Goal: Information Seeking & Learning: Learn about a topic

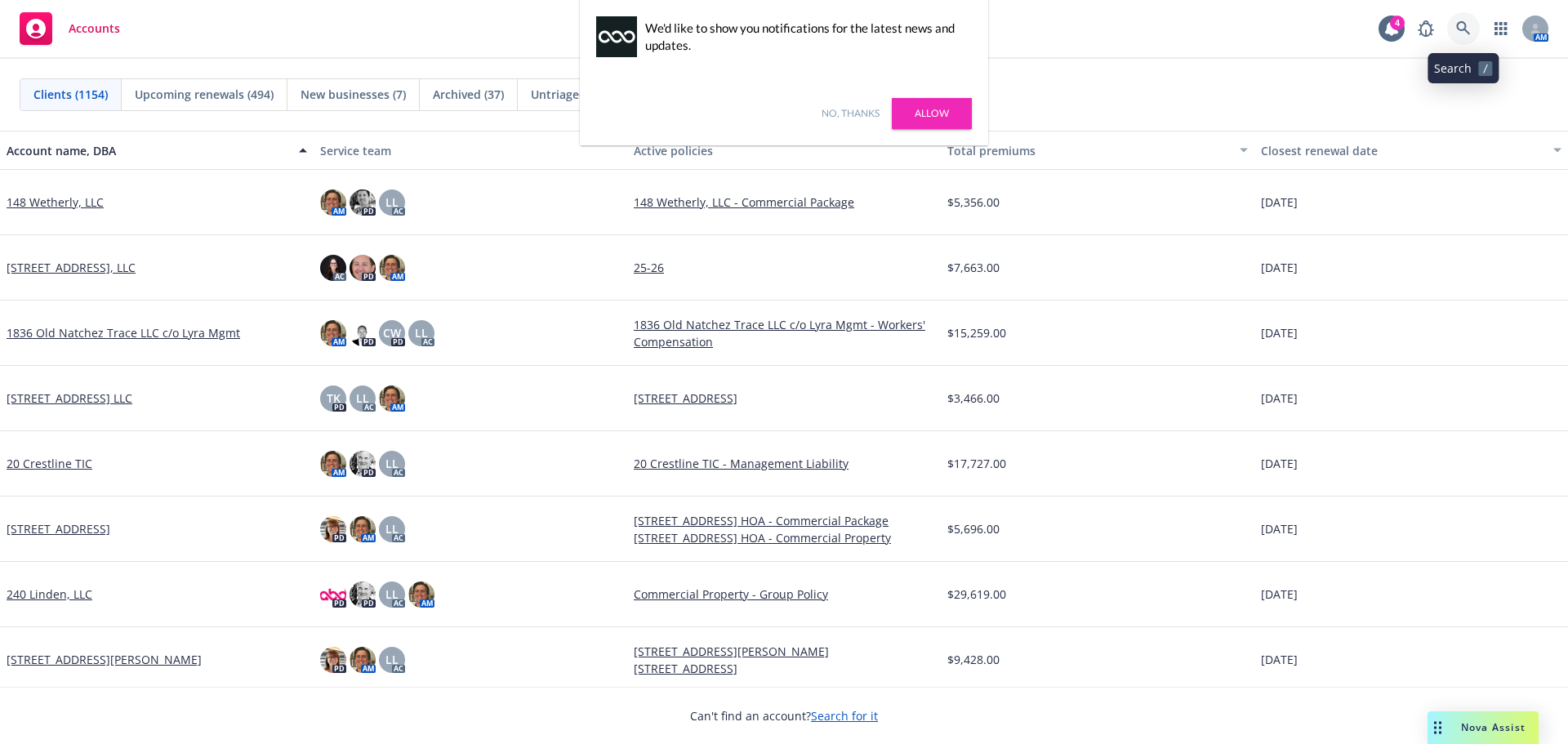
click at [1461, 28] on icon at bounding box center [1464, 29] width 15 height 15
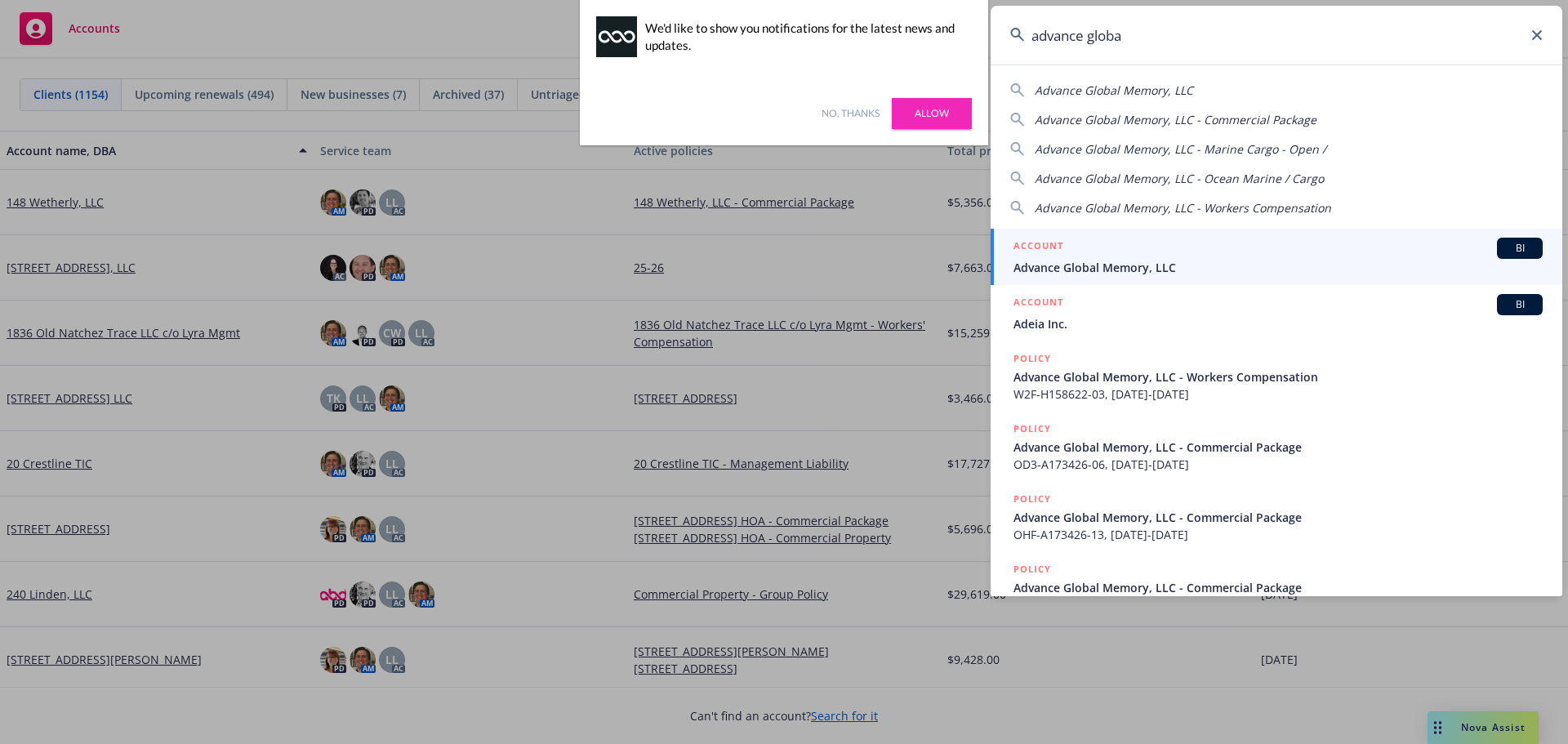
type input "advance globa"
click at [1124, 251] on div "ACCOUNT BI" at bounding box center [1278, 249] width 529 height 21
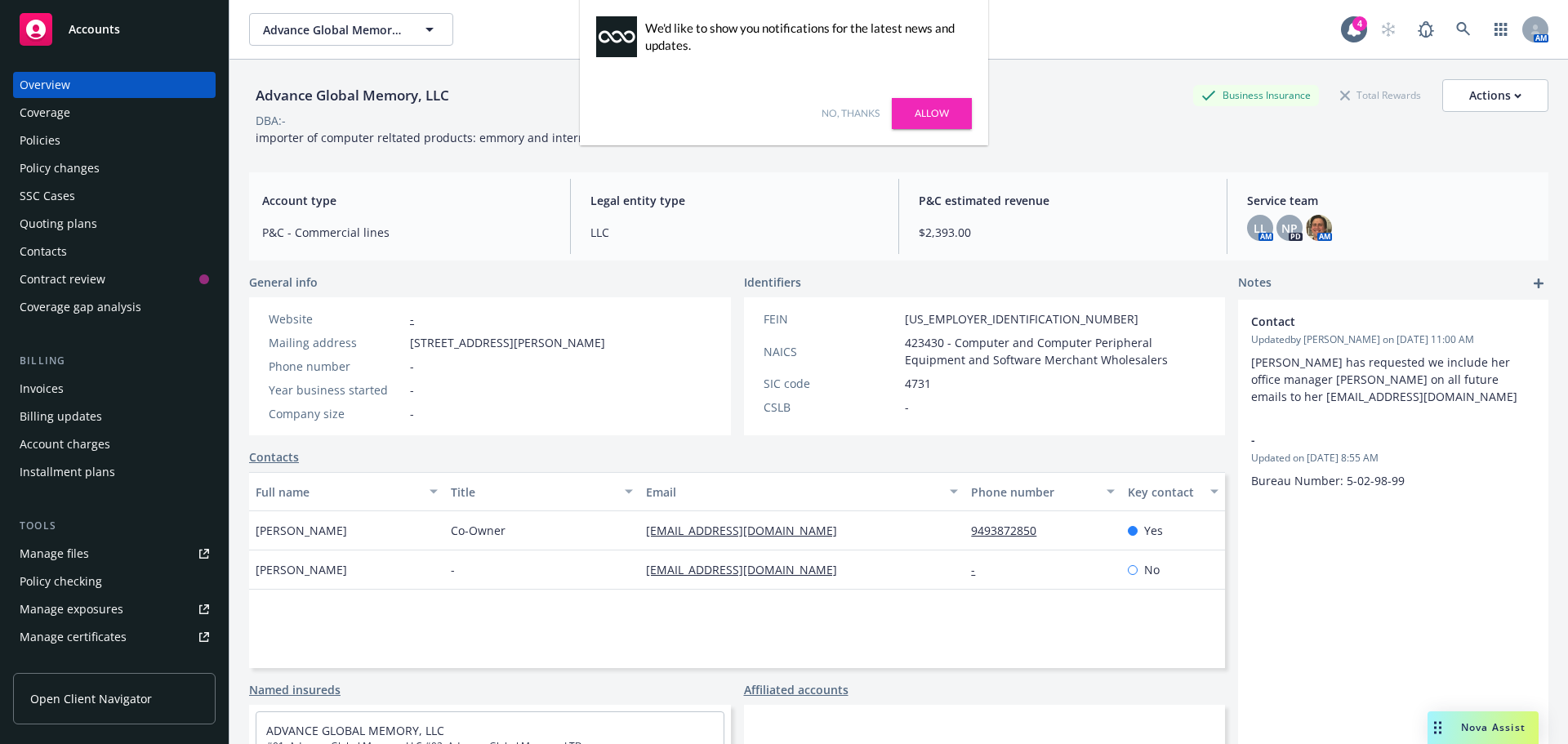
click at [67, 389] on div "Invoices" at bounding box center [114, 389] width 189 height 26
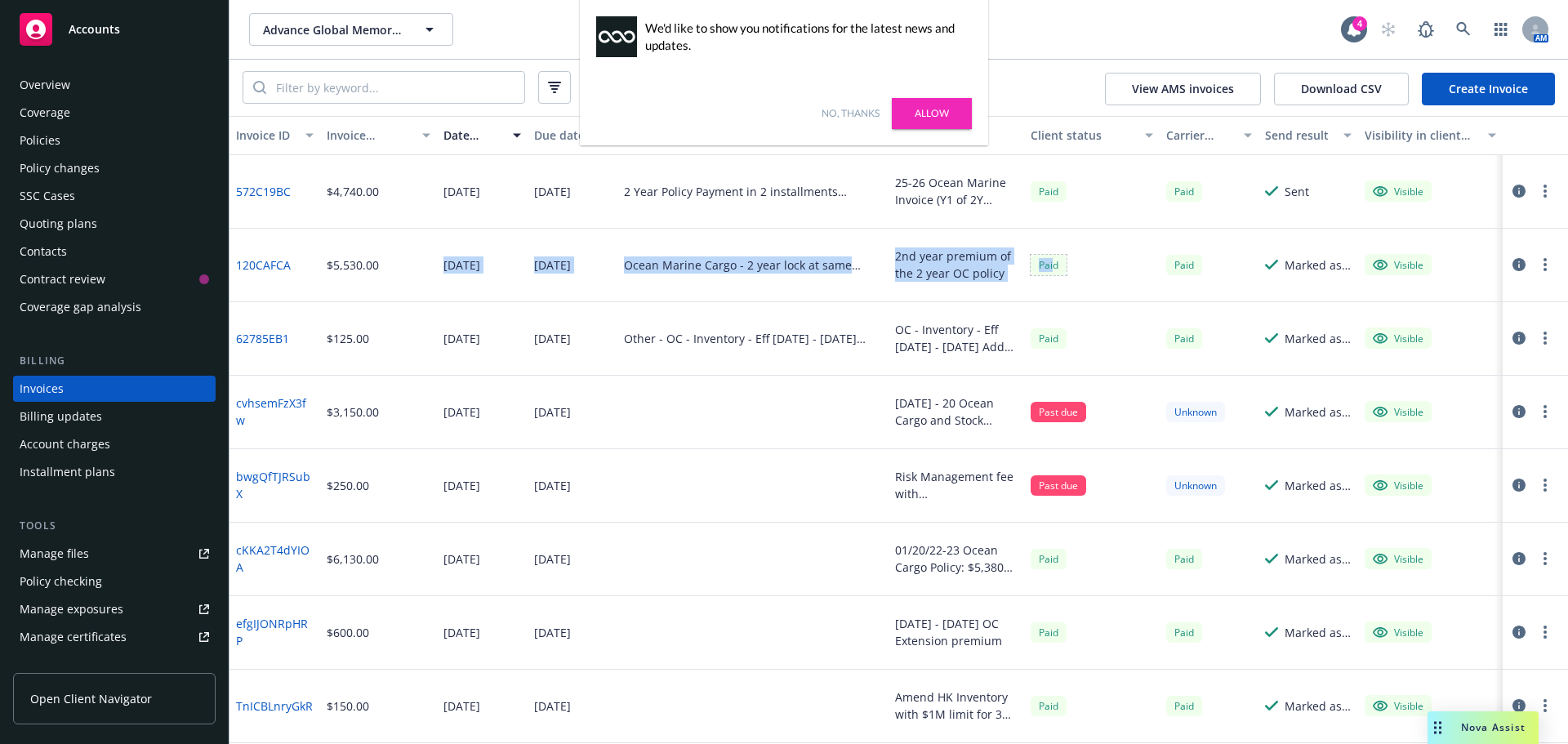
drag, startPoint x: 969, startPoint y: 260, endPoint x: 416, endPoint y: 256, distance: 553.0
click at [416, 256] on div "120CAFCA $5,530.00 01/11/2024 02/03/2024 Ocean Marine Cargo - 2 year lock at sa…" at bounding box center [899, 266] width 1338 height 74
click at [855, 285] on div "Ocean Marine Cargo - 2 year lock at same premium of $5530 each. - OC260549" at bounding box center [753, 266] width 271 height 74
click at [631, 258] on div "Ocean Marine Cargo - 2 year lock at same premium of $5530 each. - OC260549" at bounding box center [753, 265] width 258 height 17
drag, startPoint x: 804, startPoint y: 192, endPoint x: 602, endPoint y: 194, distance: 202.0
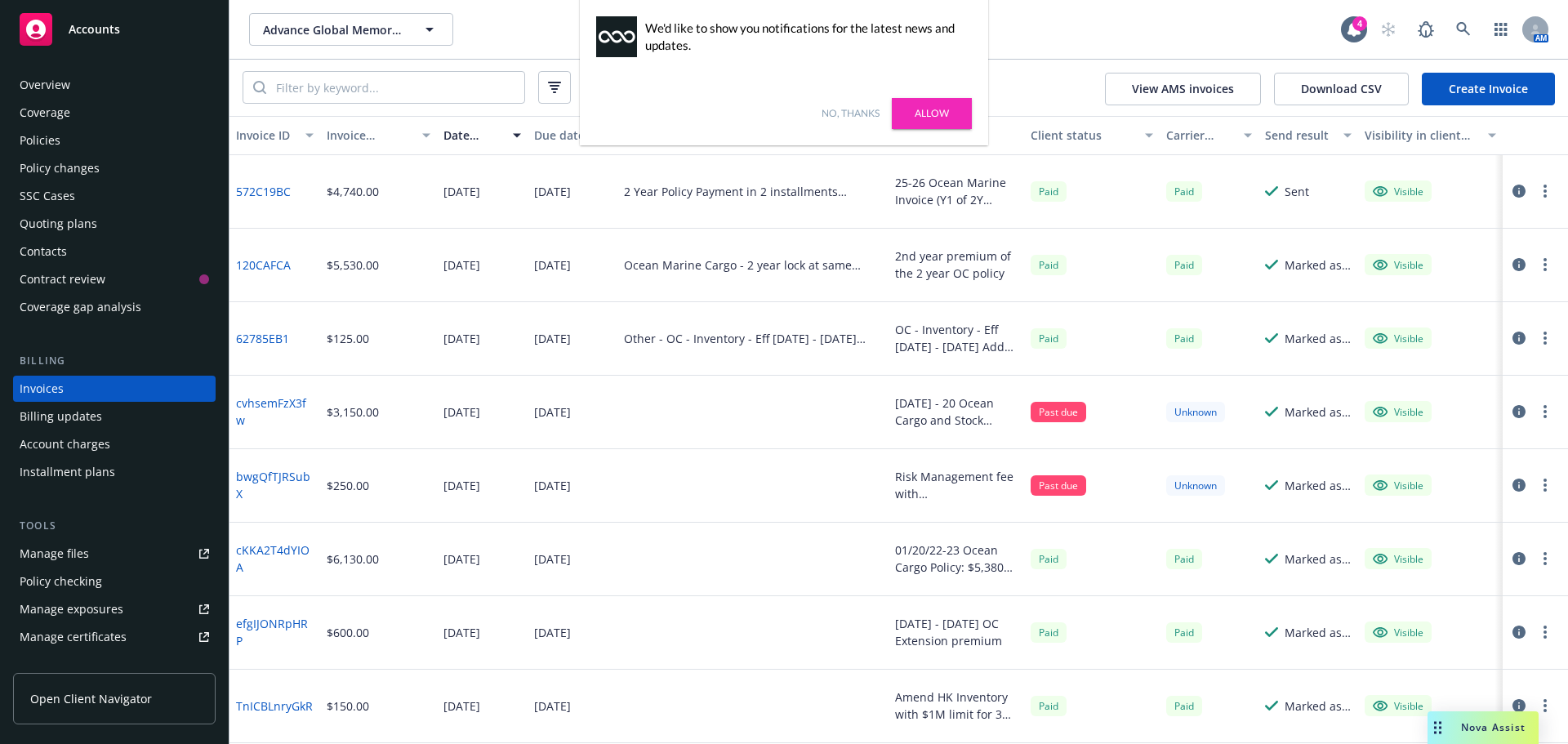
click at [602, 194] on div "572C19BC $4,740.00 01/16/2025 01/20/2025 2 Year Policy Payment in 2 installment…" at bounding box center [899, 192] width 1338 height 74
click at [646, 264] on div "Ocean Marine Cargo - 2 year lock at same premium of $5530 each. - OC260549" at bounding box center [753, 265] width 258 height 17
drag, startPoint x: 434, startPoint y: 194, endPoint x: 615, endPoint y: 264, distance: 194.1
click at [613, 264] on div "572C19BC $4,740.00 01/16/2025 01/20/2025 2 Year Policy Payment in 2 installment…" at bounding box center [899, 523] width 1338 height 735
click at [669, 269] on div "Ocean Marine Cargo - 2 year lock at same premium of $5530 each. - OC260549" at bounding box center [753, 265] width 258 height 17
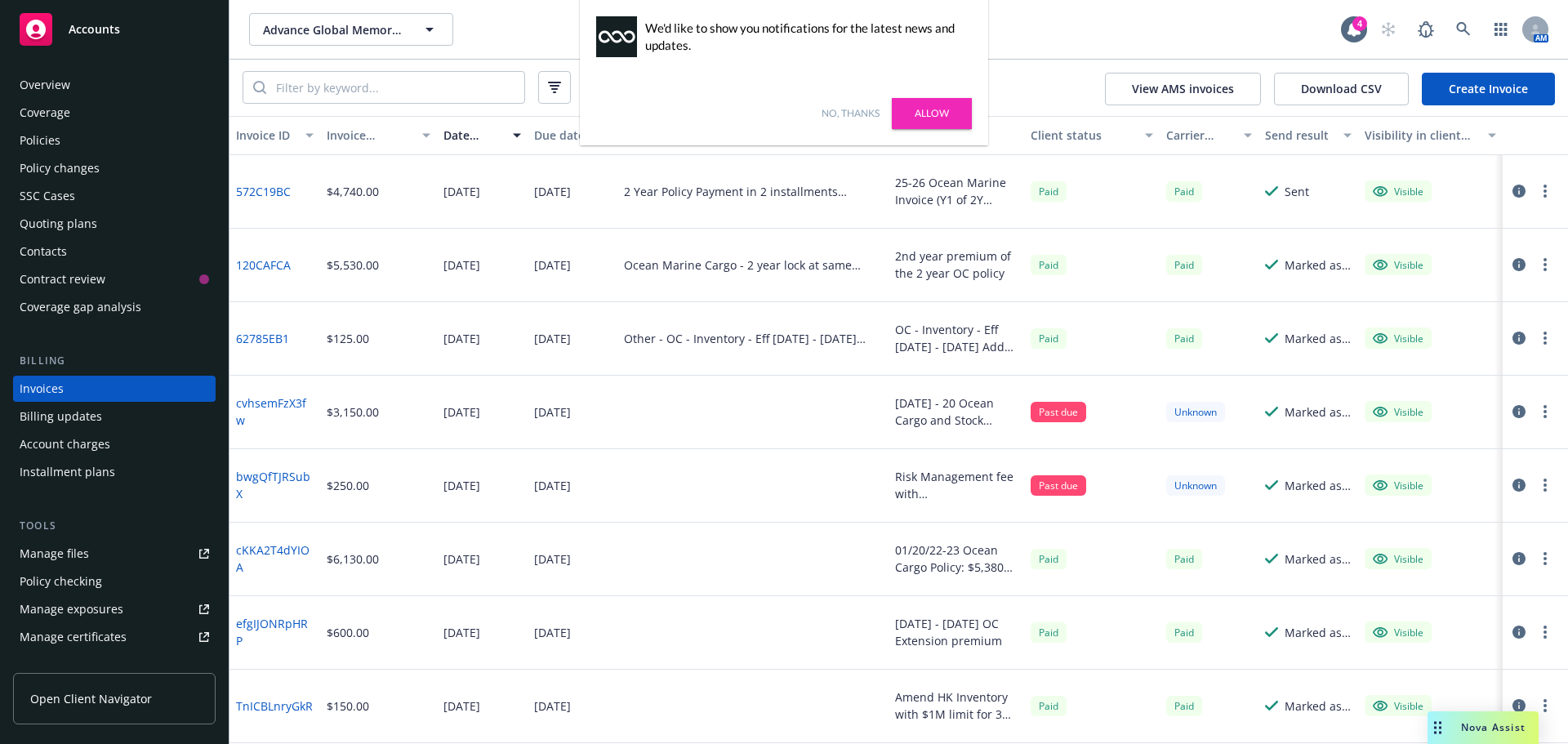
click at [75, 128] on div "Policies" at bounding box center [114, 140] width 189 height 26
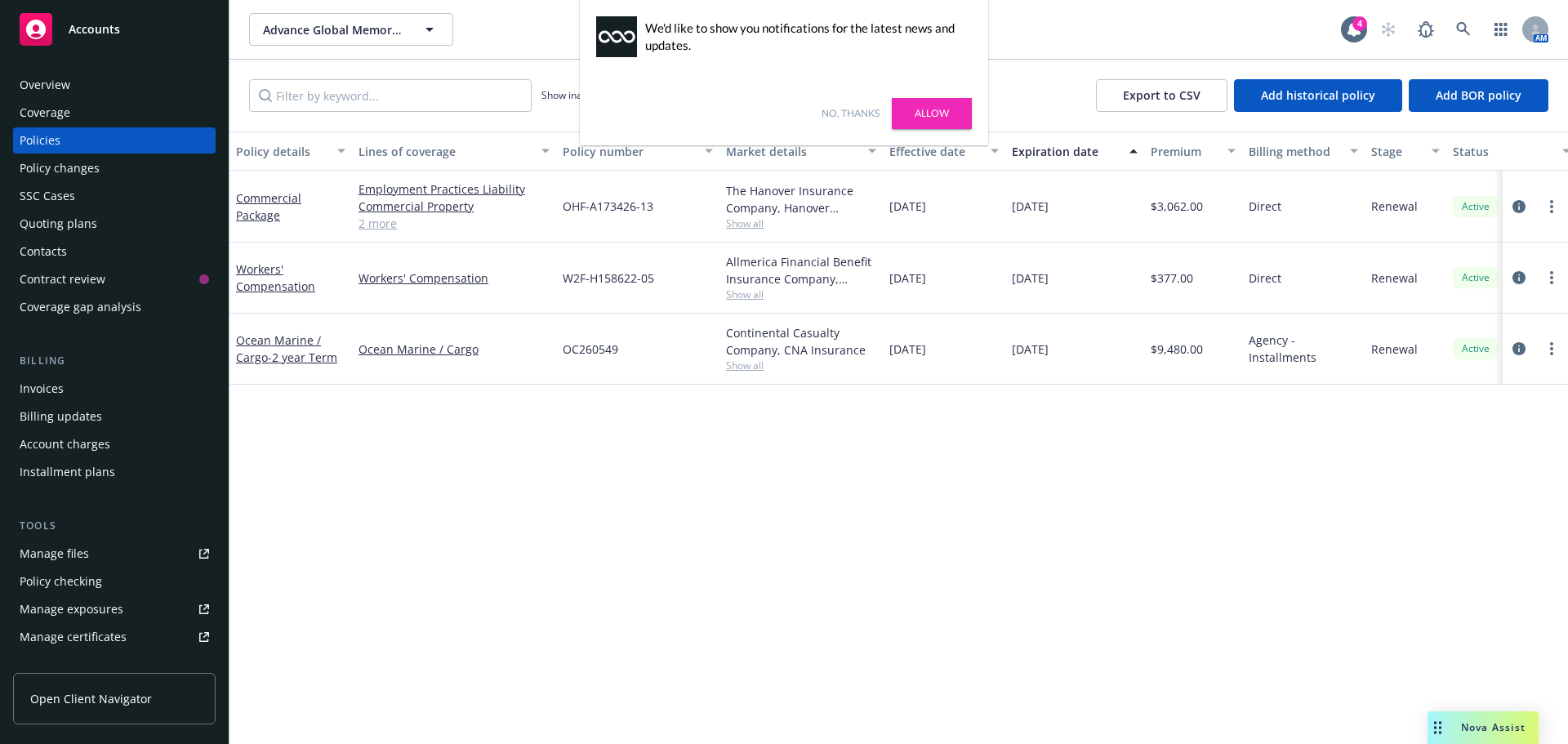
click at [50, 395] on div "Invoices" at bounding box center [42, 389] width 44 height 26
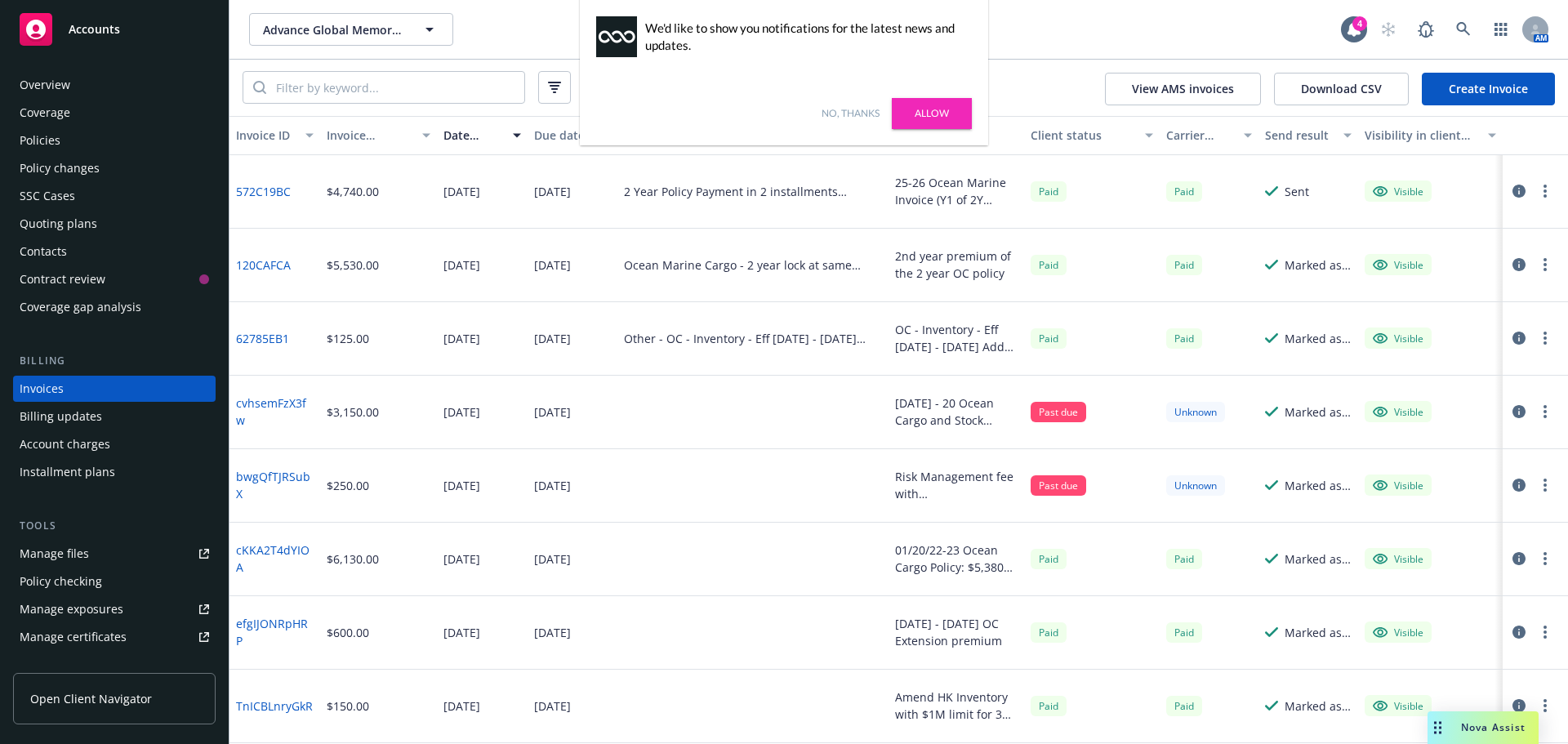
click at [1491, 86] on link "Create Invoice" at bounding box center [1488, 89] width 133 height 33
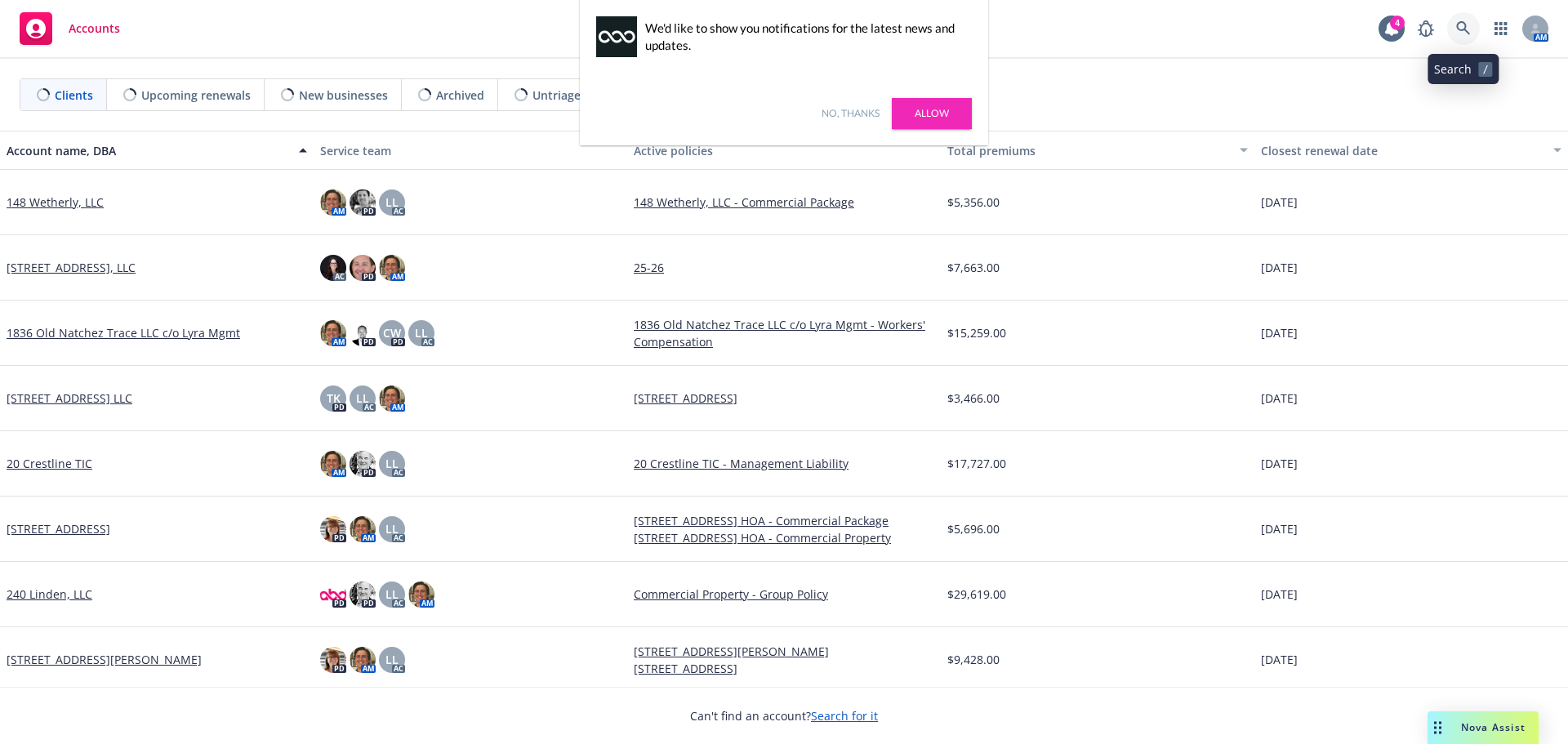
click at [1464, 39] on link at bounding box center [1464, 29] width 33 height 33
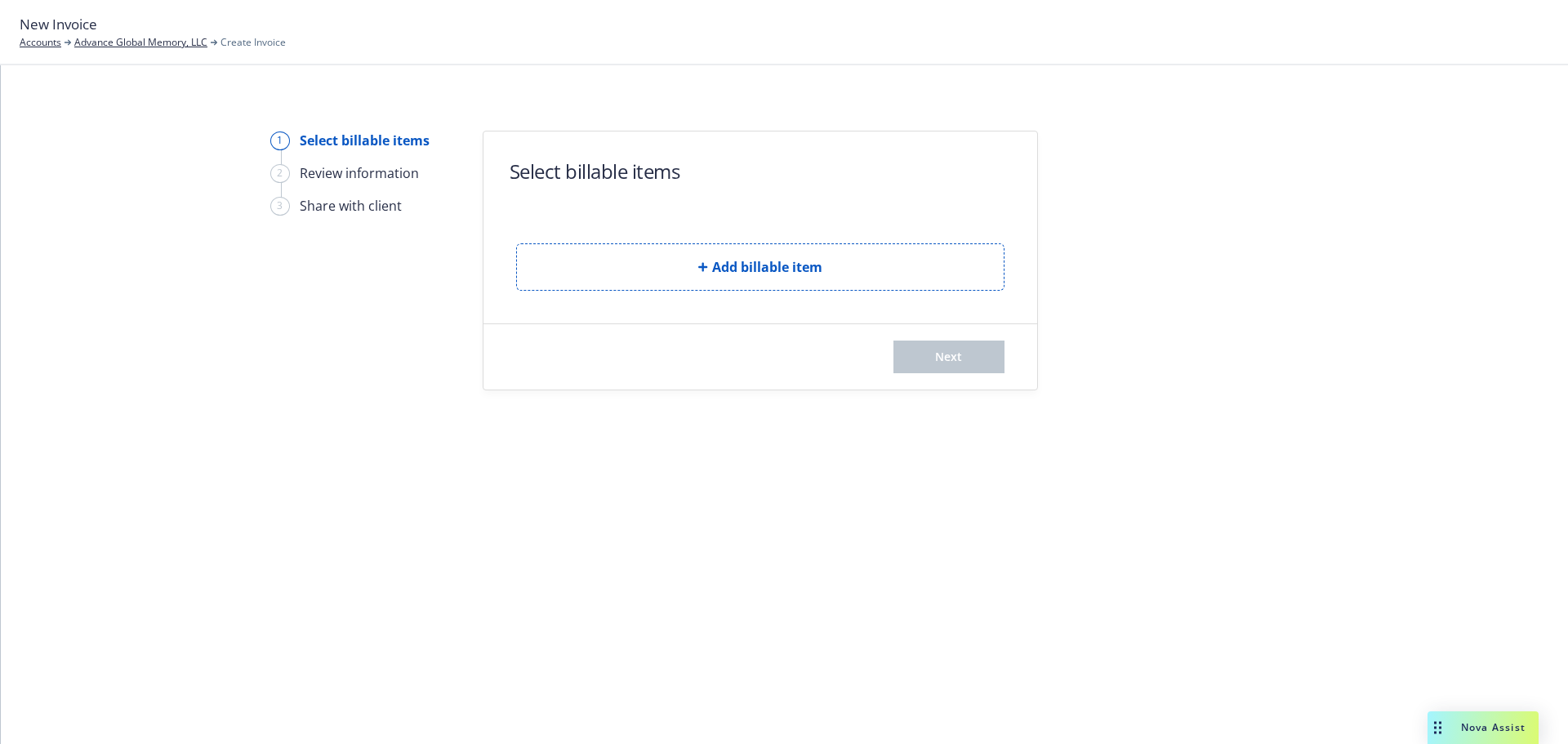
click at [727, 294] on form "Select billable items Add billable item Next" at bounding box center [760, 260] width 554 height 258
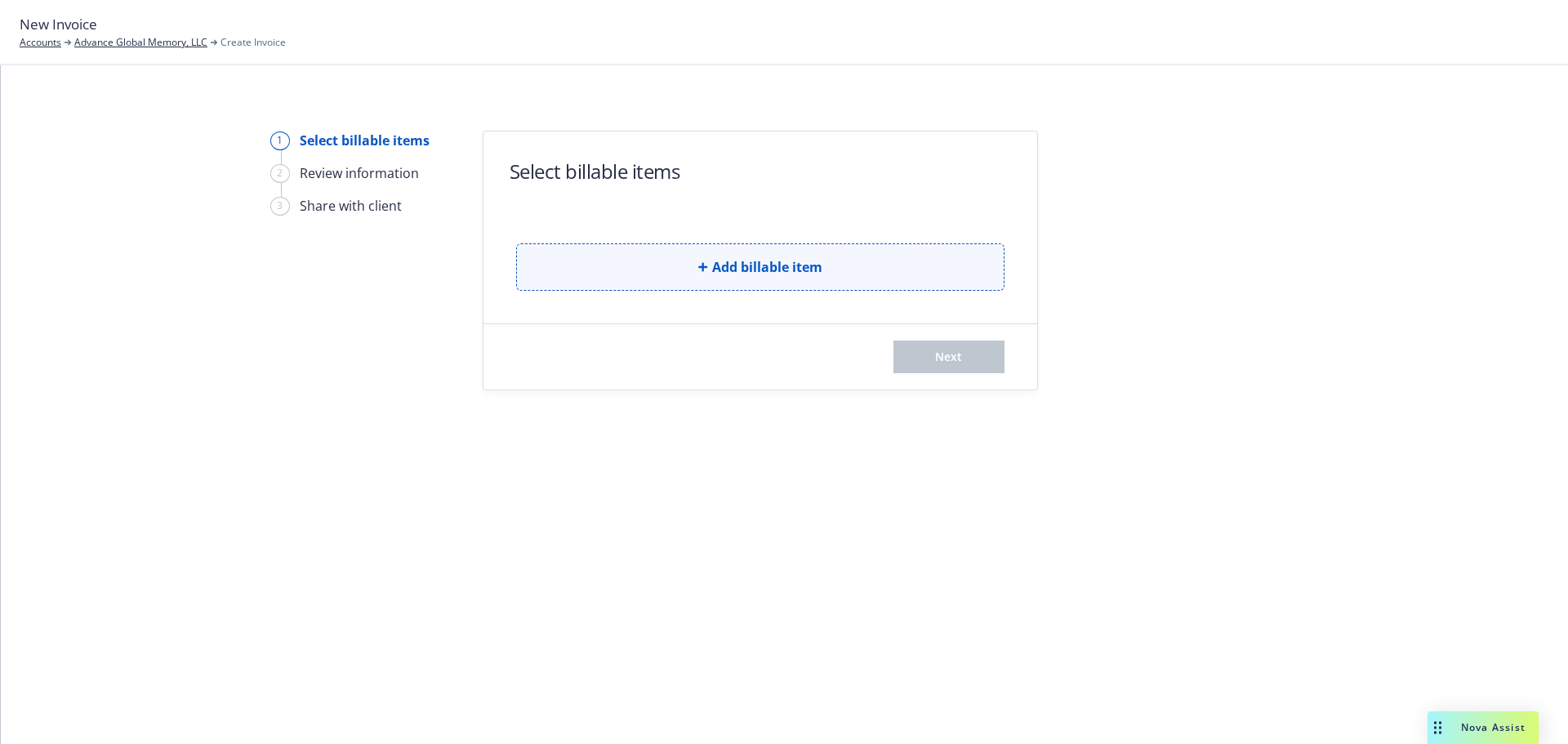
click at [727, 277] on button "Add billable item" at bounding box center [760, 267] width 489 height 48
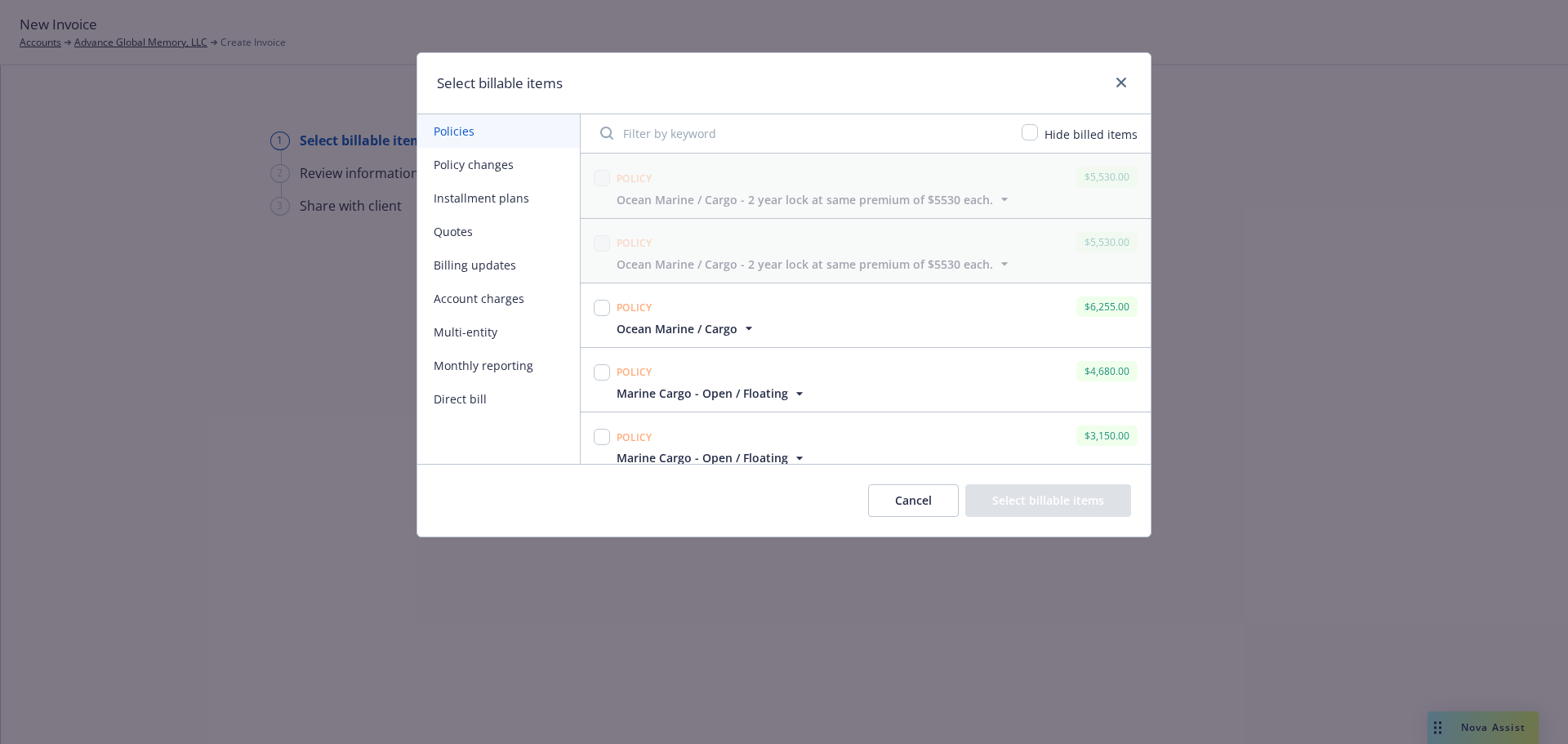
click at [741, 329] on icon "button" at bounding box center [749, 328] width 16 height 16
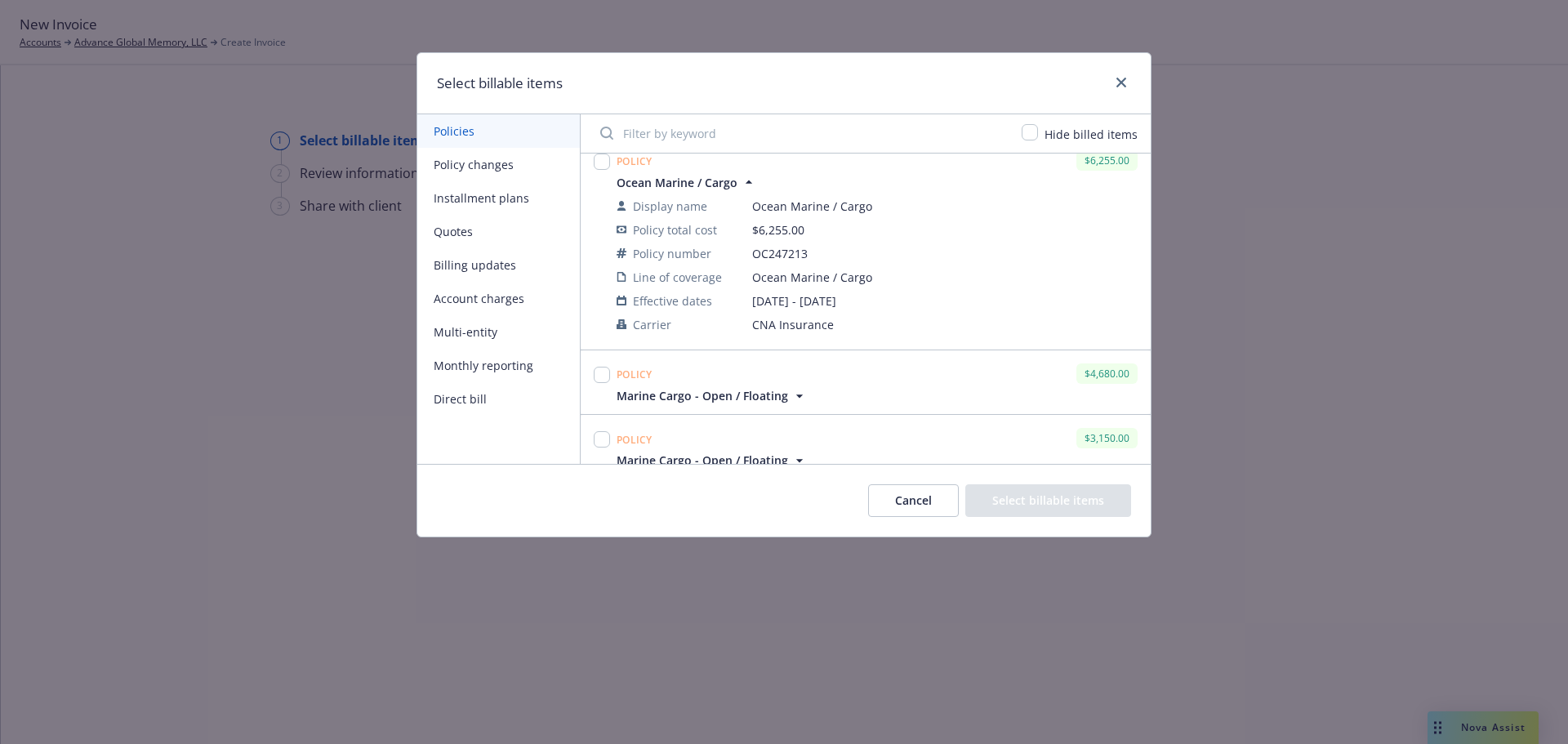
scroll to position [144, 0]
click at [823, 385] on div "Policy $4,680.00" at bounding box center [877, 375] width 527 height 27
click at [796, 392] on icon "button" at bounding box center [800, 398] width 16 height 16
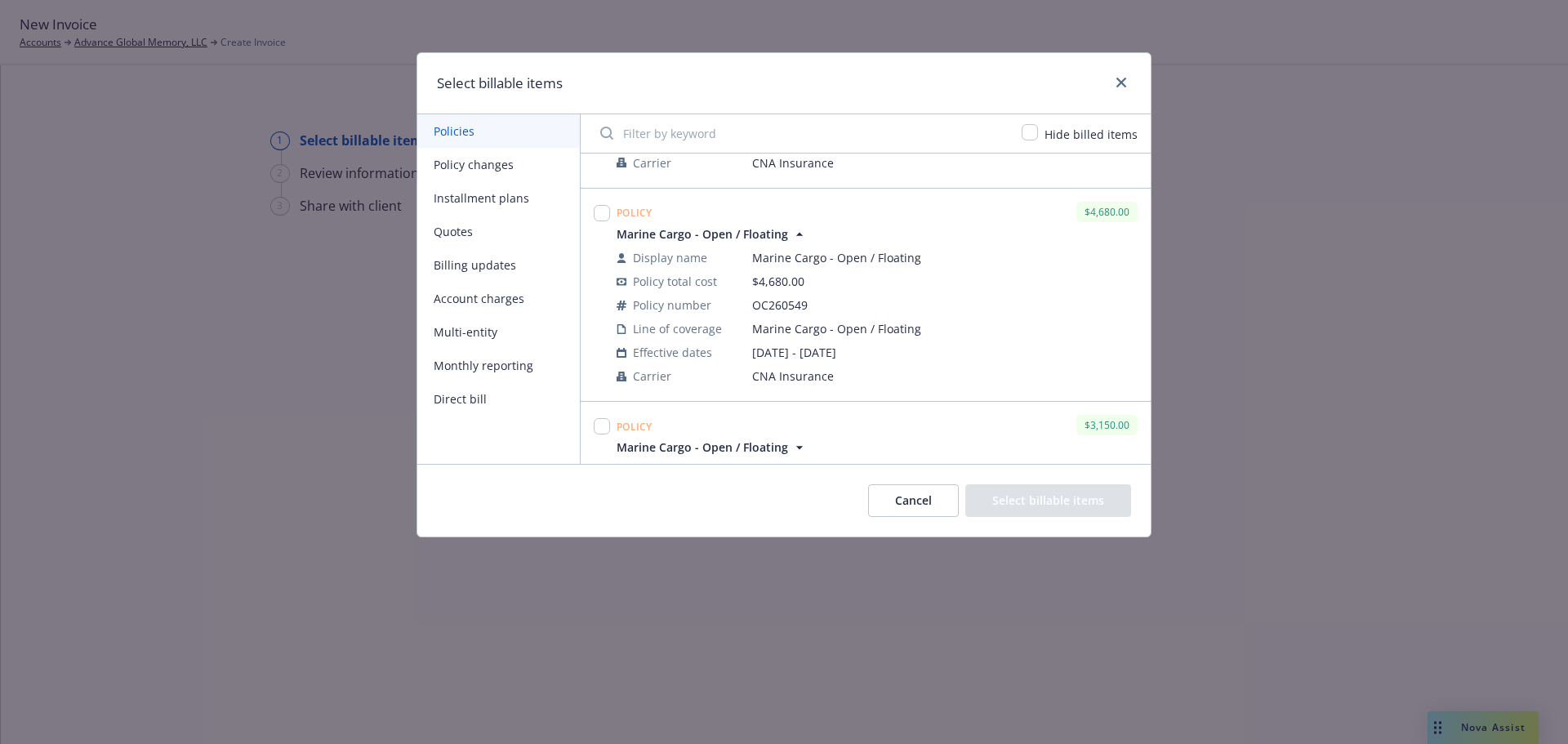
click at [791, 448] on icon "button" at bounding box center [800, 448] width 16 height 16
click at [754, 437] on icon "button" at bounding box center [762, 445] width 16 height 16
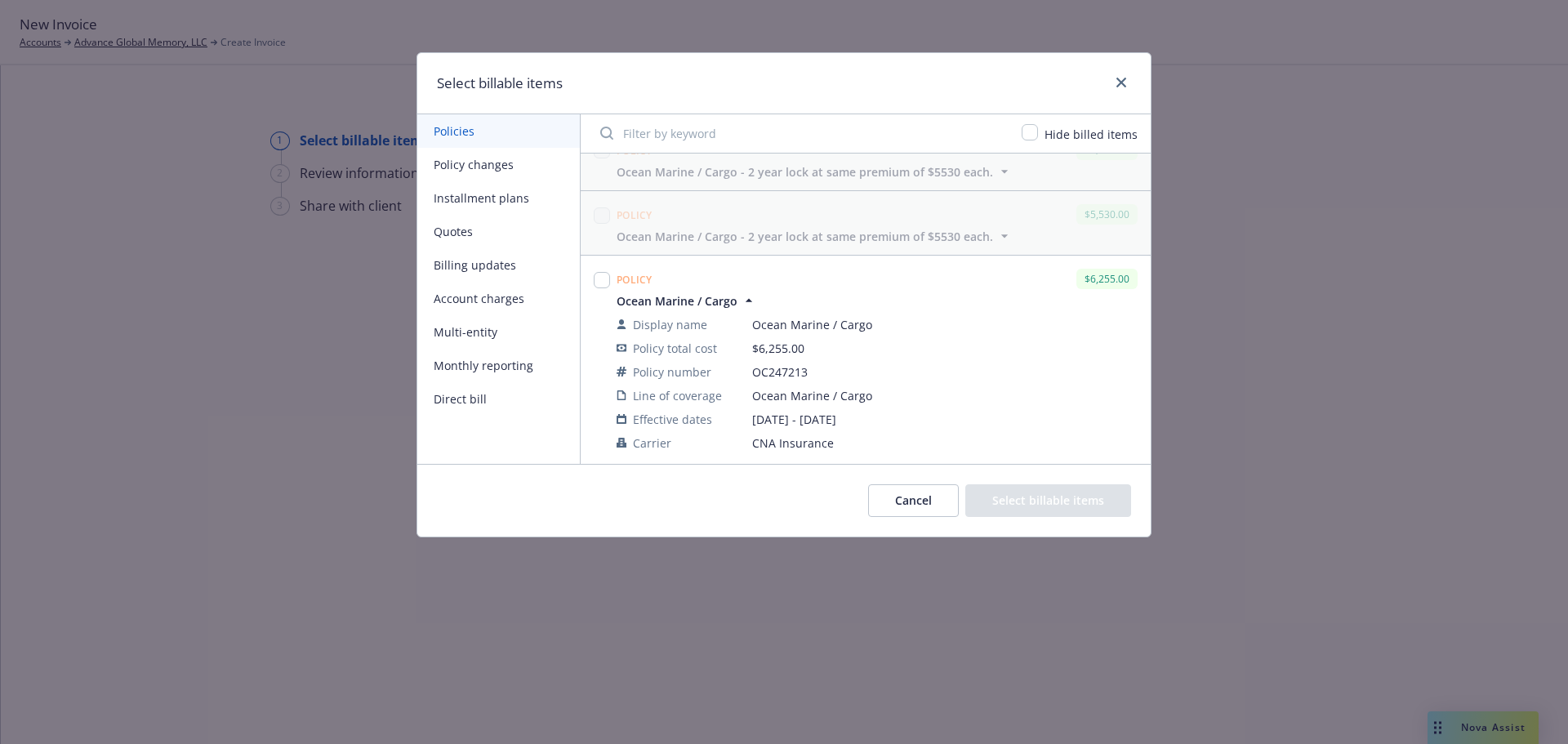
scroll to position [0, 0]
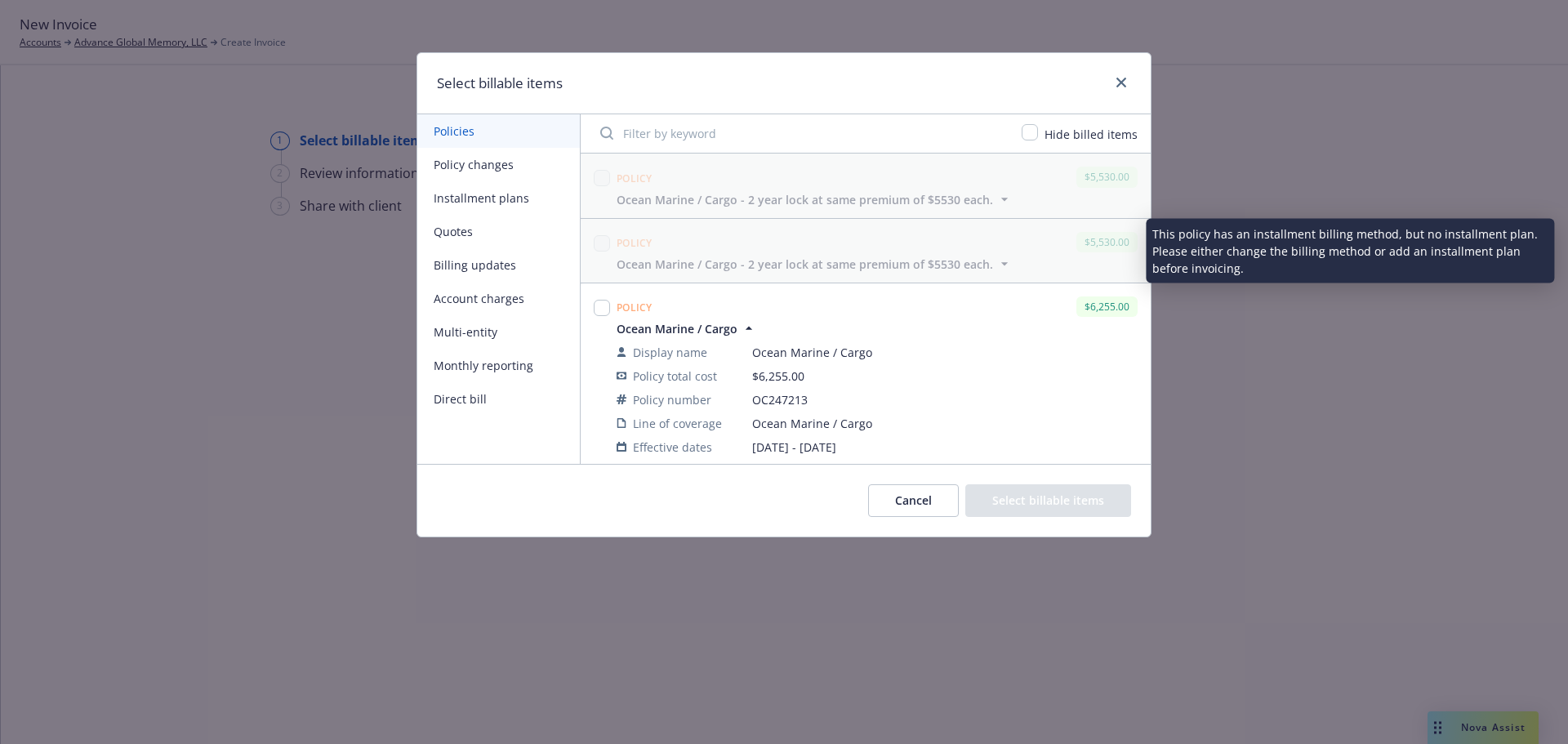
click at [662, 231] on div "Policy $5,530.00" at bounding box center [877, 242] width 527 height 27
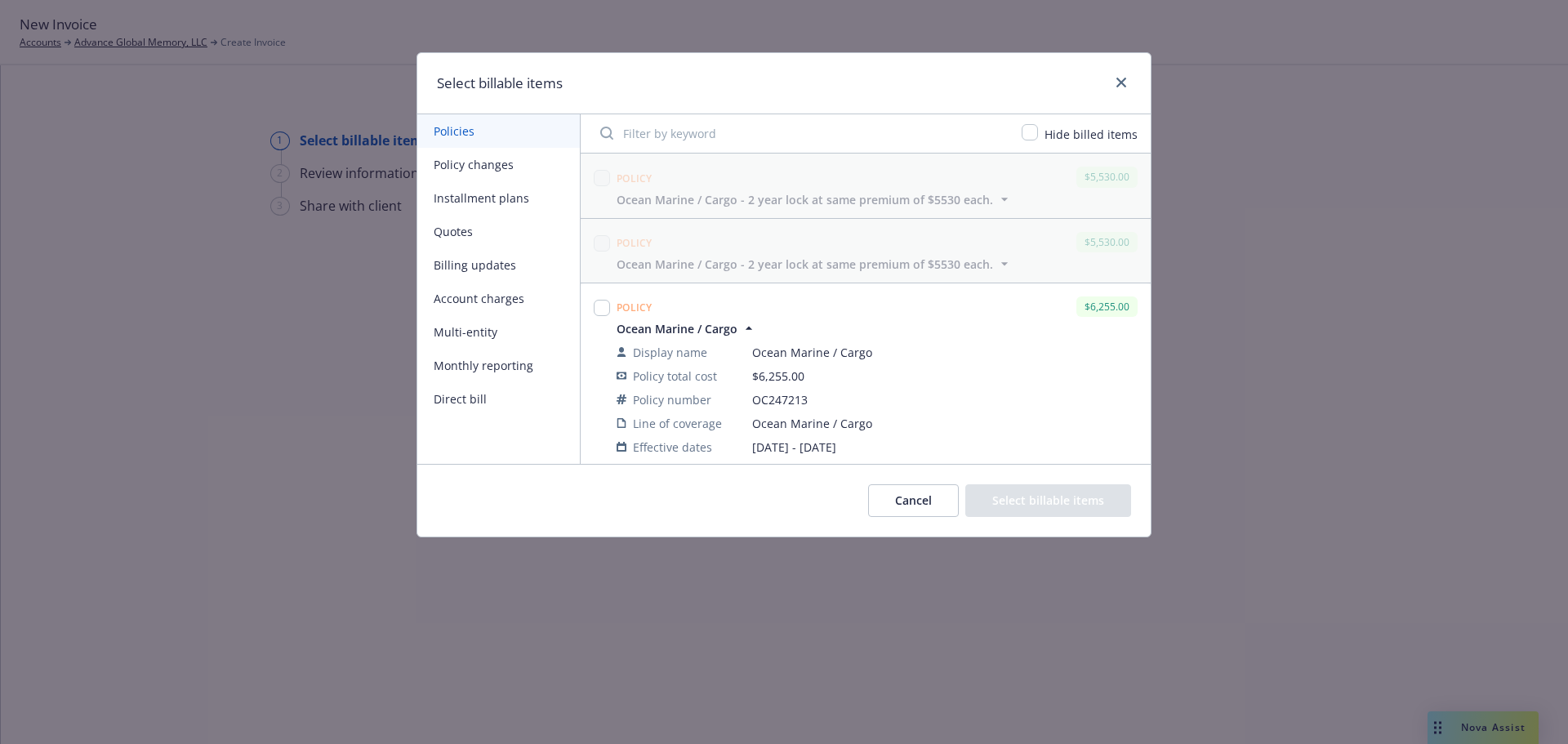
click at [481, 166] on button "Policy changes" at bounding box center [499, 164] width 162 height 34
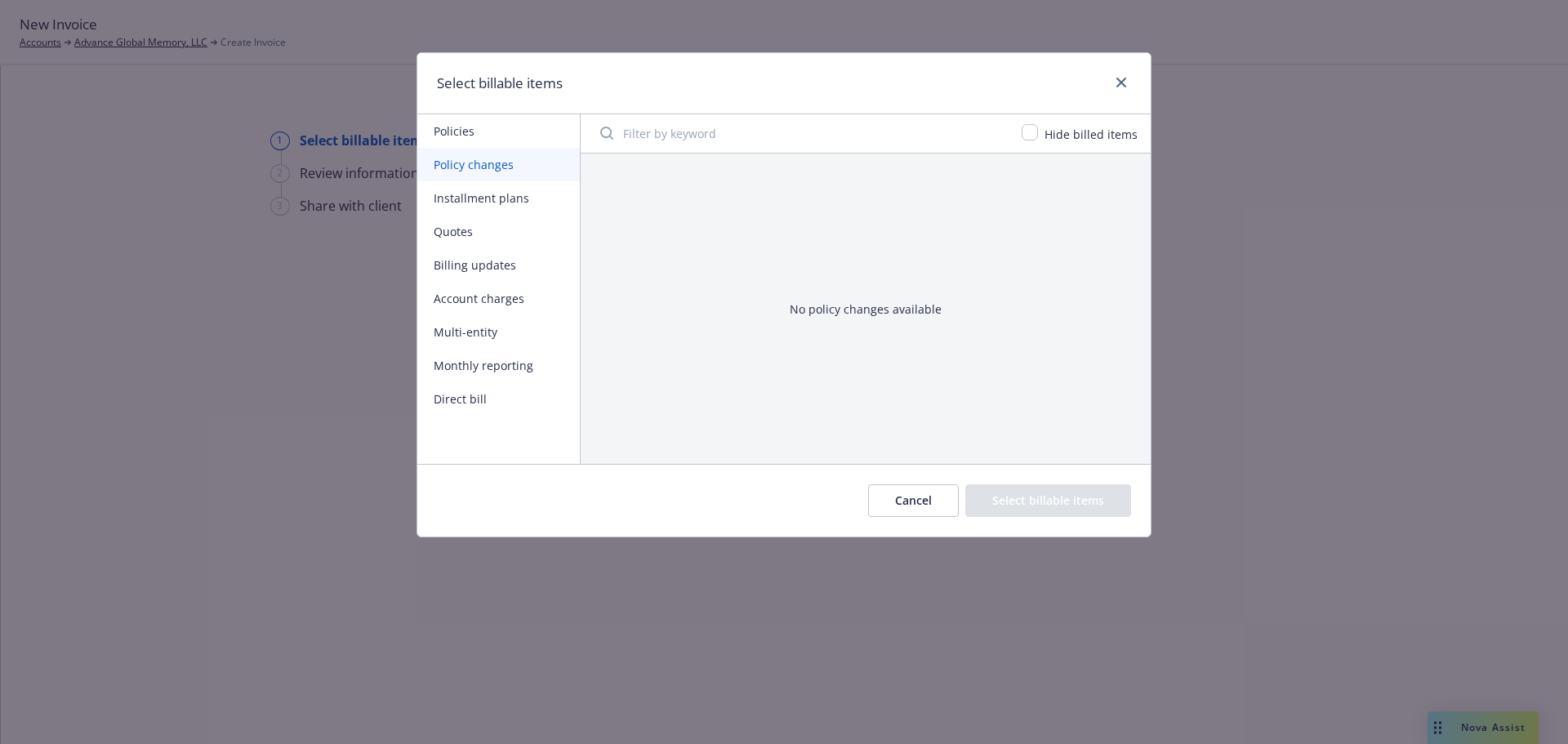
click at [468, 130] on button "Policies" at bounding box center [499, 130] width 162 height 34
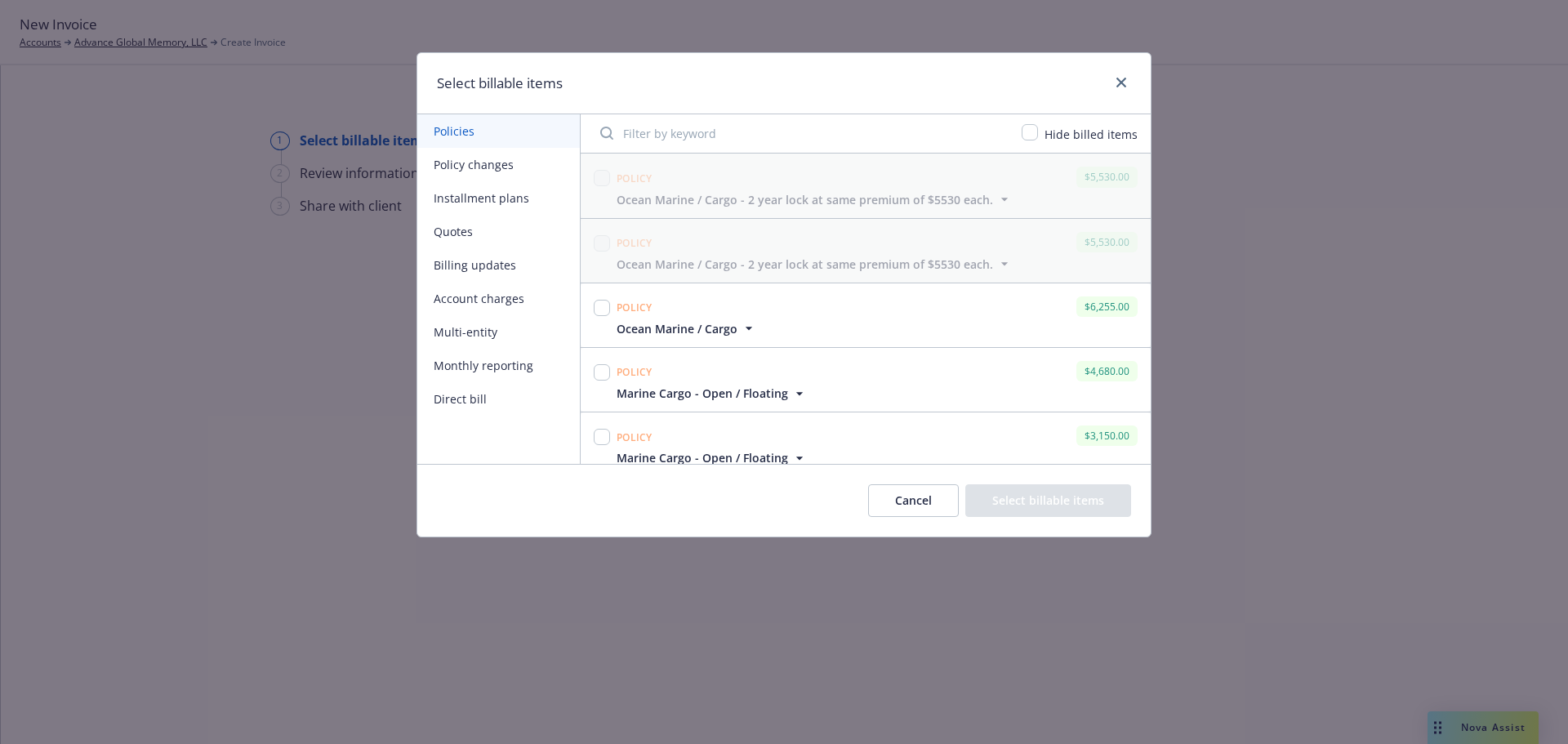
drag, startPoint x: 728, startPoint y: 317, endPoint x: 731, endPoint y: 326, distance: 9.5
click at [728, 319] on div "Policy $6,255.00 Ocean Marine / Cargo" at bounding box center [877, 316] width 527 height 44
click at [741, 322] on icon "button" at bounding box center [749, 328] width 16 height 16
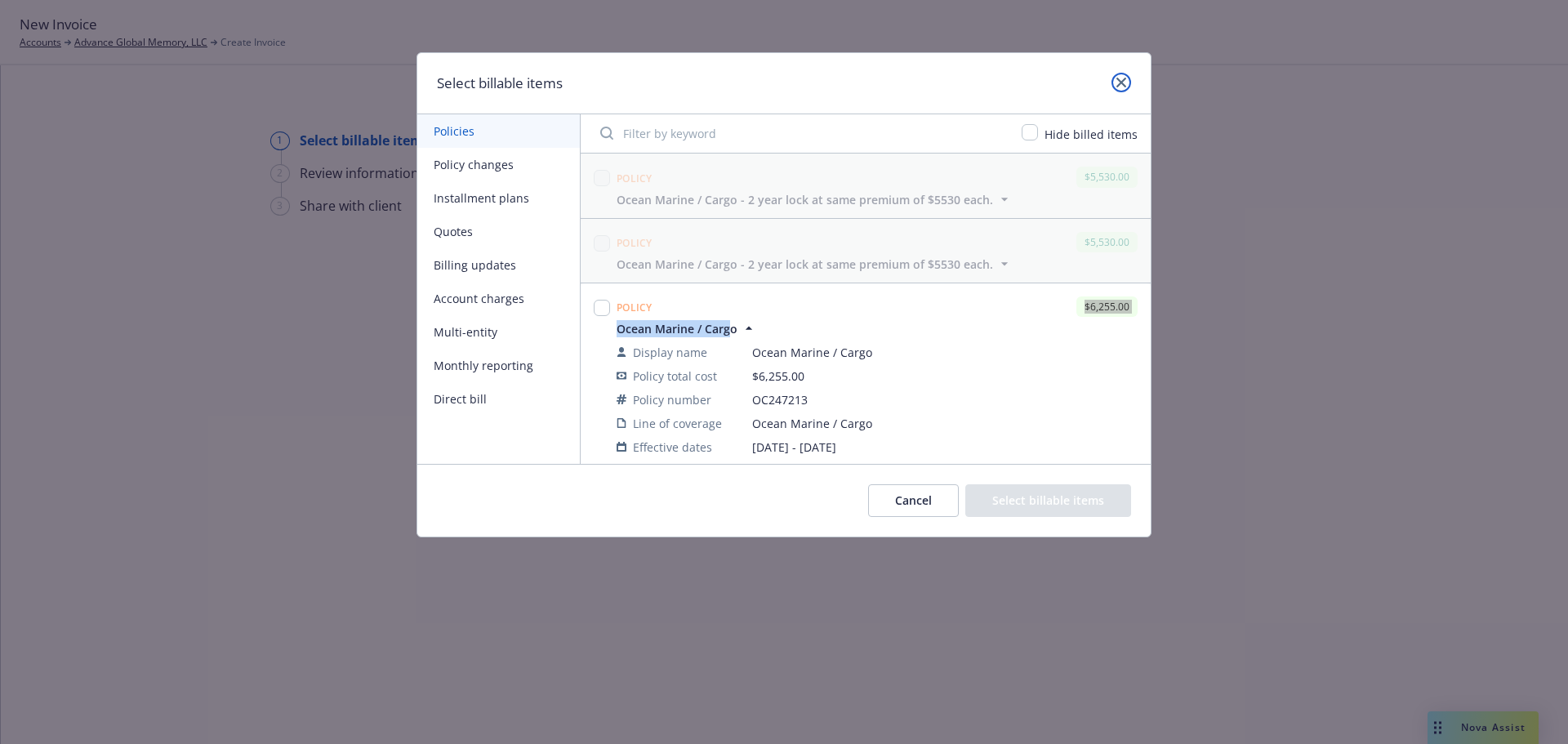
drag, startPoint x: 1114, startPoint y: 90, endPoint x: 1088, endPoint y: 90, distance: 26.0
click at [1114, 90] on link "close" at bounding box center [1121, 83] width 20 height 20
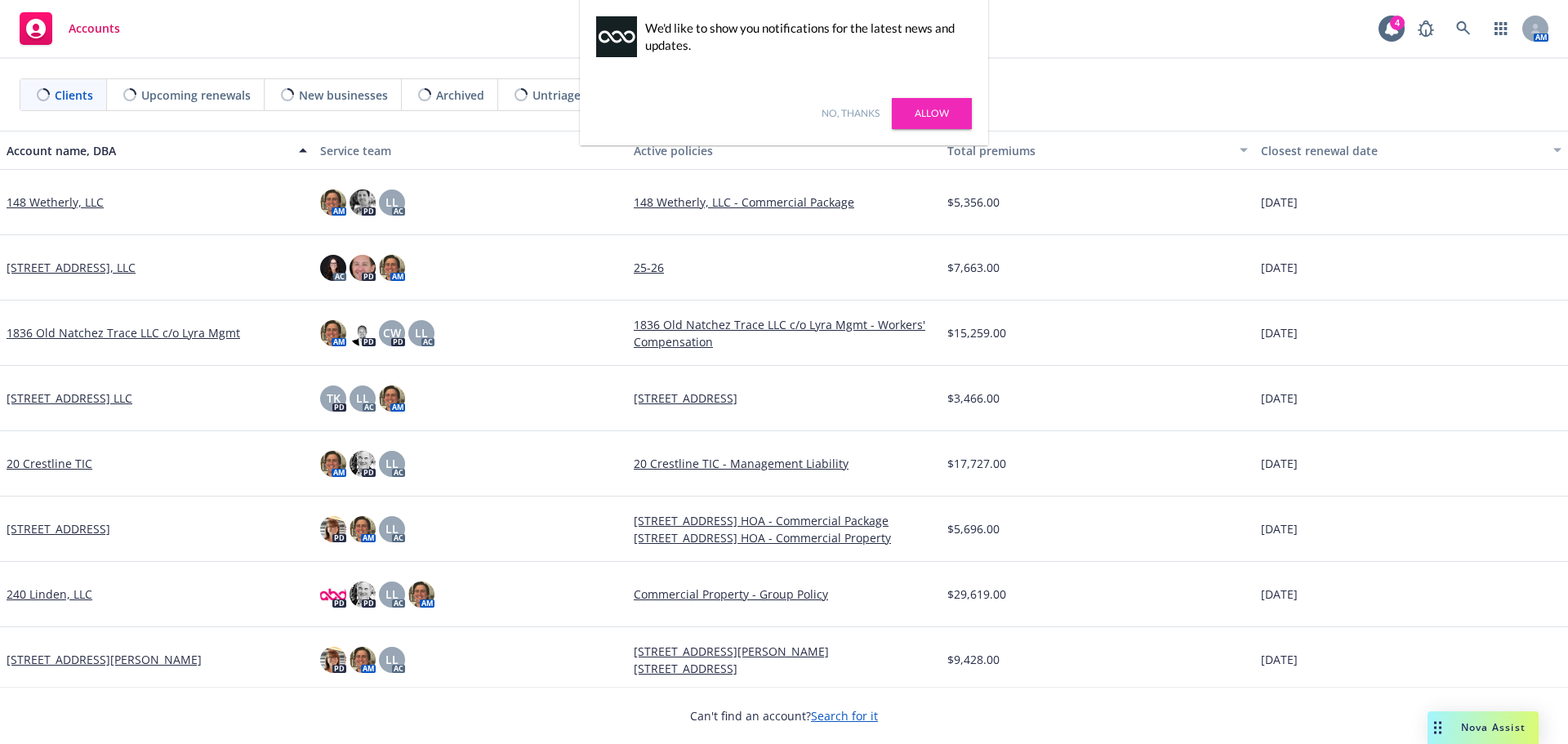
click at [941, 110] on link "Allow" at bounding box center [932, 114] width 80 height 31
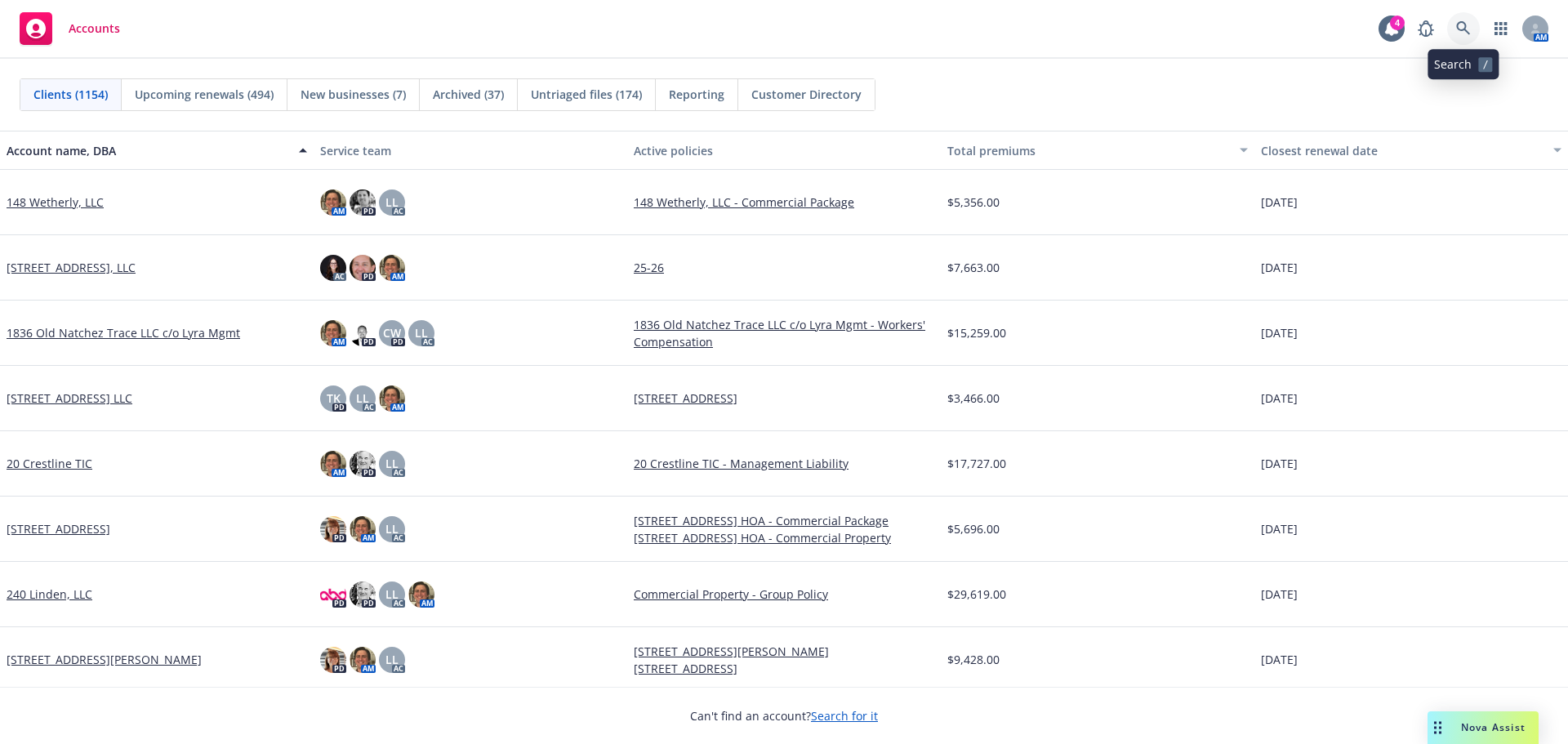
click at [1466, 24] on icon at bounding box center [1464, 29] width 15 height 15
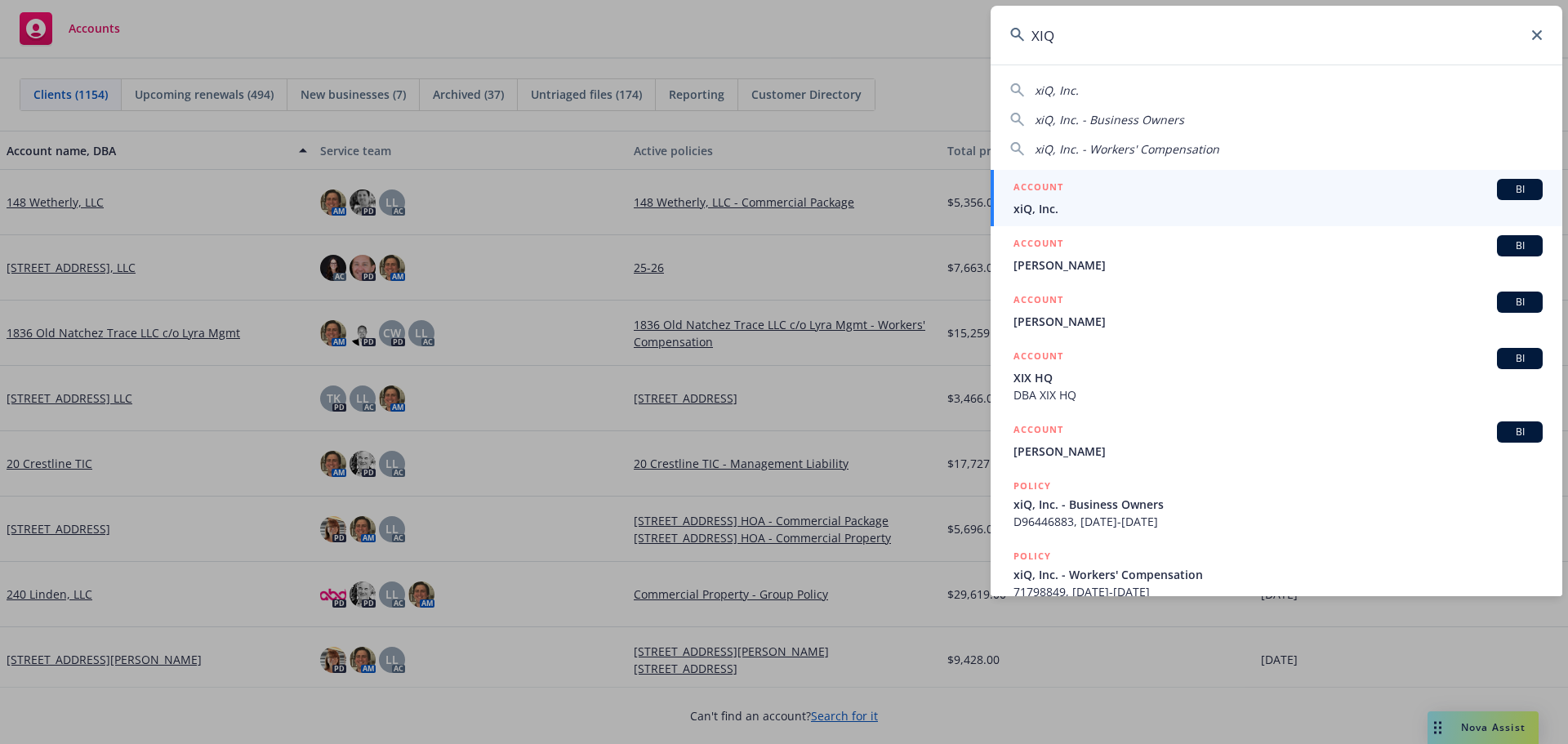
type input "XIQ"
click at [1066, 198] on div "ACCOUNT BI" at bounding box center [1278, 189] width 529 height 21
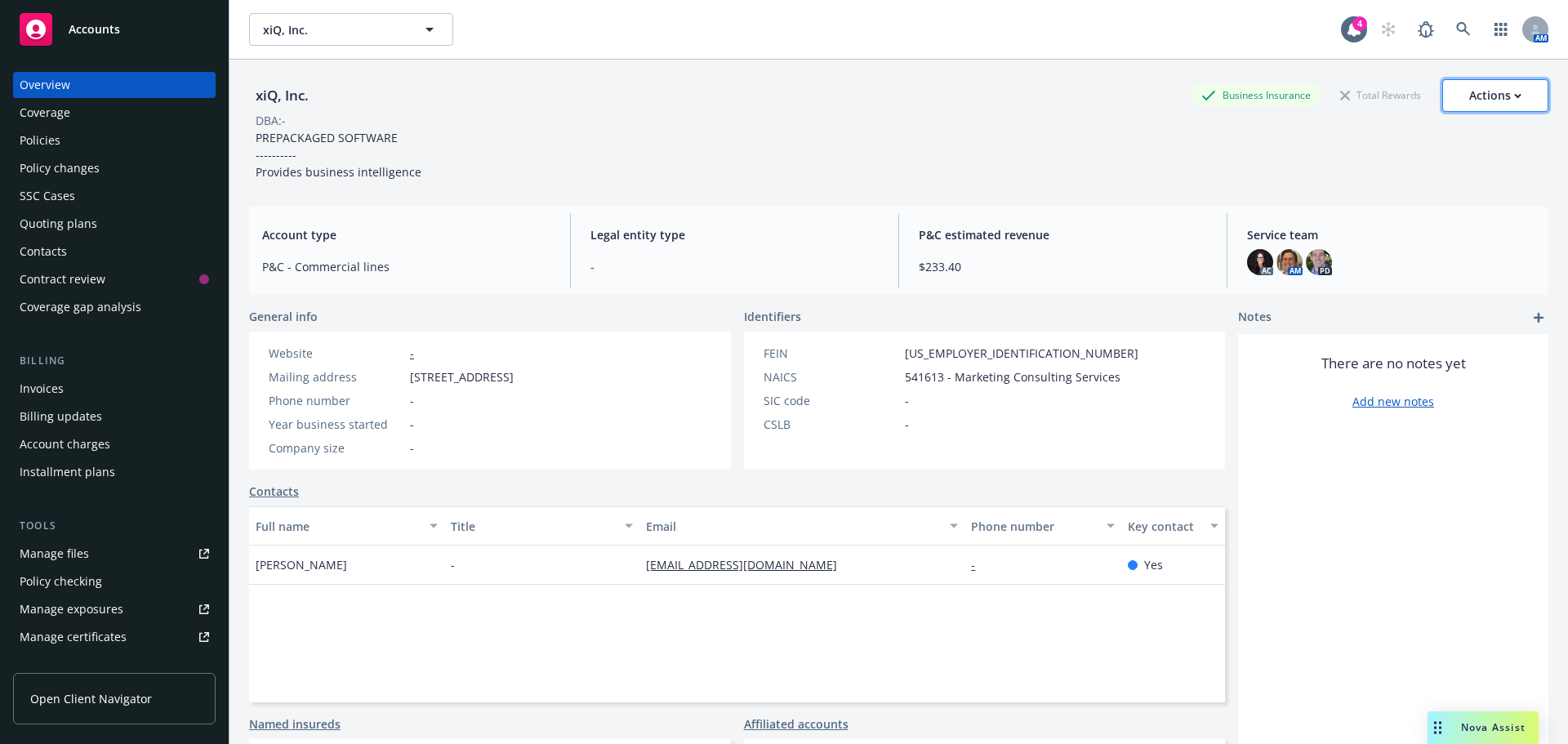
click at [1494, 95] on div "Actions" at bounding box center [1496, 96] width 52 height 31
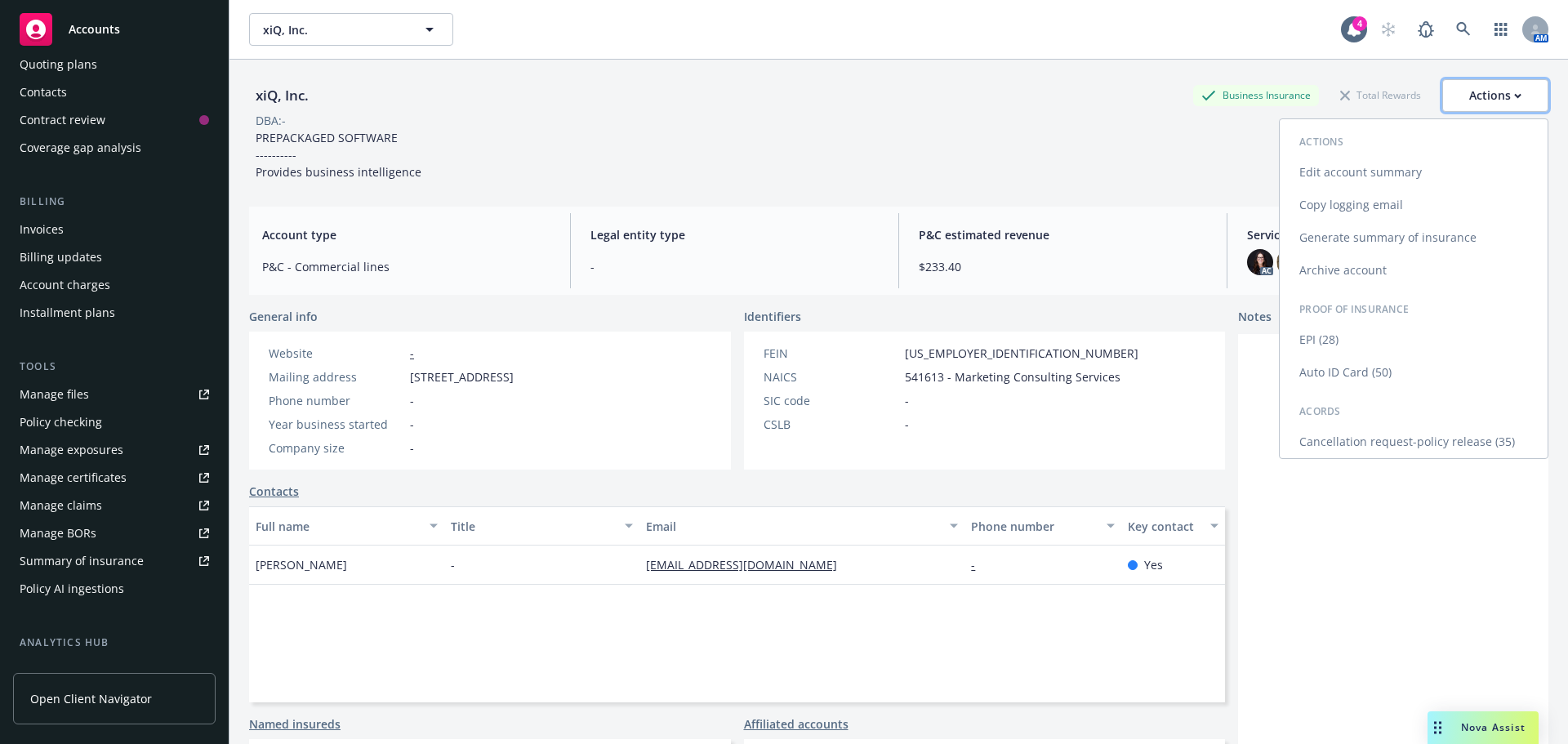
scroll to position [326, 0]
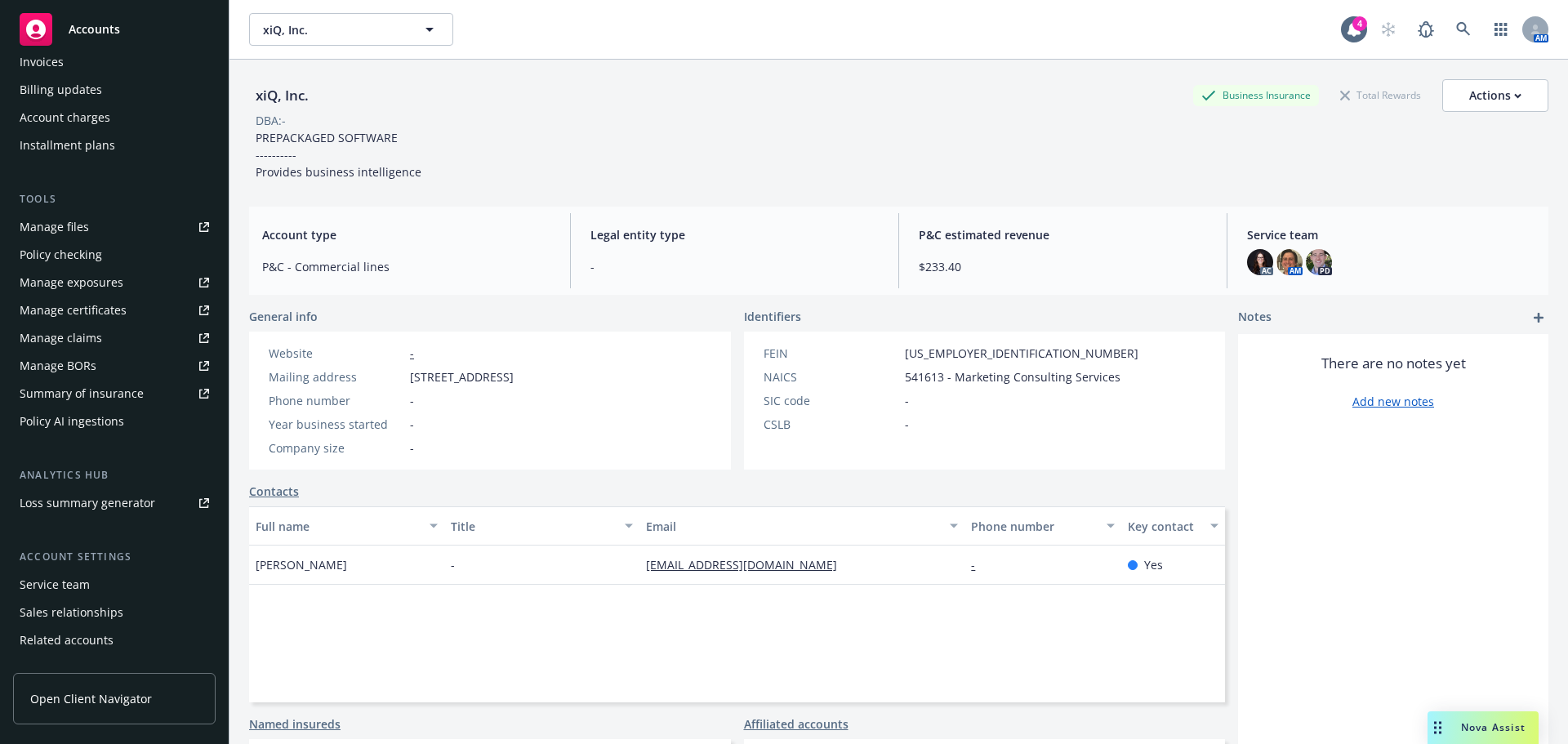
click at [84, 591] on div "Service team" at bounding box center [55, 585] width 71 height 26
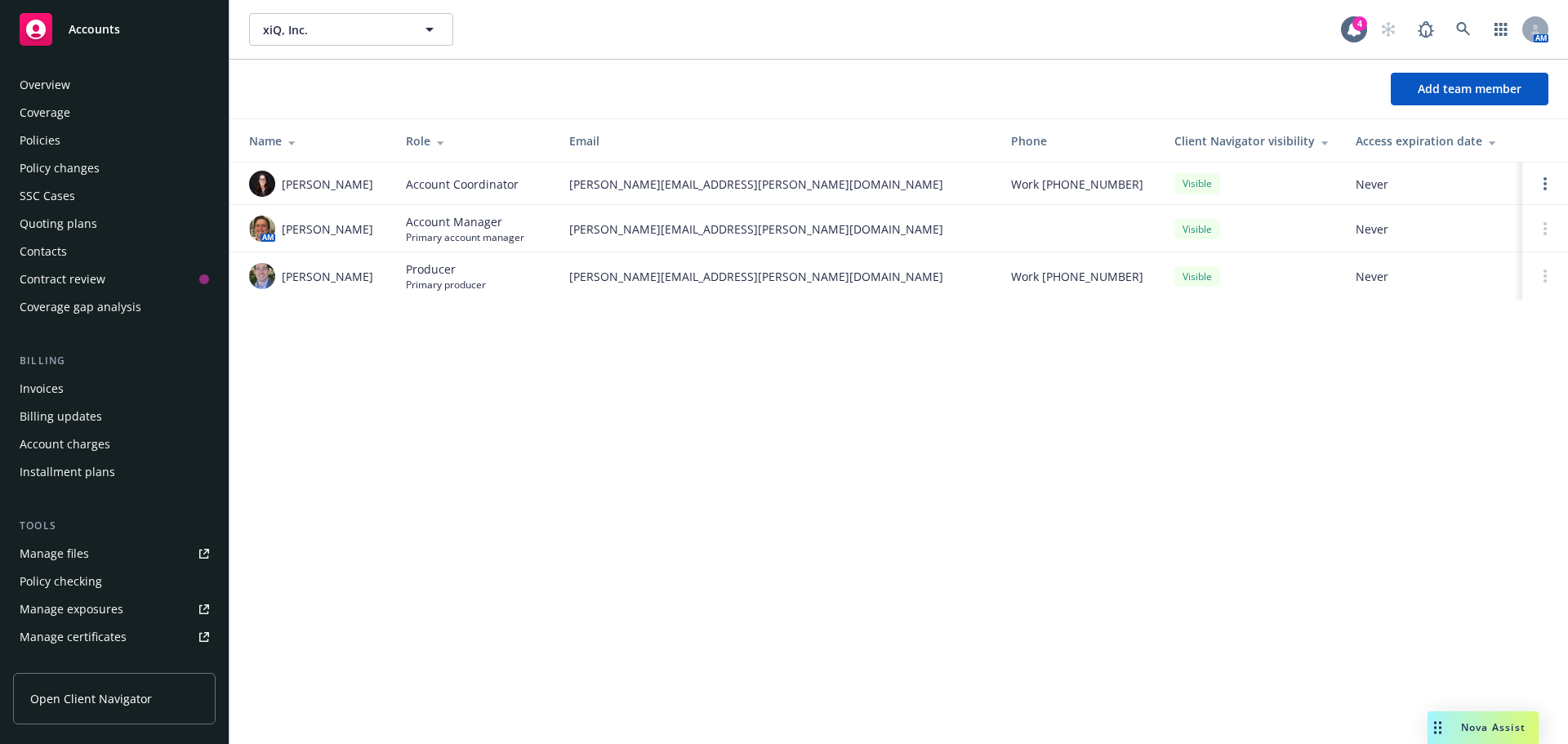
click at [105, 91] on div "Overview" at bounding box center [114, 85] width 189 height 26
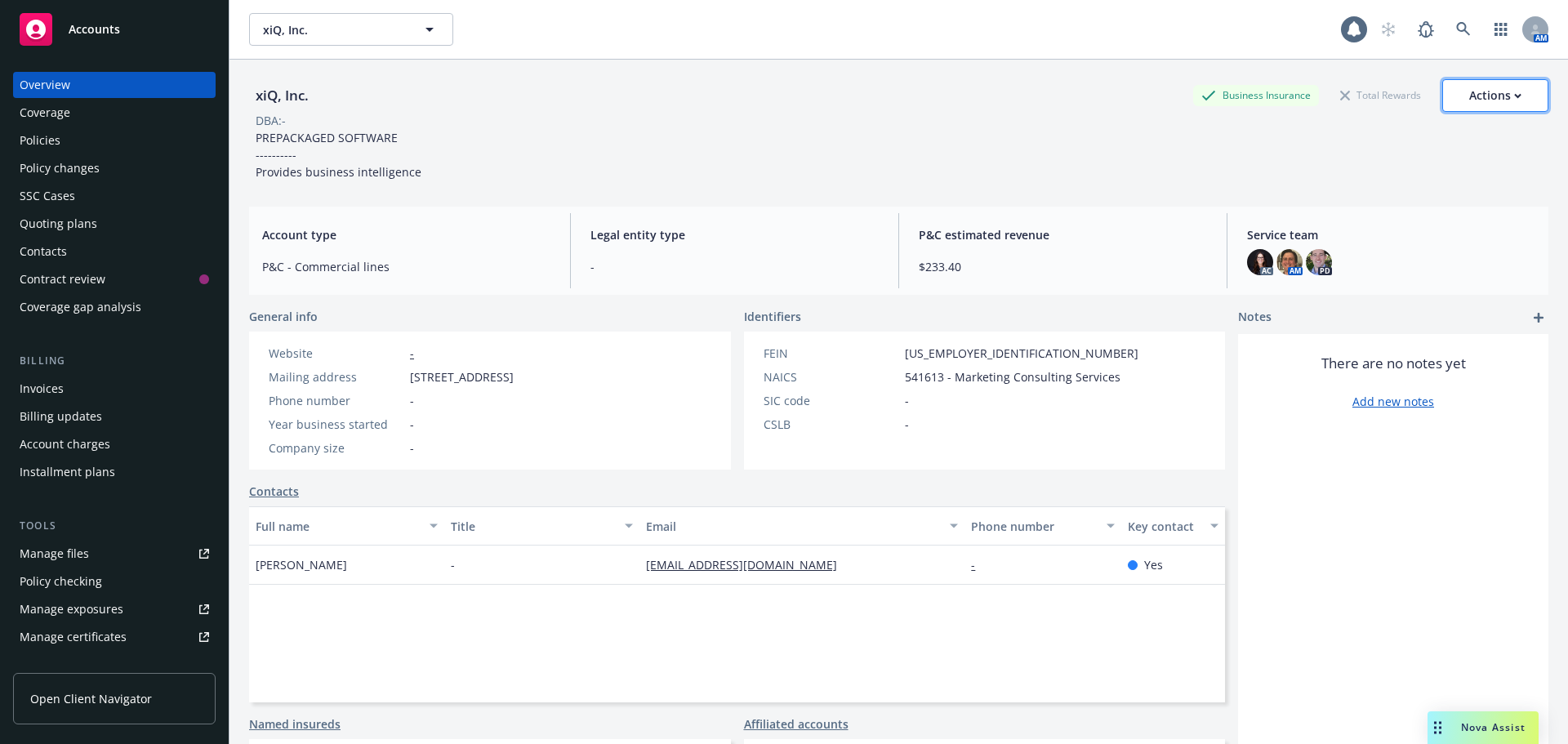
click at [1470, 89] on div "Actions" at bounding box center [1496, 96] width 52 height 31
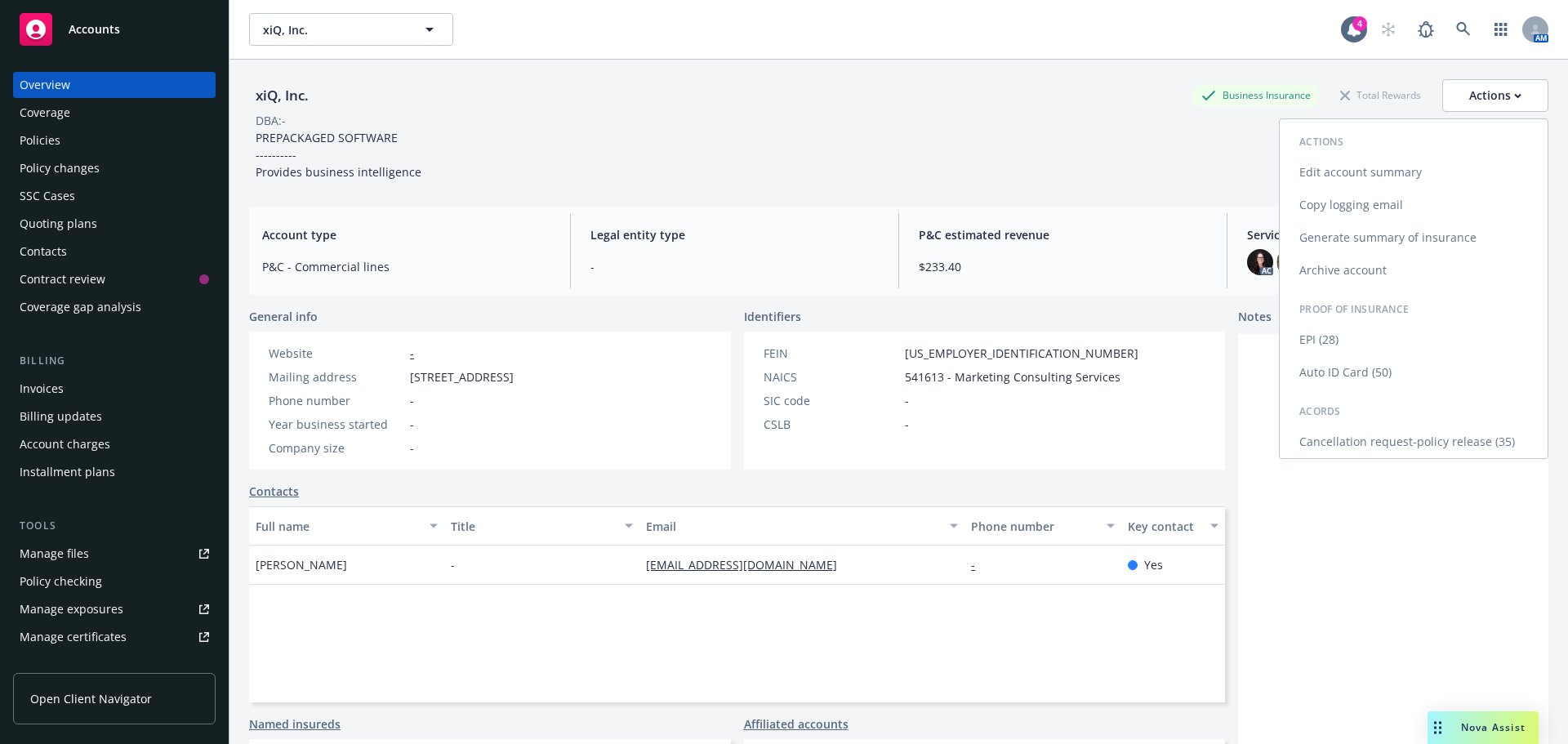
click at [1363, 234] on link "Generate summary of insurance" at bounding box center [1414, 238] width 268 height 33
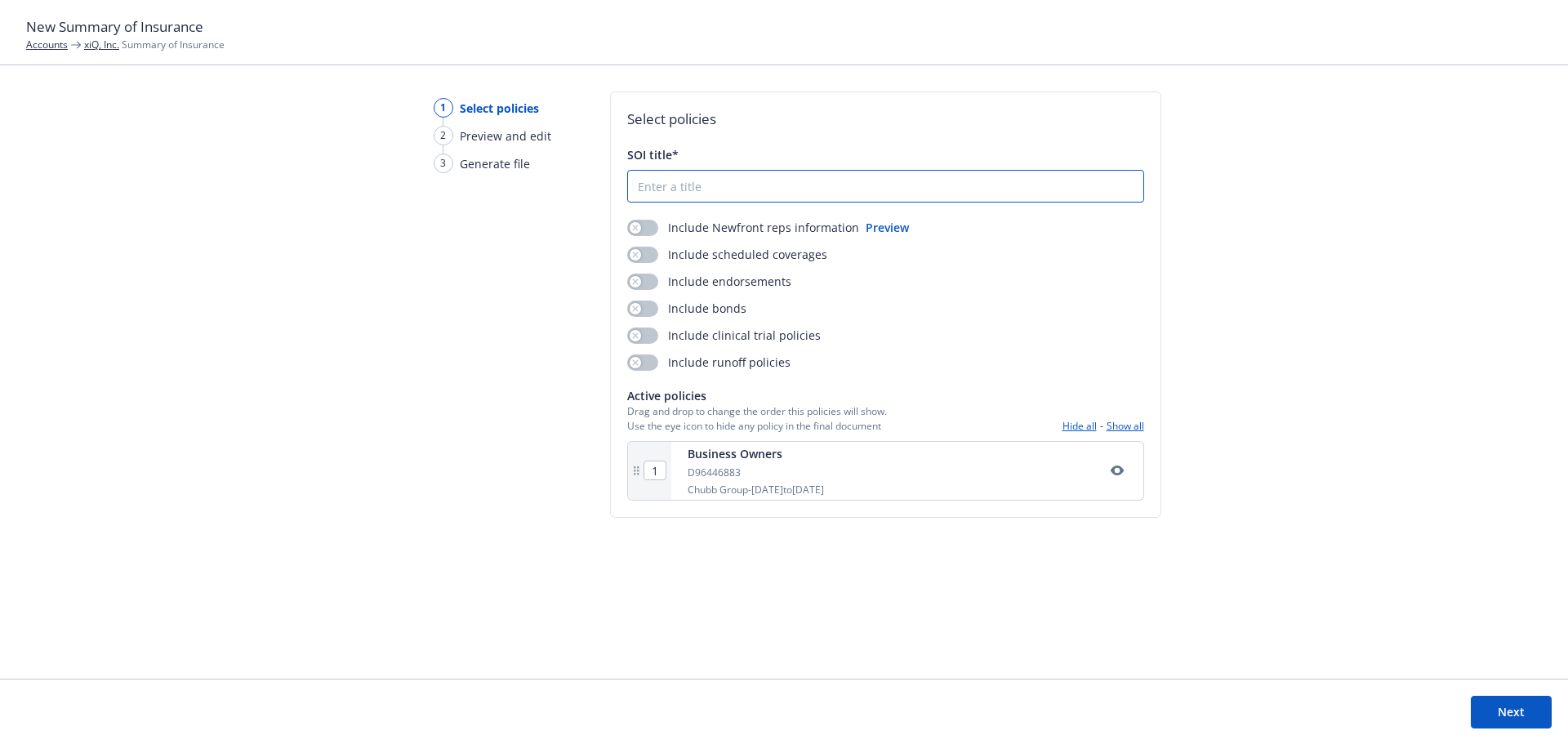
click at [745, 191] on input "SOI title*" at bounding box center [886, 186] width 515 height 31
type input "SOI- 25-26"
click at [645, 231] on button "button" at bounding box center [643, 228] width 31 height 16
click at [644, 259] on button "button" at bounding box center [643, 255] width 31 height 16
click at [650, 295] on div "Include Newfront reps information Preview Include scheduled coverages Include e…" at bounding box center [886, 294] width 517 height 152
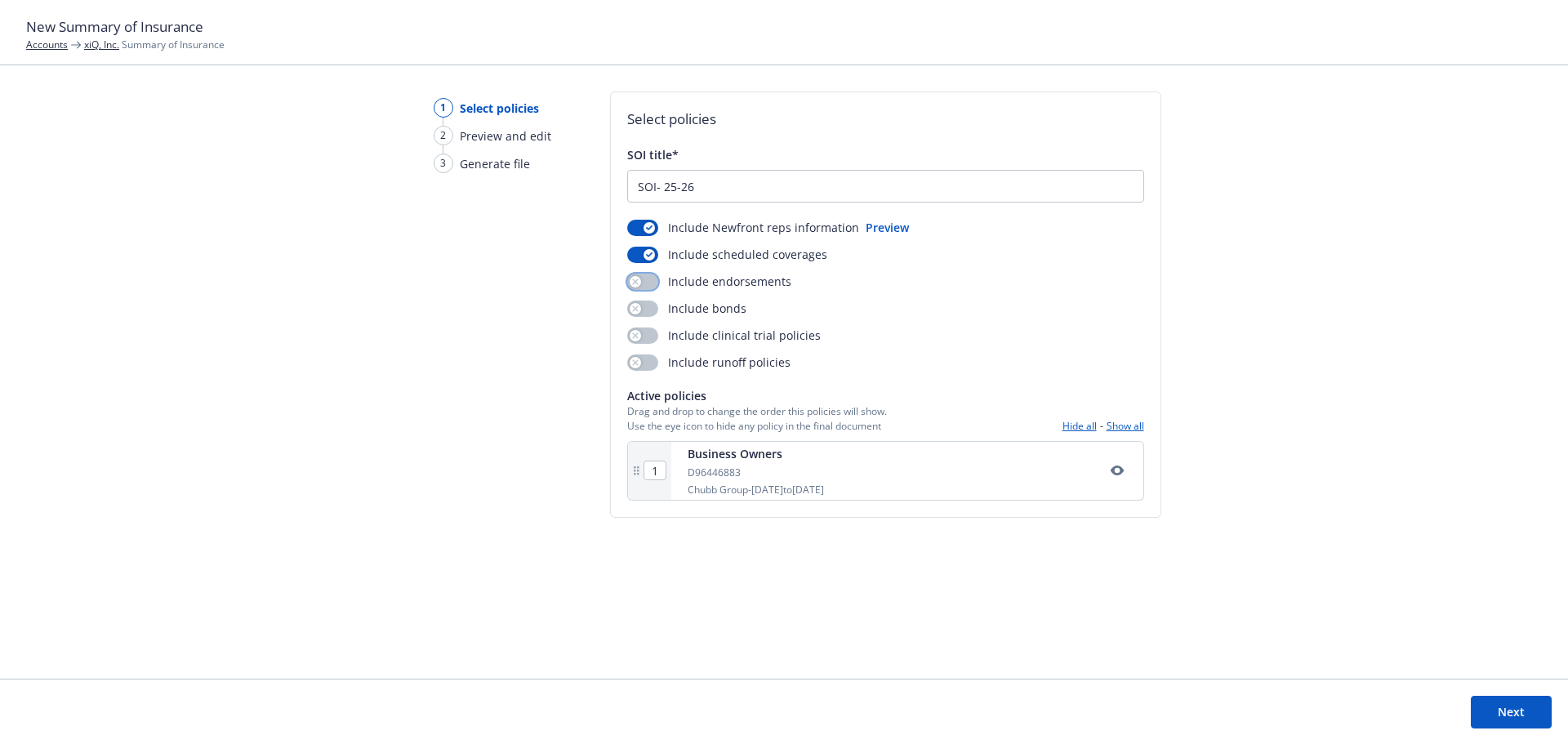
click at [646, 282] on button "button" at bounding box center [643, 282] width 31 height 16
click at [646, 314] on button "button" at bounding box center [643, 308] width 31 height 16
click at [646, 336] on button "button" at bounding box center [643, 335] width 31 height 16
drag, startPoint x: 648, startPoint y: 361, endPoint x: 669, endPoint y: 385, distance: 31.9
click at [648, 362] on button "button" at bounding box center [643, 363] width 31 height 16
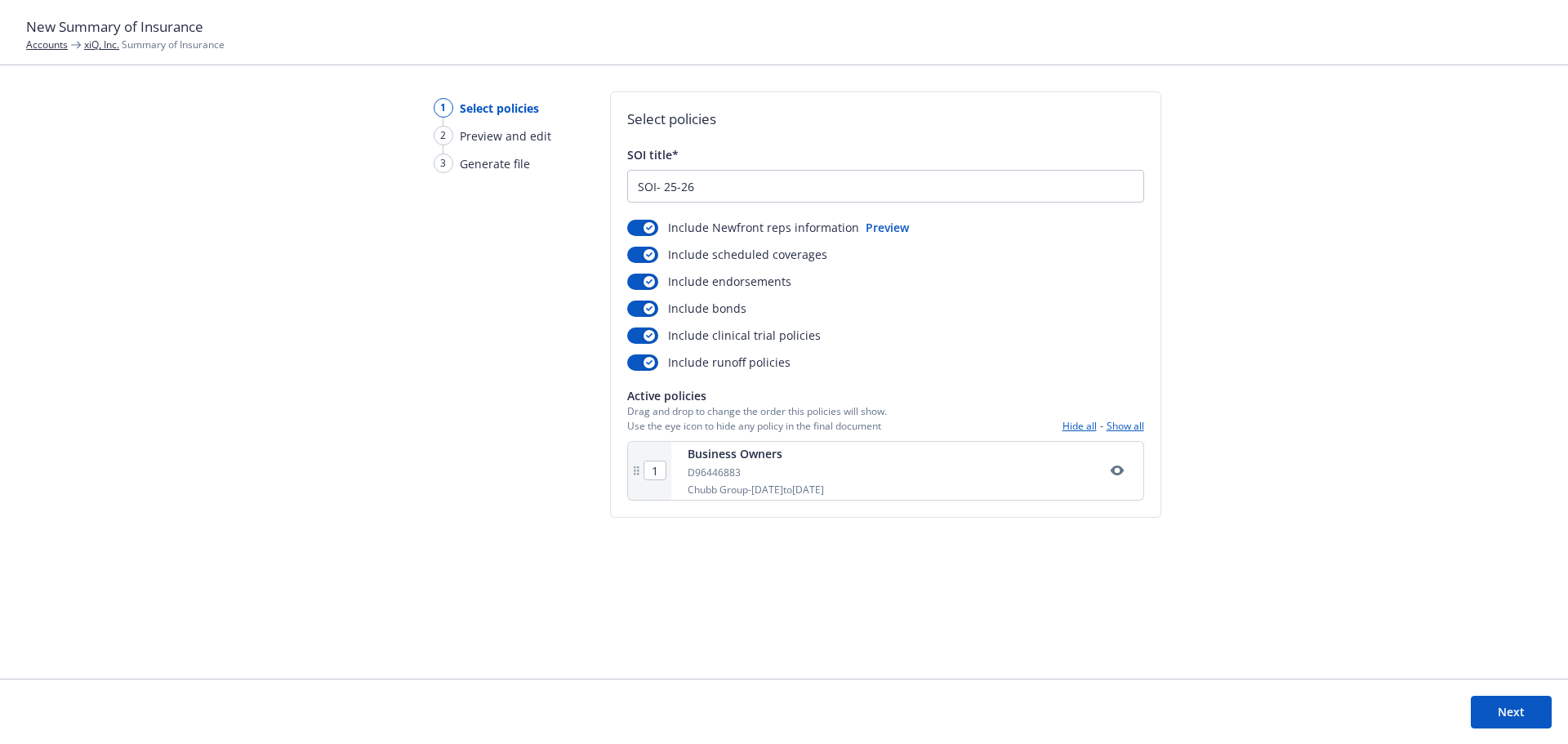
click at [1497, 708] on button "Next" at bounding box center [1511, 713] width 81 height 33
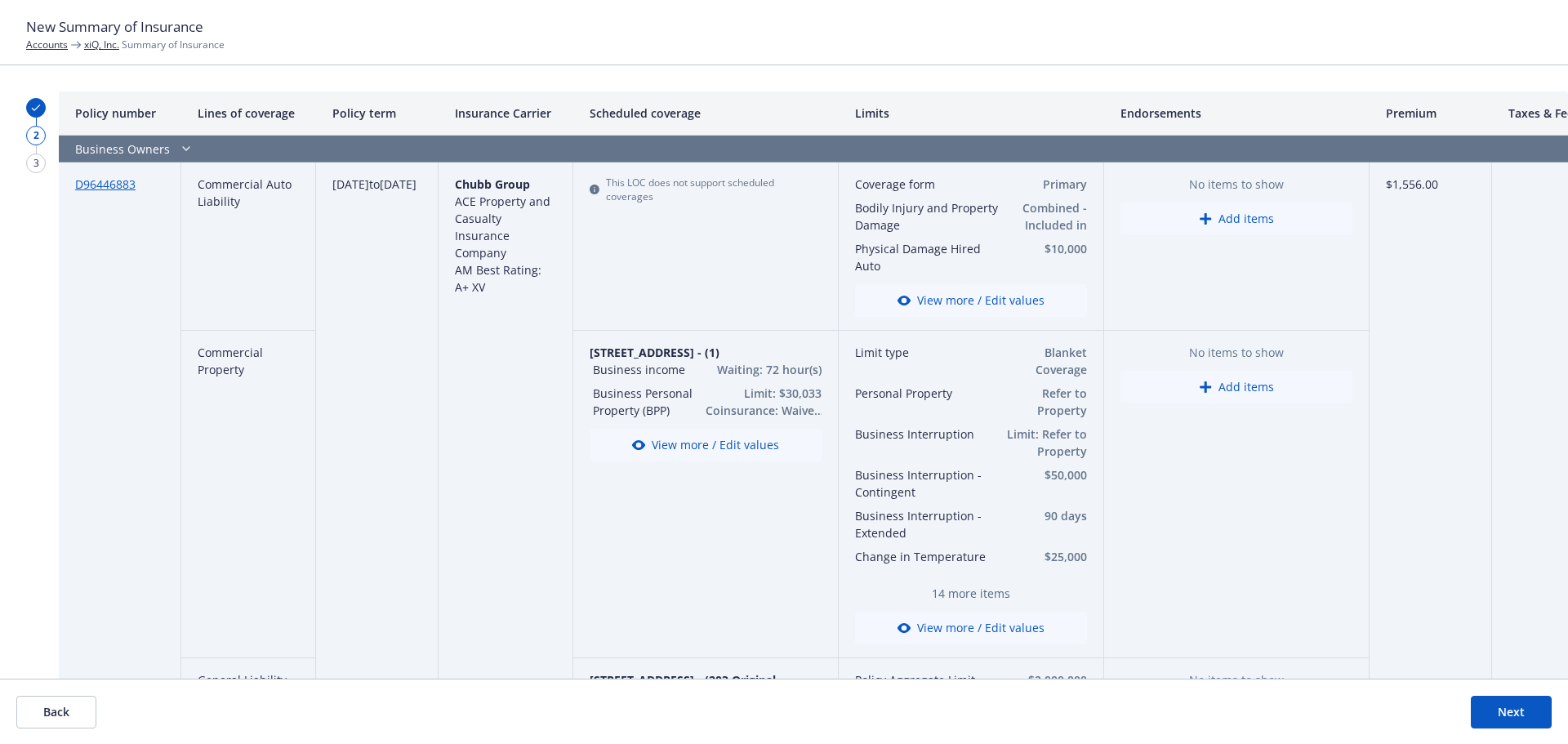
click at [1515, 714] on button "Next" at bounding box center [1511, 713] width 81 height 33
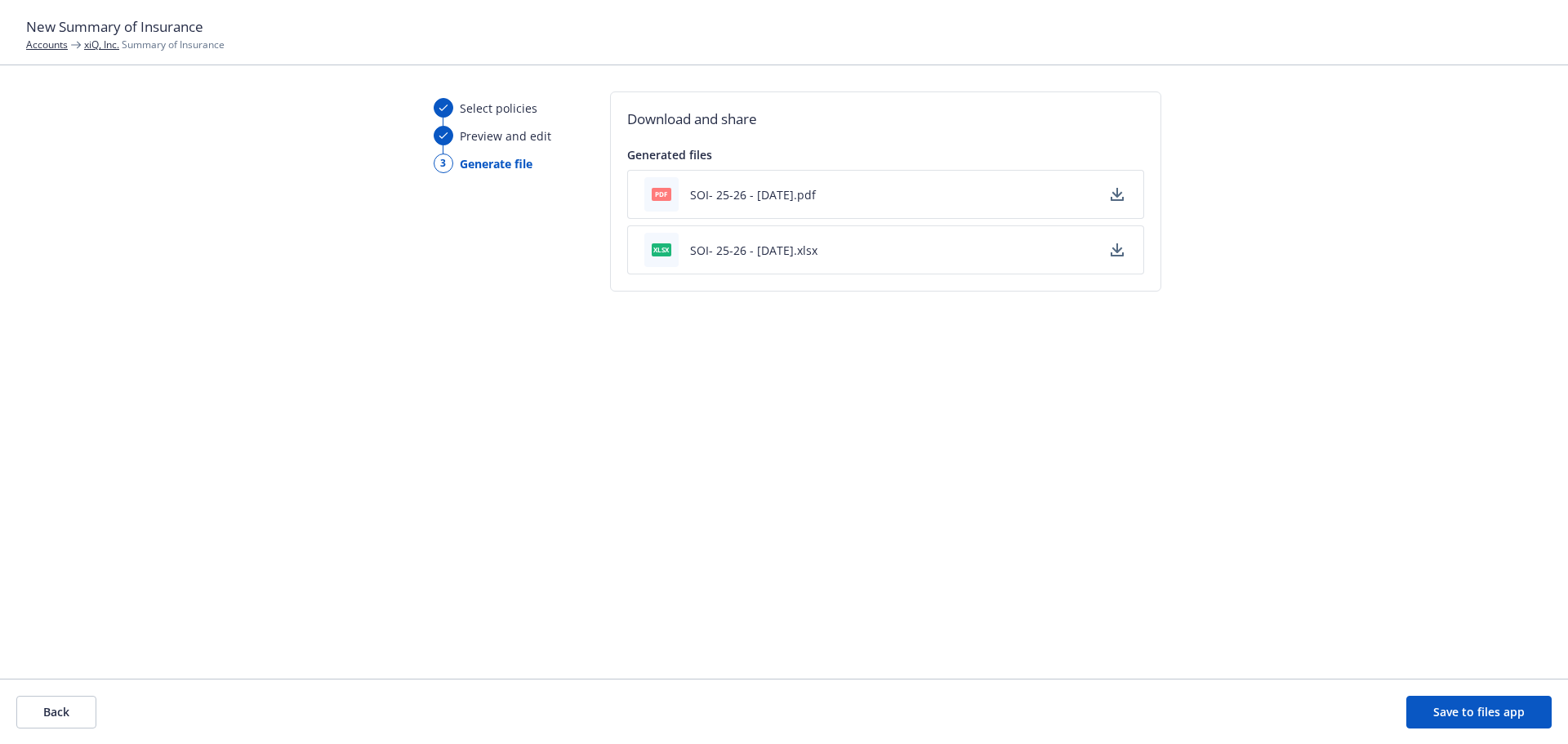
click at [1122, 186] on span at bounding box center [1117, 194] width 20 height 20
click at [1118, 188] on icon "button" at bounding box center [1117, 194] width 13 height 13
click at [99, 44] on link "xiQ, Inc." at bounding box center [102, 44] width 35 height 14
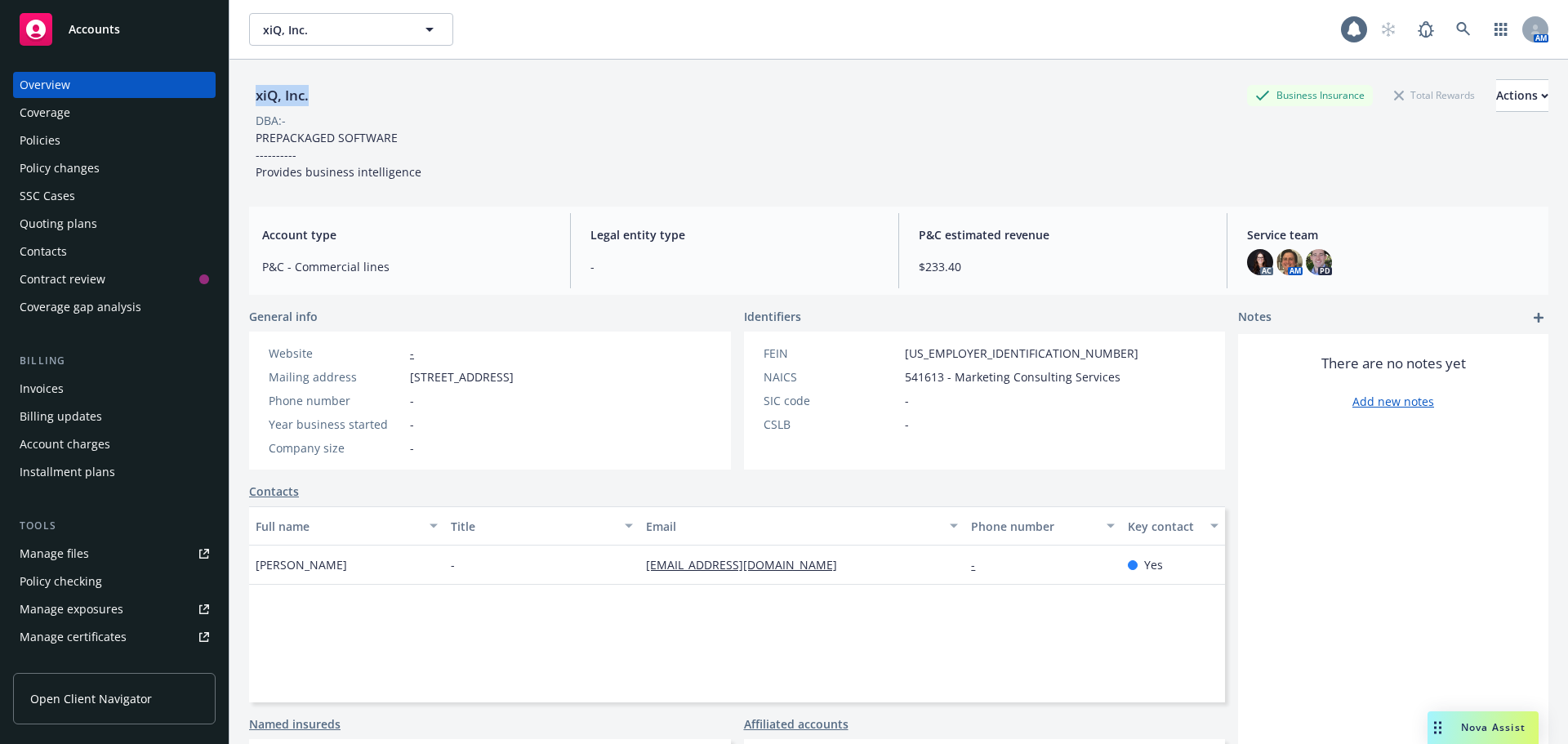
drag, startPoint x: 316, startPoint y: 93, endPoint x: 254, endPoint y: 99, distance: 62.3
click at [248, 97] on div "xiQ, Inc. Business Insurance Total Rewards Actions DBA: - PREPACKAGED SOFTWARE …" at bounding box center [899, 431] width 1338 height 744
copy div "xiQ, Inc."
click at [1456, 30] on icon at bounding box center [1464, 30] width 15 height 15
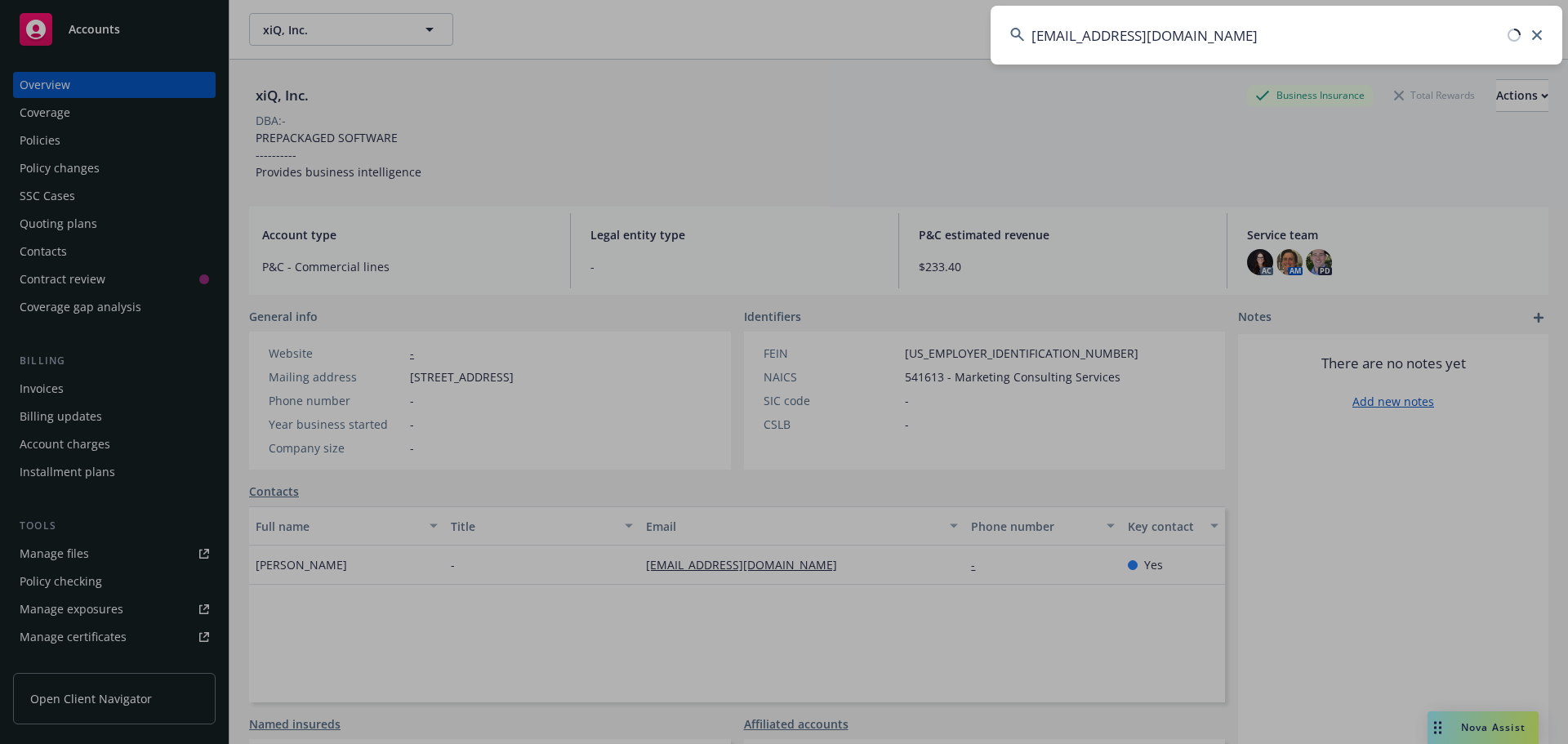
drag, startPoint x: 1239, startPoint y: 31, endPoint x: 865, endPoint y: 34, distance: 374.0
click at [853, 44] on div "fmanzoor@i2cinc.com" at bounding box center [784, 372] width 1568 height 744
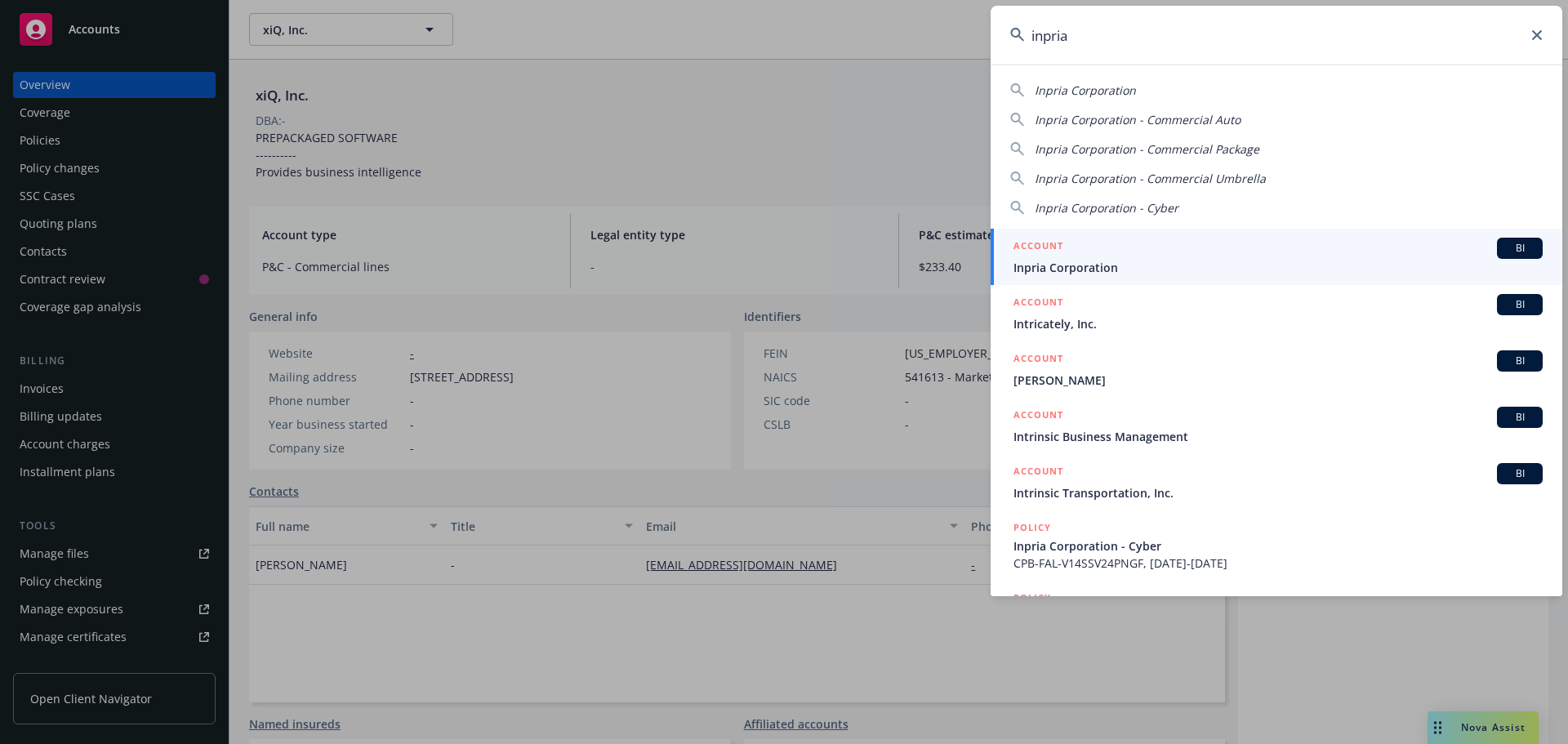
type input "inpria"
click at [1069, 228] on div "Inpria Corporation Inpria Corporation - Commercial Auto Inpria Corporation - Co…" at bounding box center [1276, 331] width 572 height 532
click at [1078, 244] on div "ACCOUNT BI" at bounding box center [1278, 249] width 529 height 21
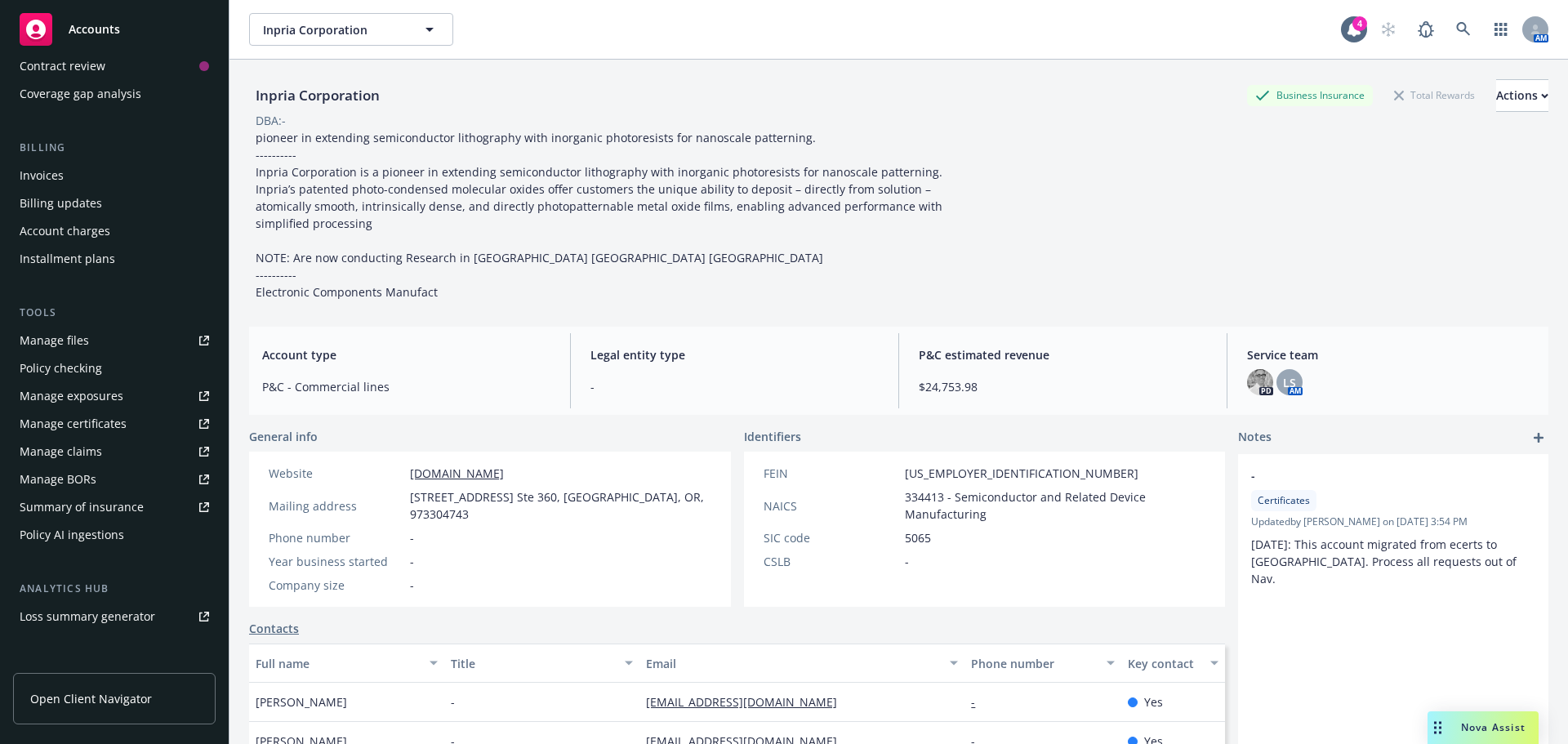
scroll to position [326, 0]
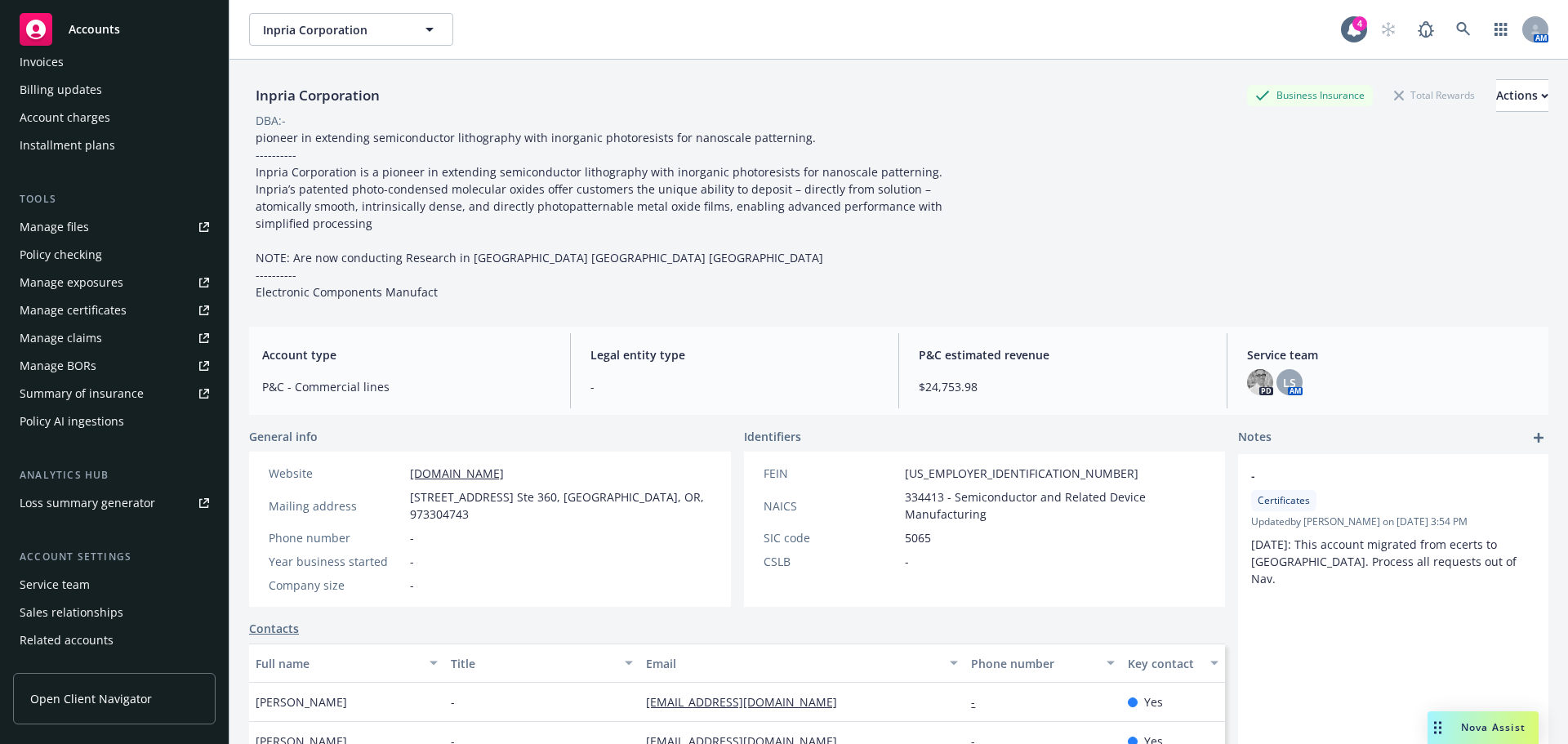
click at [87, 581] on div "Service team" at bounding box center [55, 585] width 71 height 26
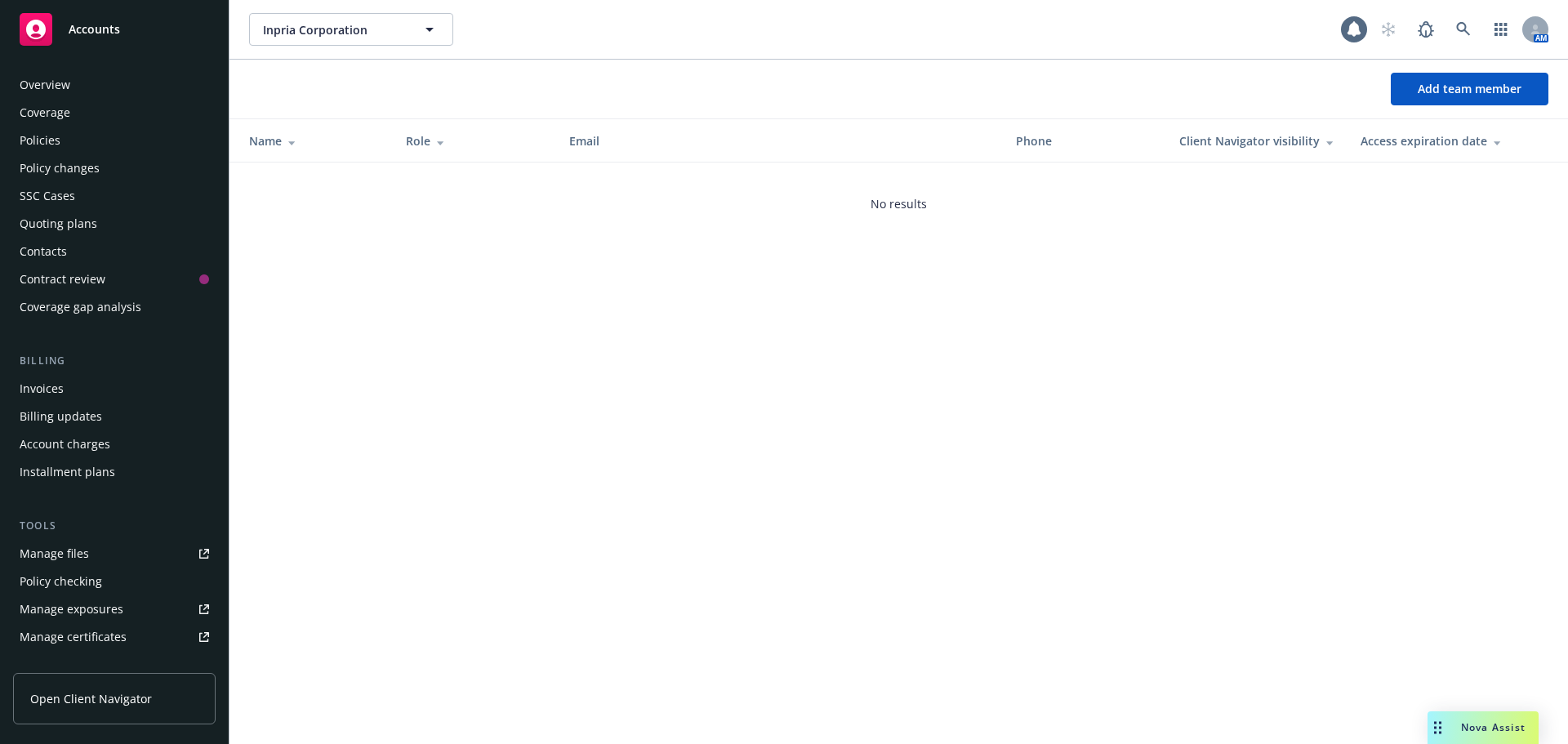
scroll to position [376, 0]
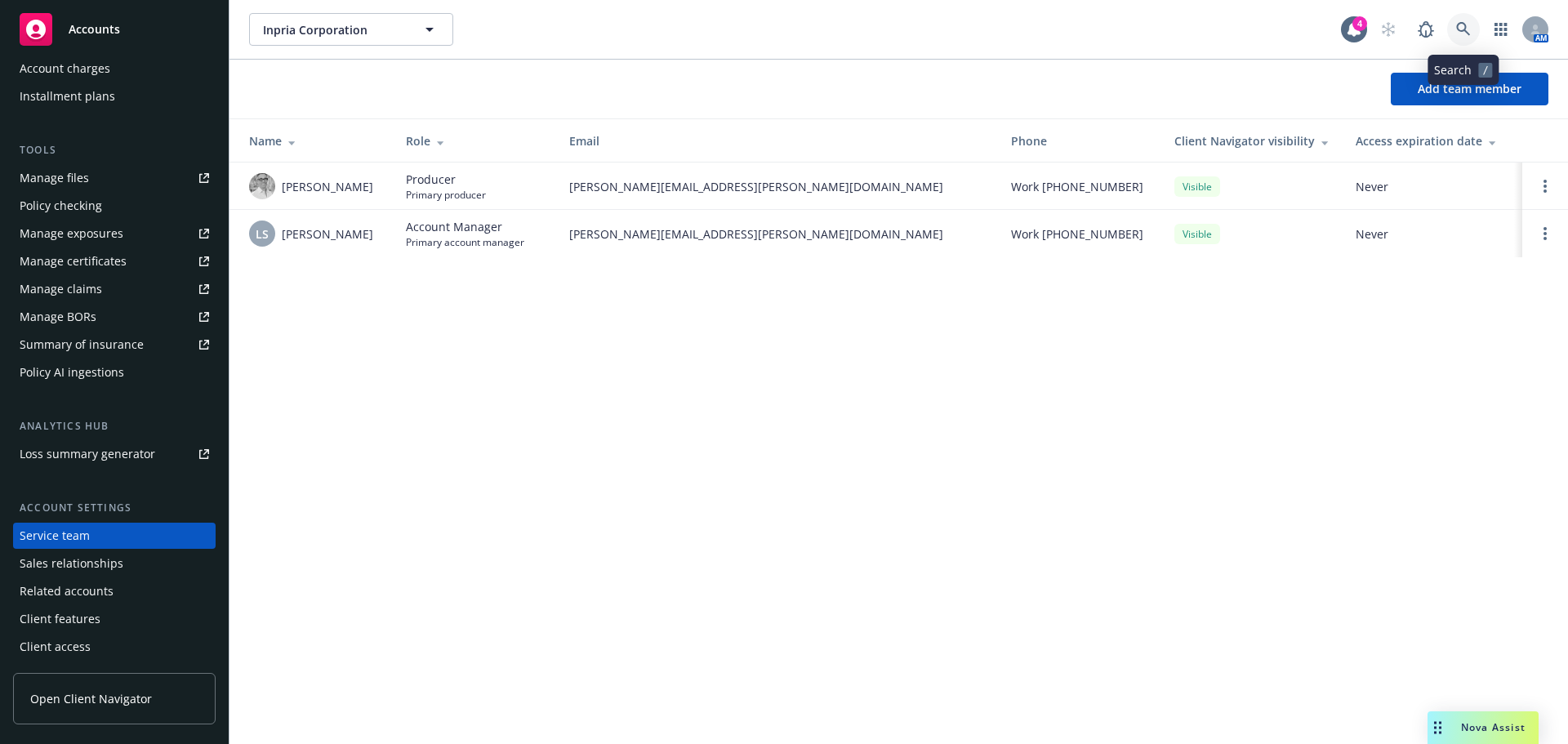
click at [1464, 33] on icon at bounding box center [1464, 30] width 15 height 15
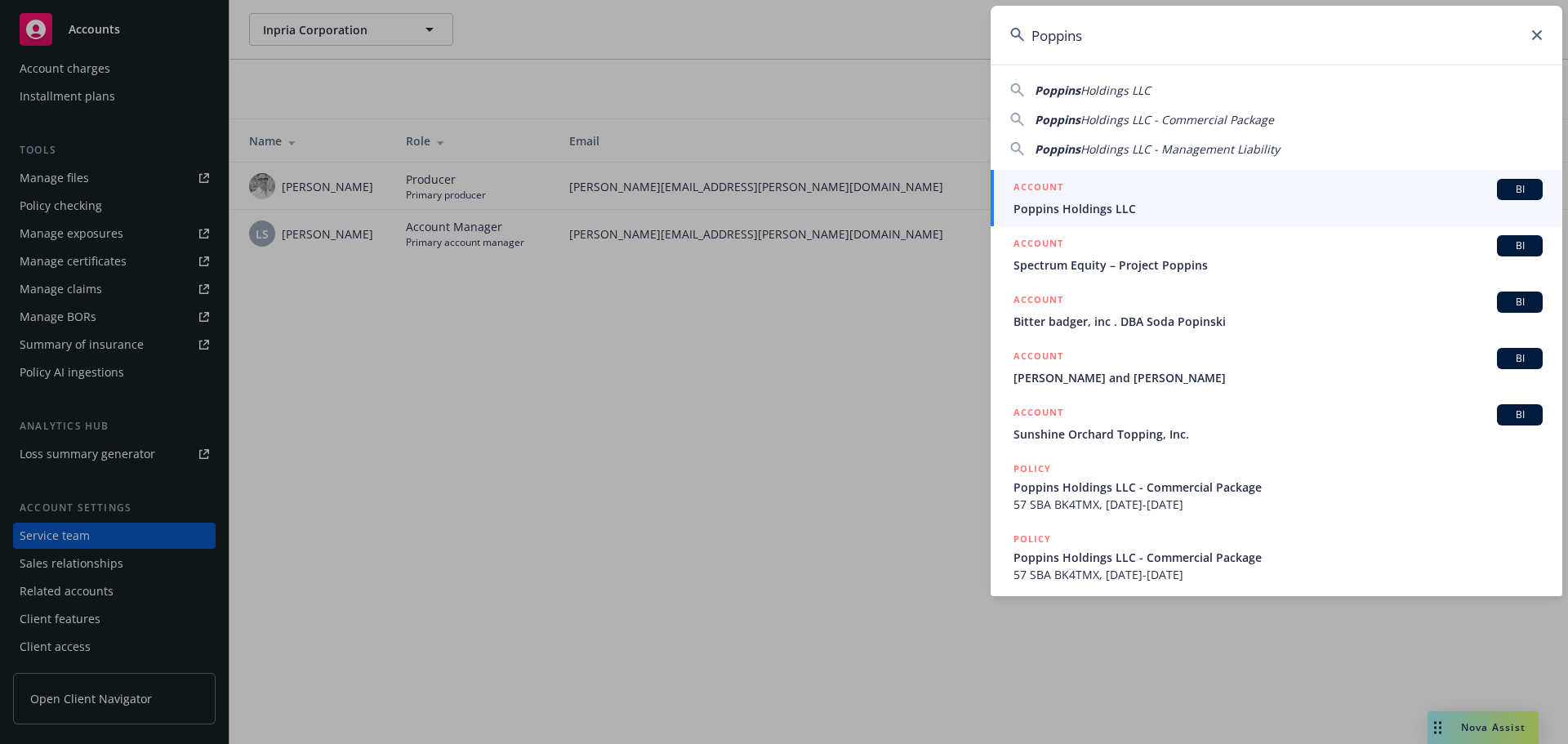
type input "Poppins"
click at [1083, 199] on div "ACCOUNT BI Poppins Holdings LLC" at bounding box center [1278, 198] width 529 height 39
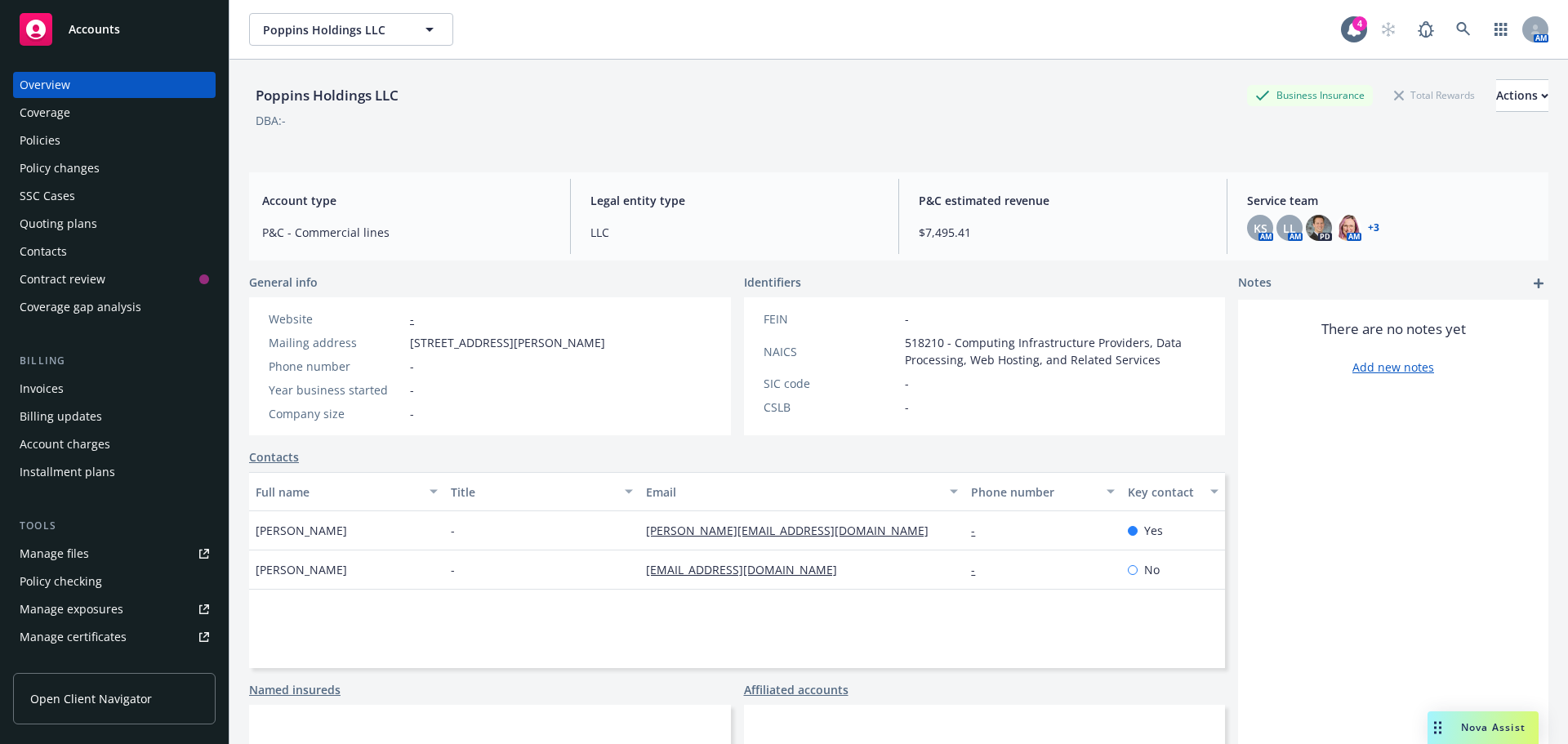
click at [78, 136] on div "Policies" at bounding box center [114, 140] width 189 height 26
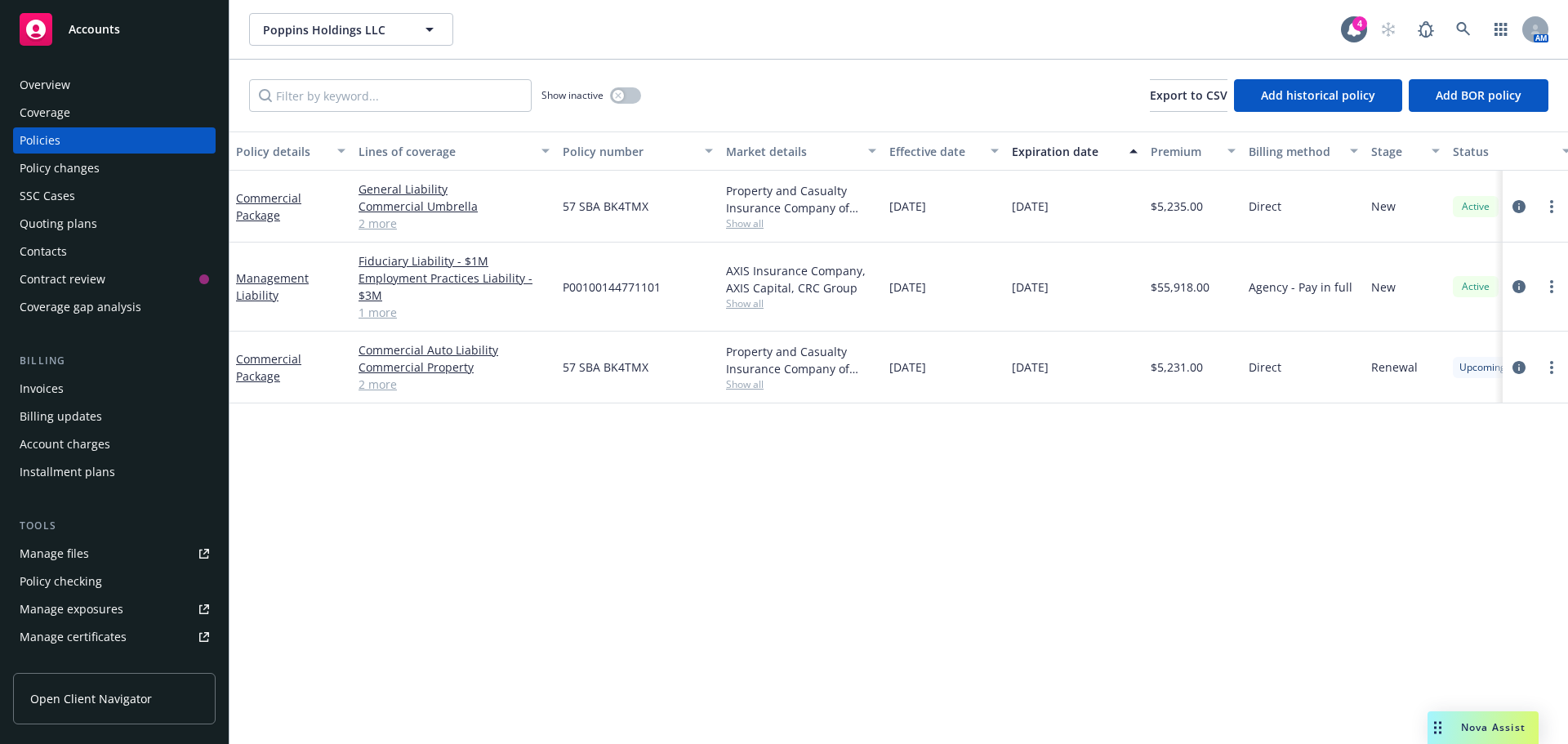
click at [372, 387] on link "2 more" at bounding box center [454, 384] width 191 height 17
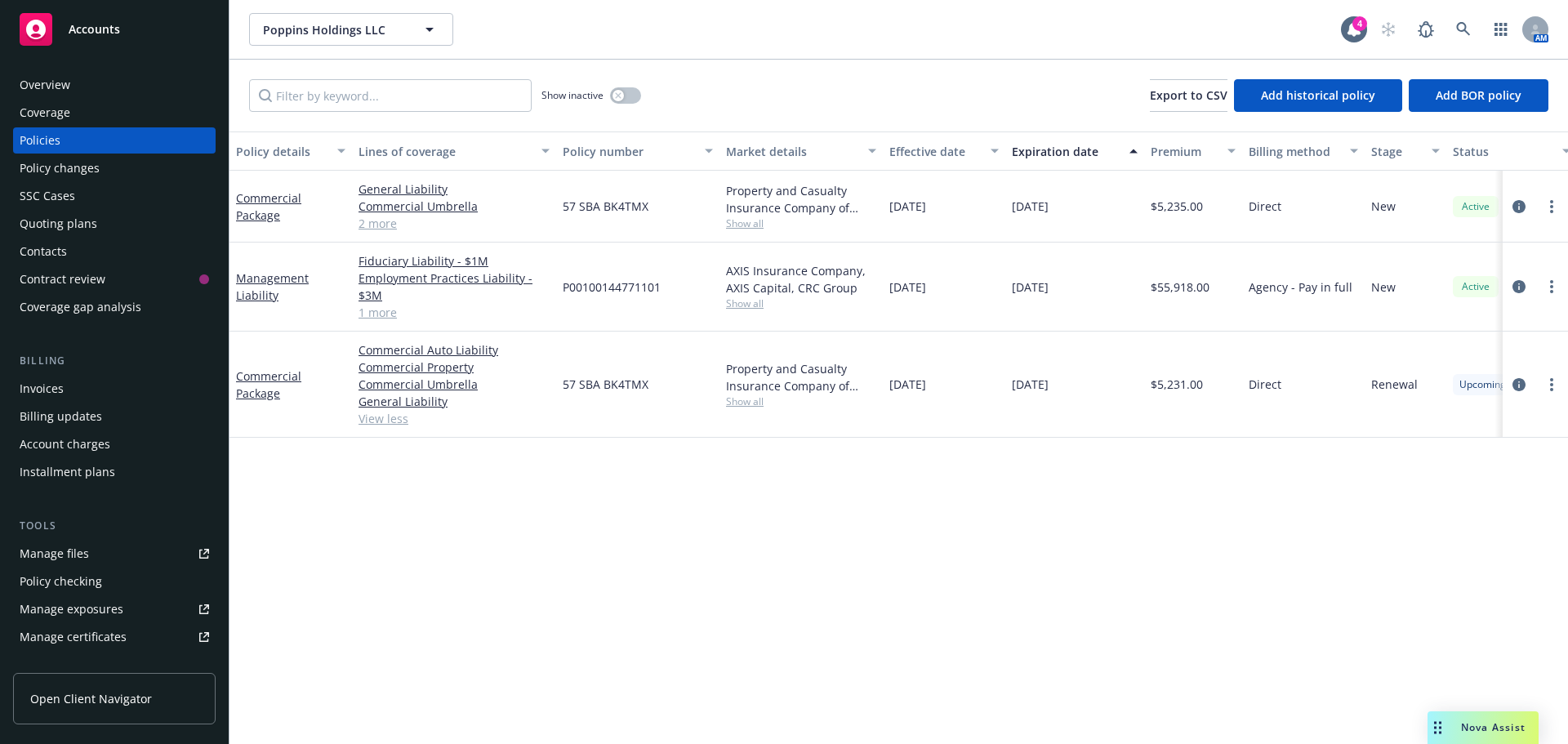
drag, startPoint x: 864, startPoint y: 527, endPoint x: 864, endPoint y: 512, distance: 15.0
click at [865, 526] on div "Policy details Lines of coverage Policy number Market details Effective date Ex…" at bounding box center [899, 437] width 1338 height 613
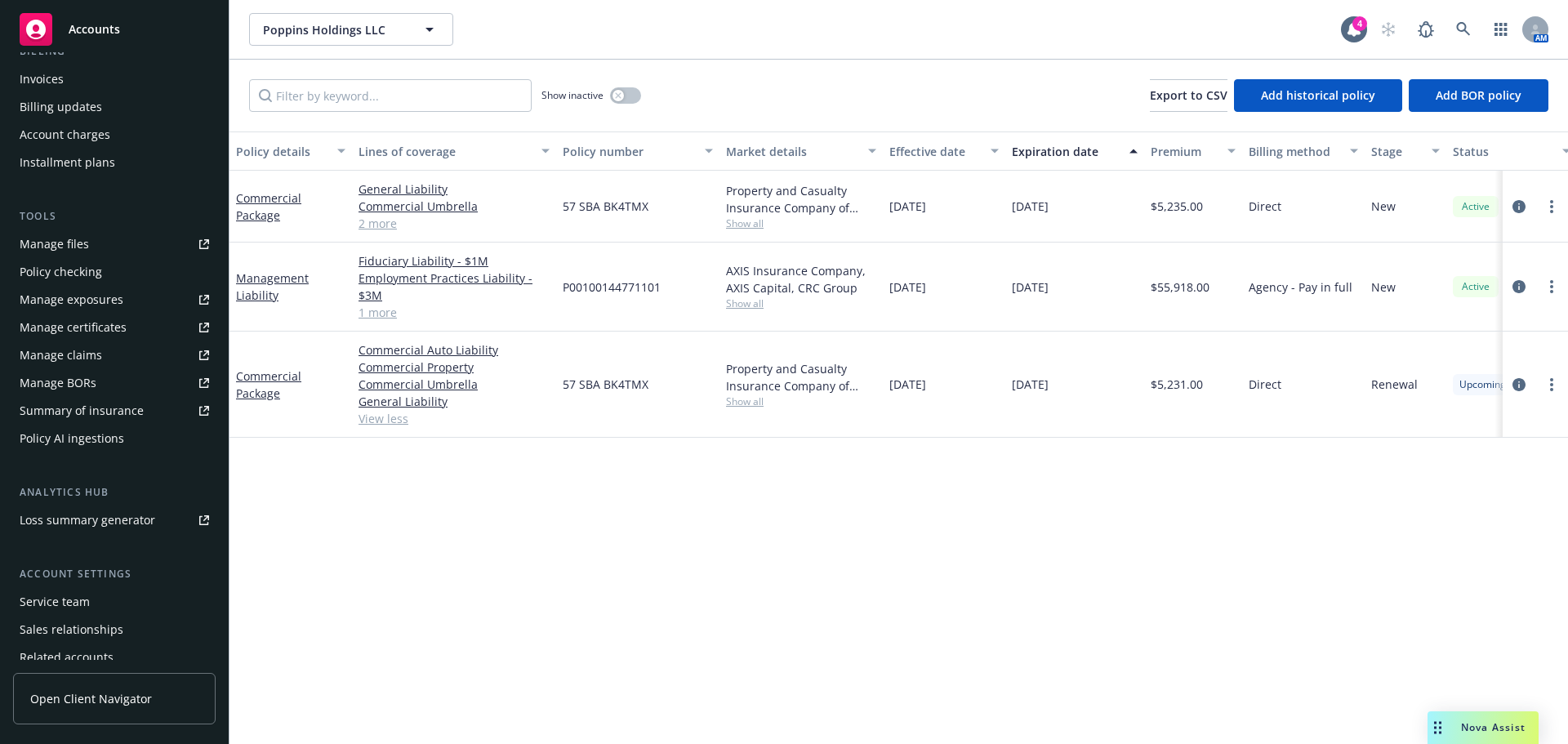
scroll to position [376, 0]
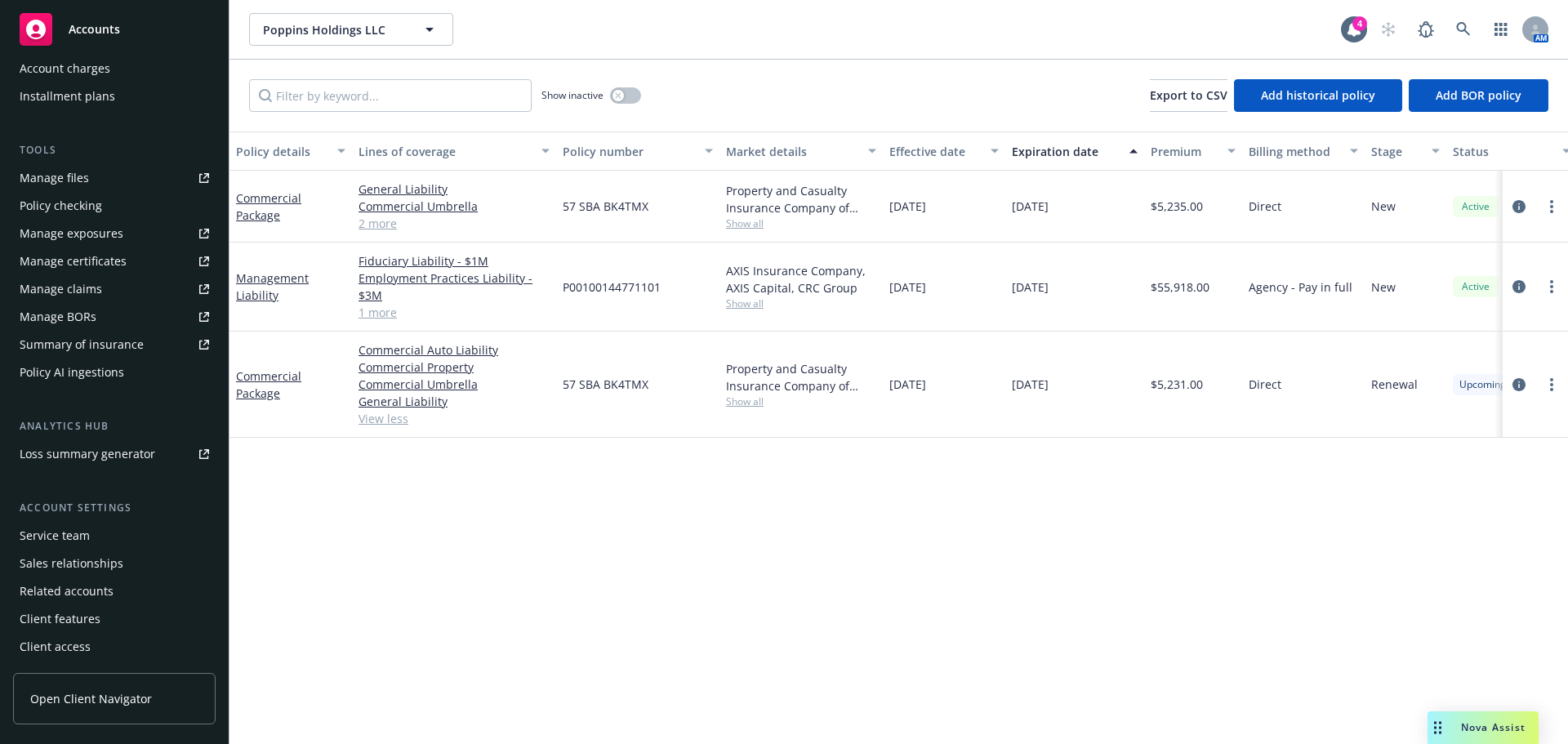
click at [78, 536] on div "Service team" at bounding box center [55, 536] width 71 height 26
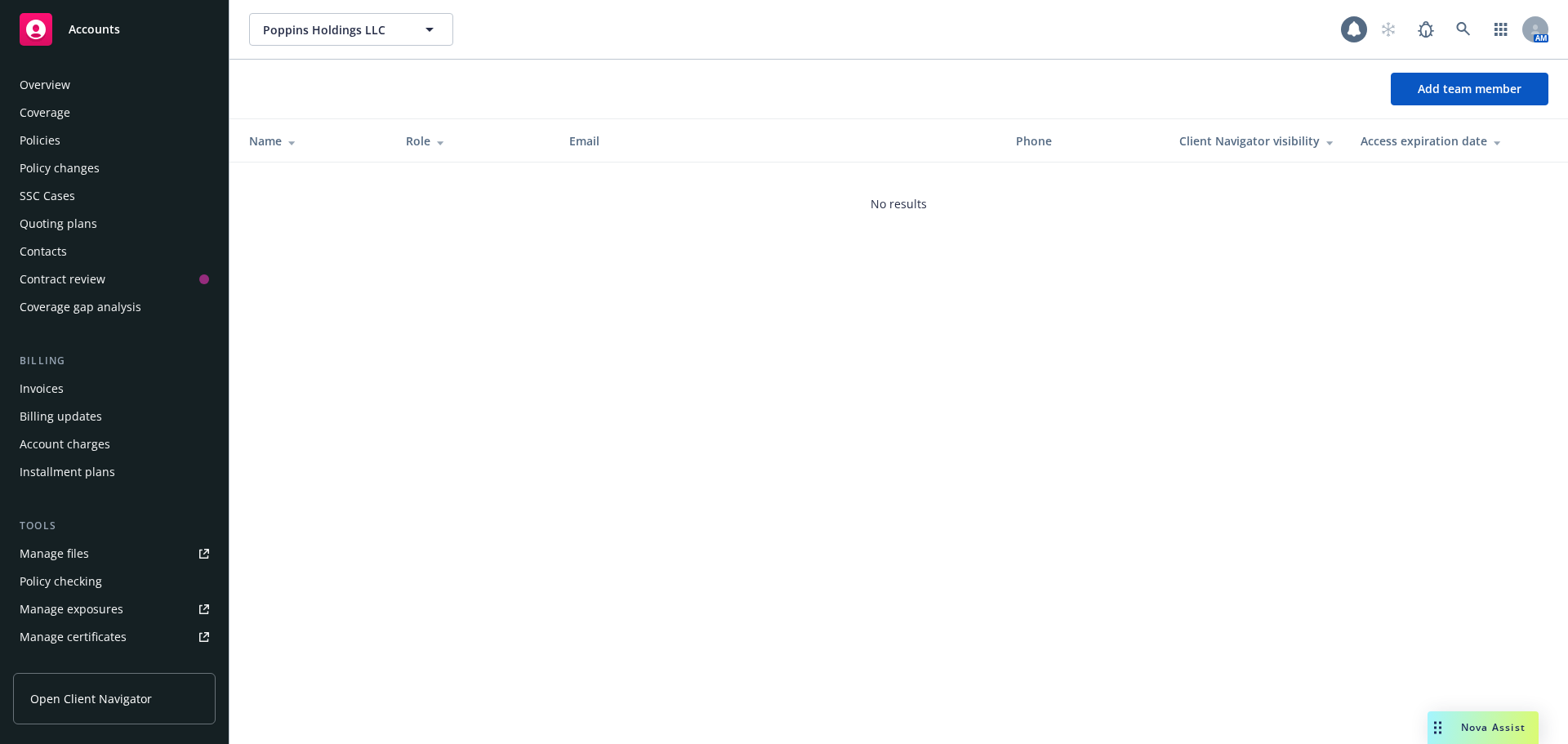
scroll to position [376, 0]
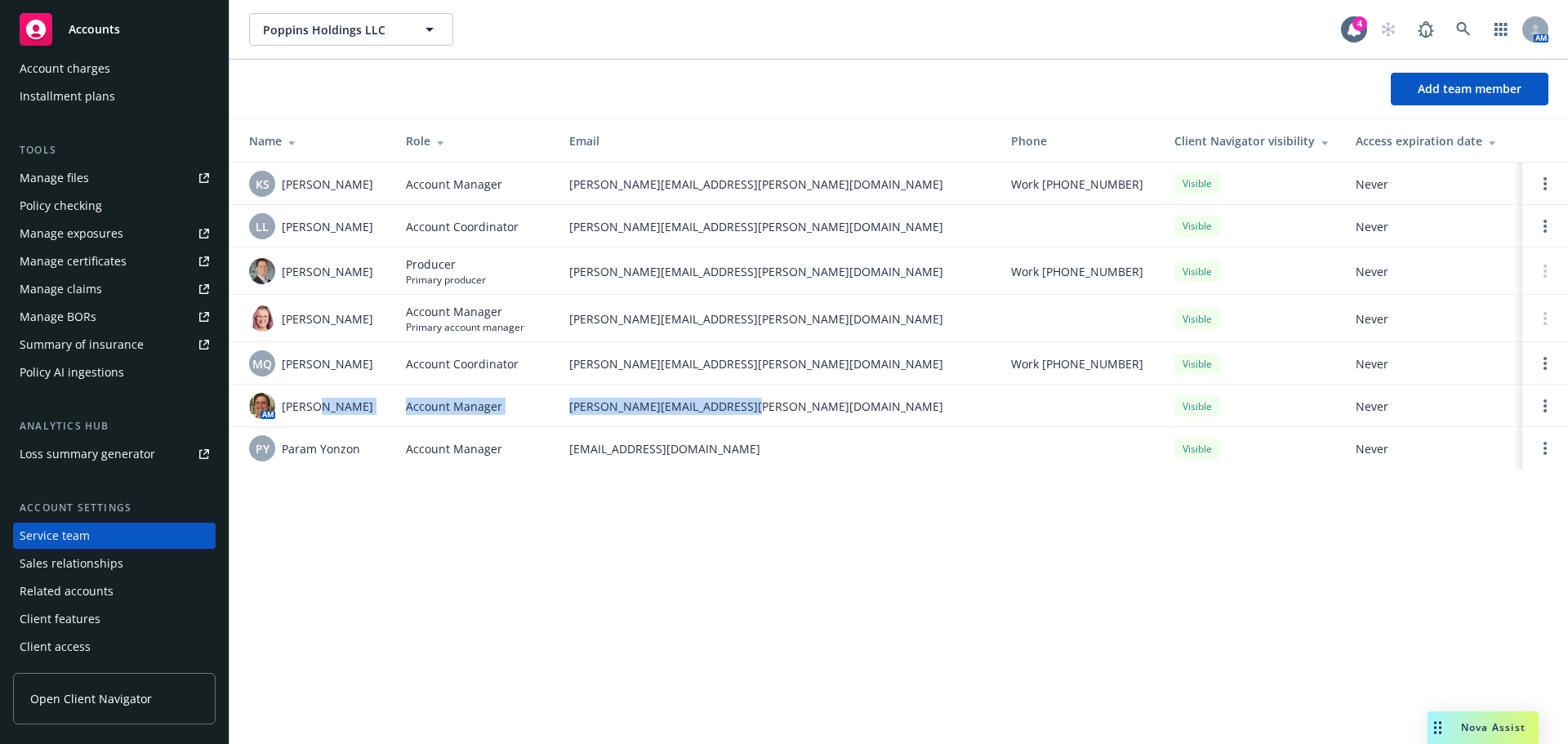
drag, startPoint x: 658, startPoint y: 404, endPoint x: 318, endPoint y: 404, distance: 340.0
click at [318, 404] on tr "AM Nicholas Baldwin Account Manager nicholas.baldwin@newfront.com Visible Never" at bounding box center [899, 406] width 1338 height 43
click at [469, 554] on div "Poppins Holdings LLC Poppins Holdings LLC 4 AM Add team member Name Role Email …" at bounding box center [899, 372] width 1338 height 744
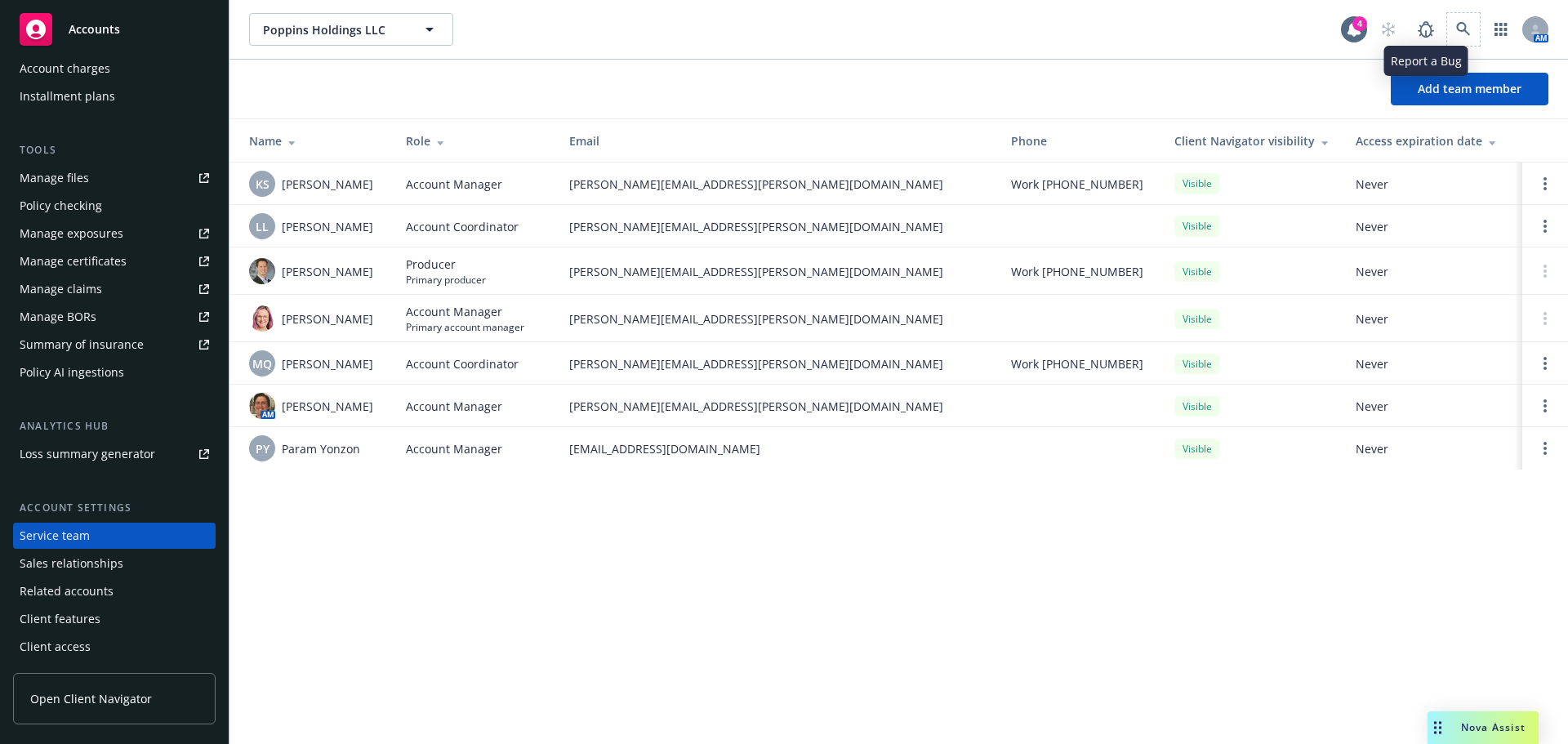
click at [1447, 23] on span at bounding box center [1464, 30] width 33 height 33
click at [1456, 24] on icon at bounding box center [1464, 30] width 15 height 15
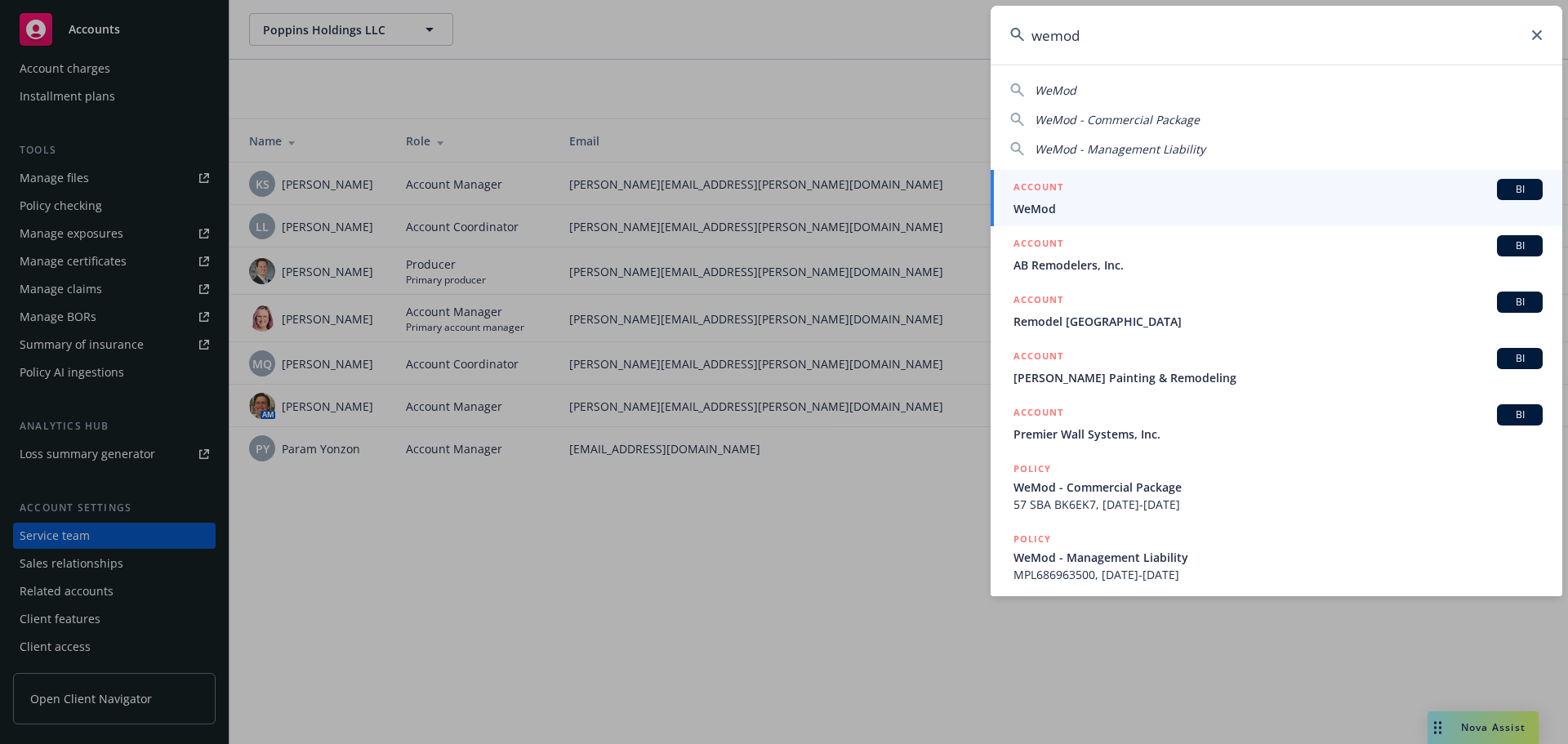
type input "wemod"
click at [1115, 209] on span "WeMod" at bounding box center [1278, 208] width 529 height 17
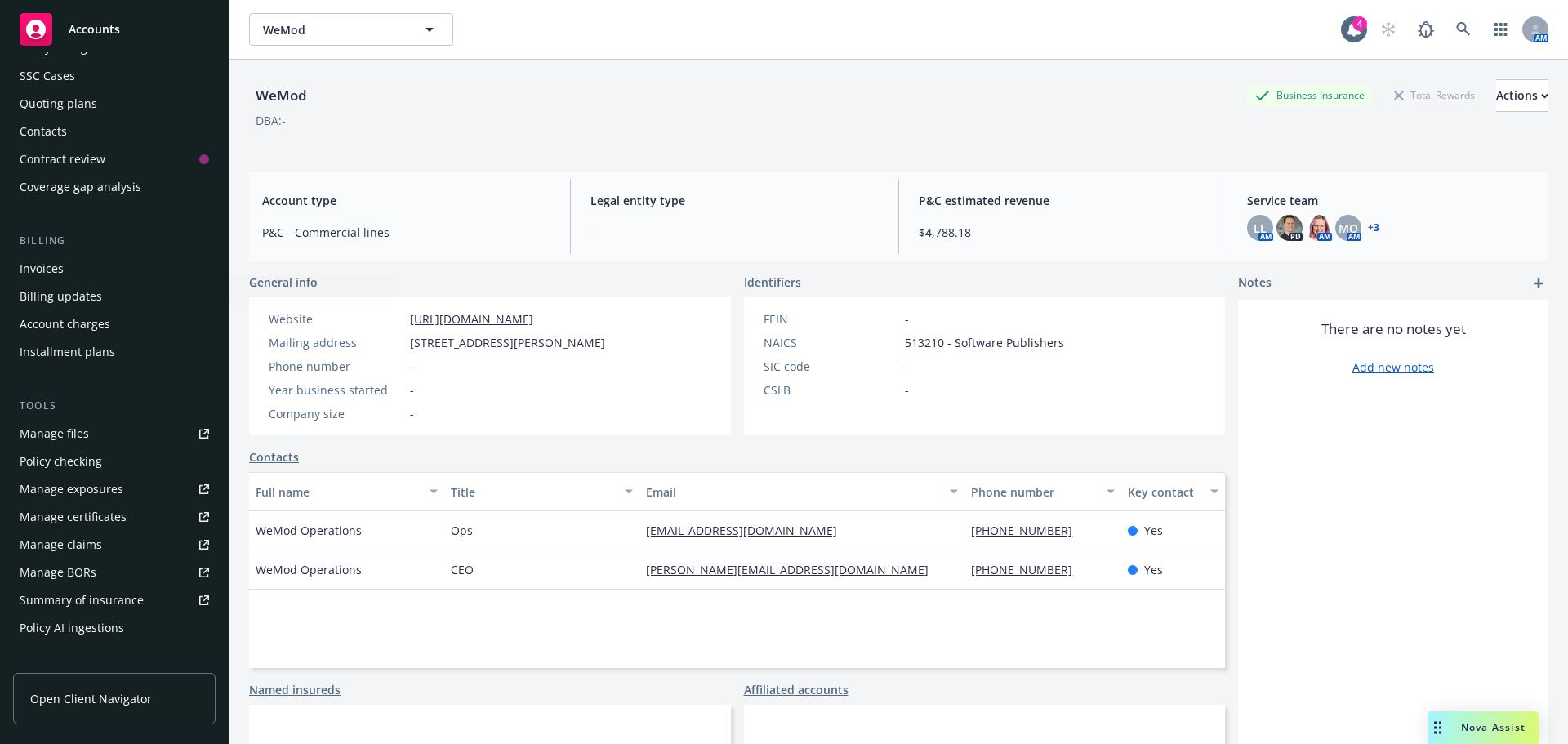
scroll to position [326, 0]
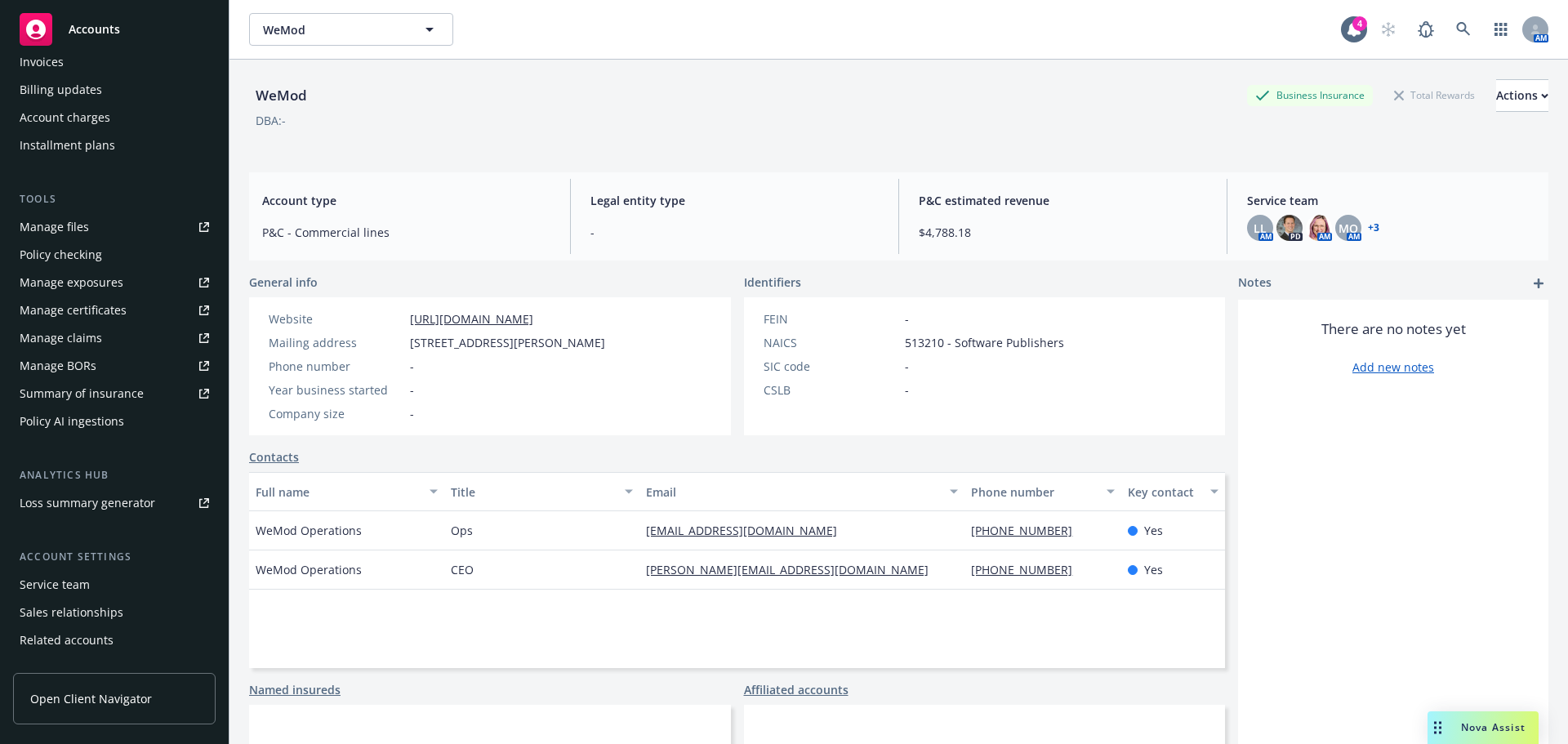
click at [71, 569] on div "Account settings Service team Sales relationships Related accounts Client featu…" at bounding box center [114, 628] width 203 height 160
click at [70, 582] on div "Service team" at bounding box center [55, 585] width 71 height 26
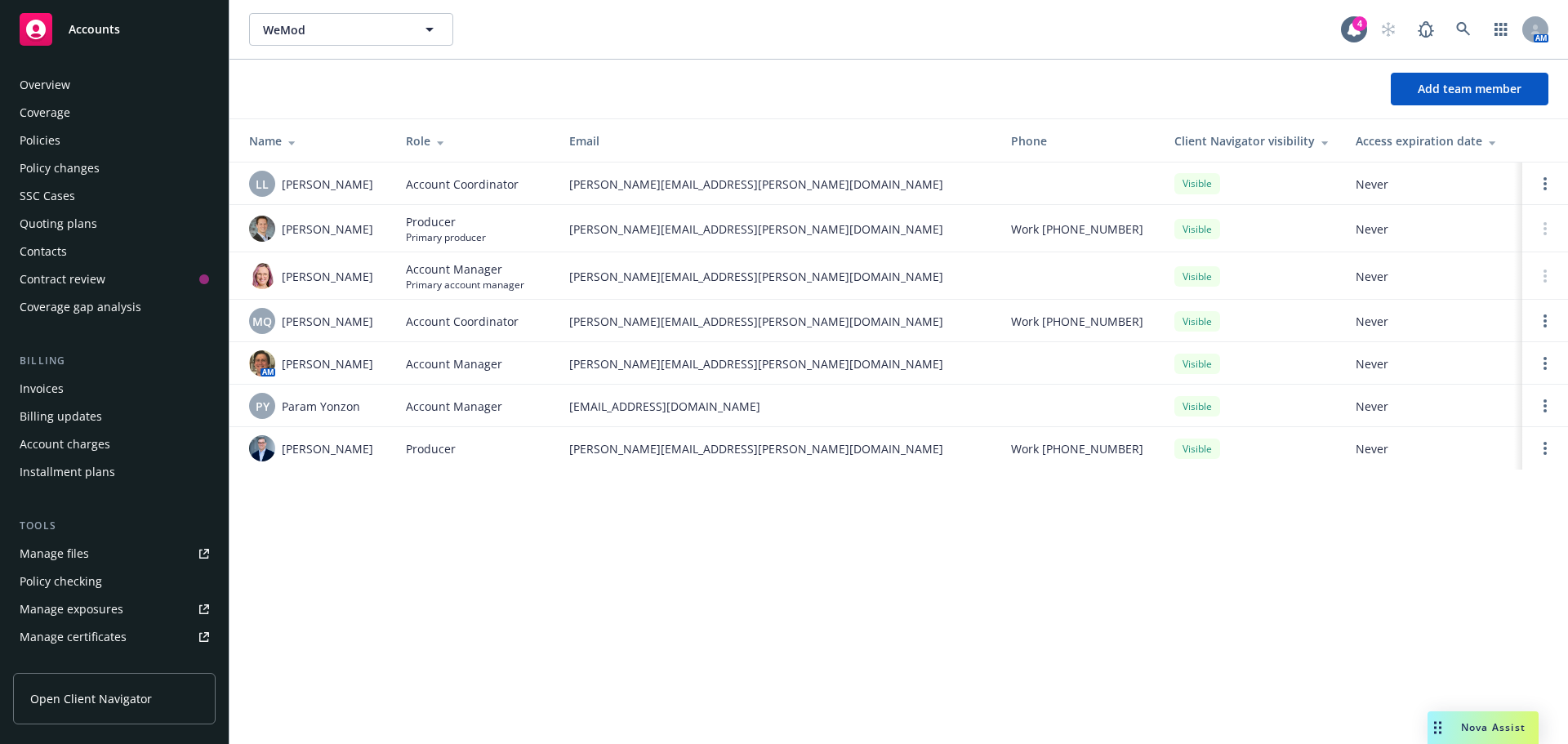
click at [58, 135] on div "Policies" at bounding box center [40, 140] width 41 height 26
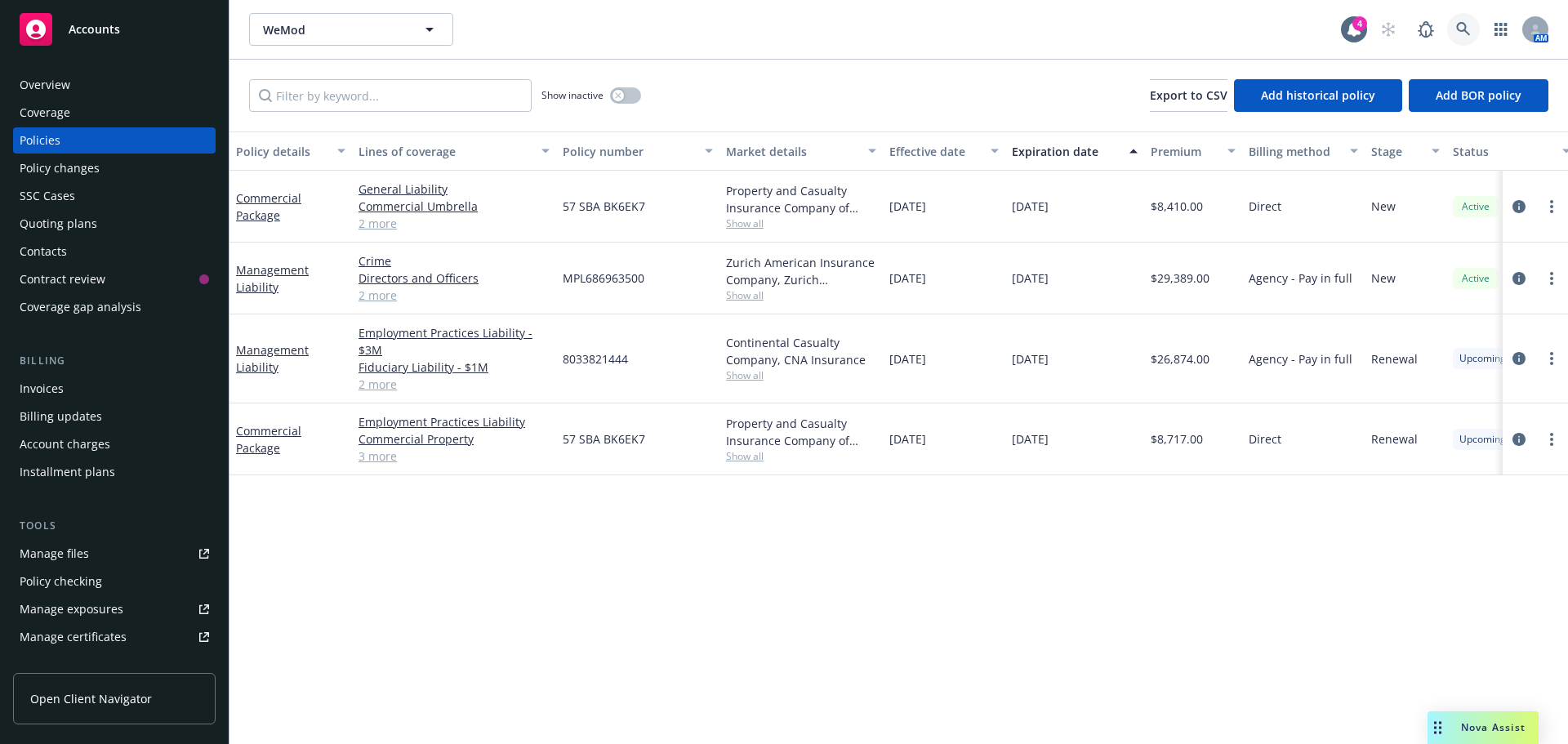
click at [1457, 23] on link at bounding box center [1464, 30] width 33 height 33
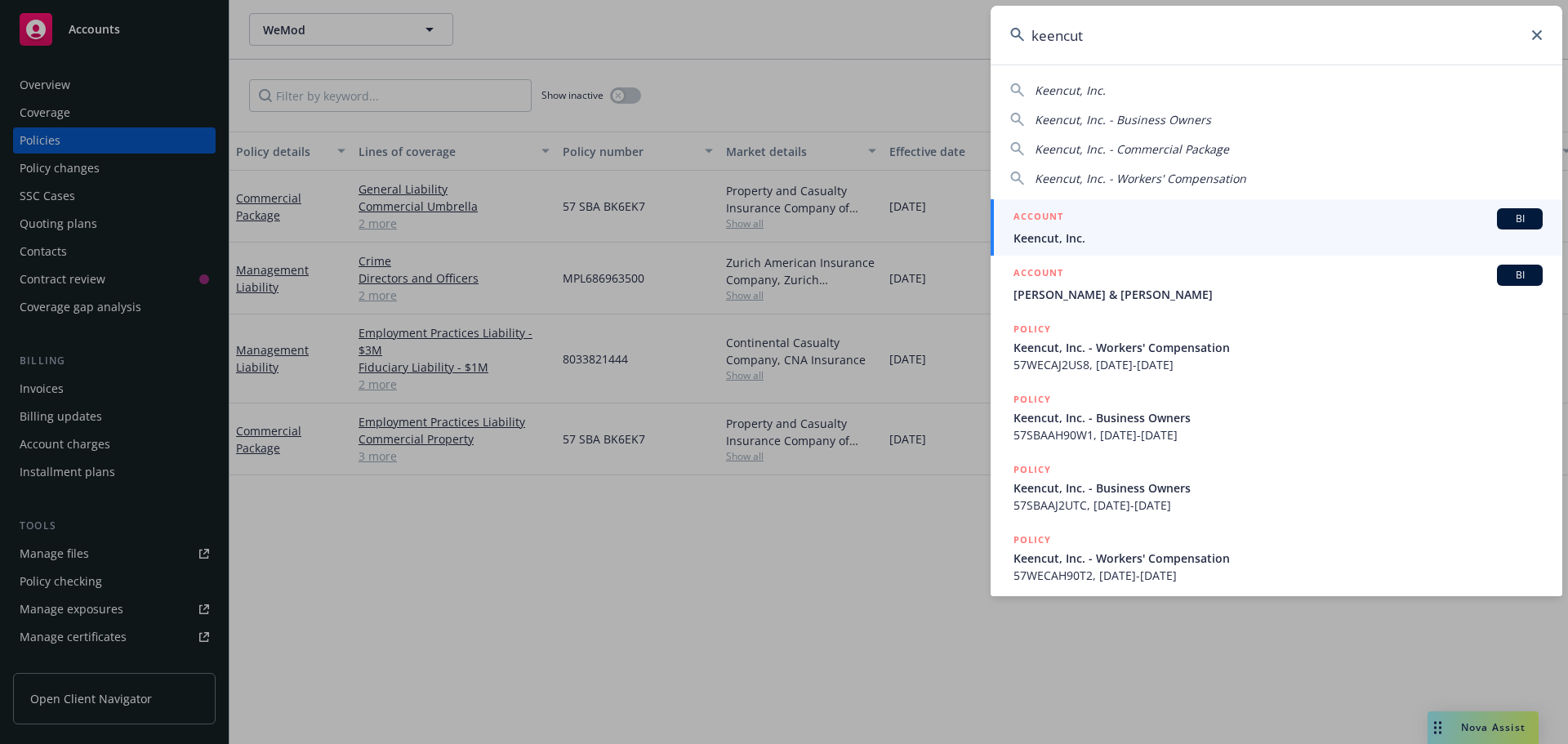
type input "keencut"
click at [1092, 237] on span "Keencut, Inc." at bounding box center [1278, 238] width 529 height 17
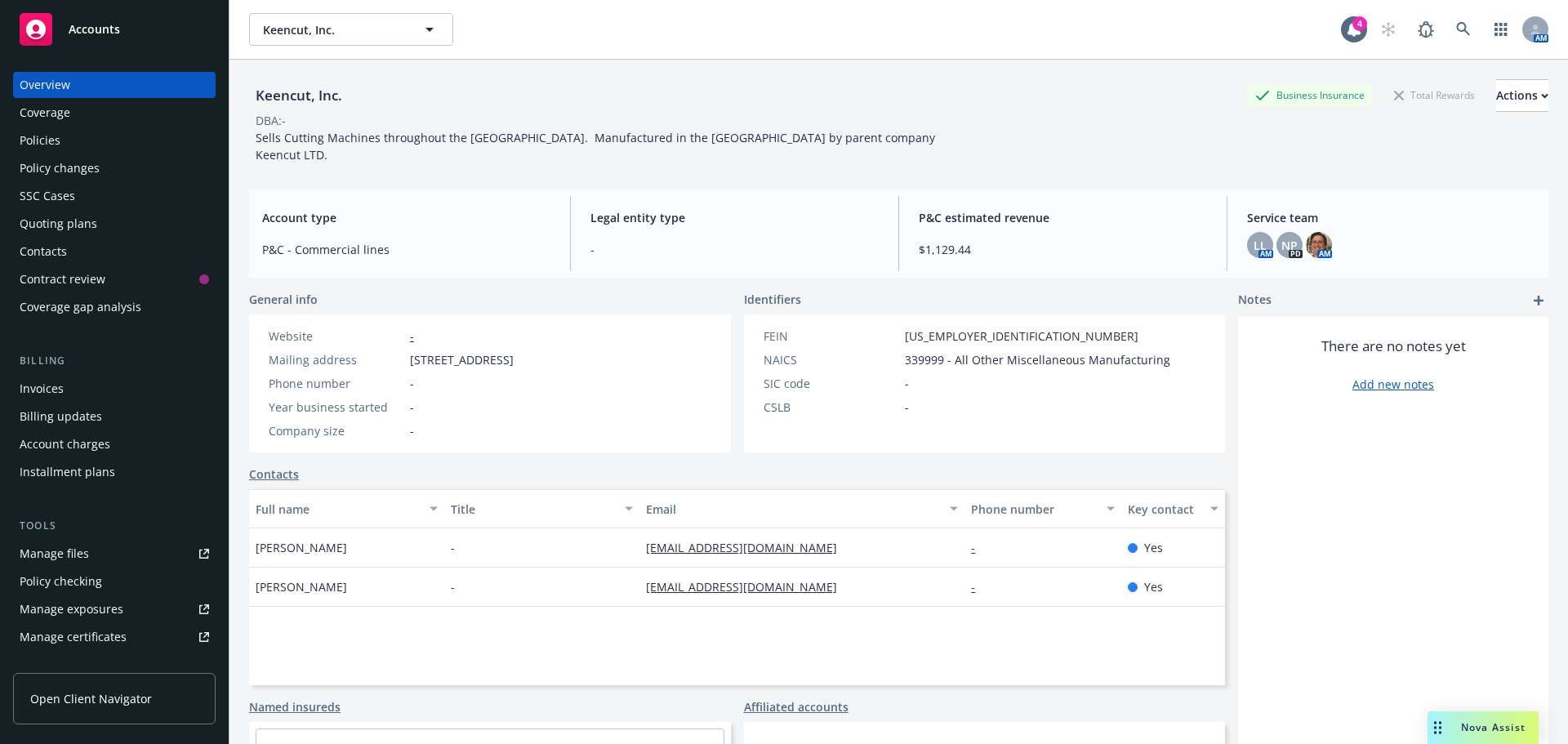
click at [63, 139] on div "Policies" at bounding box center [114, 140] width 189 height 26
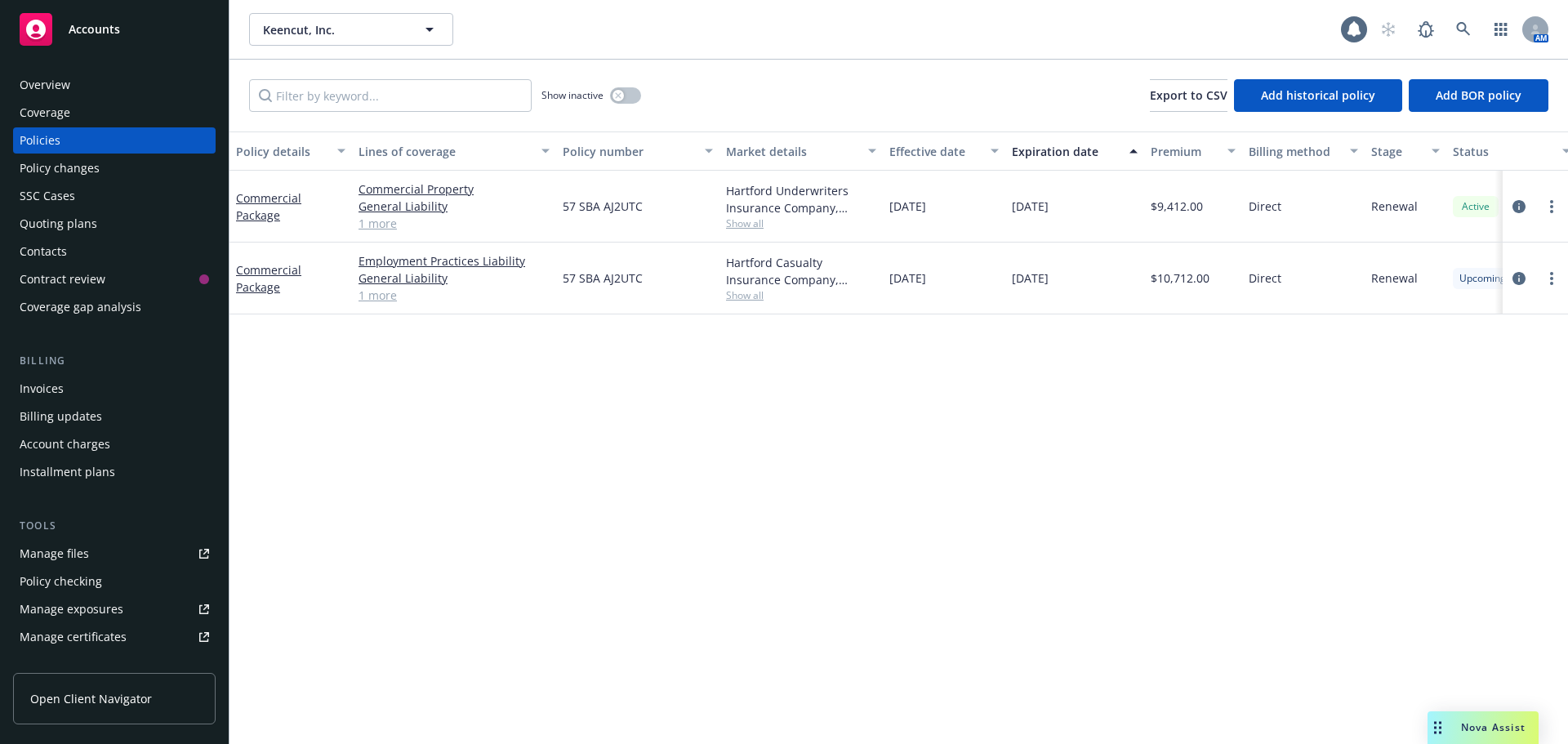
click at [394, 227] on link "1 more" at bounding box center [454, 223] width 191 height 17
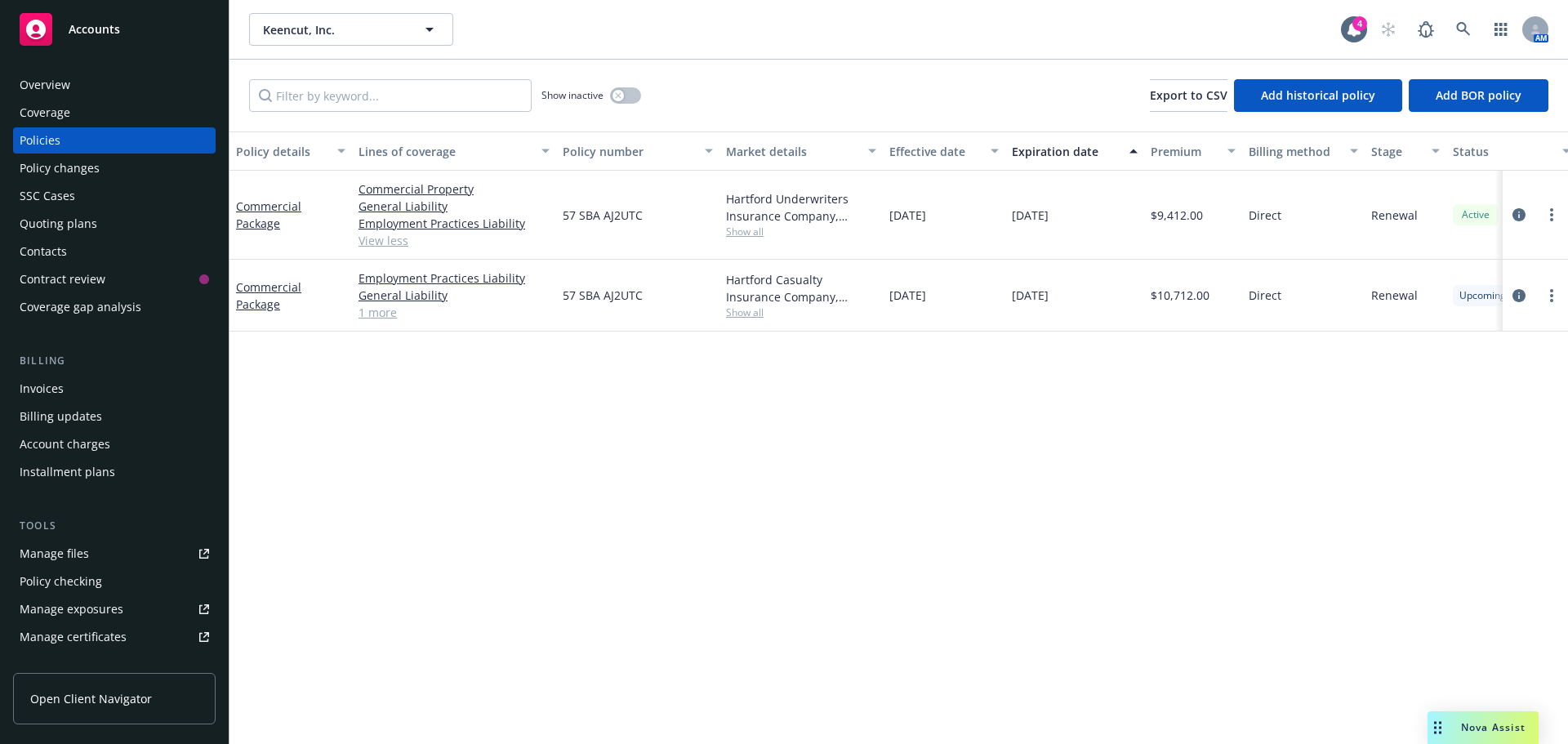
click at [381, 314] on link "1 more" at bounding box center [454, 312] width 191 height 17
click at [1526, 299] on link "circleInformation" at bounding box center [1519, 304] width 20 height 20
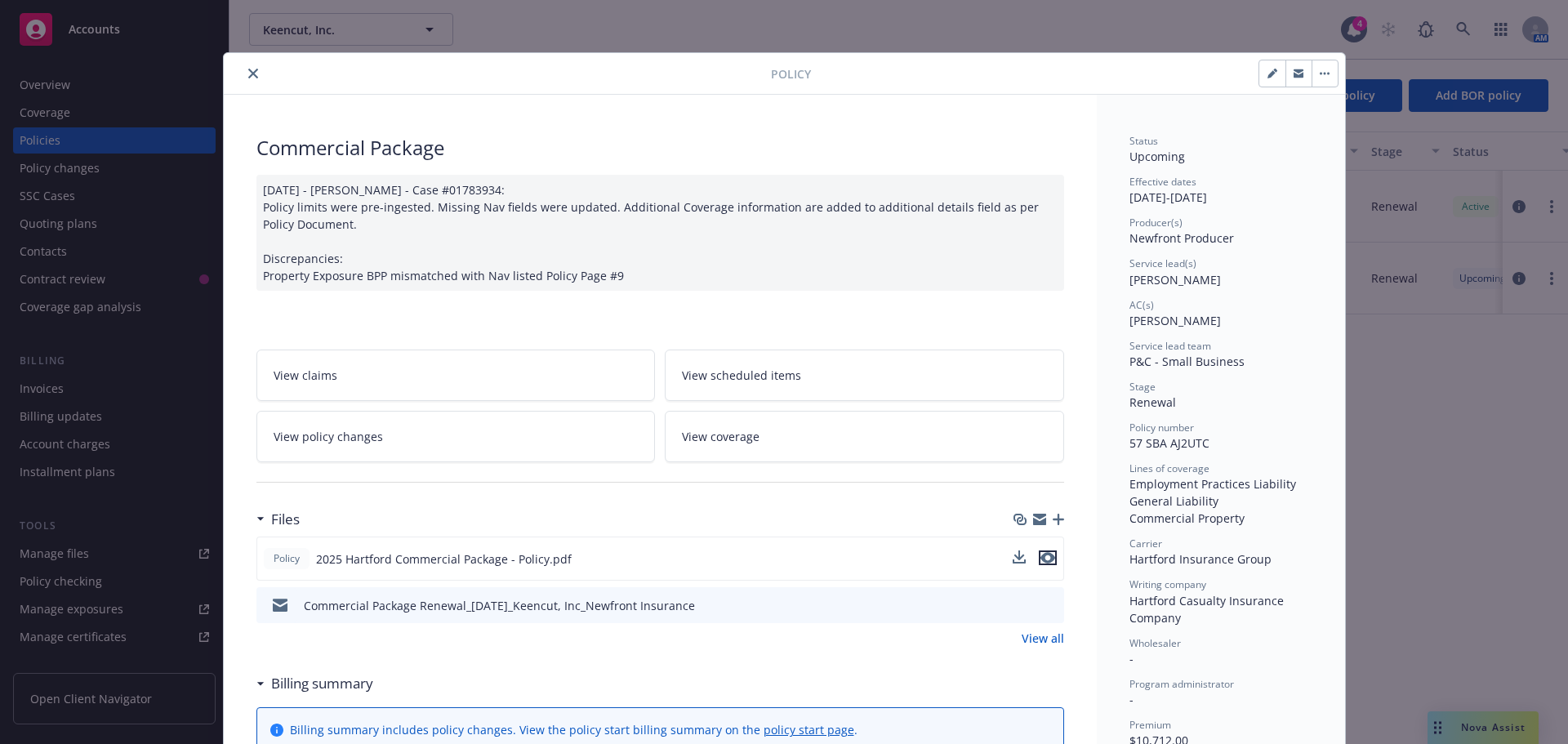
click at [1048, 559] on icon "preview file" at bounding box center [1048, 558] width 15 height 11
click at [249, 75] on icon "close" at bounding box center [253, 74] width 10 height 10
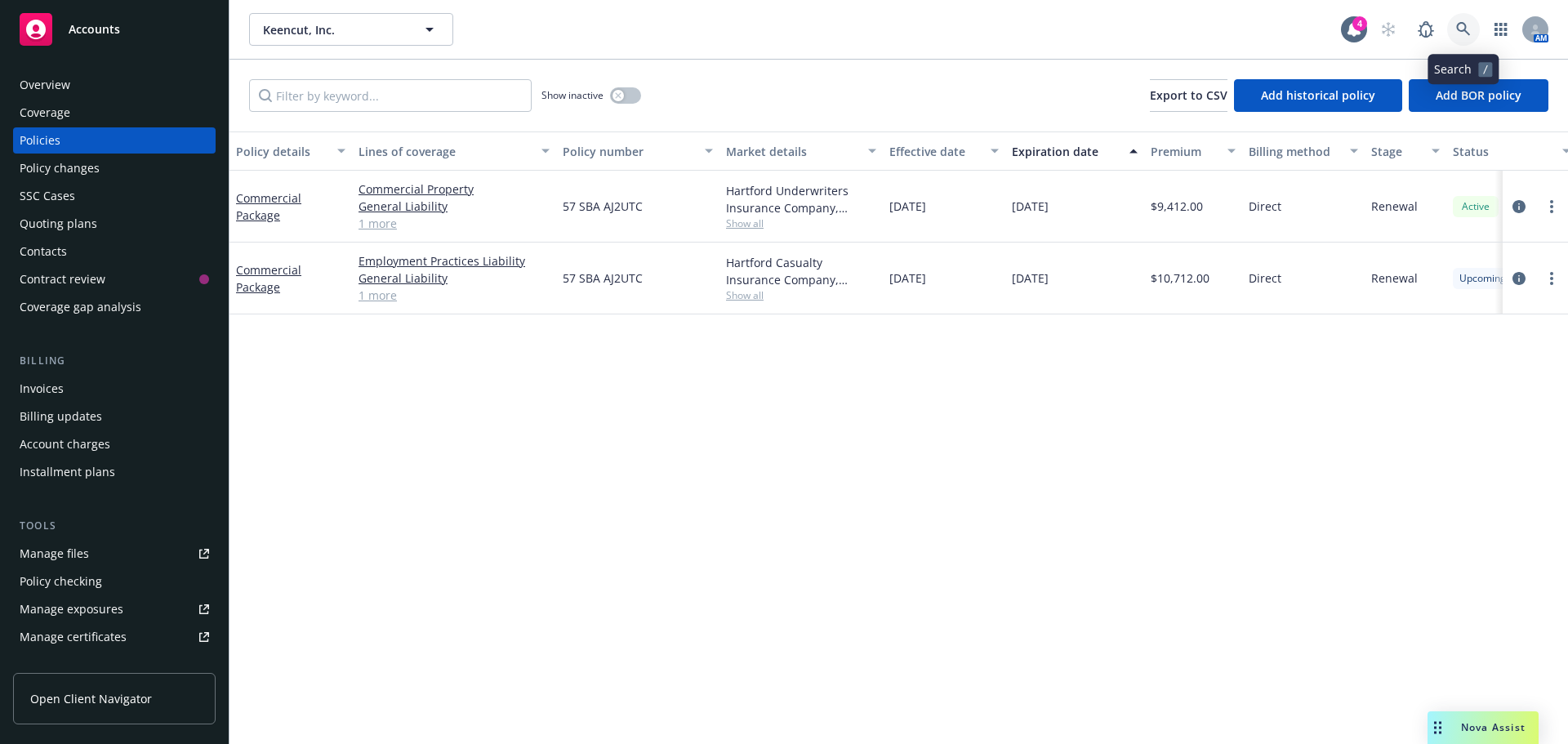
click at [1447, 30] on link at bounding box center [1464, 30] width 33 height 33
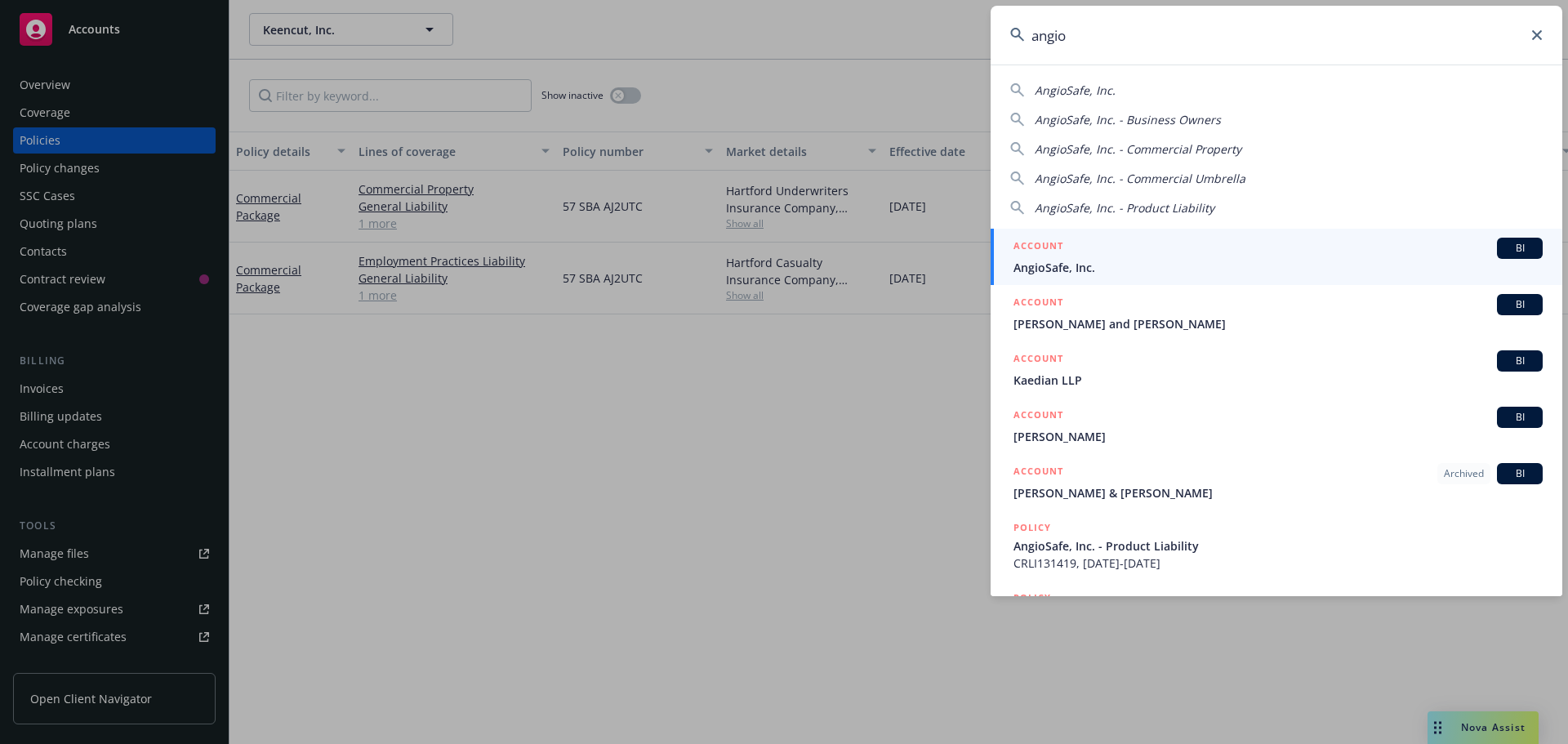
type input "angio"
click at [1110, 267] on span "AngioSafe, Inc." at bounding box center [1278, 267] width 529 height 17
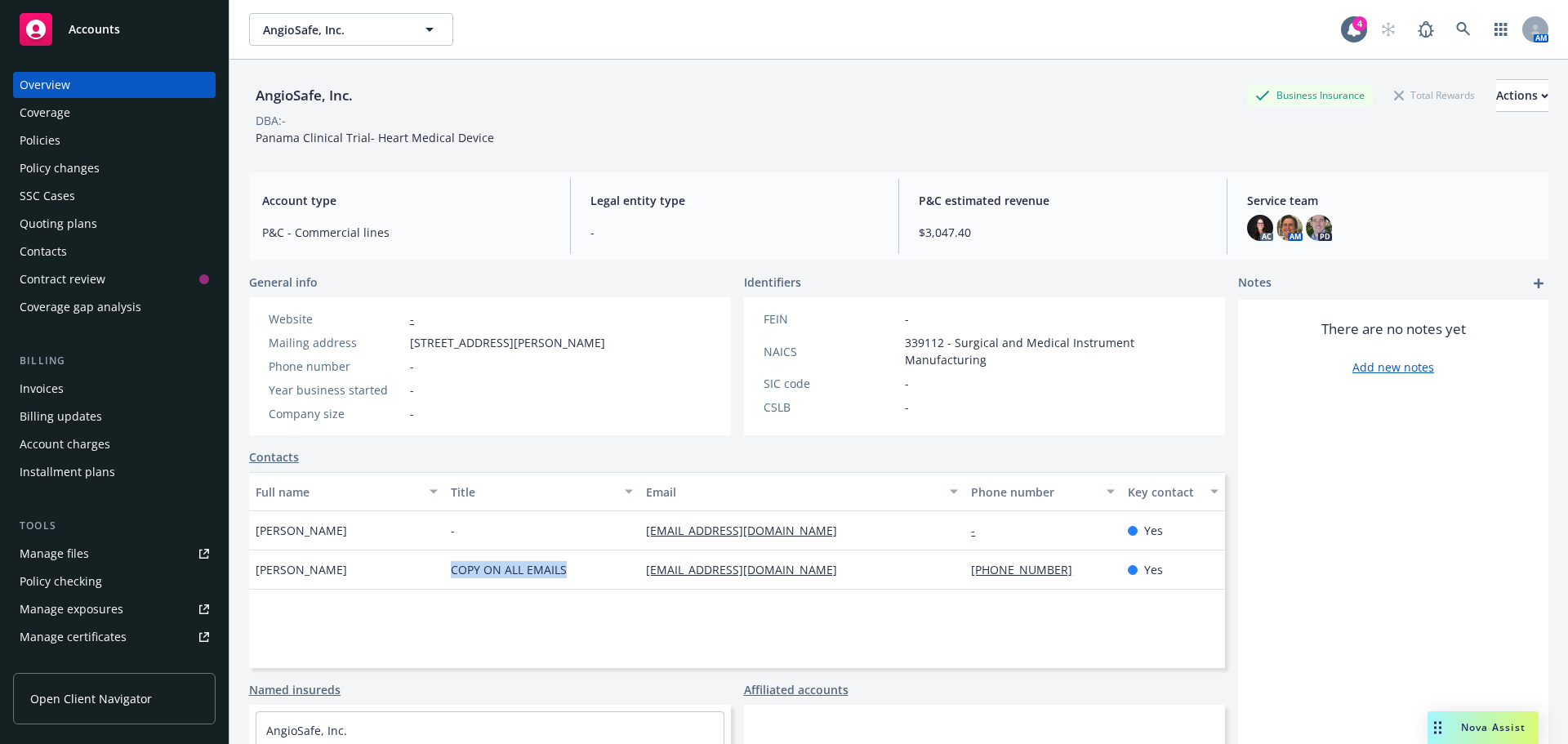
drag, startPoint x: 452, startPoint y: 572, endPoint x: 773, endPoint y: 635, distance: 327.1
click at [578, 577] on div "COPY ON ALL EMAILS" at bounding box center [542, 570] width 195 height 39
click at [794, 620] on div "Full name Title Email Phone number Key contact Sarvajna Dwivedi - sarvajna@angi…" at bounding box center [737, 570] width 976 height 196
click at [75, 145] on div "Policies" at bounding box center [114, 140] width 189 height 26
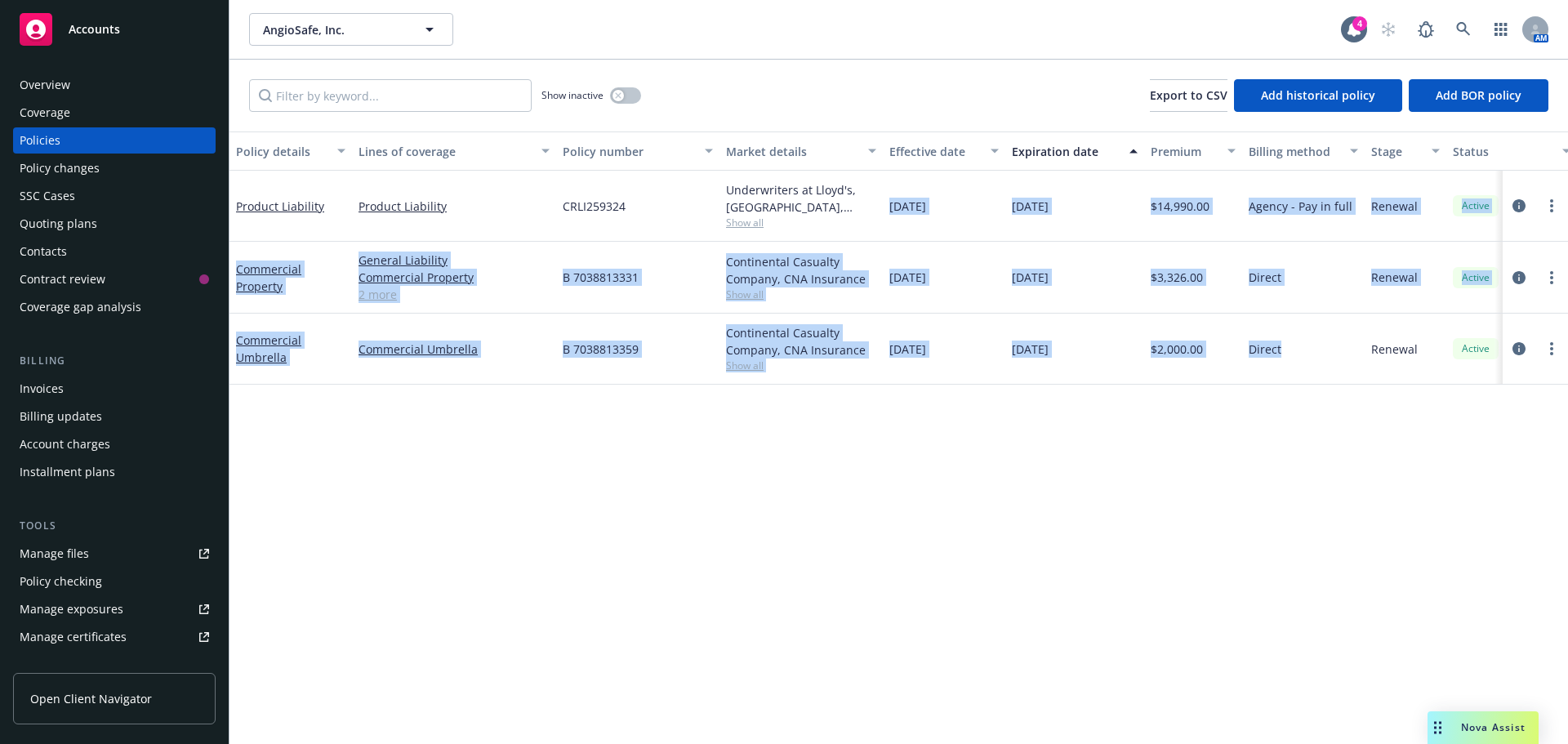
drag, startPoint x: 1322, startPoint y: 355, endPoint x: 890, endPoint y: 174, distance: 468.4
click at [890, 174] on div "Product Liability Product Liability CRLI259324 Underwriters at Lloyd's, London,…" at bounding box center [1018, 268] width 1576 height 196
click at [1147, 477] on div "Policy details Lines of coverage Policy number Market details Effective date Ex…" at bounding box center [899, 437] width 1338 height 613
click at [1142, 467] on div "Policy details Lines of coverage Policy number Market details Effective date Ex…" at bounding box center [899, 437] width 1338 height 613
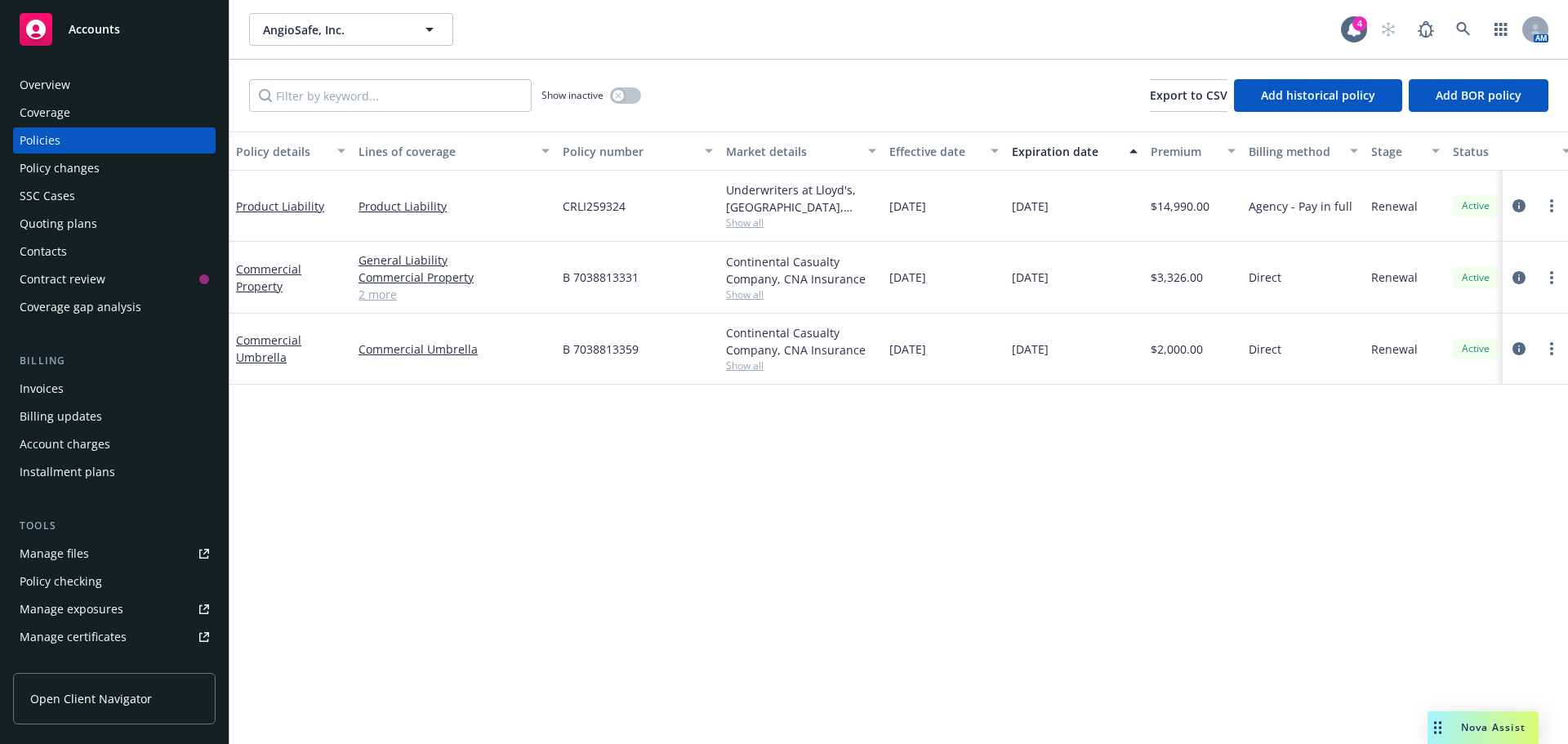
drag, startPoint x: 950, startPoint y: 207, endPoint x: 884, endPoint y: 206, distance: 66.0
click at [884, 206] on div "[DATE]" at bounding box center [944, 206] width 122 height 71
click at [1102, 212] on div "[DATE]" at bounding box center [1074, 206] width 139 height 71
click at [1478, 725] on span "Nova Assist" at bounding box center [1493, 727] width 65 height 14
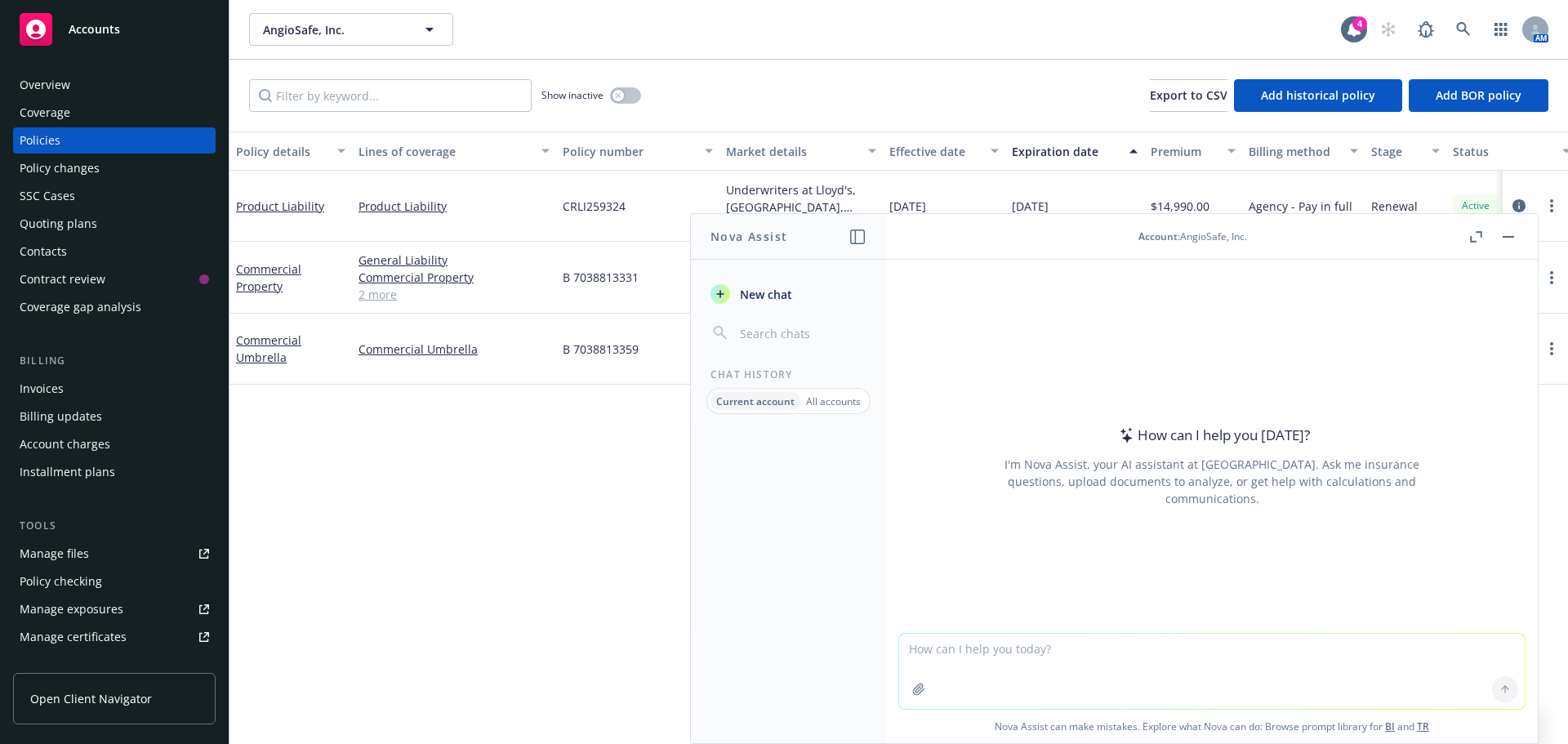
click at [1329, 654] on textarea at bounding box center [1211, 672] width 626 height 75
click at [125, 84] on div "Overview" at bounding box center [114, 85] width 189 height 26
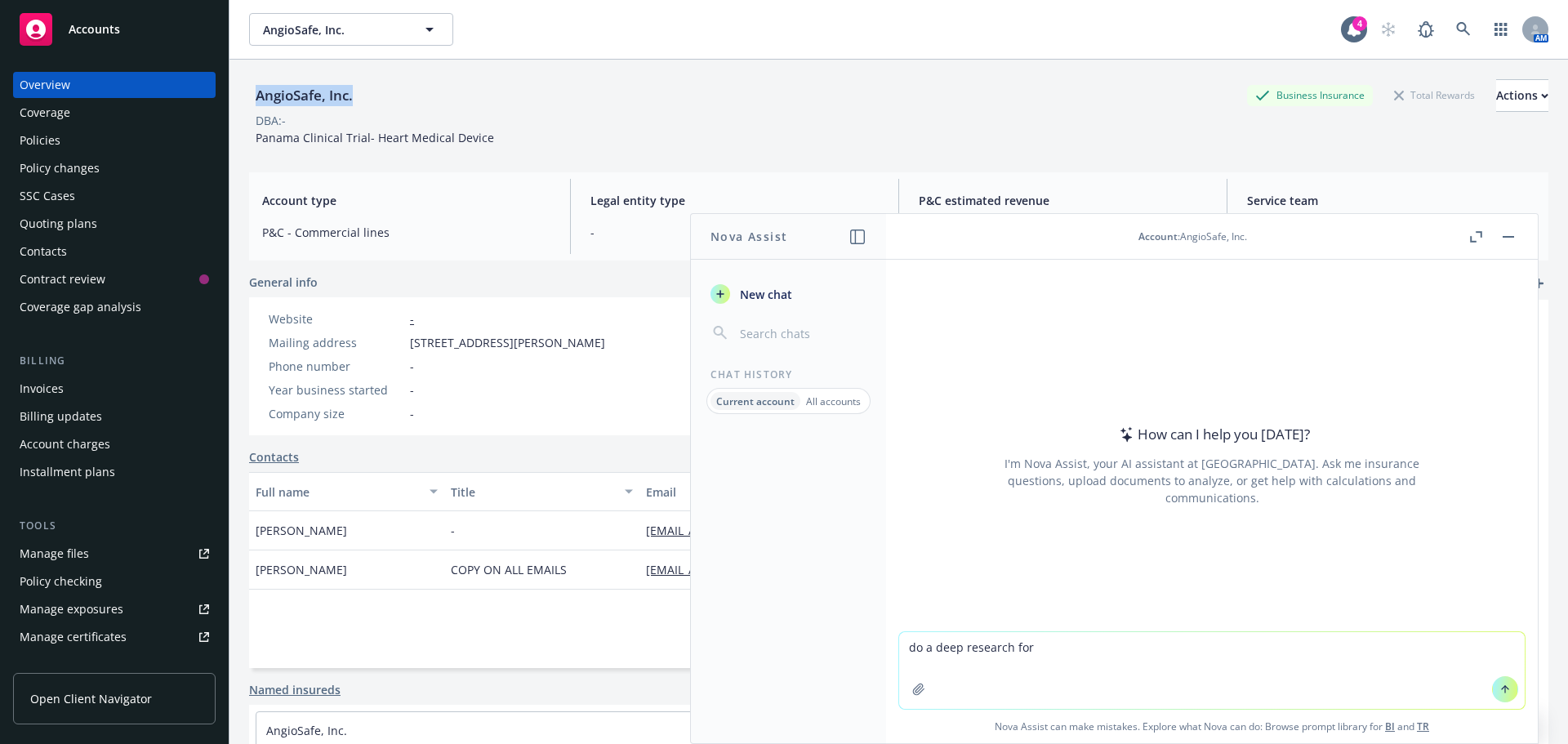
drag, startPoint x: 390, startPoint y: 101, endPoint x: 254, endPoint y: 99, distance: 136.0
click at [254, 99] on div "AngioSafe, Inc. Business Insurance Total Rewards Actions" at bounding box center [899, 96] width 1299 height 33
copy div "AngioSafe, Inc."
click at [1167, 648] on textarea "do a deep research for" at bounding box center [1211, 671] width 626 height 77
paste textarea "https://www.angiosafe.com/"
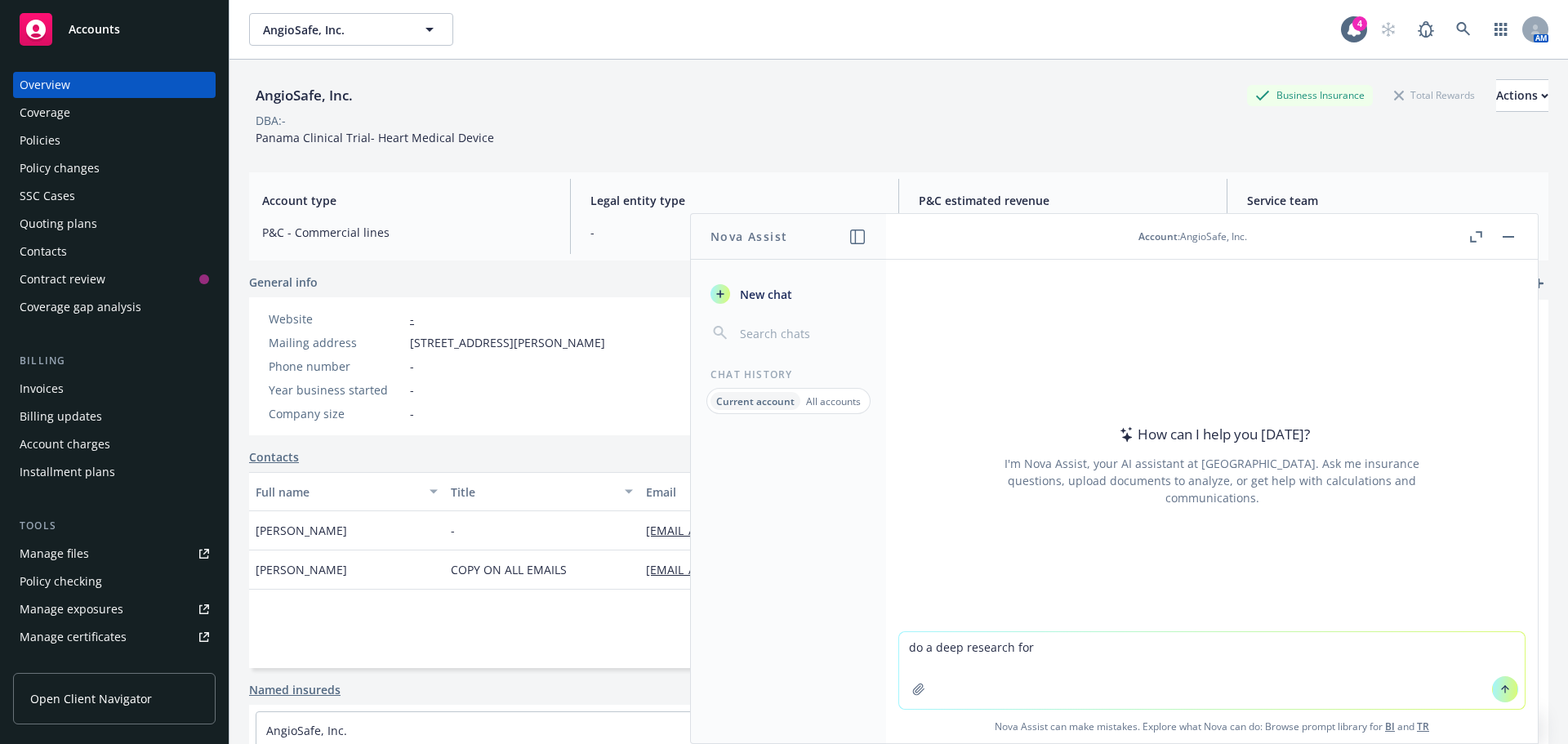
type textarea "do a deep research for https://www.angiosafe.com/"
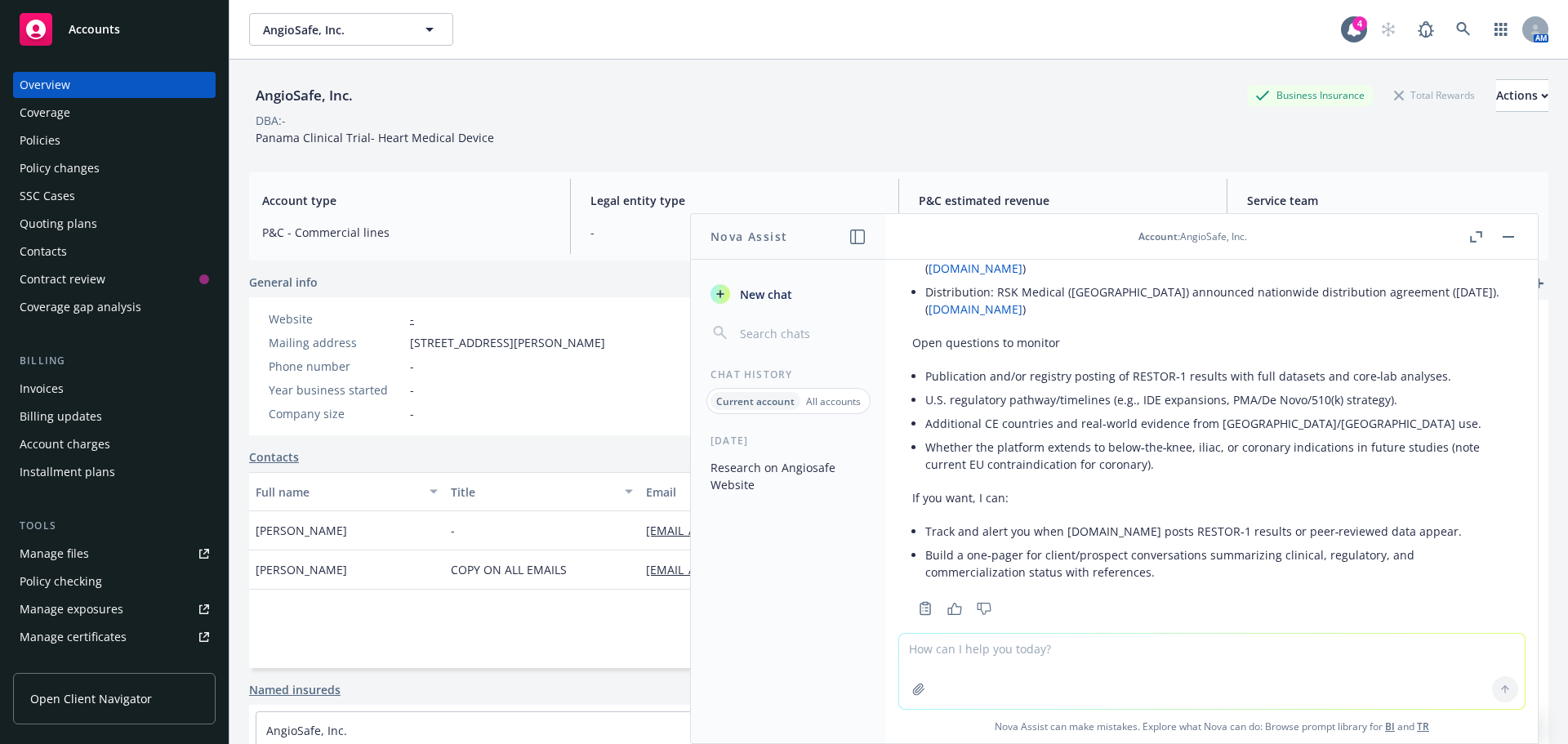
scroll to position [1842, 0]
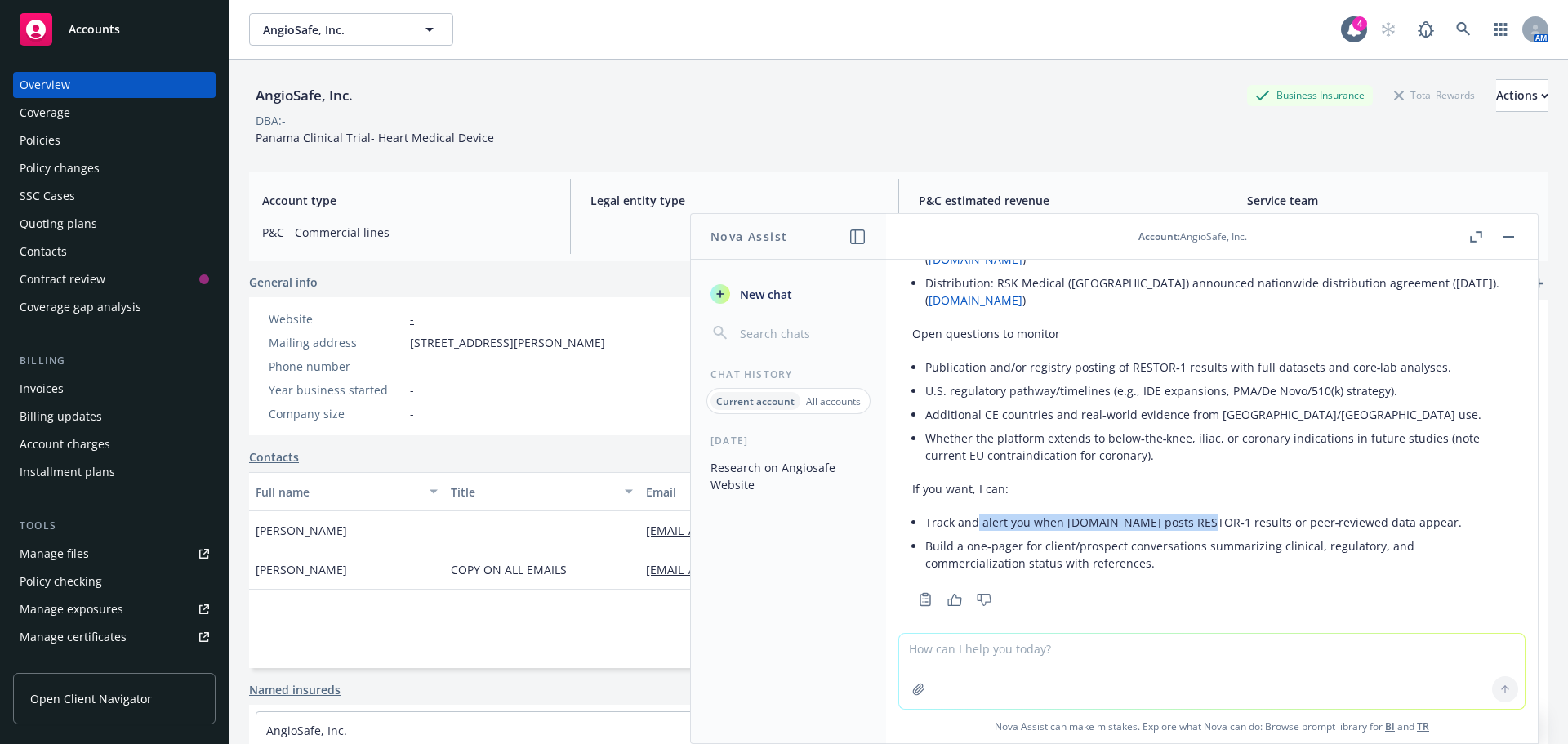
drag, startPoint x: 974, startPoint y: 506, endPoint x: 1178, endPoint y: 509, distance: 204.0
click at [1178, 510] on li "Track and alert you when ClinicalTrials.gov posts RESTOR‑1 results or peer‑revi…" at bounding box center [1218, 522] width 586 height 24
click at [1125, 534] on li "Build a one‑pager for client/prospect conversations summarizing clinical, regul…" at bounding box center [1218, 555] width 586 height 41
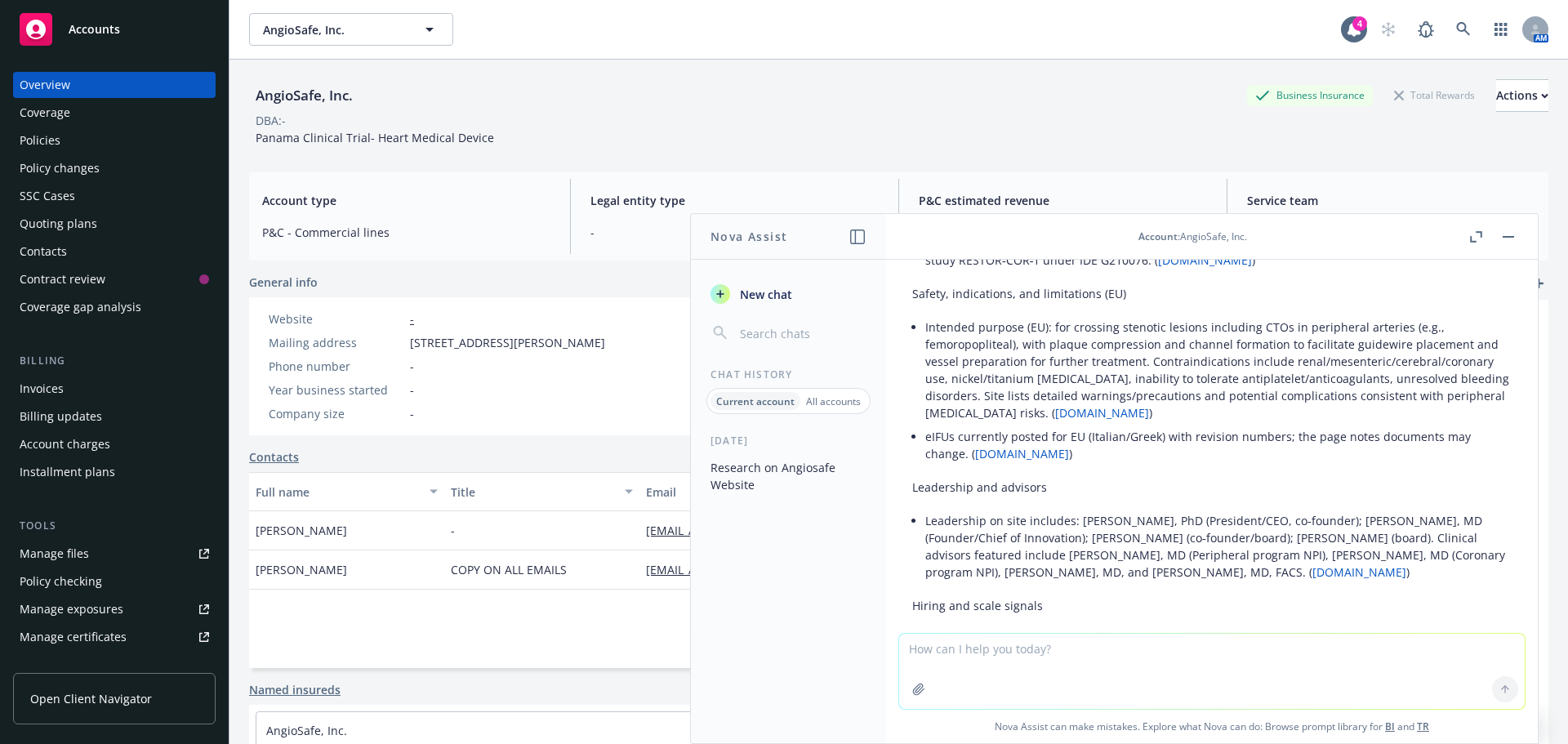
scroll to position [780, 0]
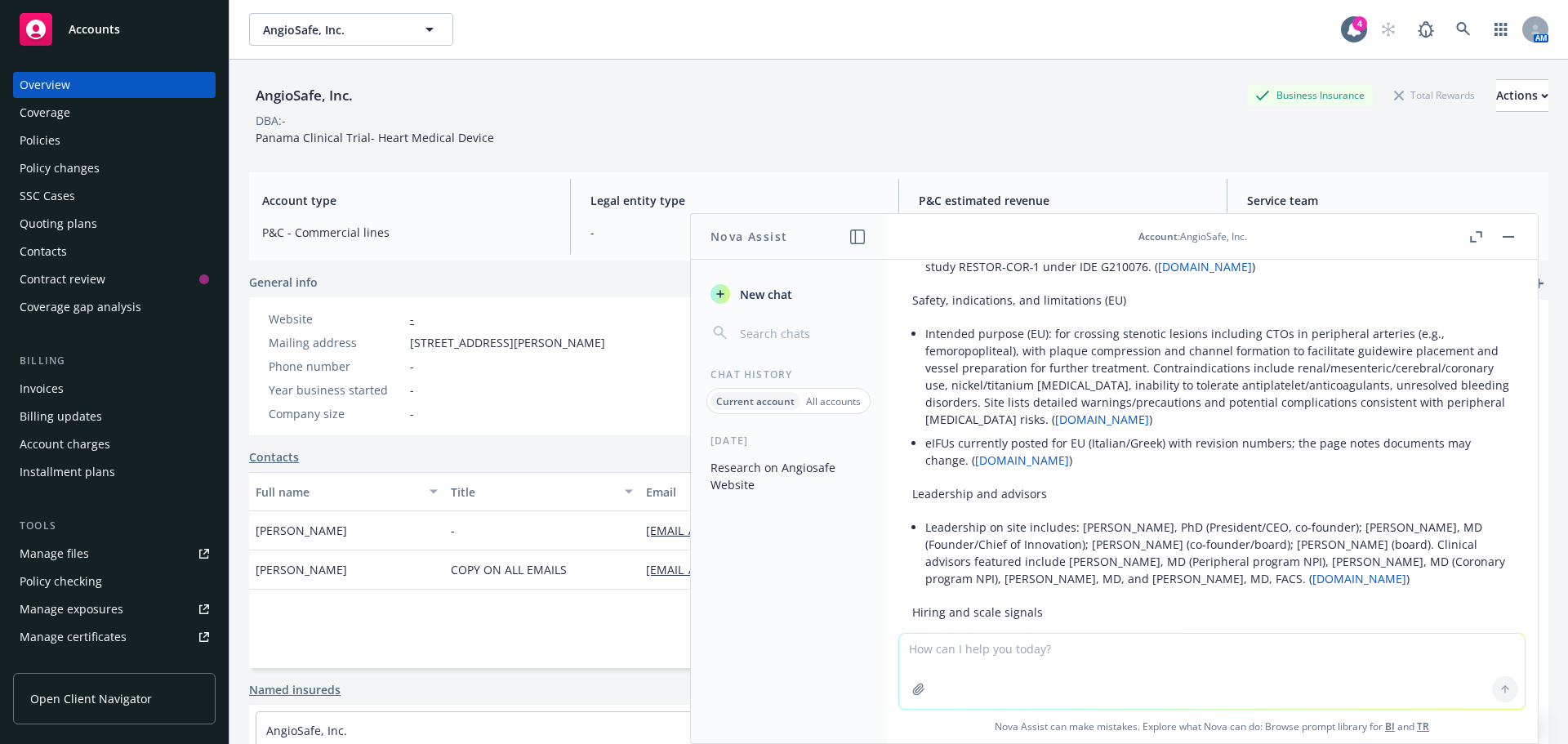
click at [1068, 550] on li "Leadership on site includes: Sarvajna Dwivedi, PhD (President/CEO, co‑founder);…" at bounding box center [1218, 553] width 586 height 75
click at [79, 141] on div "Policies" at bounding box center [114, 140] width 189 height 26
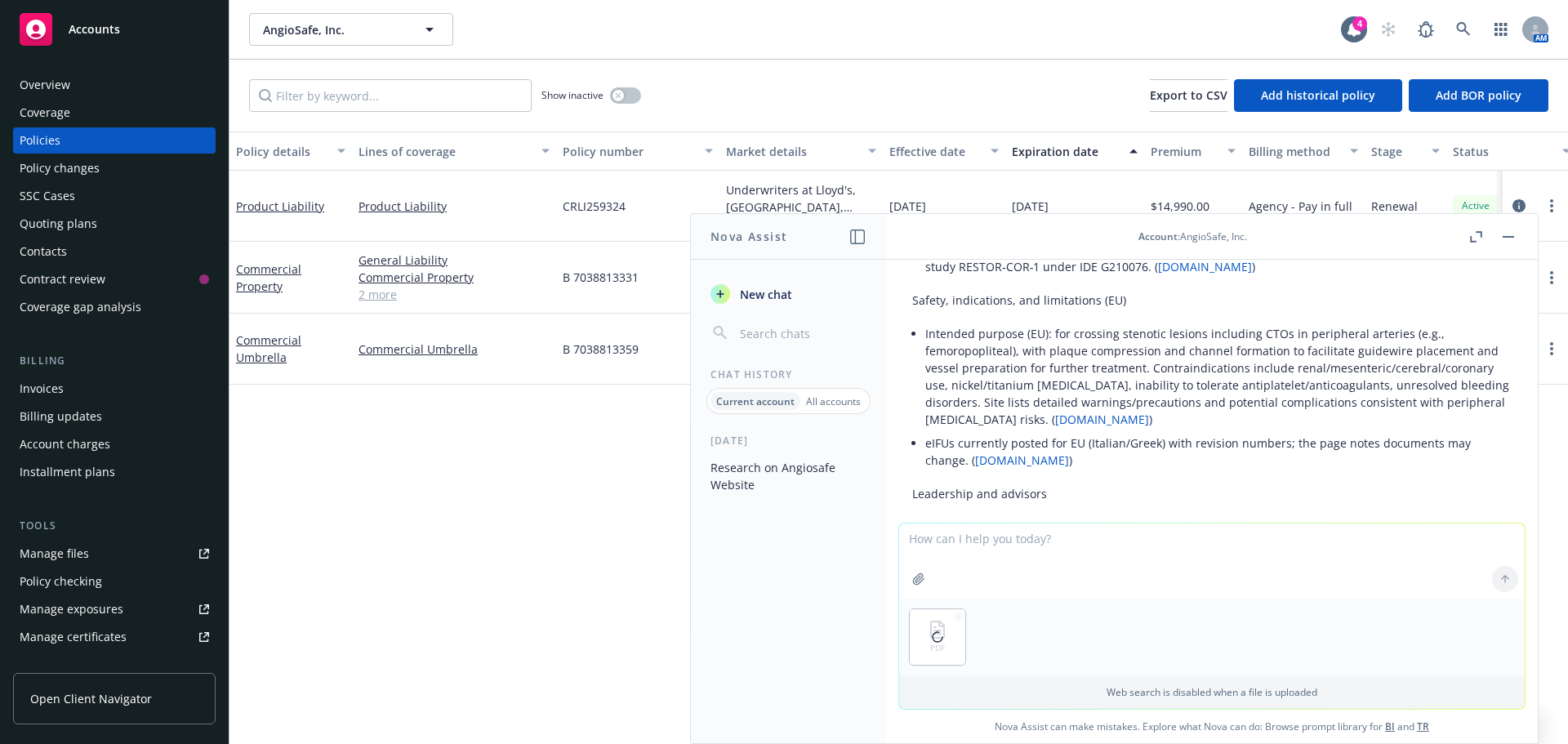
click at [1011, 550] on textarea at bounding box center [1211, 561] width 626 height 75
type textarea "how does reputational harm coverage work under this policy"
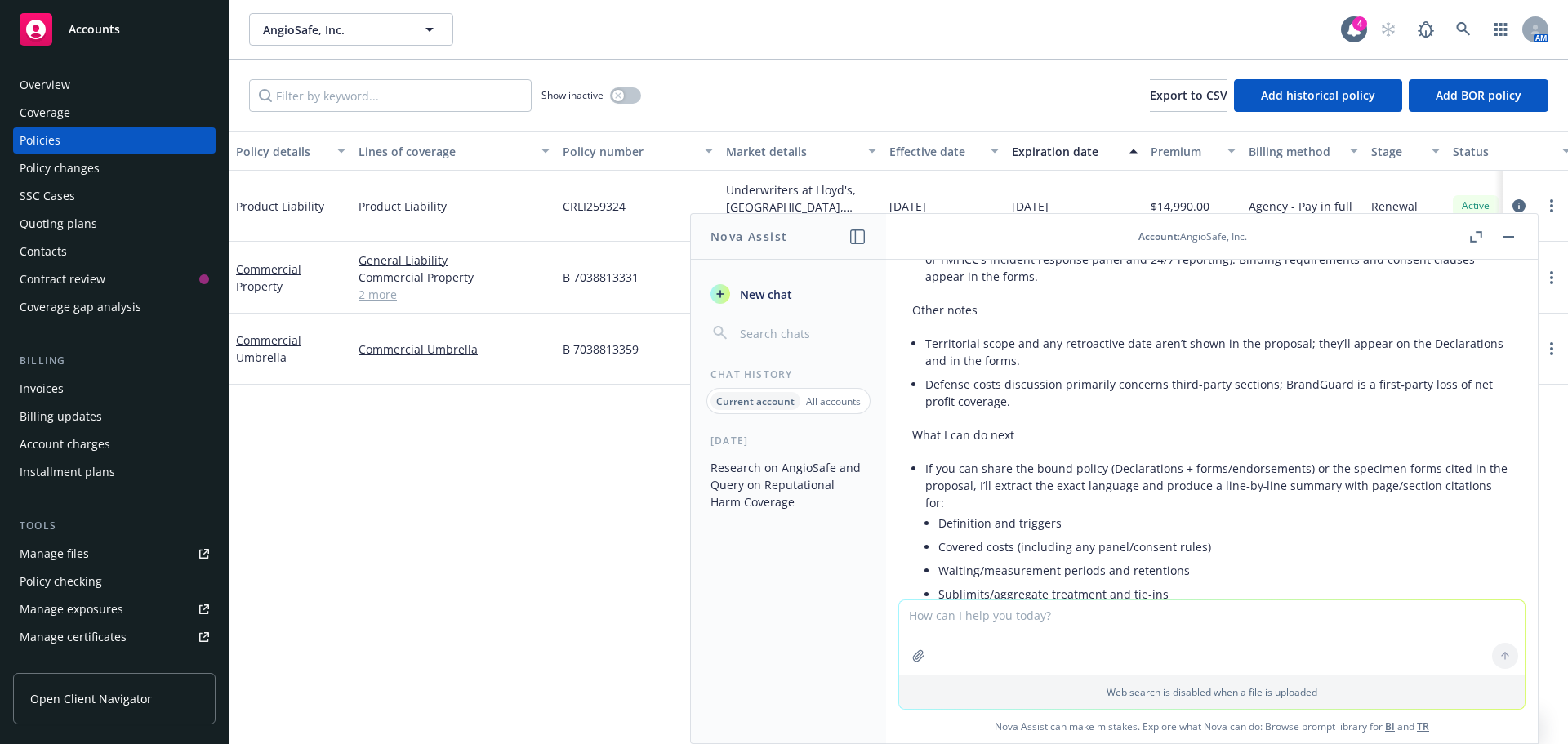
scroll to position [3145, 0]
drag, startPoint x: 959, startPoint y: 365, endPoint x: 1300, endPoint y: 394, distance: 342.2
click at [1273, 373] on li "Defense costs discussion primarily concerns third-party sections; BrandGuard is…" at bounding box center [1218, 394] width 586 height 41
click at [1320, 373] on li "Defense costs discussion primarily concerns third-party sections; BrandGuard is…" at bounding box center [1218, 394] width 586 height 41
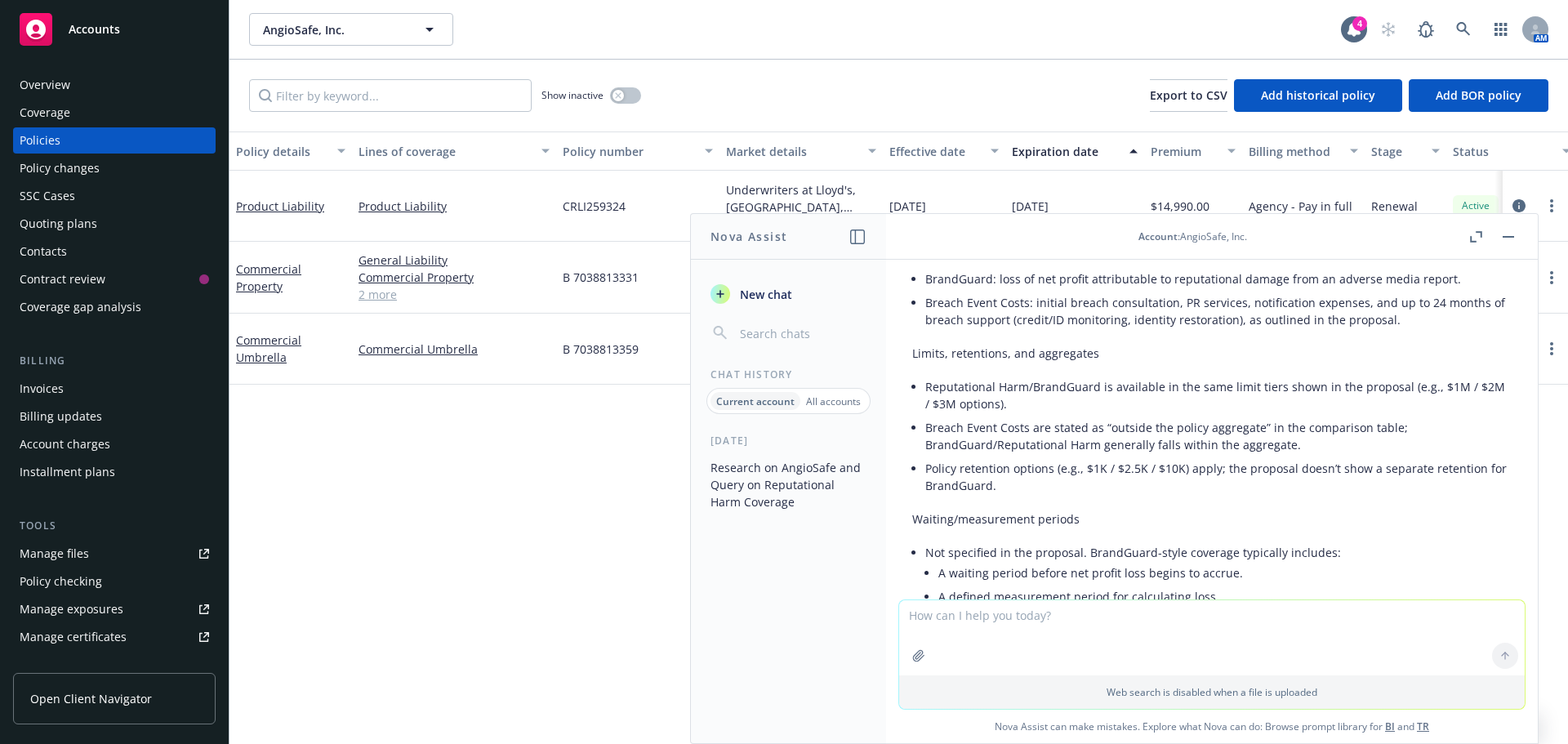
scroll to position [2655, 0]
drag, startPoint x: 993, startPoint y: 370, endPoint x: 1265, endPoint y: 370, distance: 272.0
click at [1265, 377] on li "Reputational Harm/BrandGuard is available in the same limit tiers shown in the …" at bounding box center [1218, 397] width 586 height 41
drag, startPoint x: 953, startPoint y: 413, endPoint x: 1096, endPoint y: 412, distance: 143.0
click at [1096, 418] on li "Breach Event Costs are stated as “outside the policy aggregate” in the comparis…" at bounding box center [1218, 438] width 586 height 41
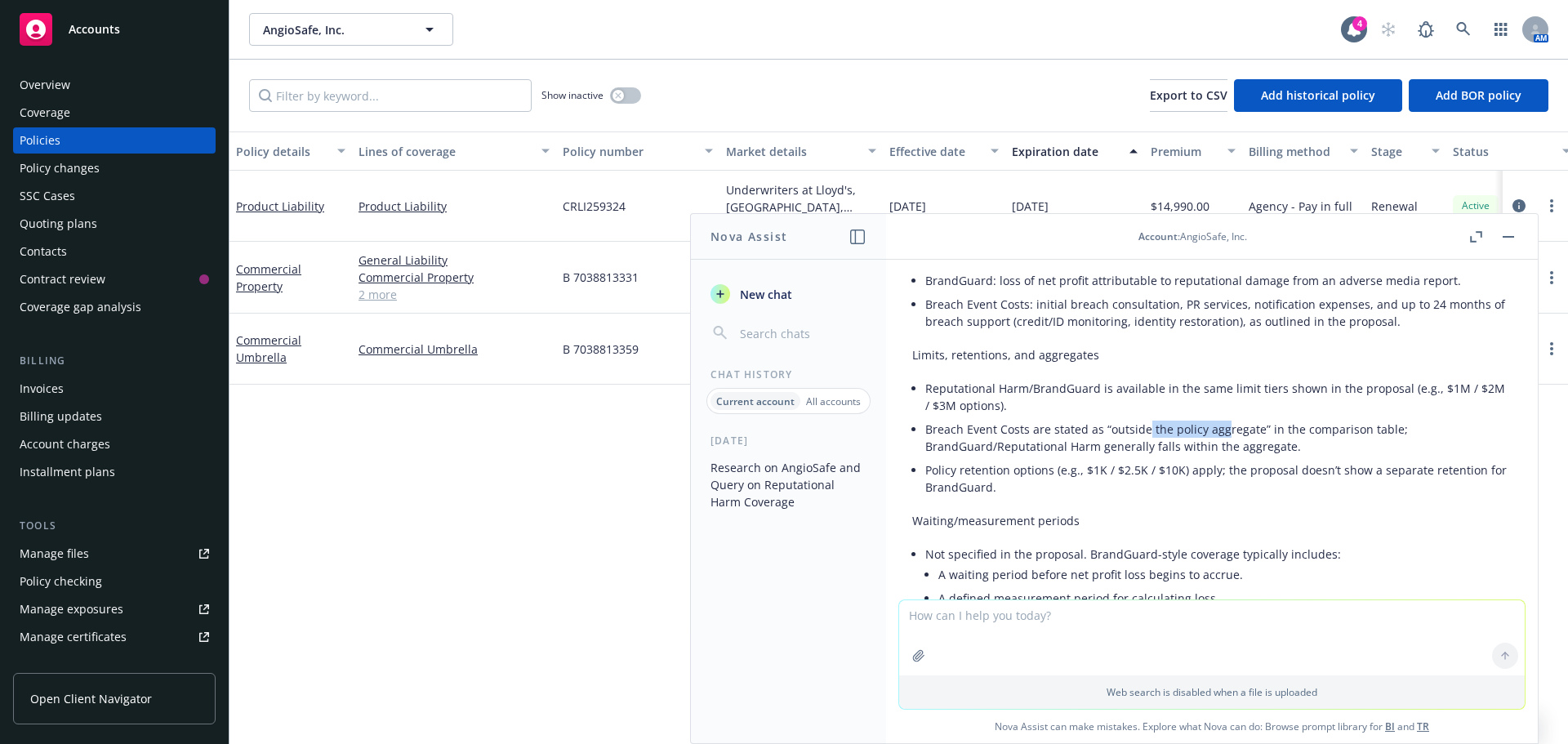
drag, startPoint x: 1143, startPoint y: 411, endPoint x: 1221, endPoint y: 407, distance: 78.1
click at [1221, 418] on li "Breach Event Costs are stated as “outside the policy aggregate” in the comparis…" at bounding box center [1218, 438] width 586 height 41
drag, startPoint x: 1020, startPoint y: 434, endPoint x: 1214, endPoint y: 434, distance: 194.0
click at [1214, 434] on li "Breach Event Costs are stated as “outside the policy aggregate” in the comparis…" at bounding box center [1218, 438] width 586 height 41
click at [1506, 235] on button "button" at bounding box center [1508, 237] width 20 height 20
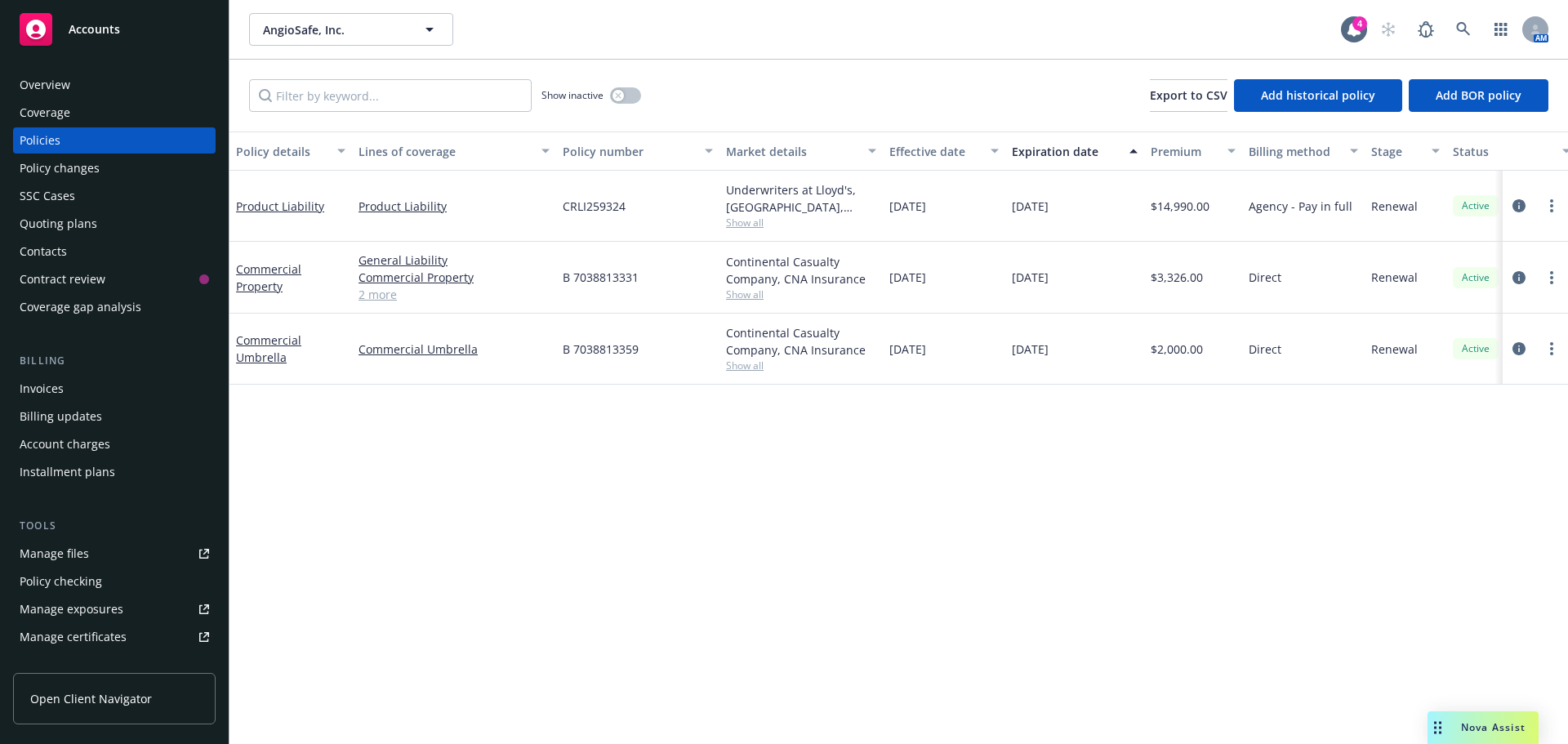
click at [376, 293] on link "2 more" at bounding box center [454, 294] width 191 height 17
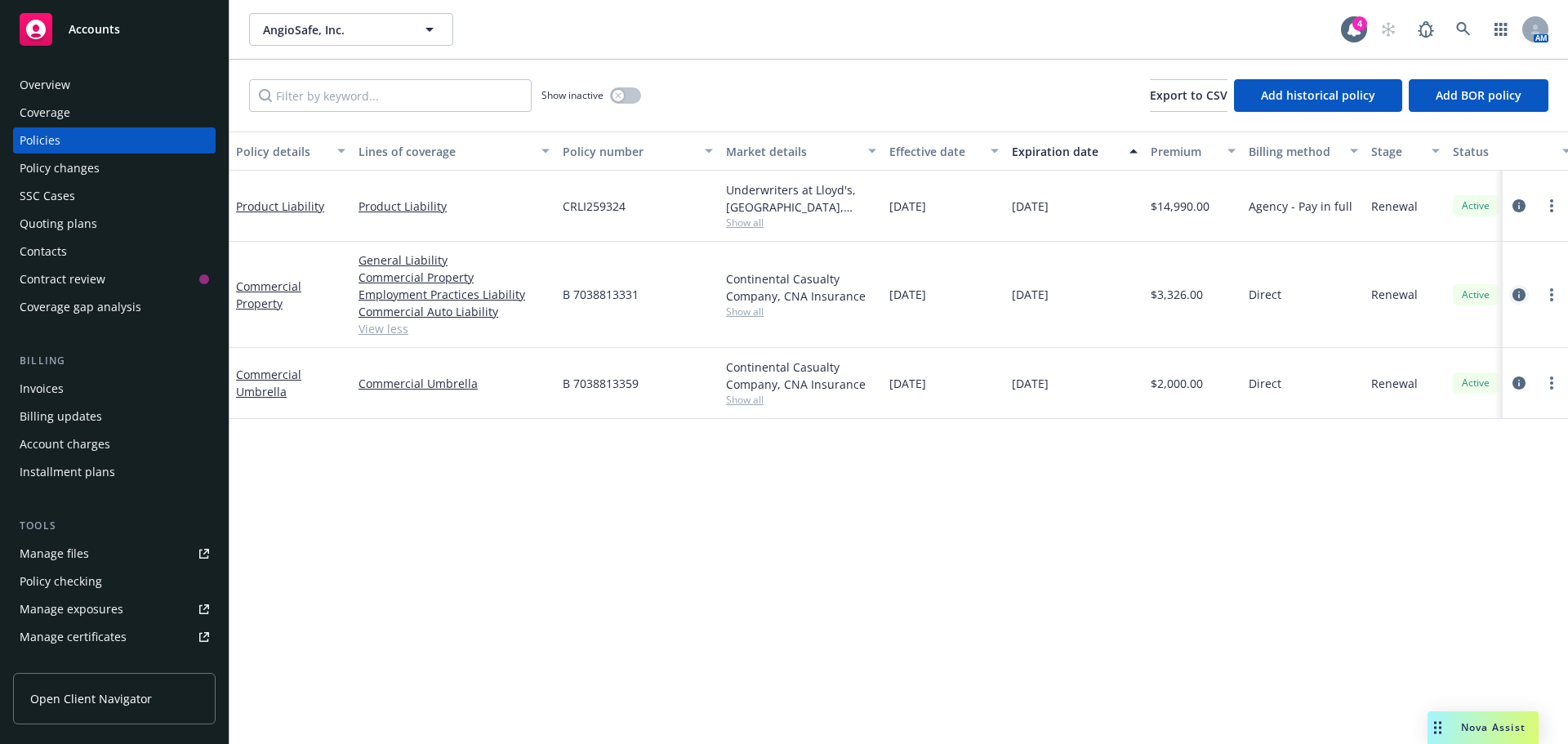
click at [1517, 294] on icon "circleInformation" at bounding box center [1519, 295] width 13 height 13
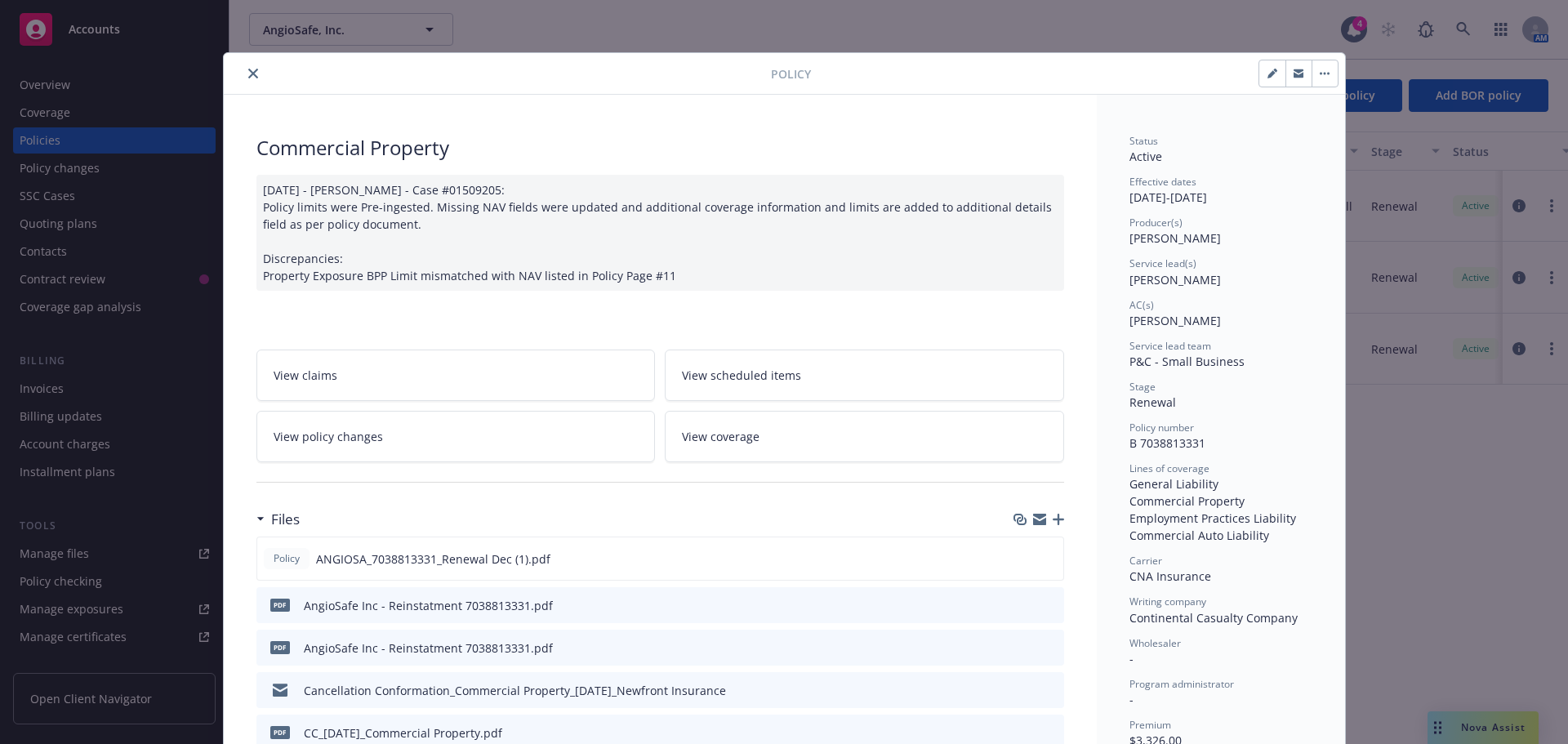
click at [1268, 74] on icon "button" at bounding box center [1272, 75] width 8 height 8
select select "RENEWAL"
select select "12"
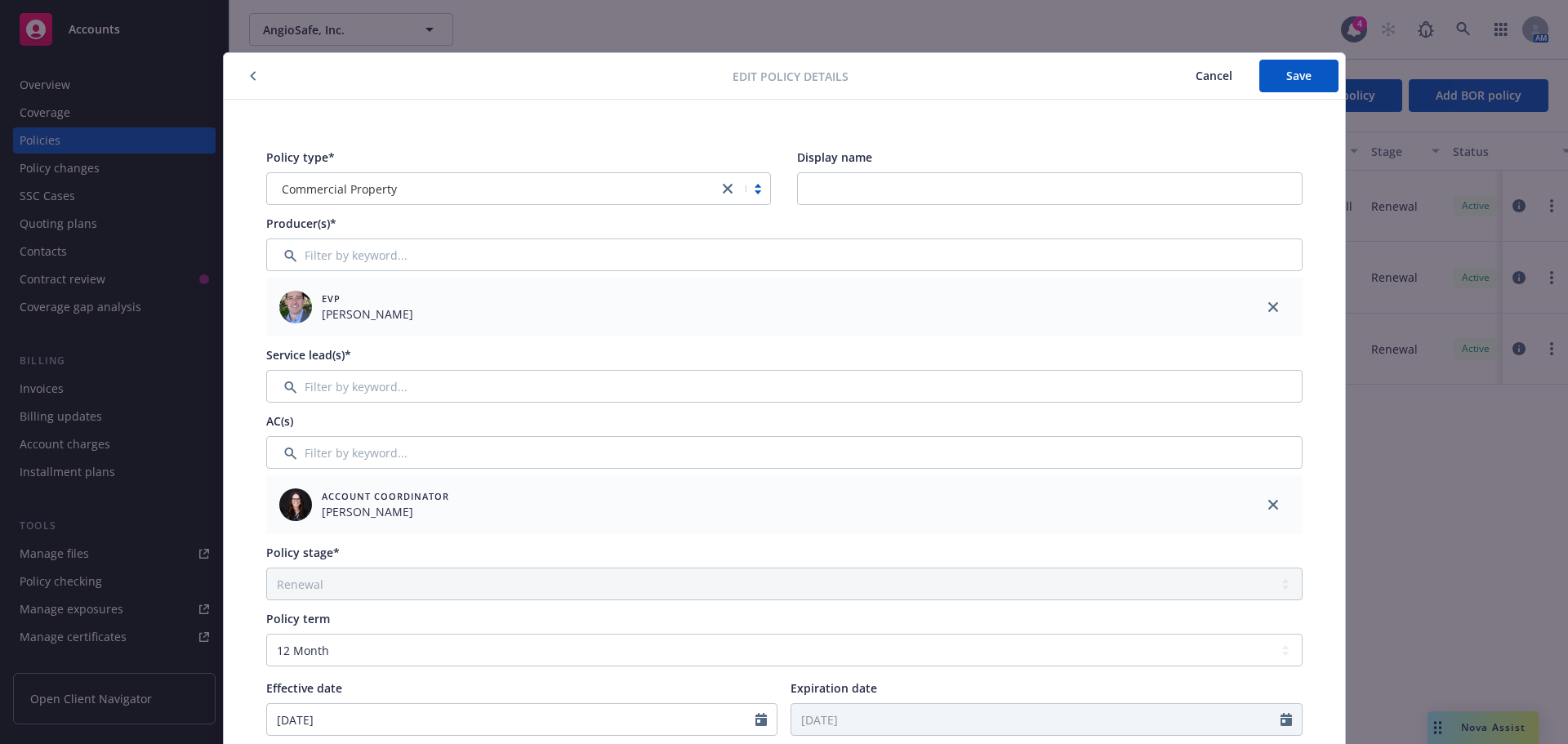
click at [724, 182] on link "close" at bounding box center [727, 189] width 20 height 20
click at [619, 194] on div at bounding box center [507, 189] width 463 height 20
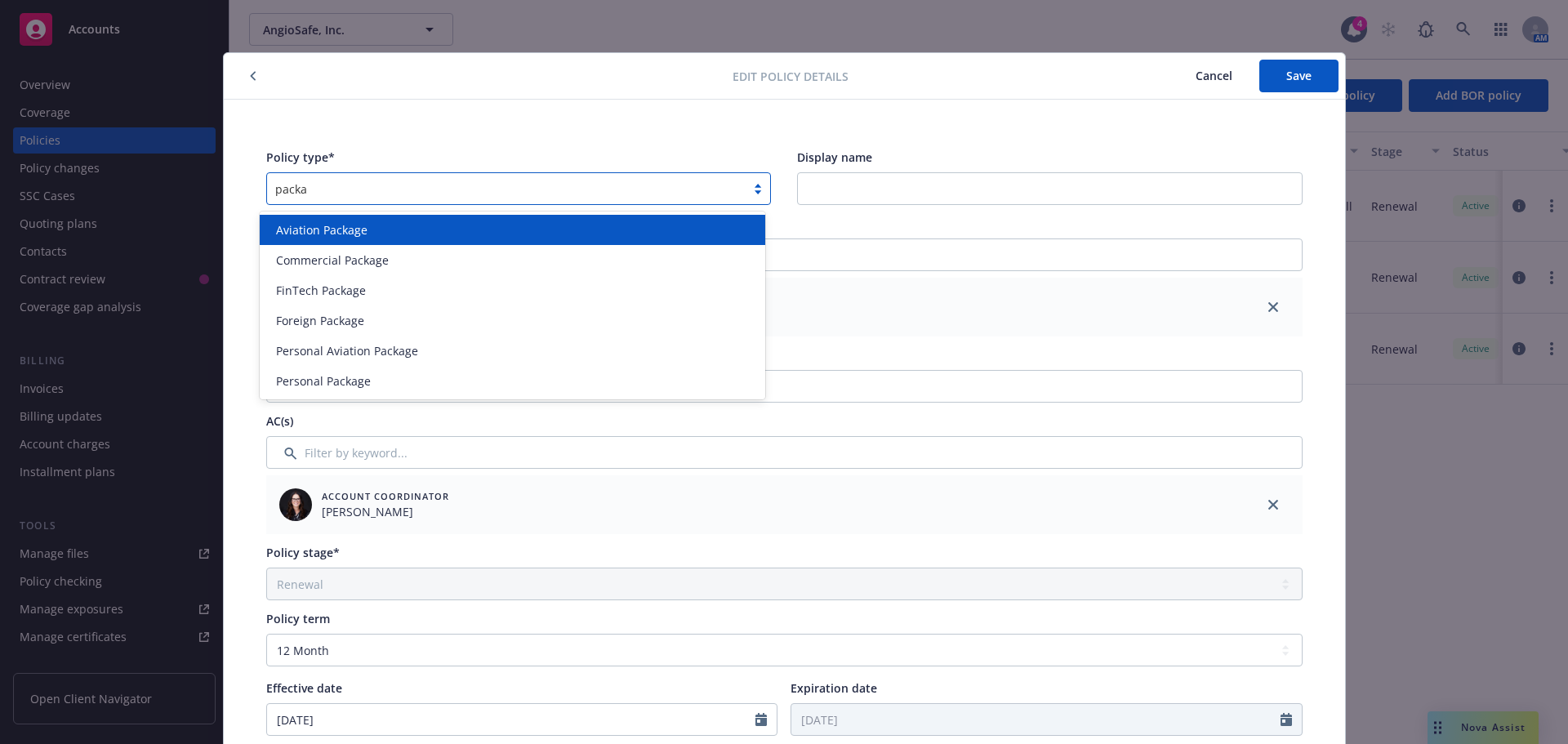
type input "packag"
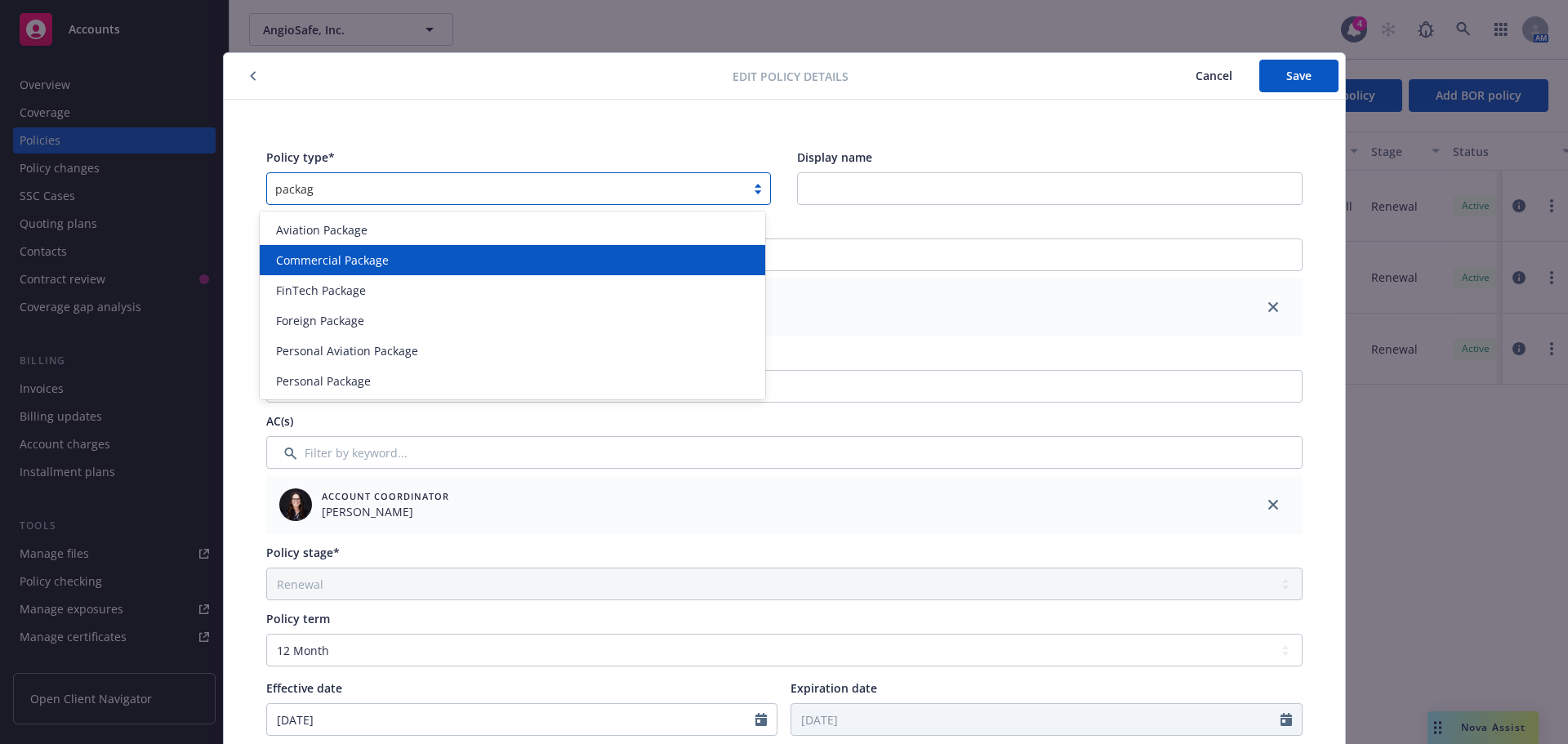
click at [414, 258] on div "Commercial Package" at bounding box center [513, 260] width 486 height 17
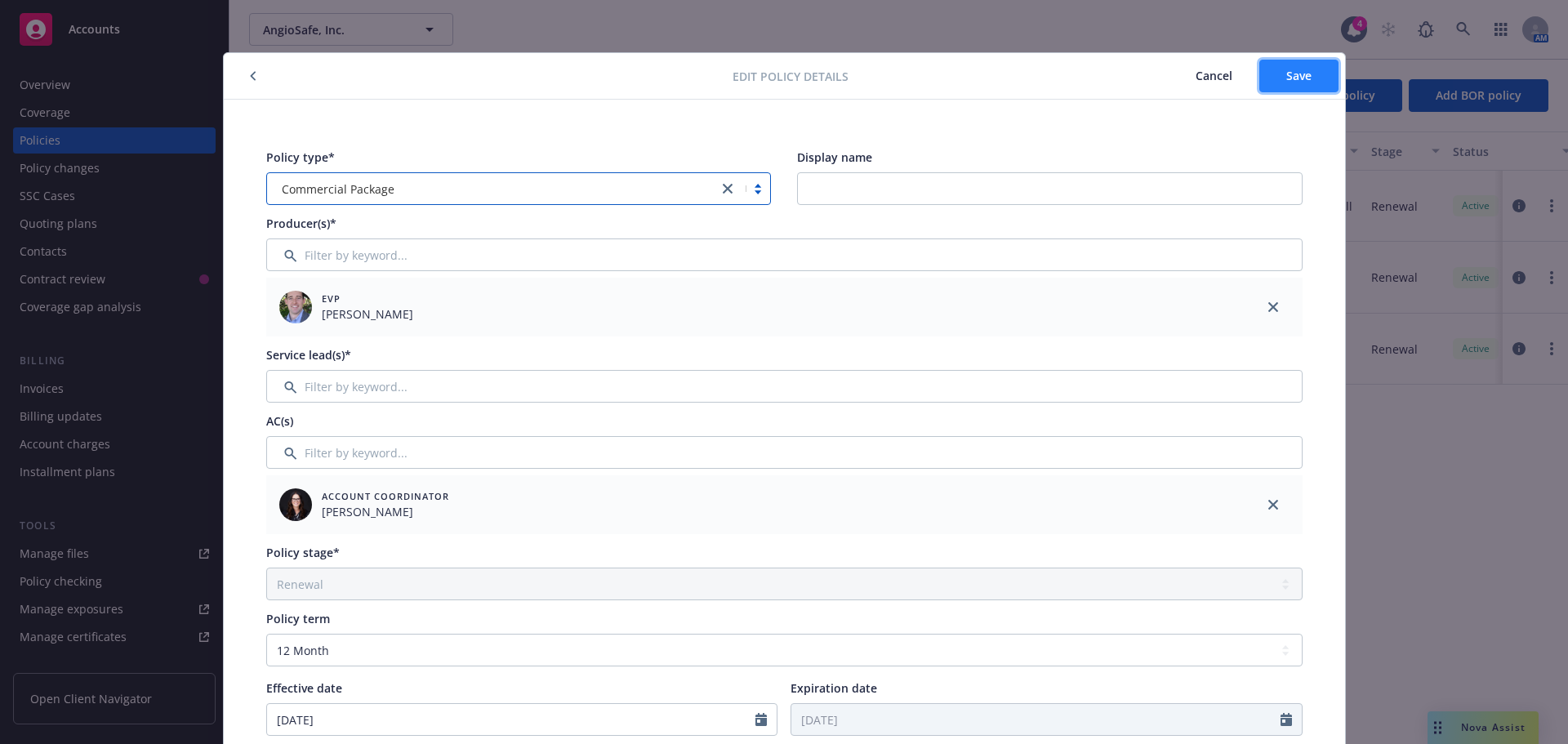
click at [1289, 75] on span "Save" at bounding box center [1299, 75] width 25 height 16
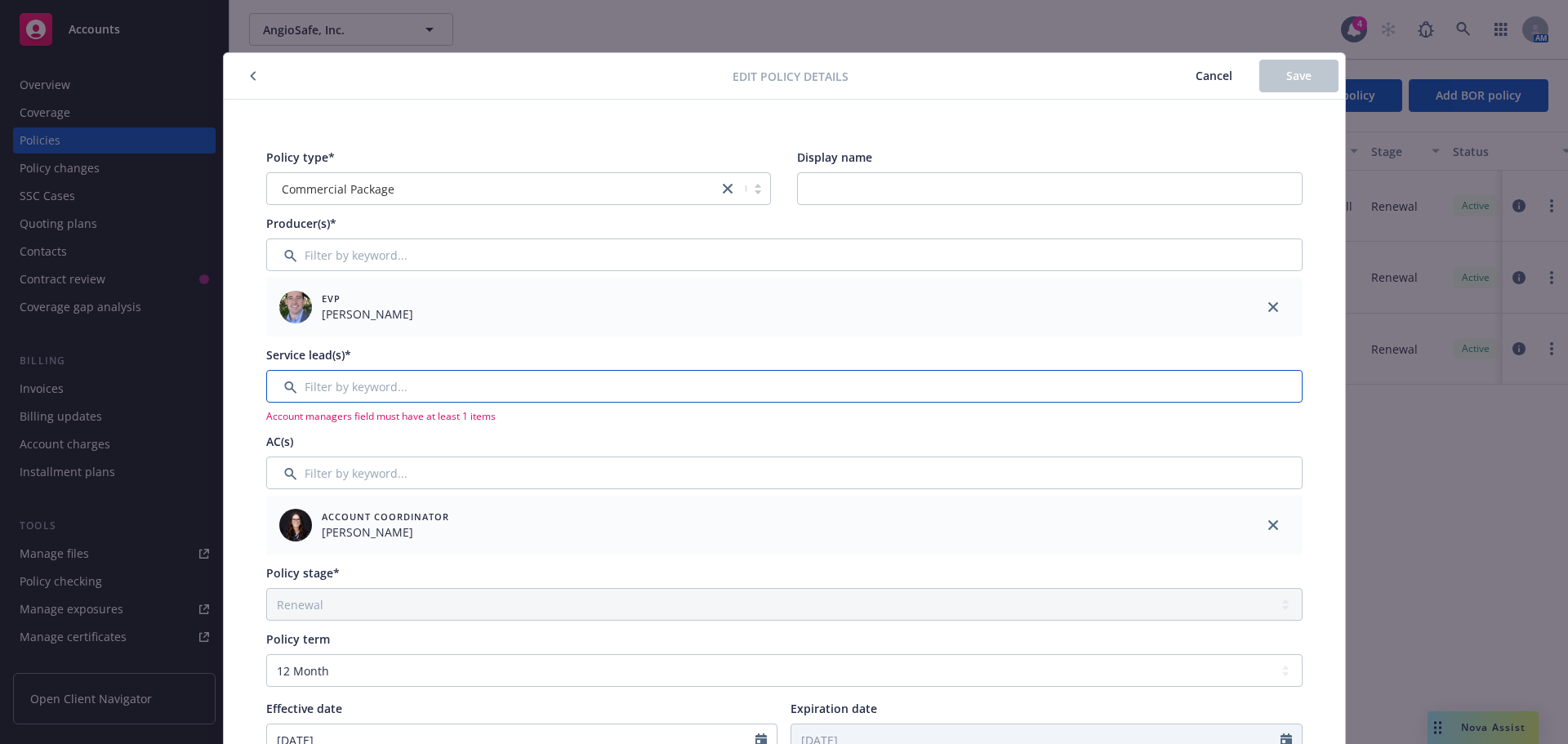
click at [424, 385] on input "Filter by keyword..." at bounding box center [785, 386] width 1037 height 33
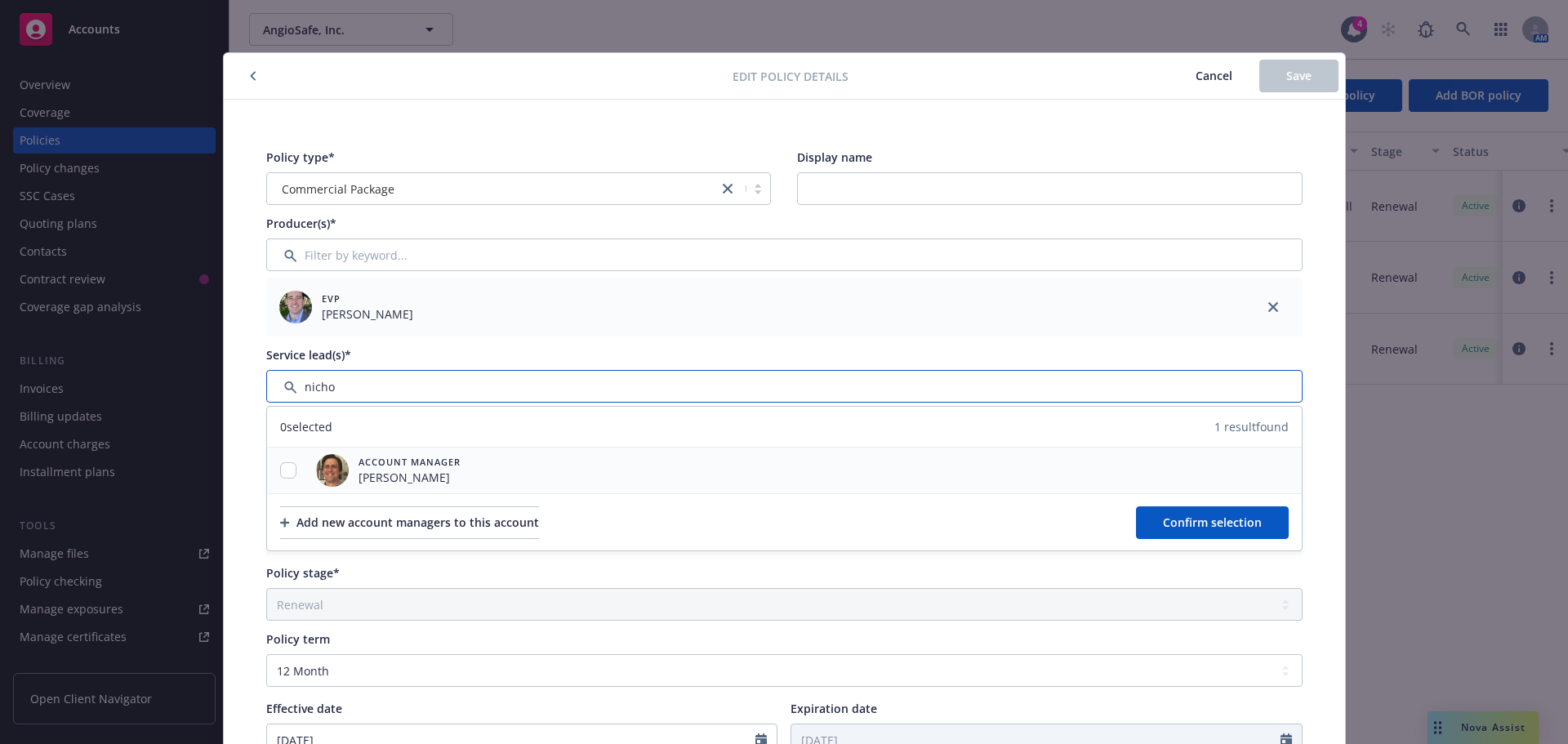
type input "nicho"
click at [290, 471] on div at bounding box center [289, 471] width 43 height 17
click at [280, 469] on input "checkbox" at bounding box center [289, 471] width 16 height 16
checkbox input "true"
click at [1202, 517] on span "Confirm selection" at bounding box center [1212, 522] width 99 height 16
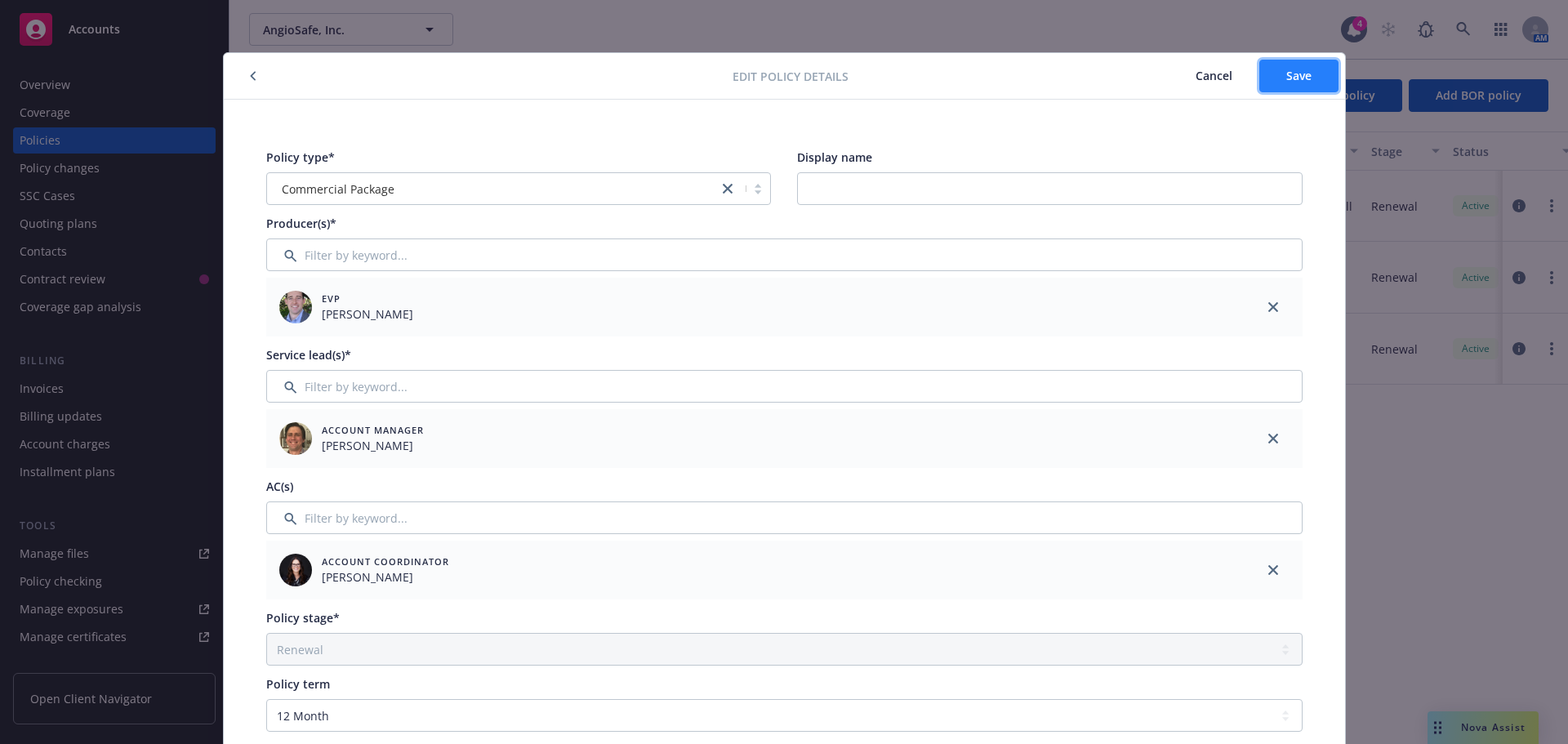
click at [1312, 74] on button "Save" at bounding box center [1299, 76] width 80 height 33
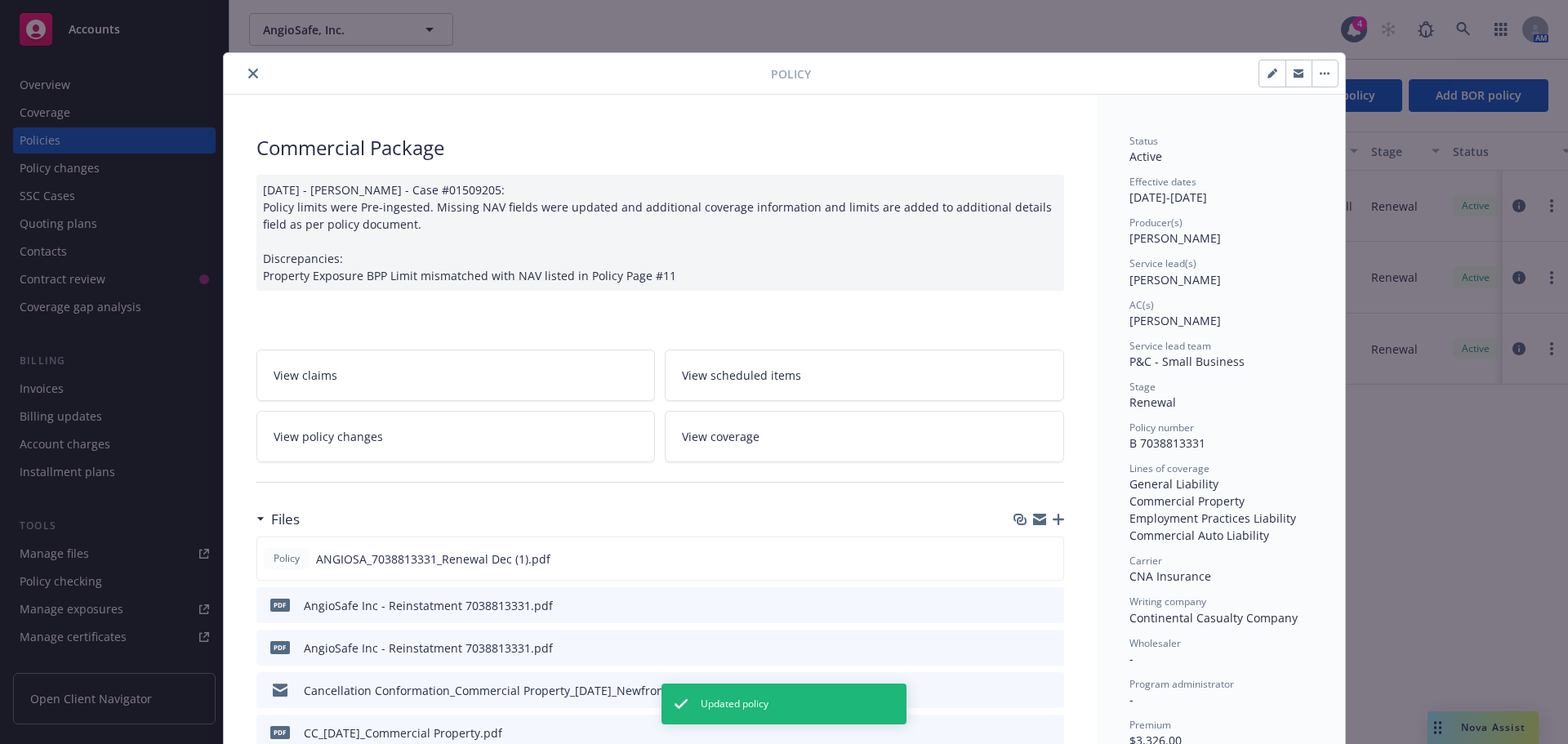
click at [258, 72] on div at bounding box center [500, 74] width 540 height 20
click at [250, 73] on icon "close" at bounding box center [253, 74] width 10 height 10
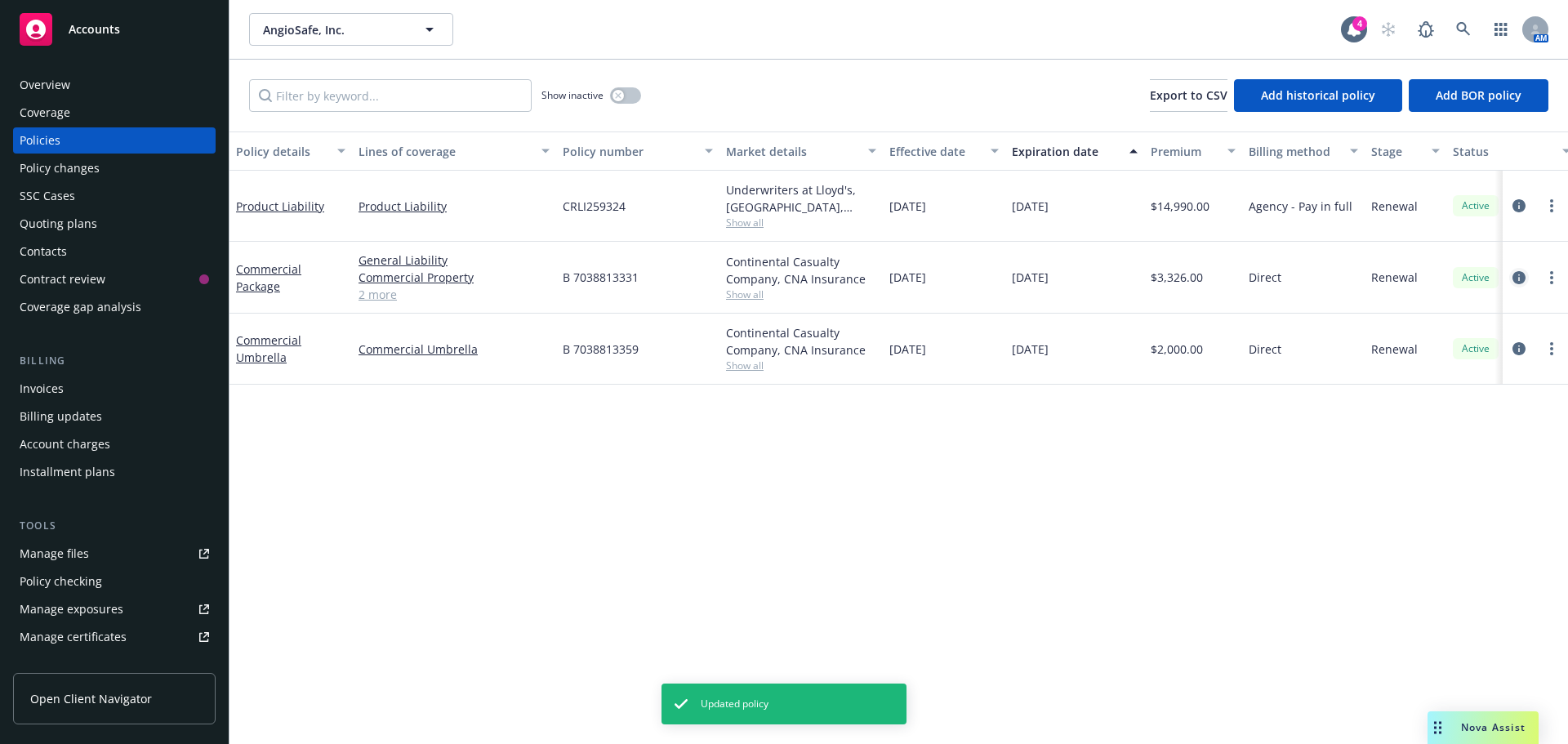
click at [1518, 277] on icon "circleInformation" at bounding box center [1519, 278] width 13 height 13
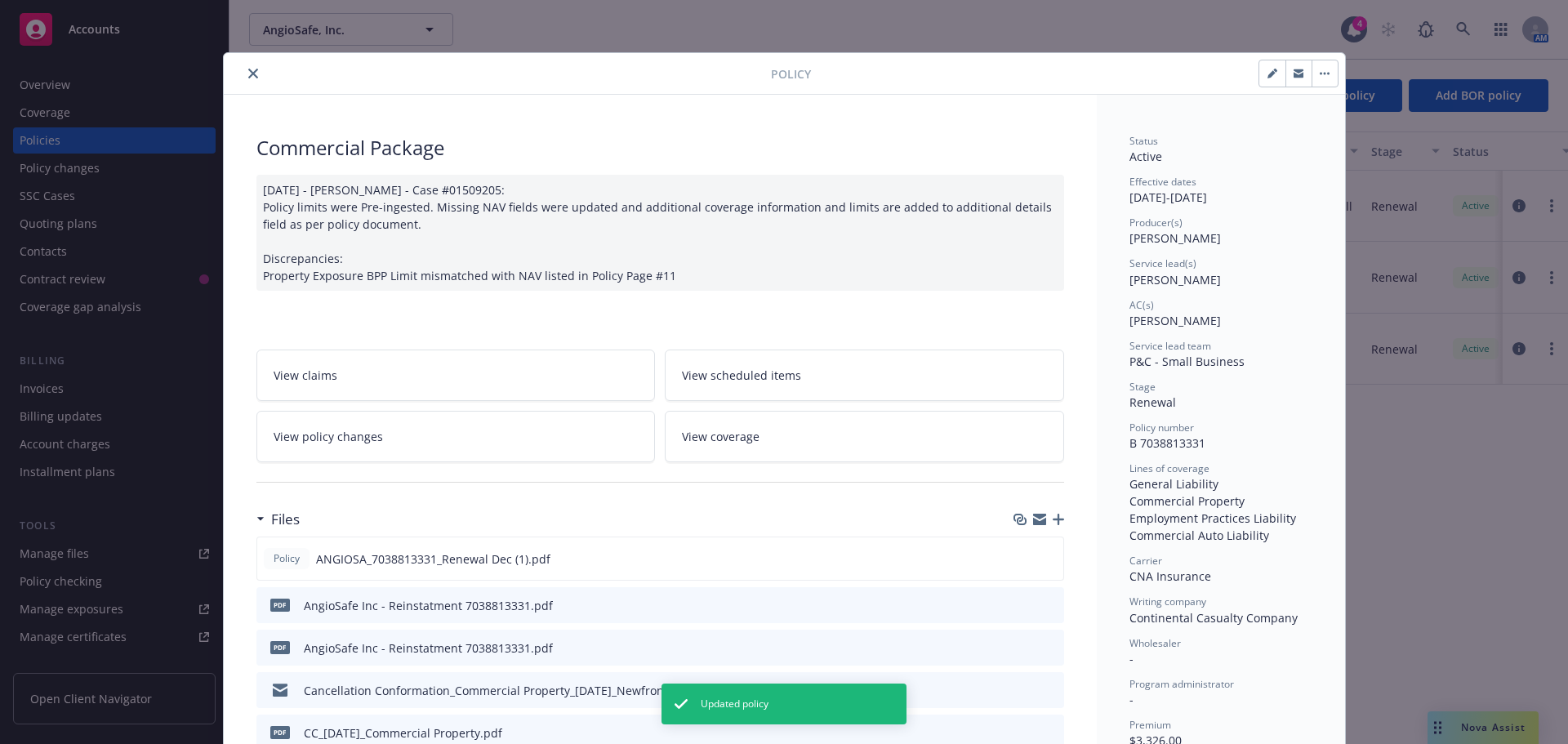
scroll to position [49, 0]
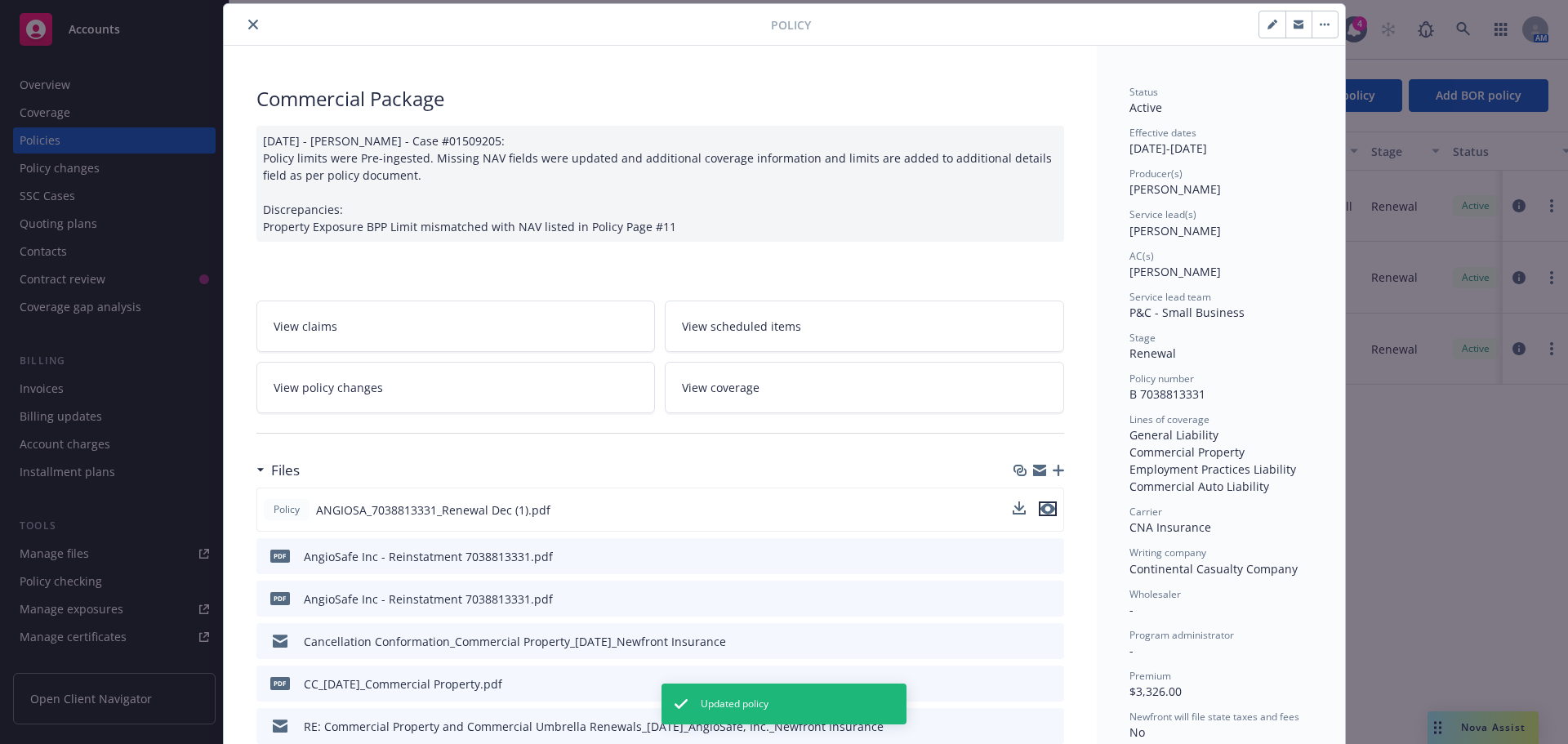
click at [1042, 512] on icon "preview file" at bounding box center [1048, 509] width 15 height 11
click at [244, 16] on button "close" at bounding box center [253, 25] width 20 height 20
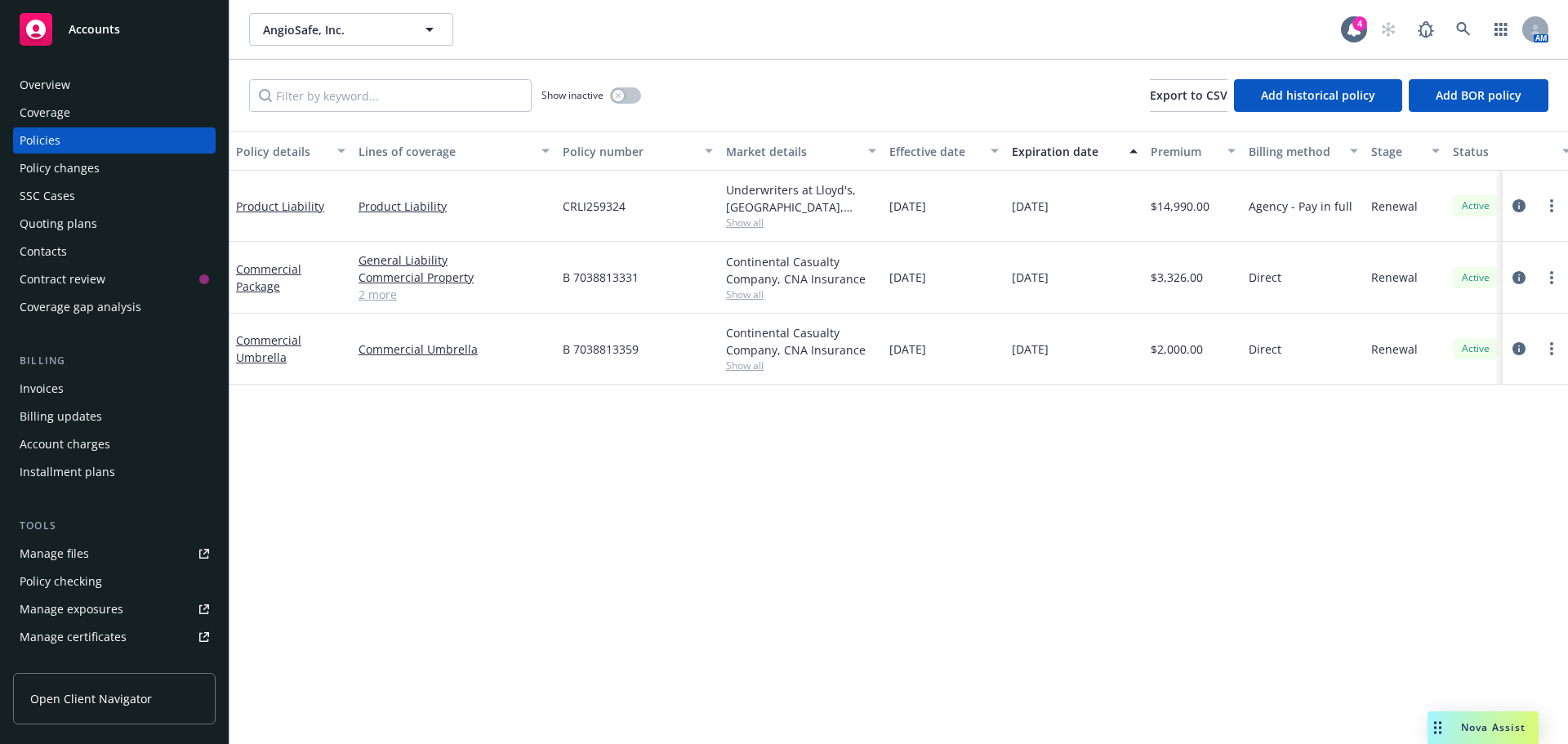
drag, startPoint x: 689, startPoint y: 509, endPoint x: 537, endPoint y: 295, distance: 262.5
click at [689, 505] on div "Policy details Lines of coverage Policy number Market details Effective date Ex…" at bounding box center [899, 437] width 1338 height 613
click at [101, 80] on div "Overview" at bounding box center [114, 85] width 189 height 26
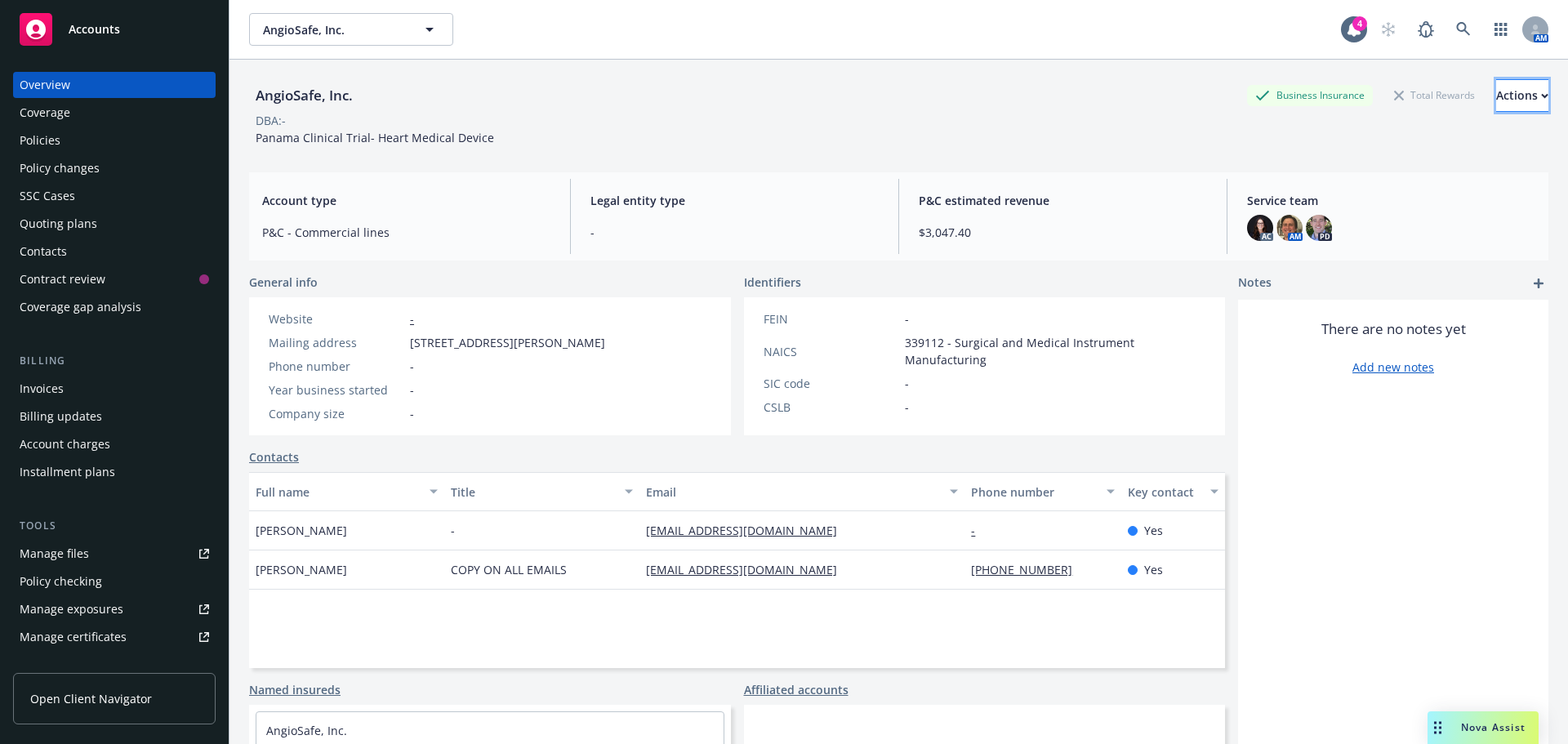
drag, startPoint x: 1527, startPoint y: 90, endPoint x: 1519, endPoint y: 89, distance: 8.1
click at [1524, 89] on button "Actions" at bounding box center [1523, 96] width 52 height 33
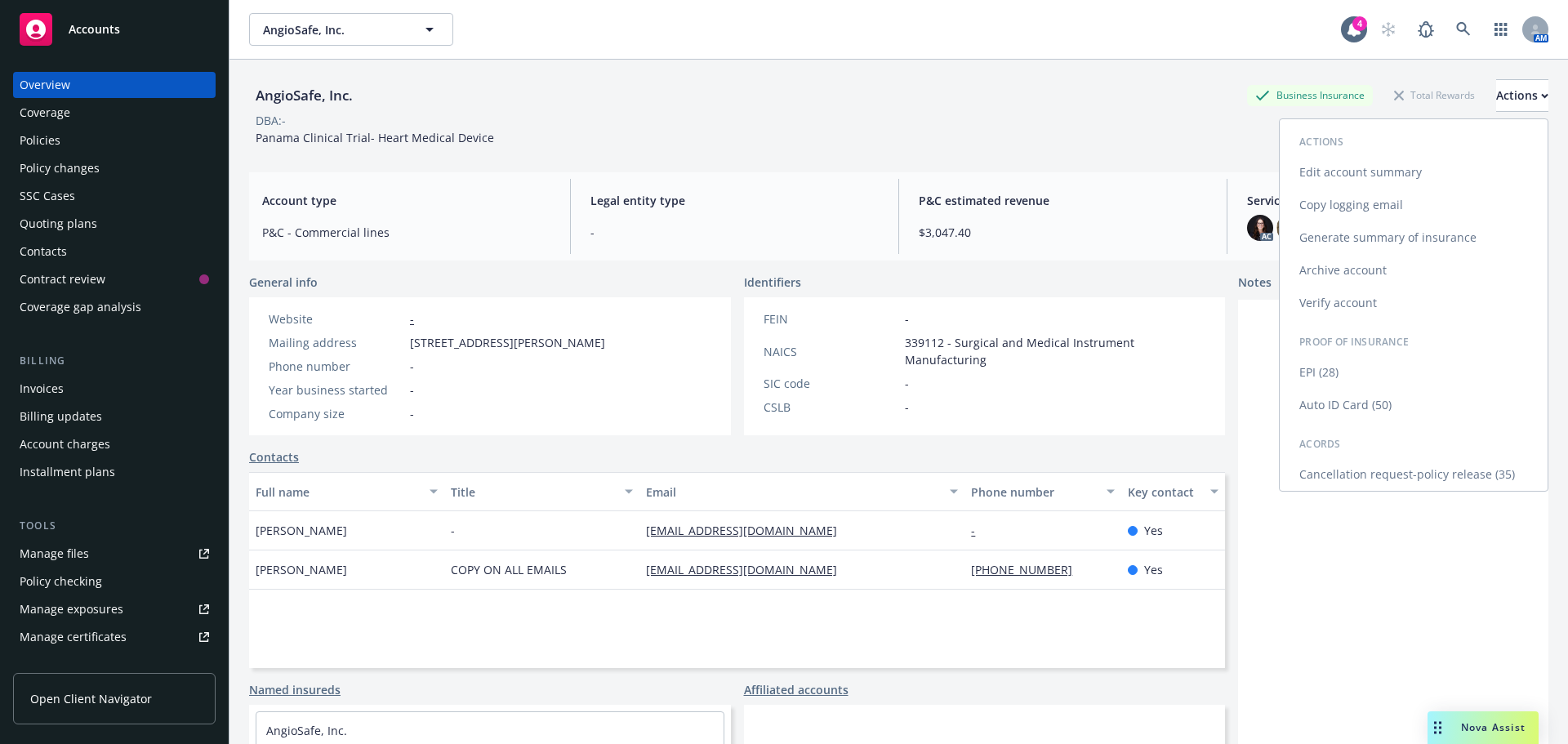
click at [1347, 235] on link "Generate summary of insurance" at bounding box center [1414, 238] width 268 height 33
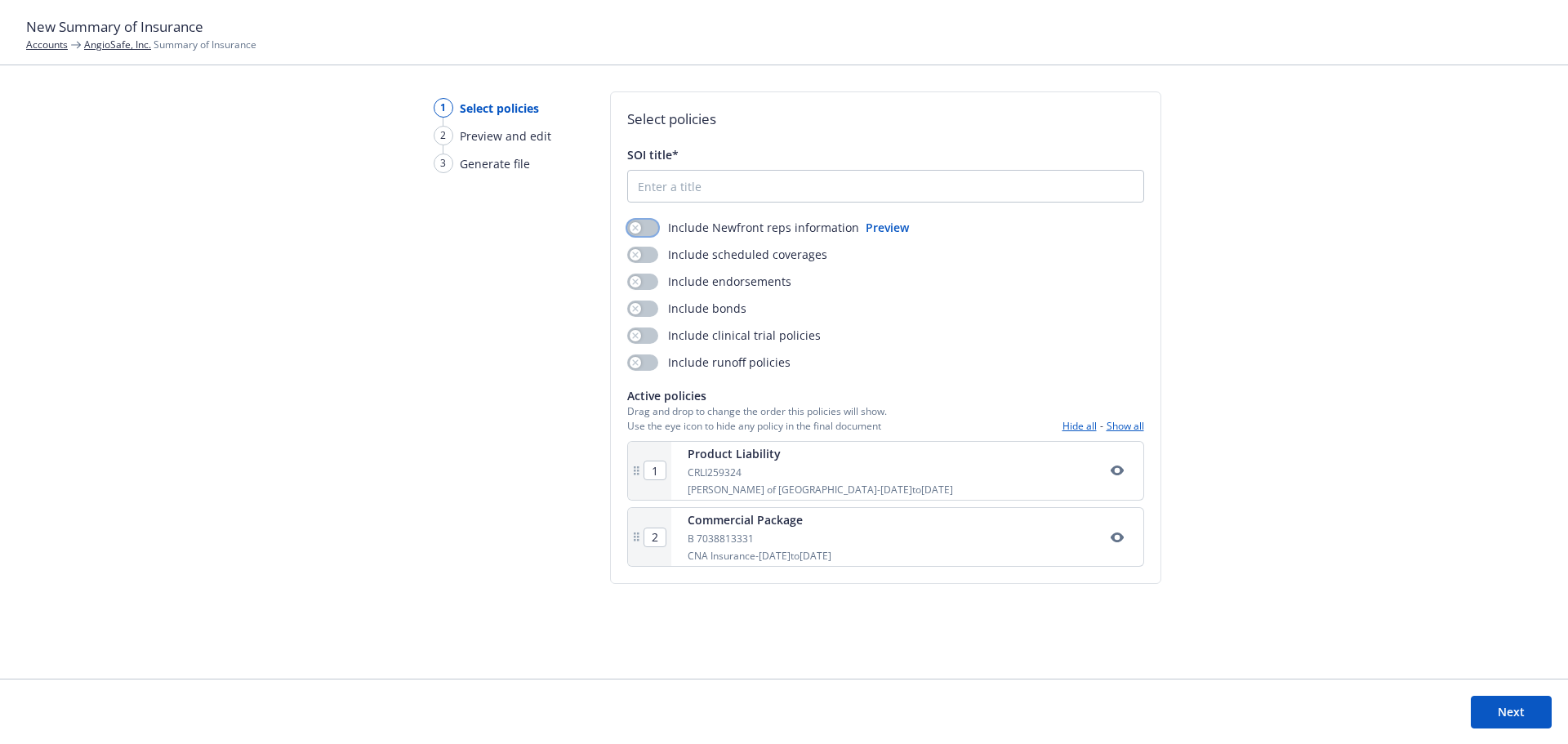
click at [643, 225] on button "button" at bounding box center [643, 228] width 31 height 16
click at [643, 243] on div "Include Newfront reps information Preview Include scheduled coverages Include e…" at bounding box center [886, 294] width 517 height 152
click at [642, 256] on button "button" at bounding box center [643, 255] width 31 height 16
click at [642, 275] on button "button" at bounding box center [643, 282] width 31 height 16
click at [645, 306] on button "button" at bounding box center [643, 308] width 31 height 16
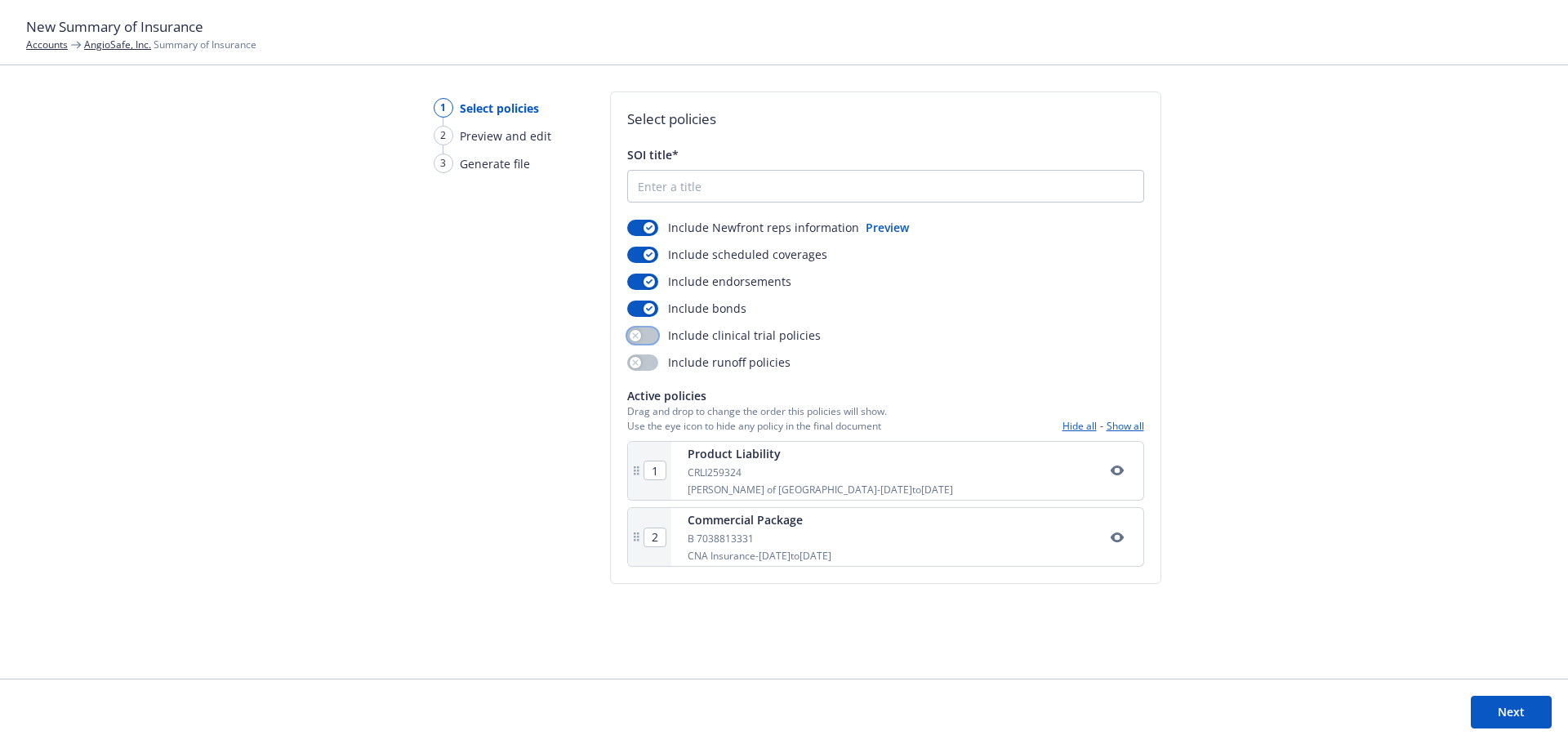
click at [646, 336] on button "button" at bounding box center [643, 335] width 31 height 16
click at [646, 370] on button "button" at bounding box center [643, 363] width 31 height 16
click at [1504, 713] on button "Next" at bounding box center [1511, 713] width 81 height 33
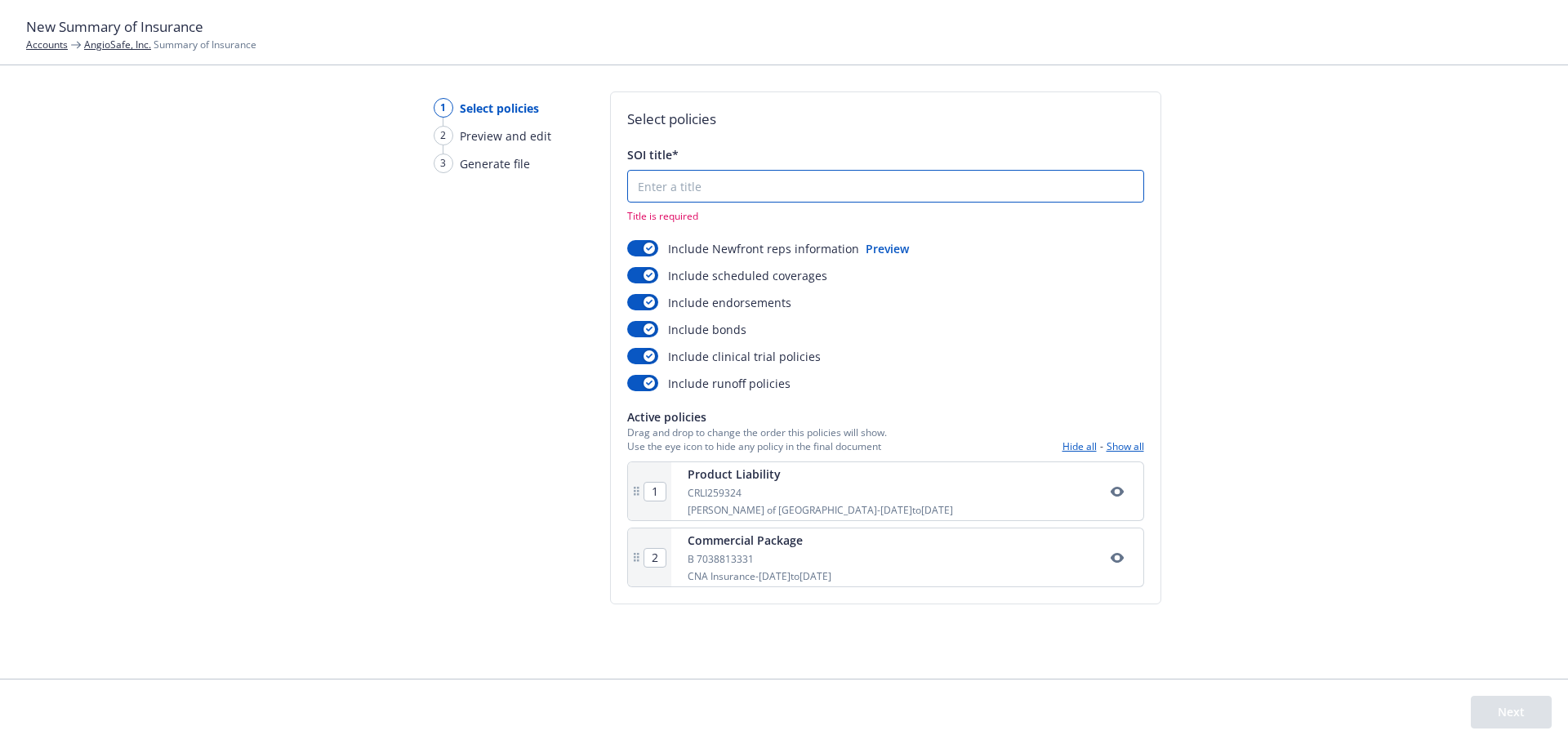
click at [692, 193] on input "SOI title*" at bounding box center [886, 186] width 515 height 31
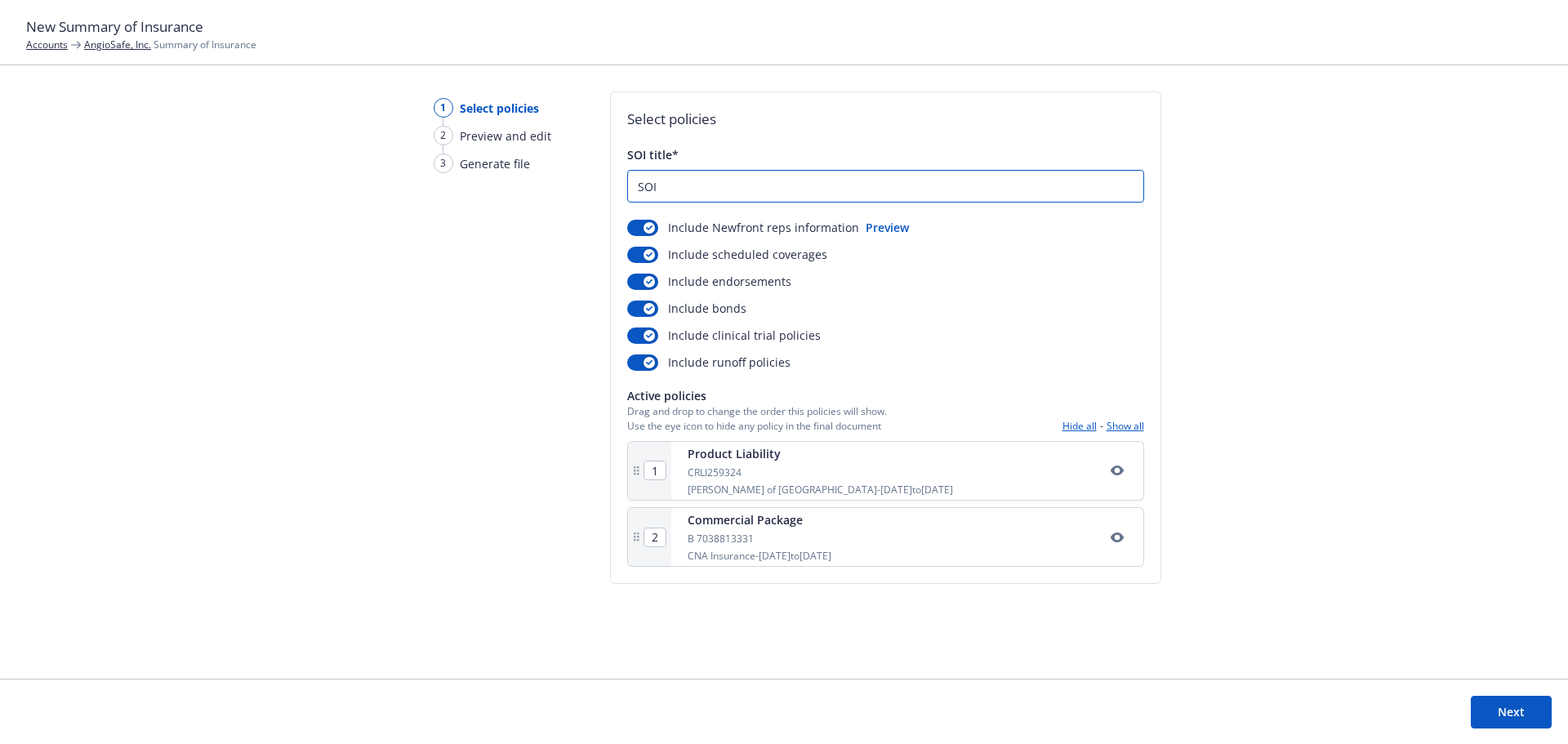
type input "SOI"
click at [1502, 728] on footer "Next" at bounding box center [784, 712] width 1568 height 66
click at [1503, 721] on button "Next" at bounding box center [1511, 713] width 81 height 33
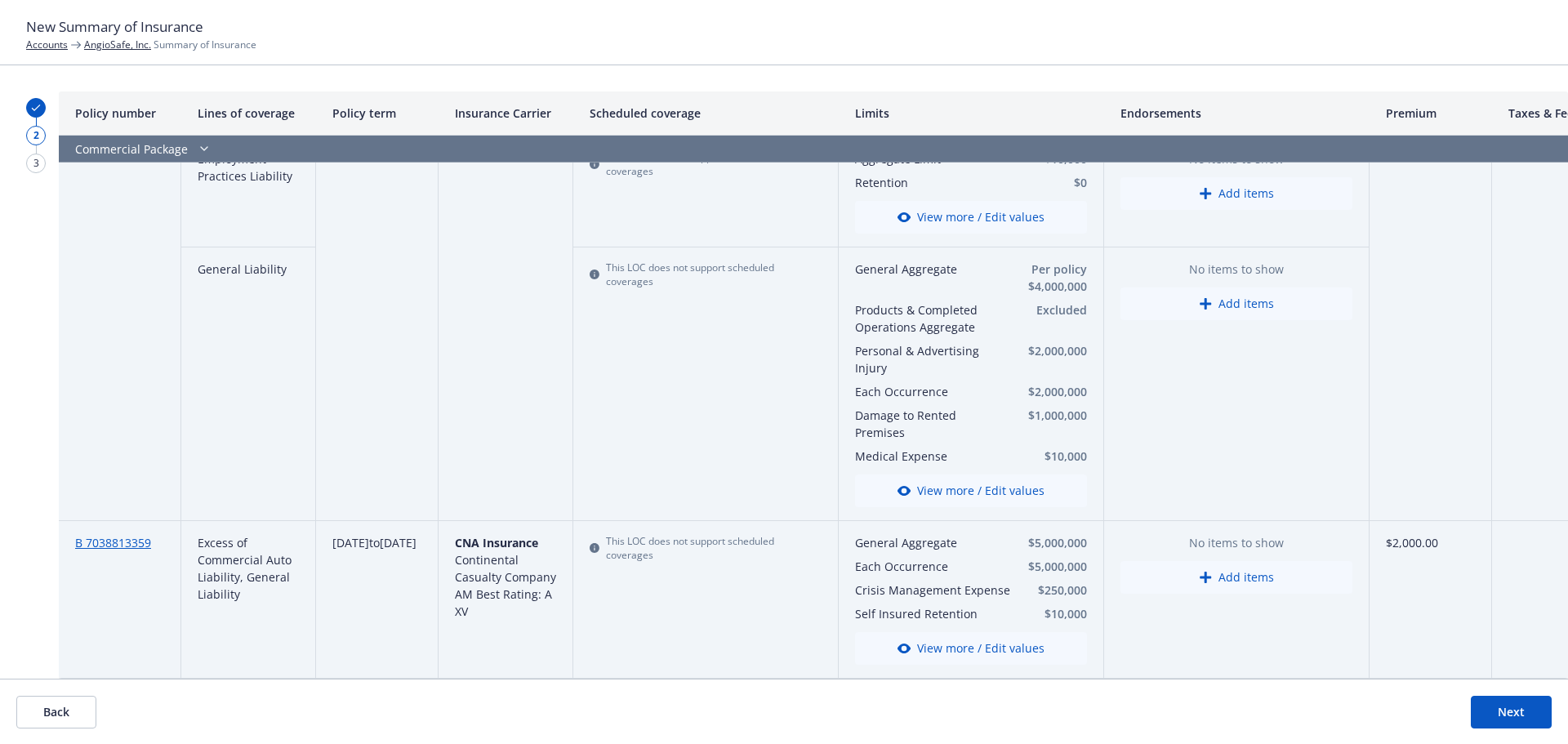
scroll to position [664, 0]
click at [108, 49] on link "AngioSafe, Inc." at bounding box center [118, 44] width 67 height 14
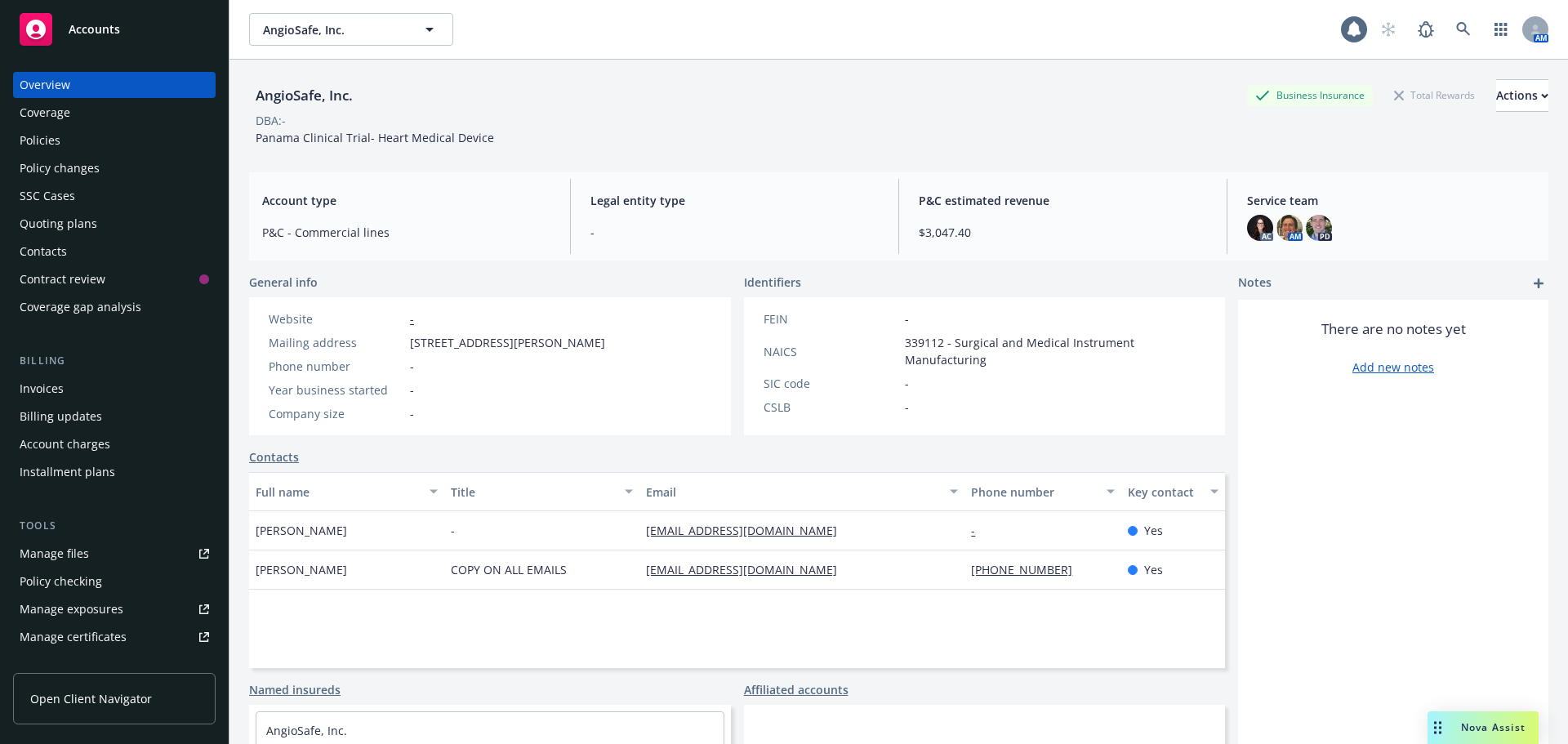
click at [67, 156] on div "Policy changes" at bounding box center [60, 168] width 80 height 26
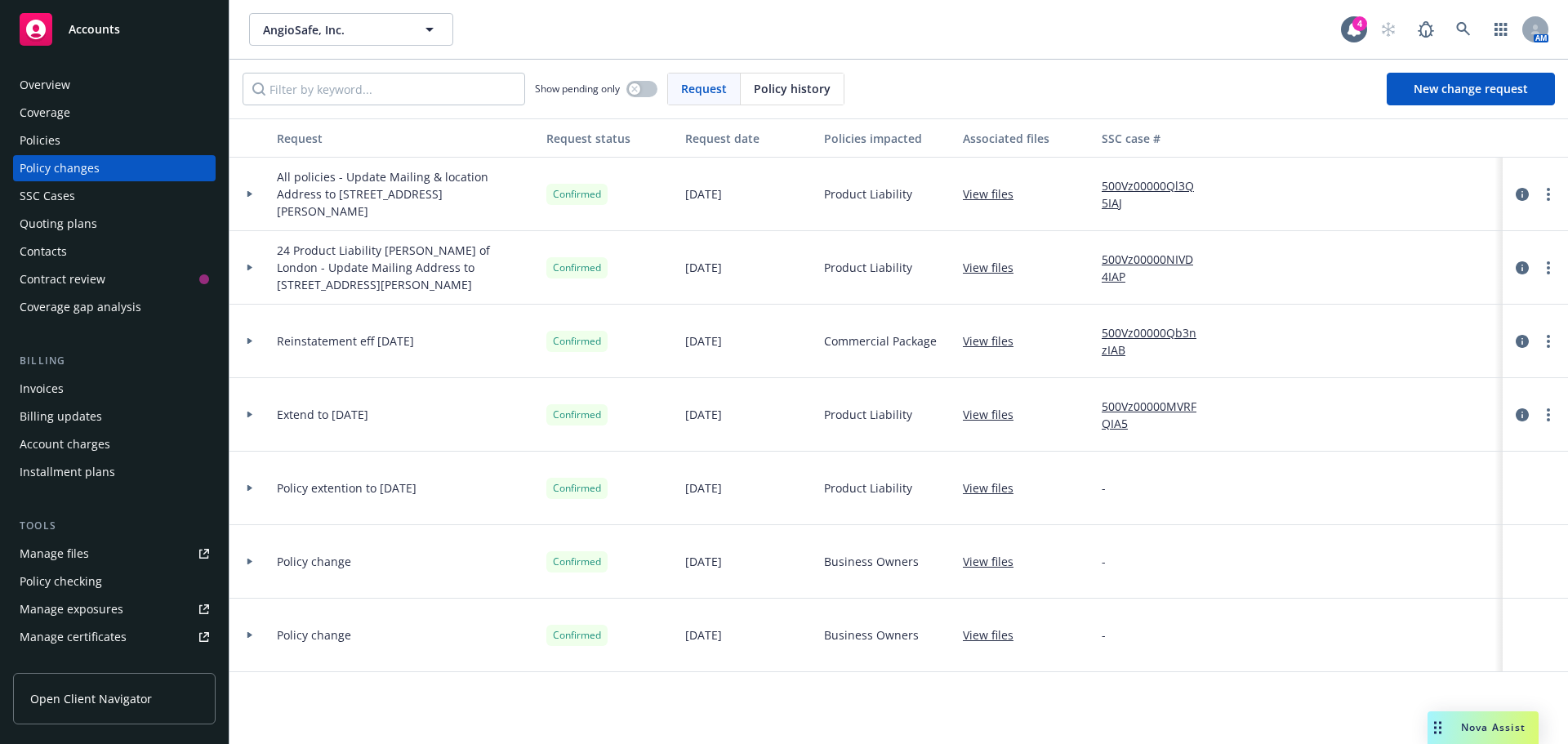
drag, startPoint x: 349, startPoint y: 189, endPoint x: 488, endPoint y: 205, distance: 139.9
click at [487, 205] on span "All policies - Update Mailing & location Address to [STREET_ADDRESS][PERSON_NAM…" at bounding box center [405, 194] width 257 height 52
click at [493, 205] on span "All policies - Update Mailing & location Address to [STREET_ADDRESS][PERSON_NAM…" at bounding box center [405, 194] width 257 height 52
click at [328, 283] on span "24 Product Liability [PERSON_NAME] of London - Update Mailing Address to [STREE…" at bounding box center [405, 267] width 257 height 52
click at [1527, 195] on icon "circleInformation" at bounding box center [1522, 194] width 13 height 13
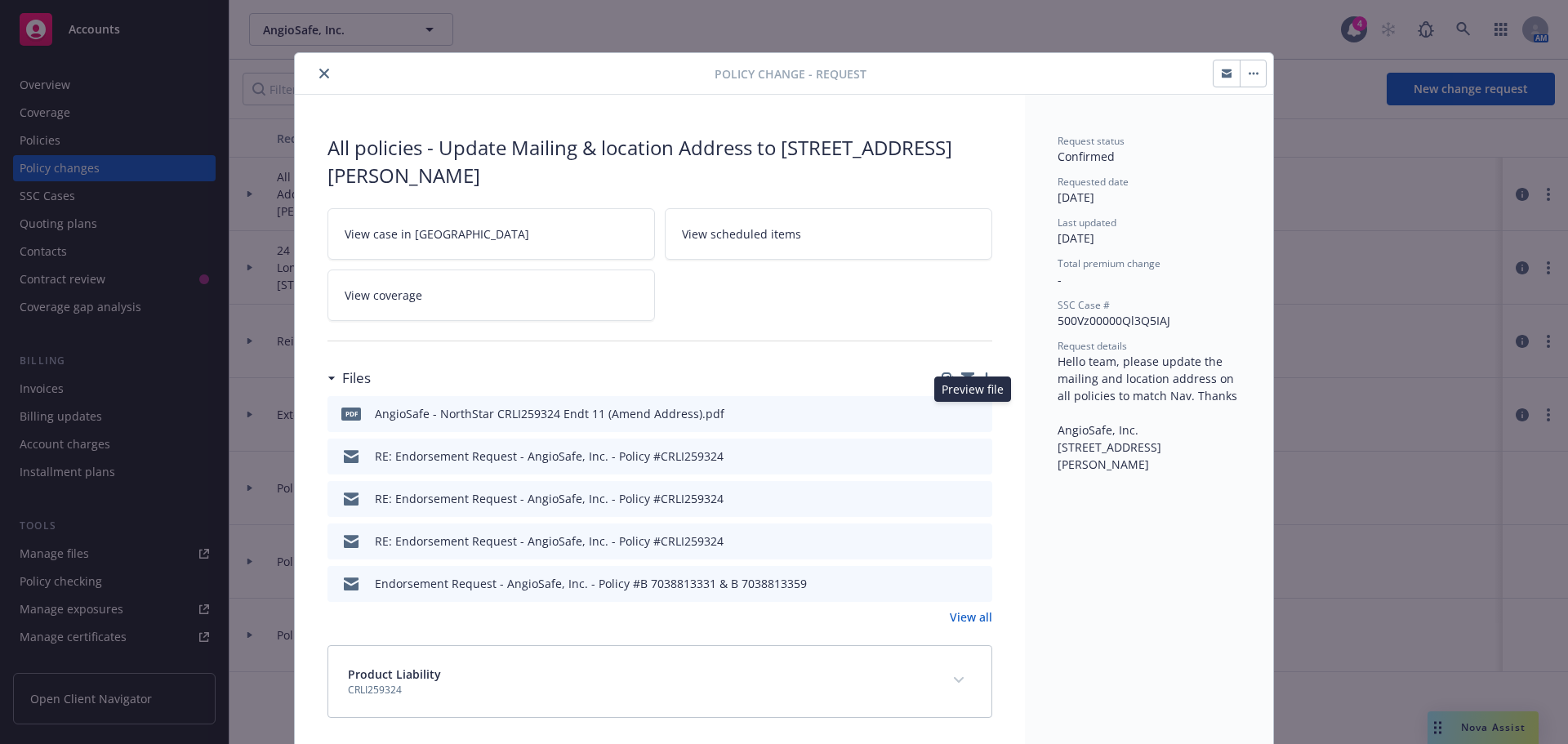
click at [971, 410] on icon "preview file" at bounding box center [977, 413] width 15 height 11
click at [319, 71] on icon "close" at bounding box center [324, 74] width 10 height 10
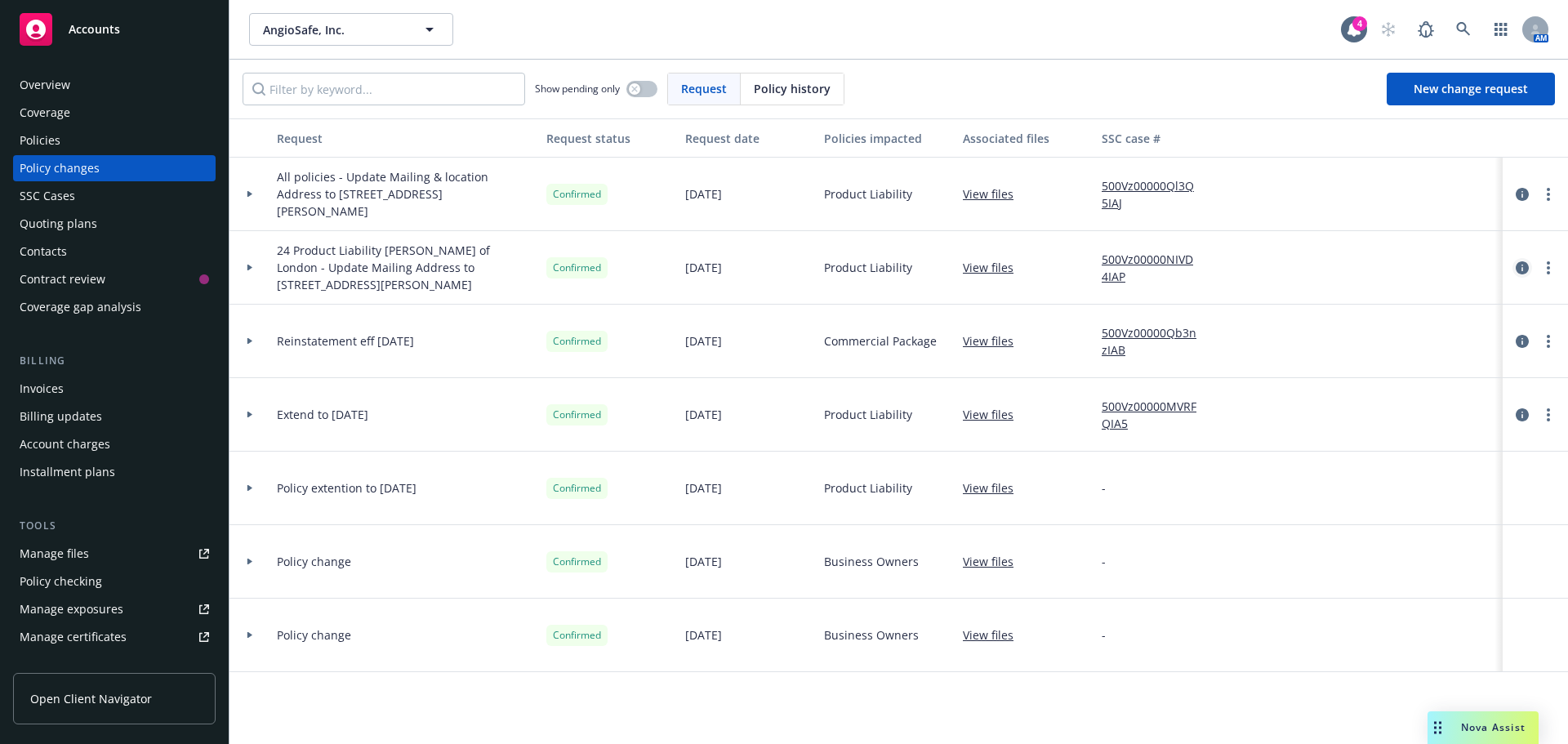
click at [1522, 267] on icon "circleInformation" at bounding box center [1522, 268] width 13 height 13
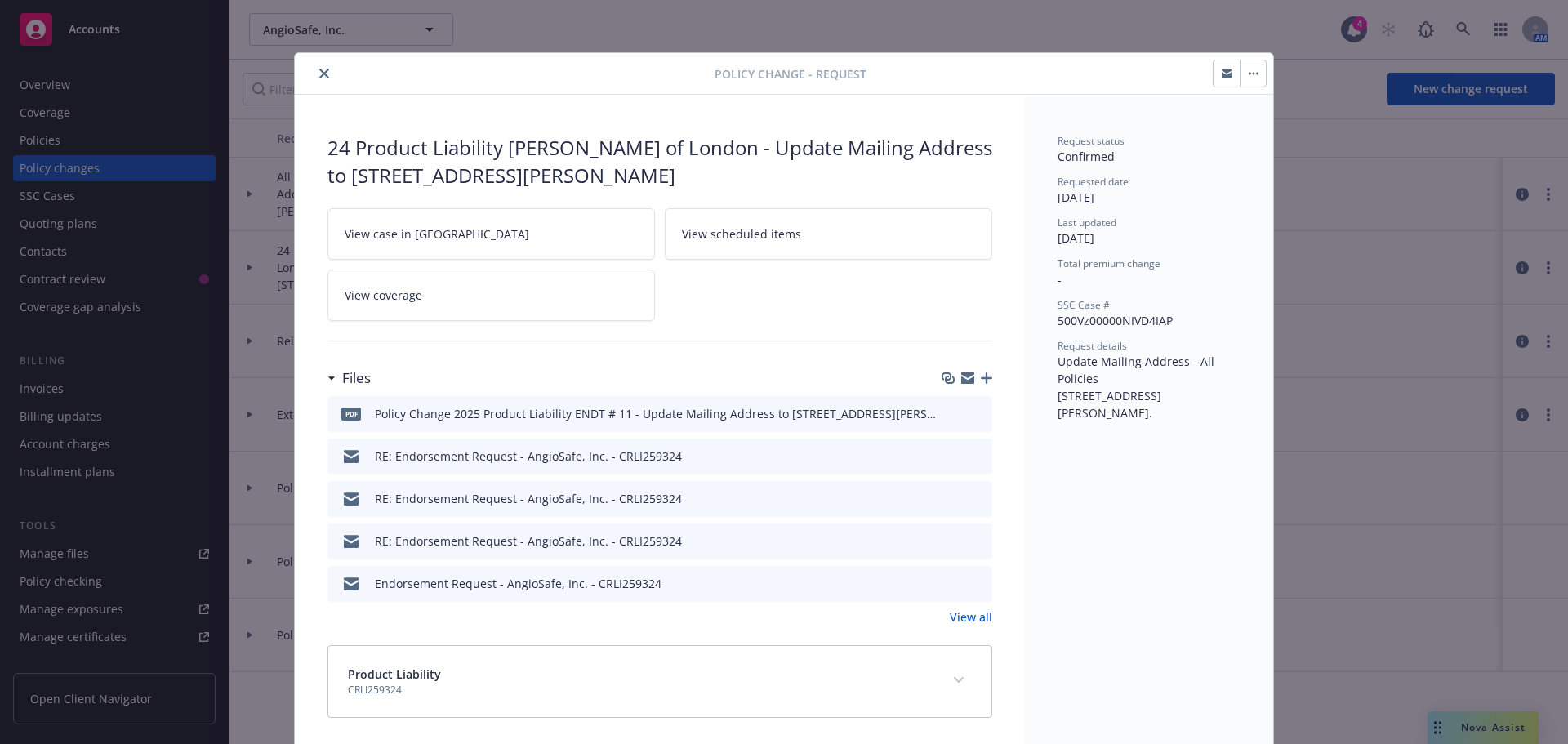
click at [319, 71] on icon "close" at bounding box center [324, 74] width 10 height 10
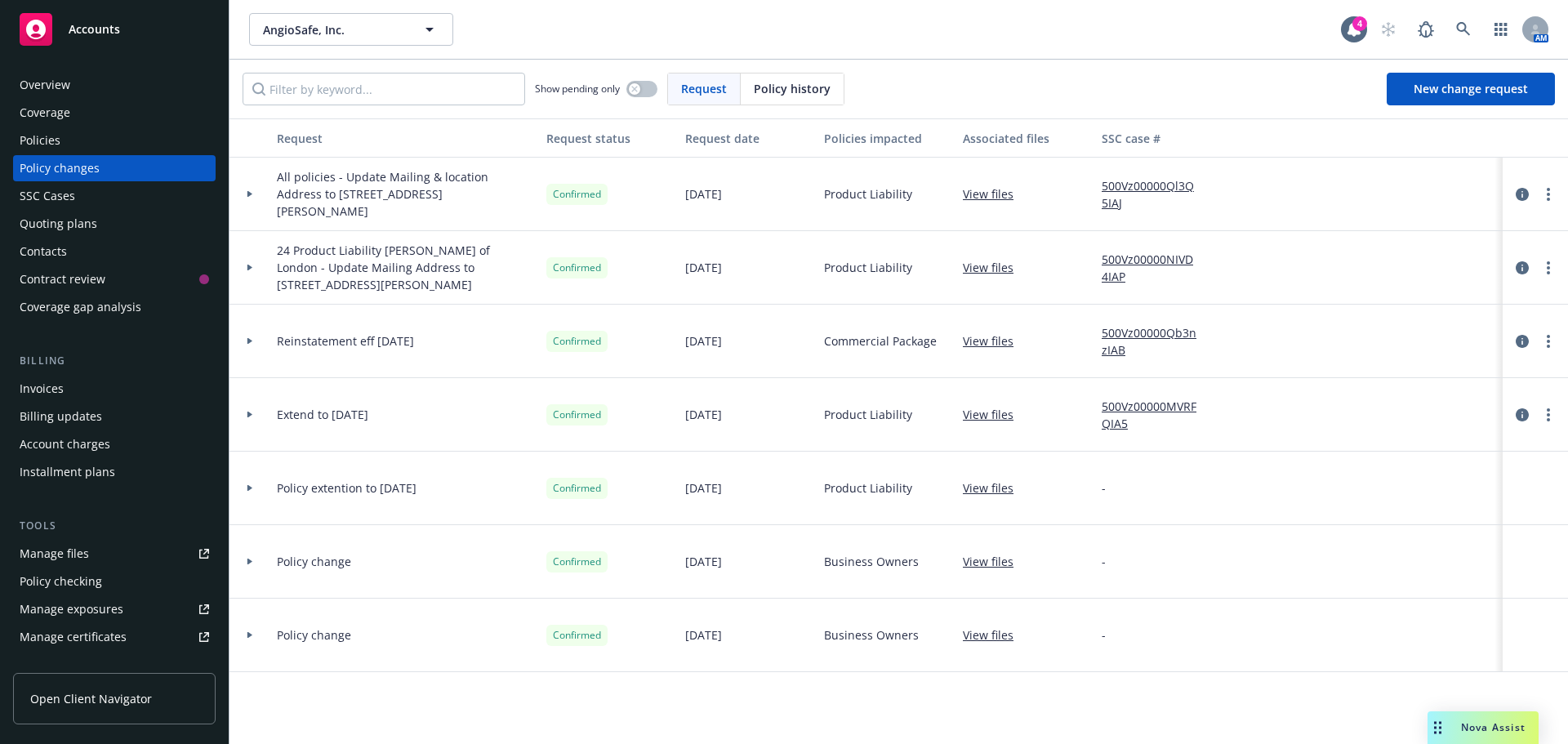
click at [75, 138] on div "Policies" at bounding box center [114, 140] width 189 height 26
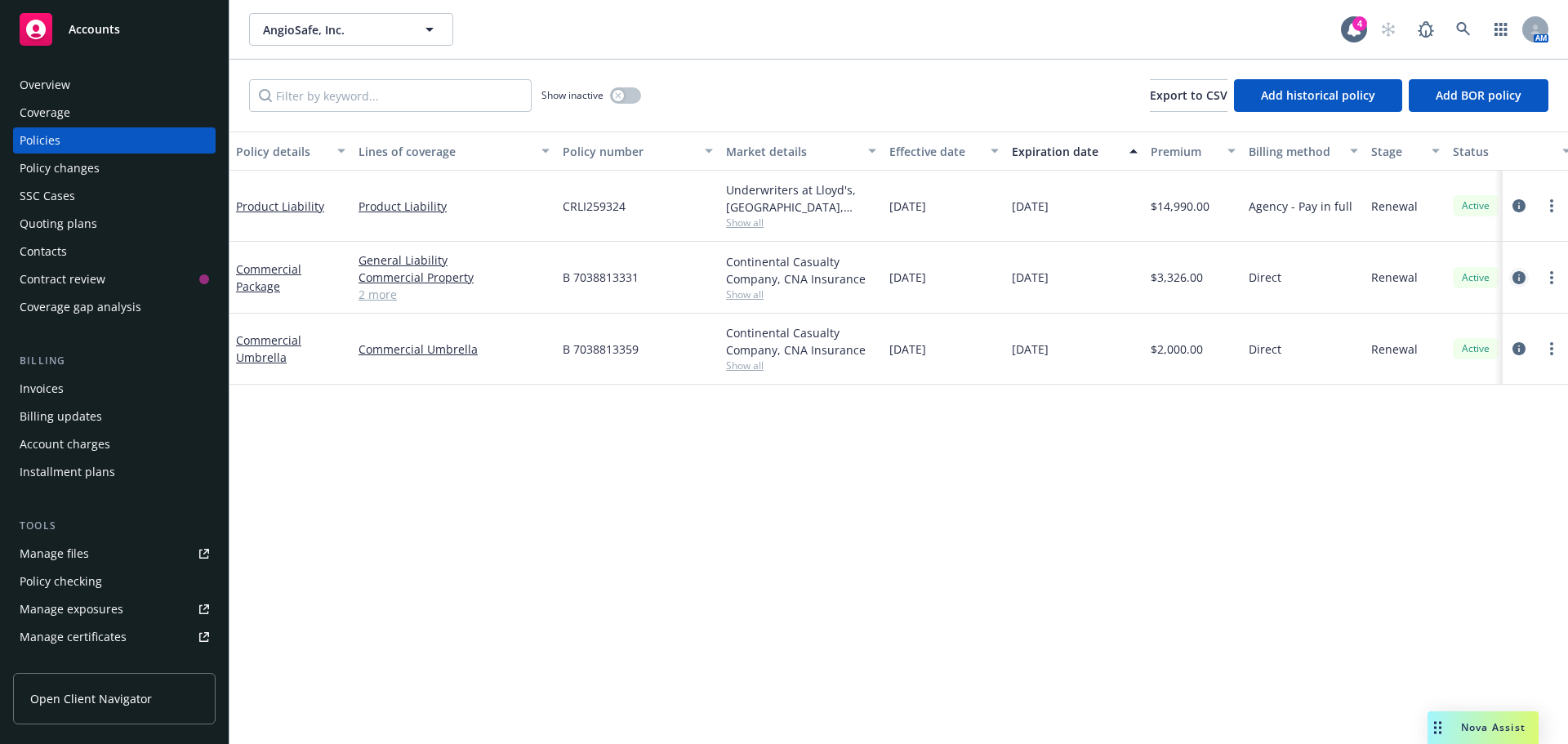
click at [1518, 277] on icon "circleInformation" at bounding box center [1519, 278] width 13 height 13
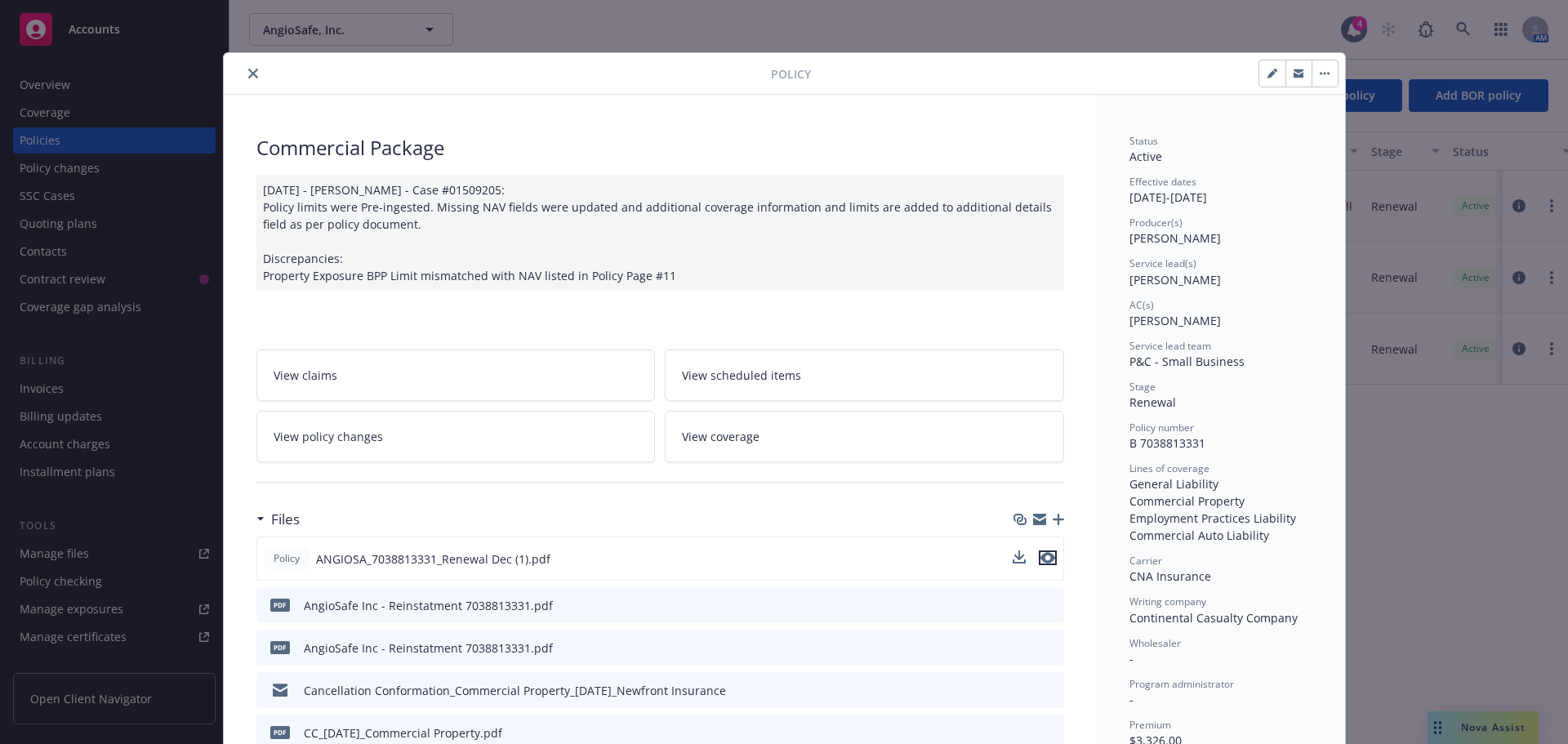
click at [1042, 554] on icon "preview file" at bounding box center [1048, 558] width 15 height 11
click at [248, 70] on icon "close" at bounding box center [253, 74] width 10 height 10
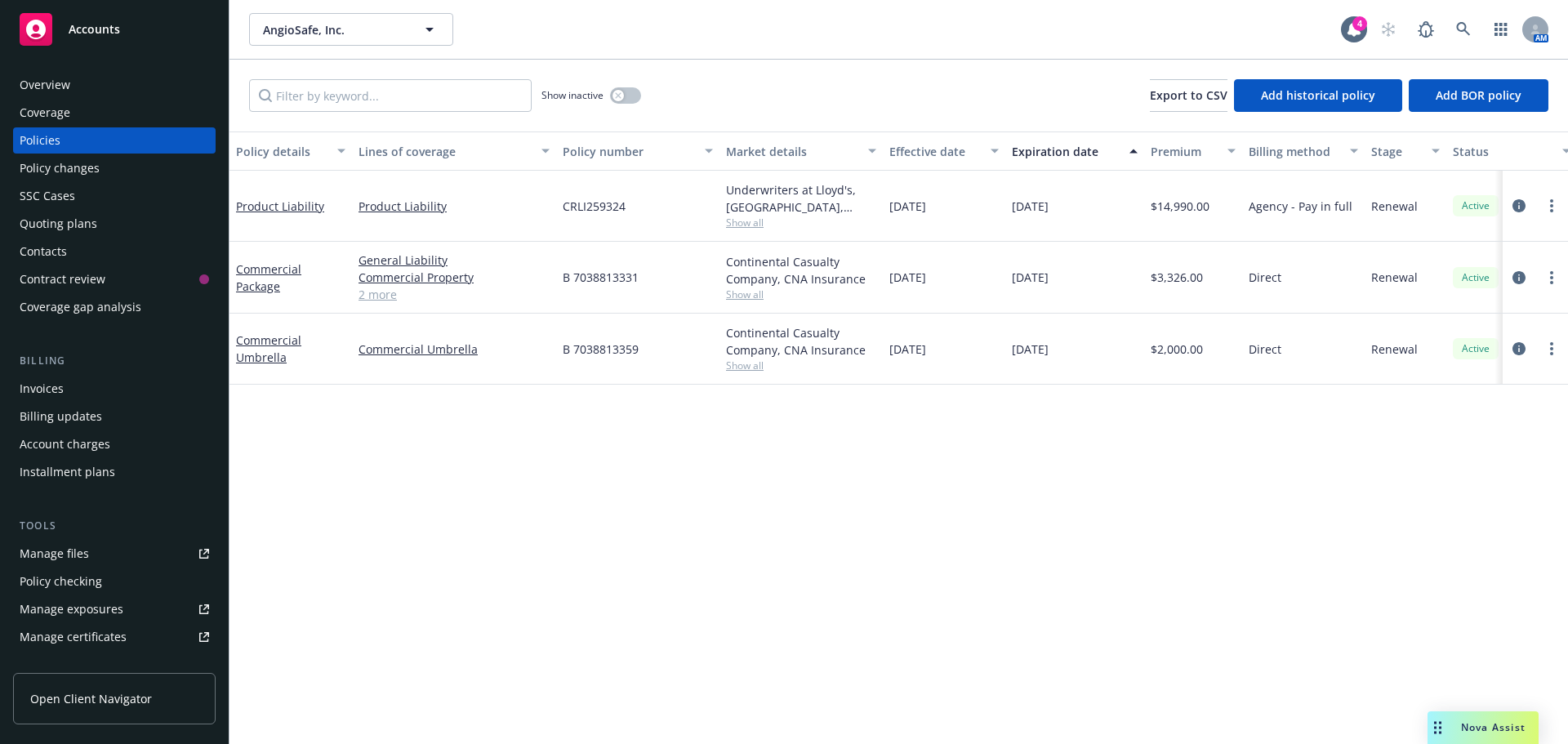
click at [37, 107] on div "Coverage" at bounding box center [45, 113] width 51 height 26
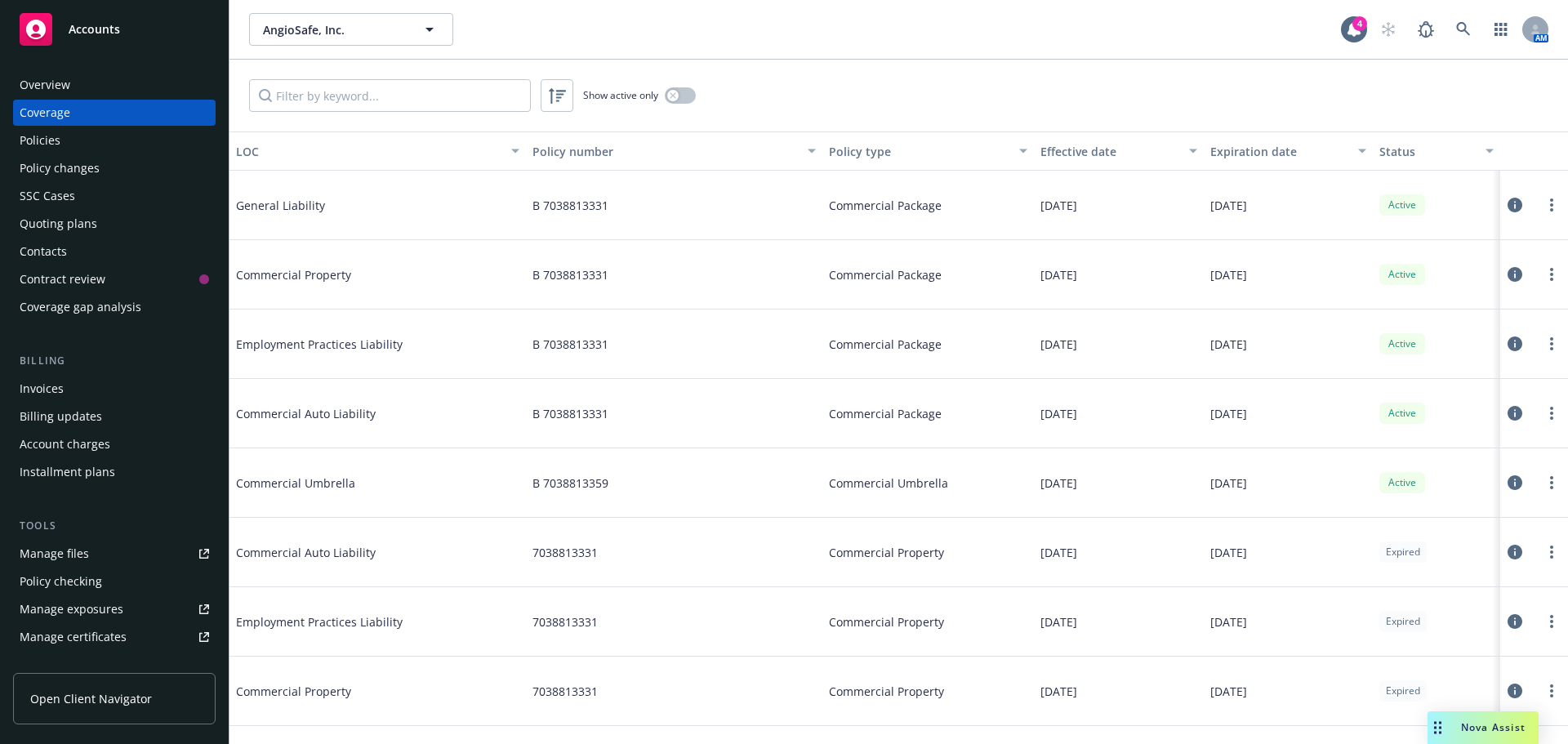
click at [1507, 277] on icon at bounding box center [1515, 275] width 15 height 15
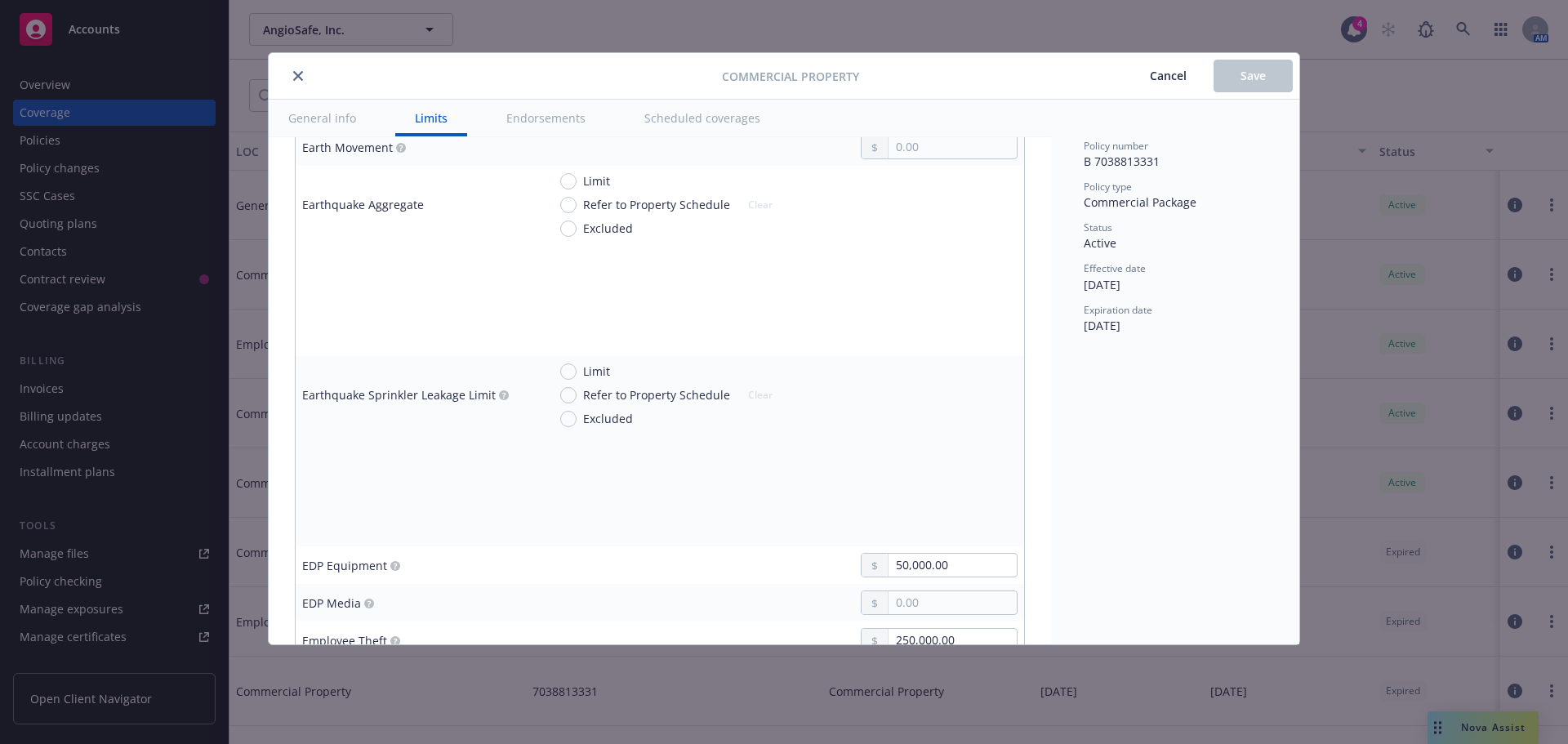
scroll to position [2288, 0]
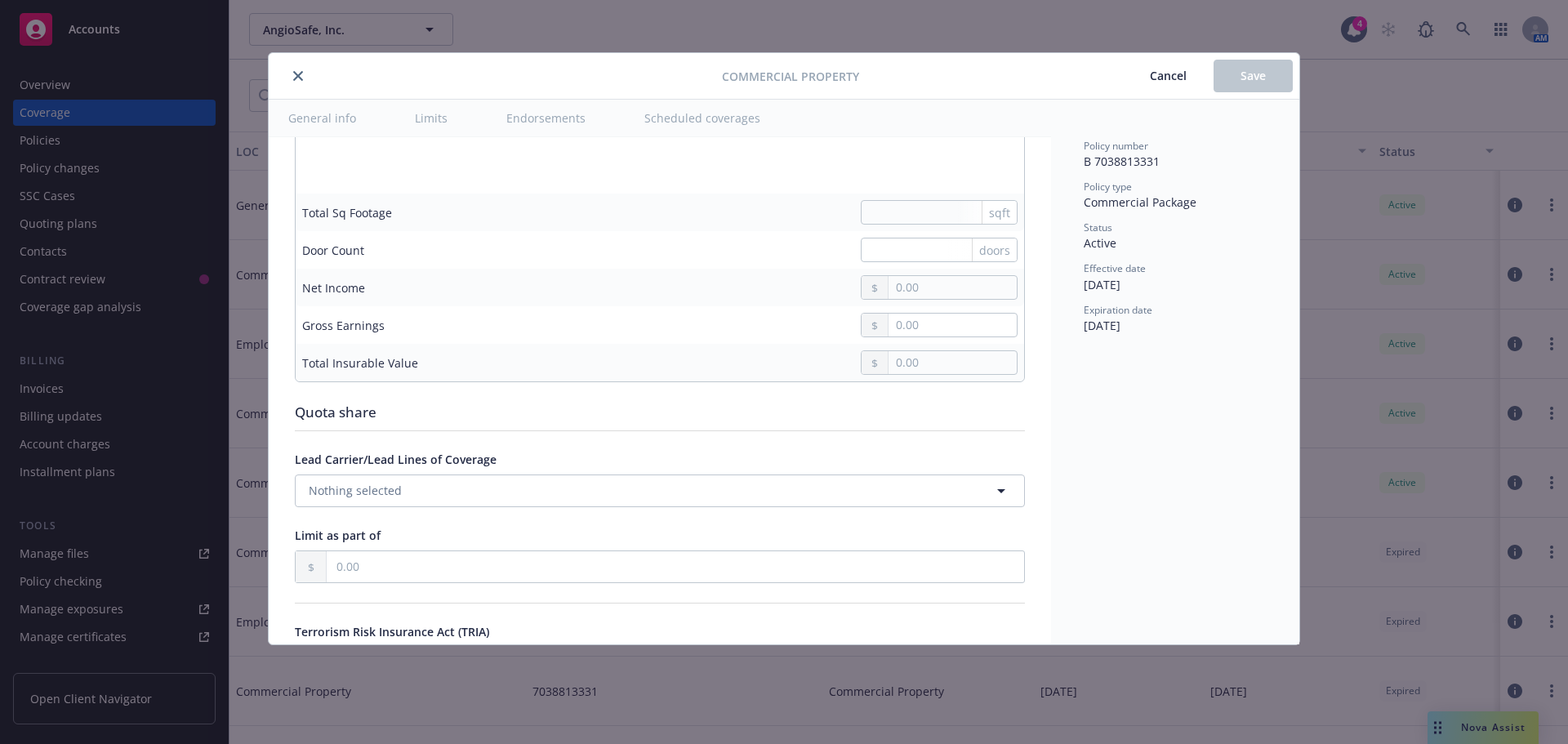
type textarea "x"
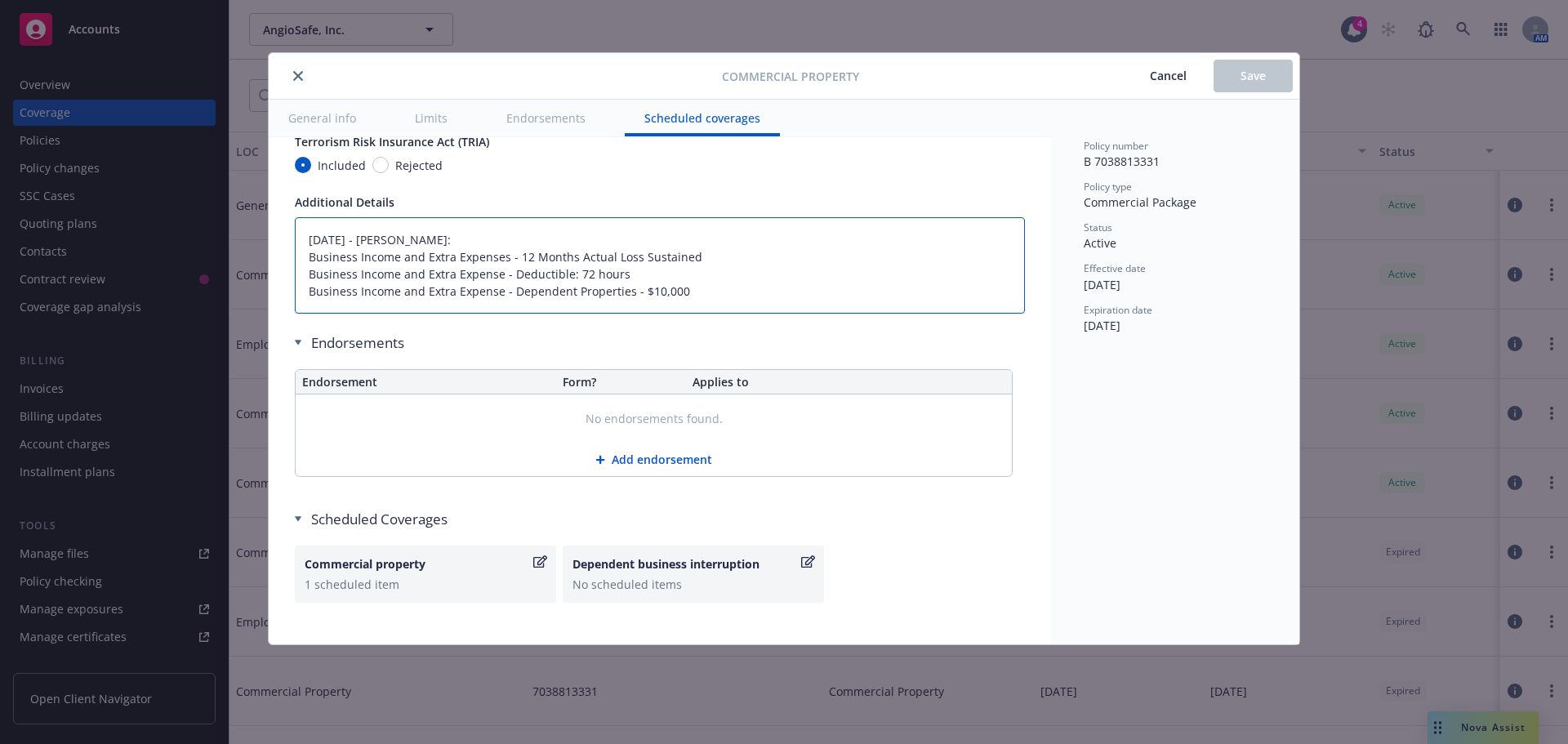
drag, startPoint x: 708, startPoint y: 299, endPoint x: 481, endPoint y: 286, distance: 227.4
click at [481, 287] on textarea "[DATE] - [PERSON_NAME]: Business Income and Extra Expenses - 12 Months Actual L…" at bounding box center [660, 266] width 730 height 97
click at [873, 281] on textarea "[DATE] - [PERSON_NAME]: Business Income and Extra Expenses - 12 Months Actual L…" at bounding box center [660, 266] width 730 height 97
click at [1176, 81] on span "Cancel" at bounding box center [1168, 75] width 37 height 16
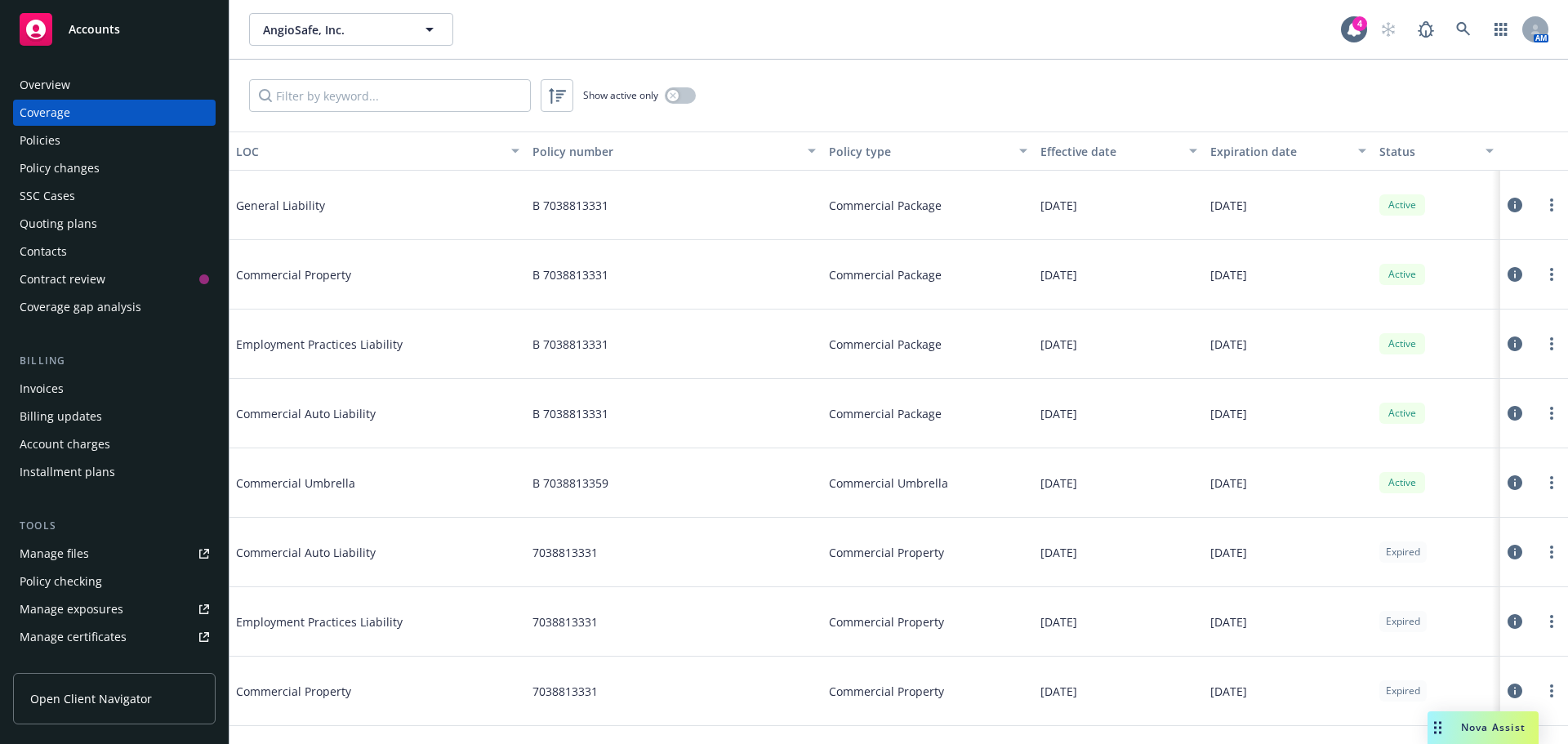
click at [54, 139] on div "Policies" at bounding box center [40, 140] width 41 height 26
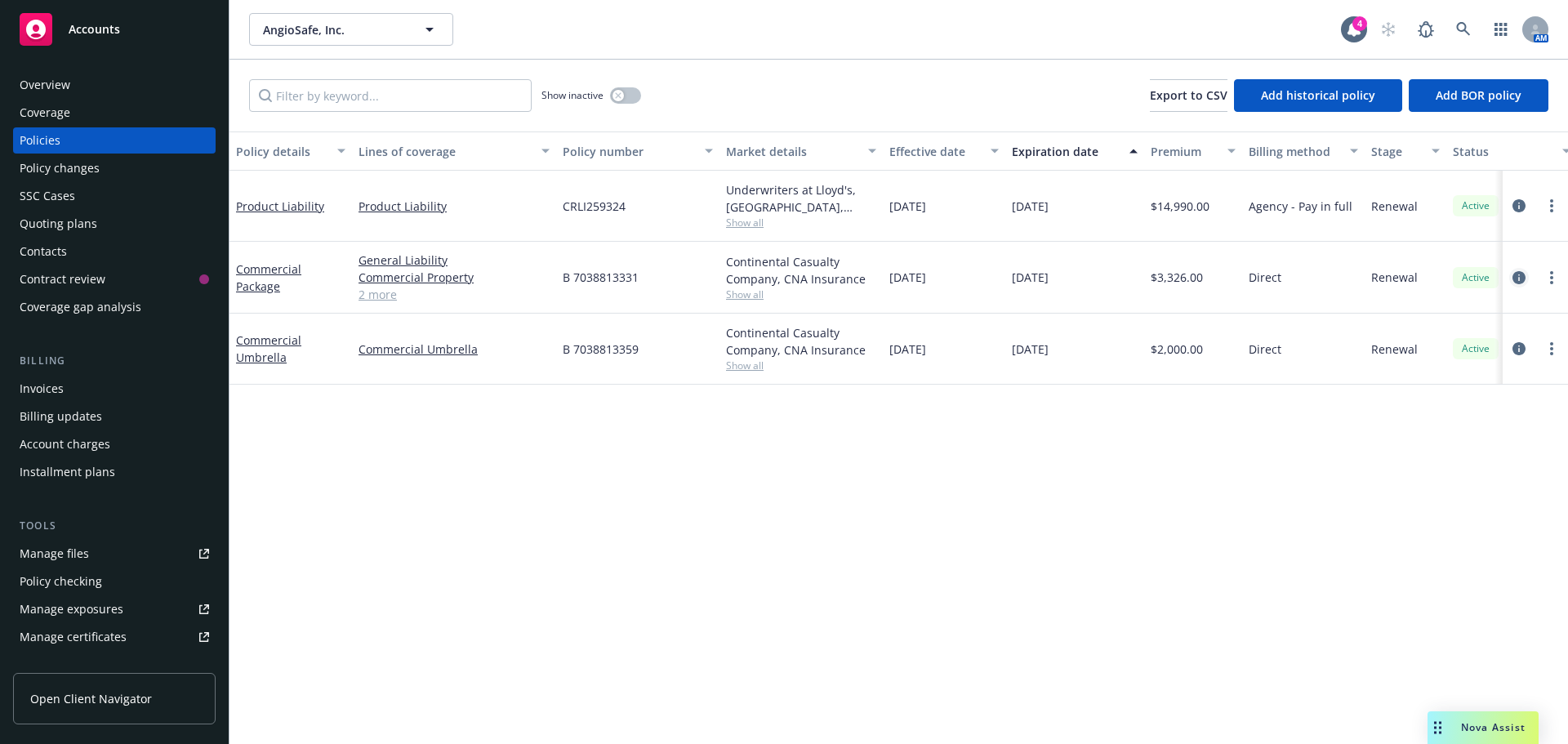
click at [1517, 278] on icon "circleInformation" at bounding box center [1519, 278] width 13 height 13
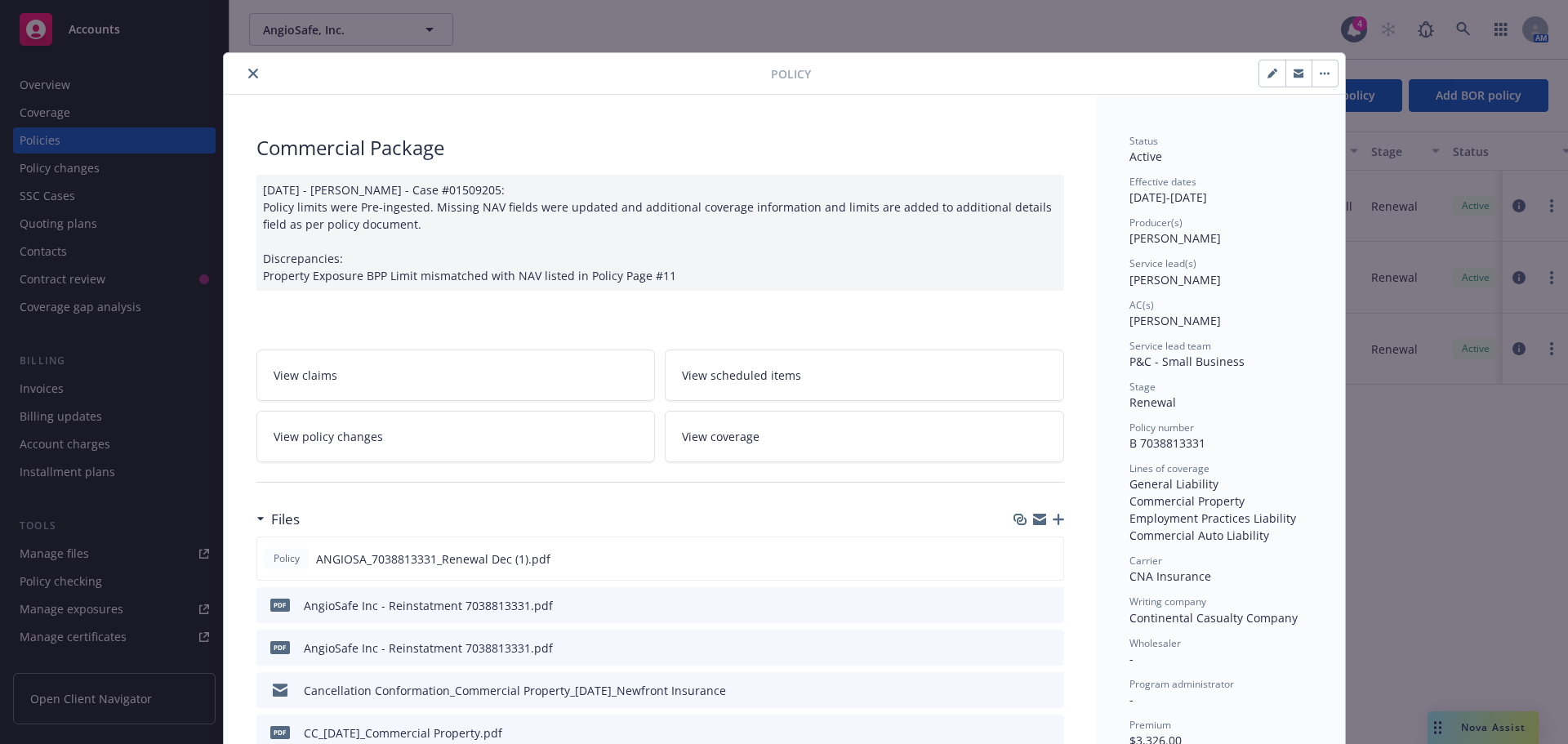
click at [248, 70] on icon "close" at bounding box center [253, 74] width 10 height 10
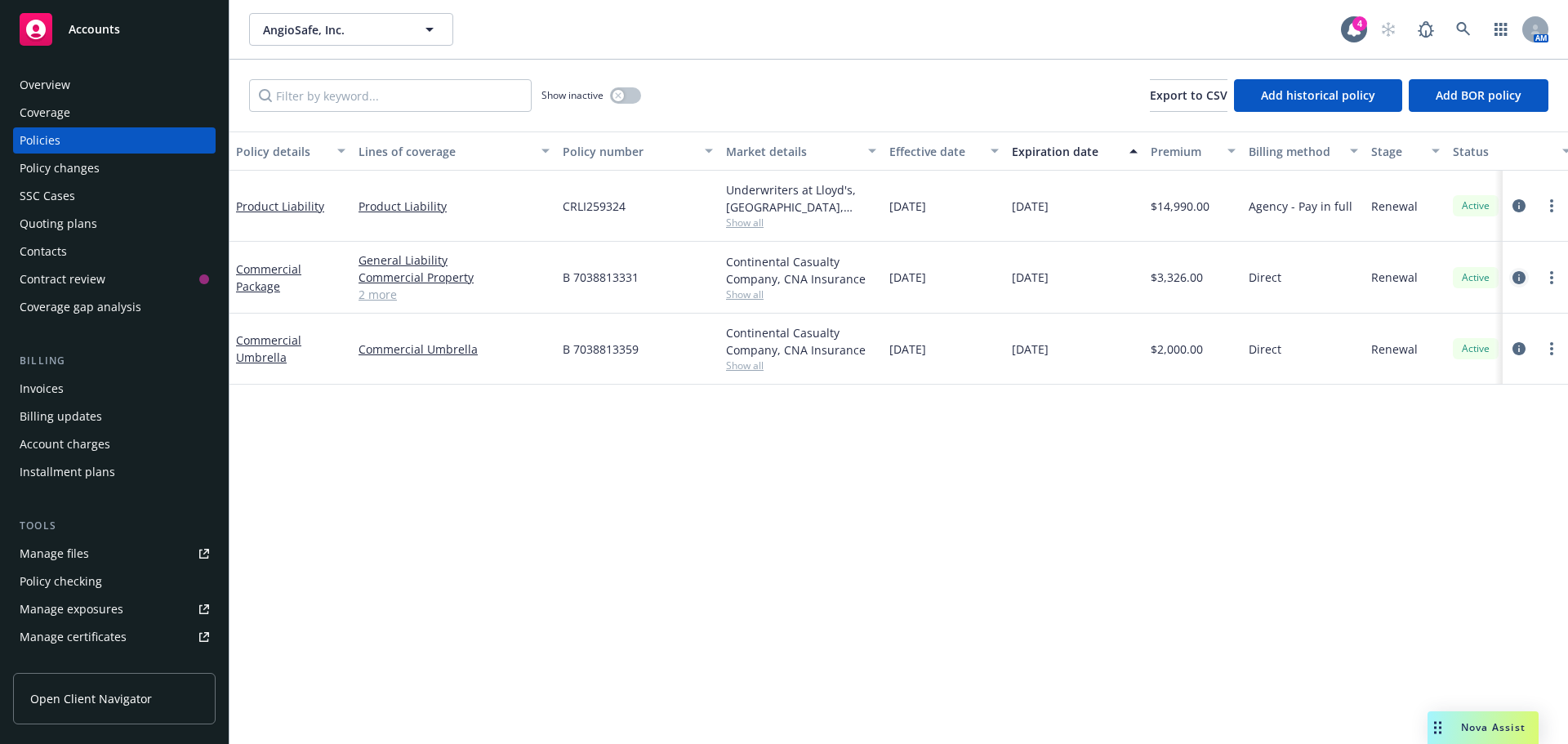
click at [1518, 275] on icon "circleInformation" at bounding box center [1519, 278] width 13 height 13
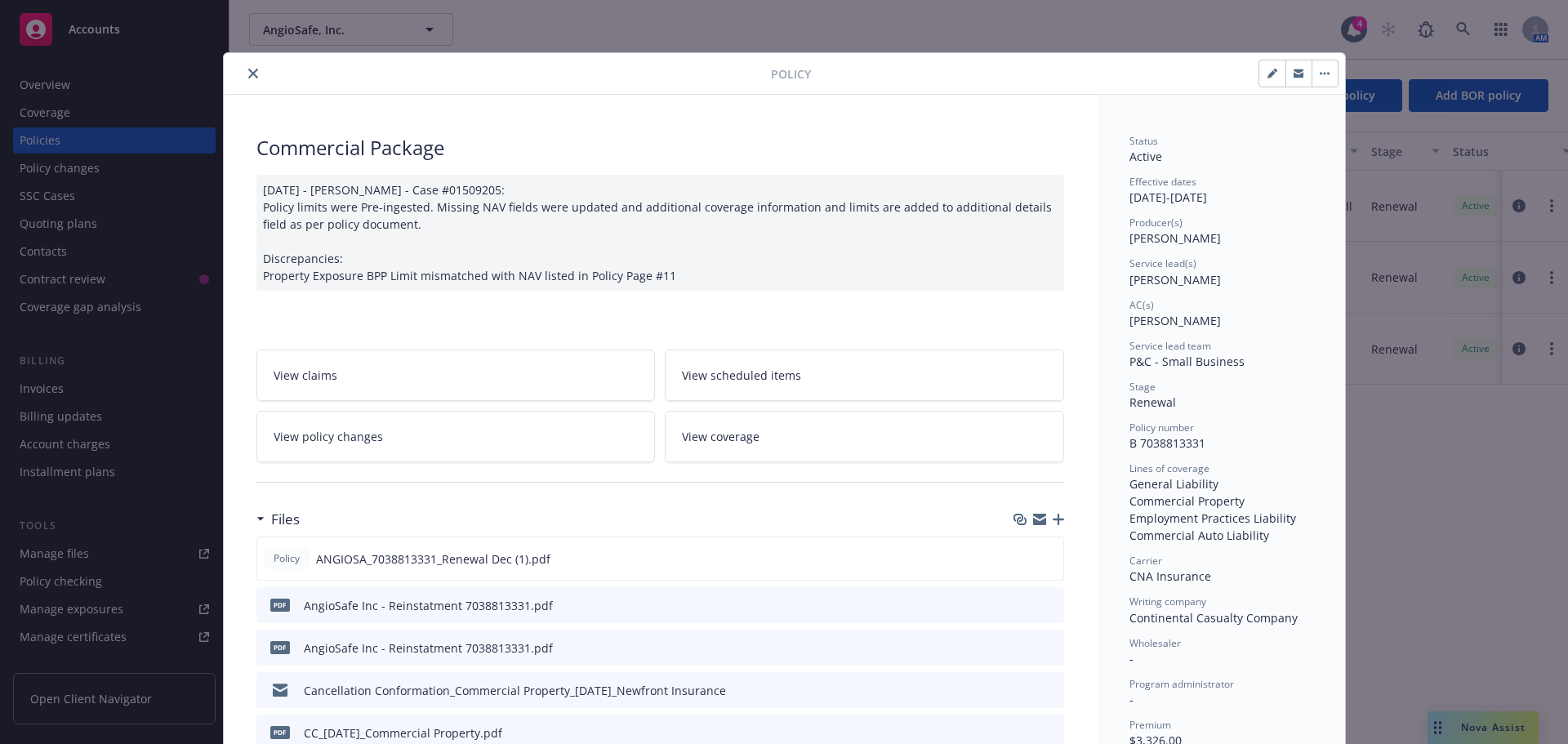
scroll to position [49, 0]
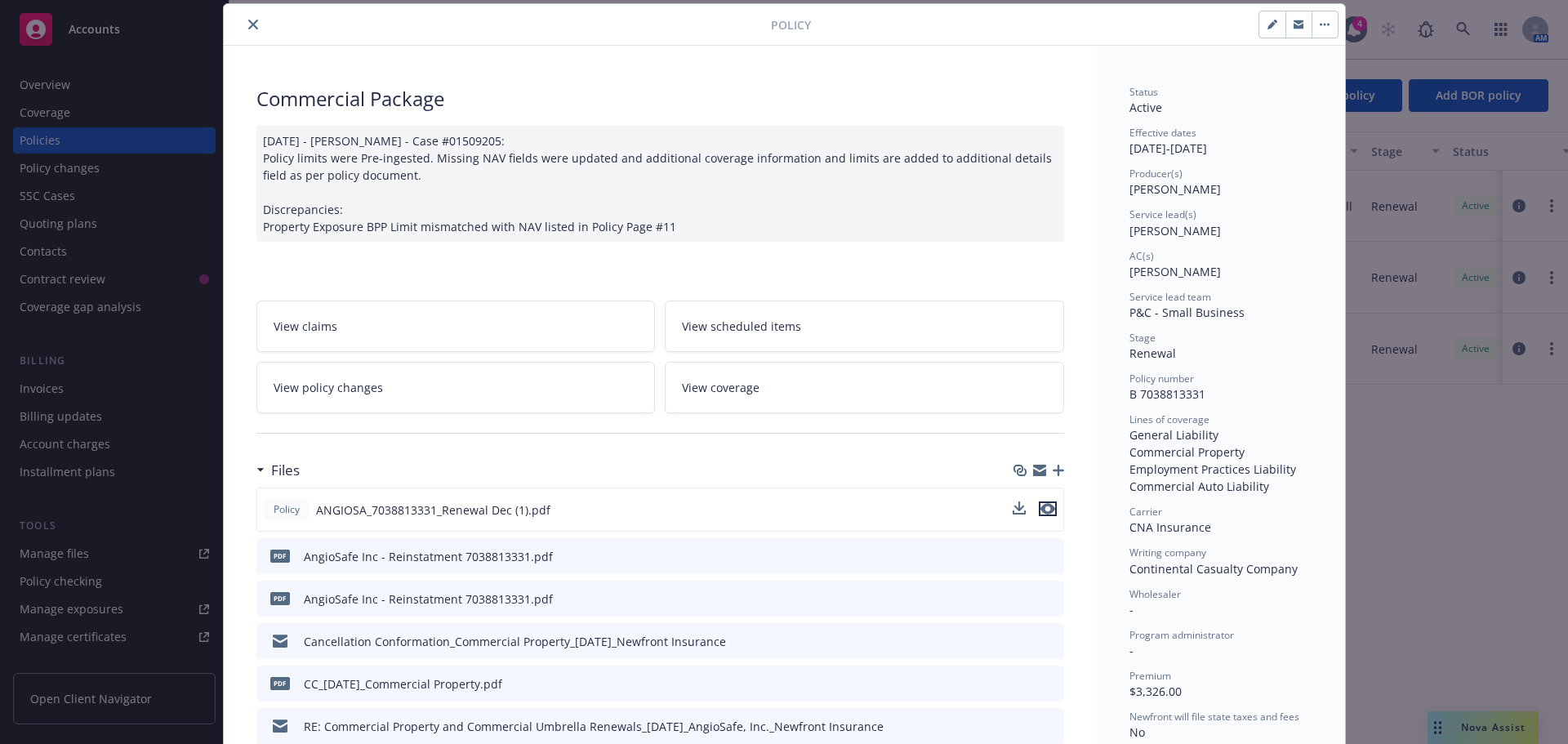
click at [1041, 504] on icon "preview file" at bounding box center [1048, 509] width 15 height 11
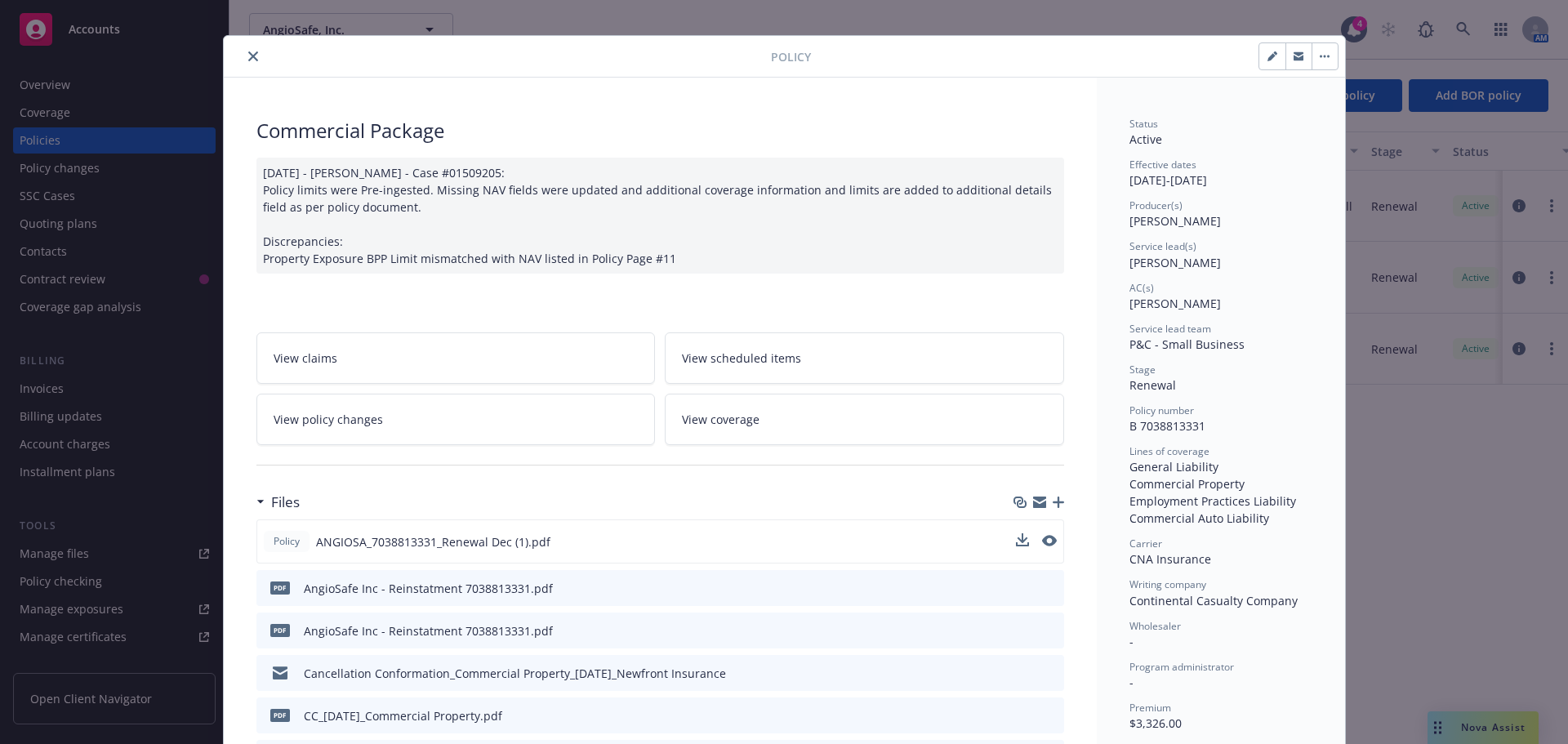
scroll to position [0, 0]
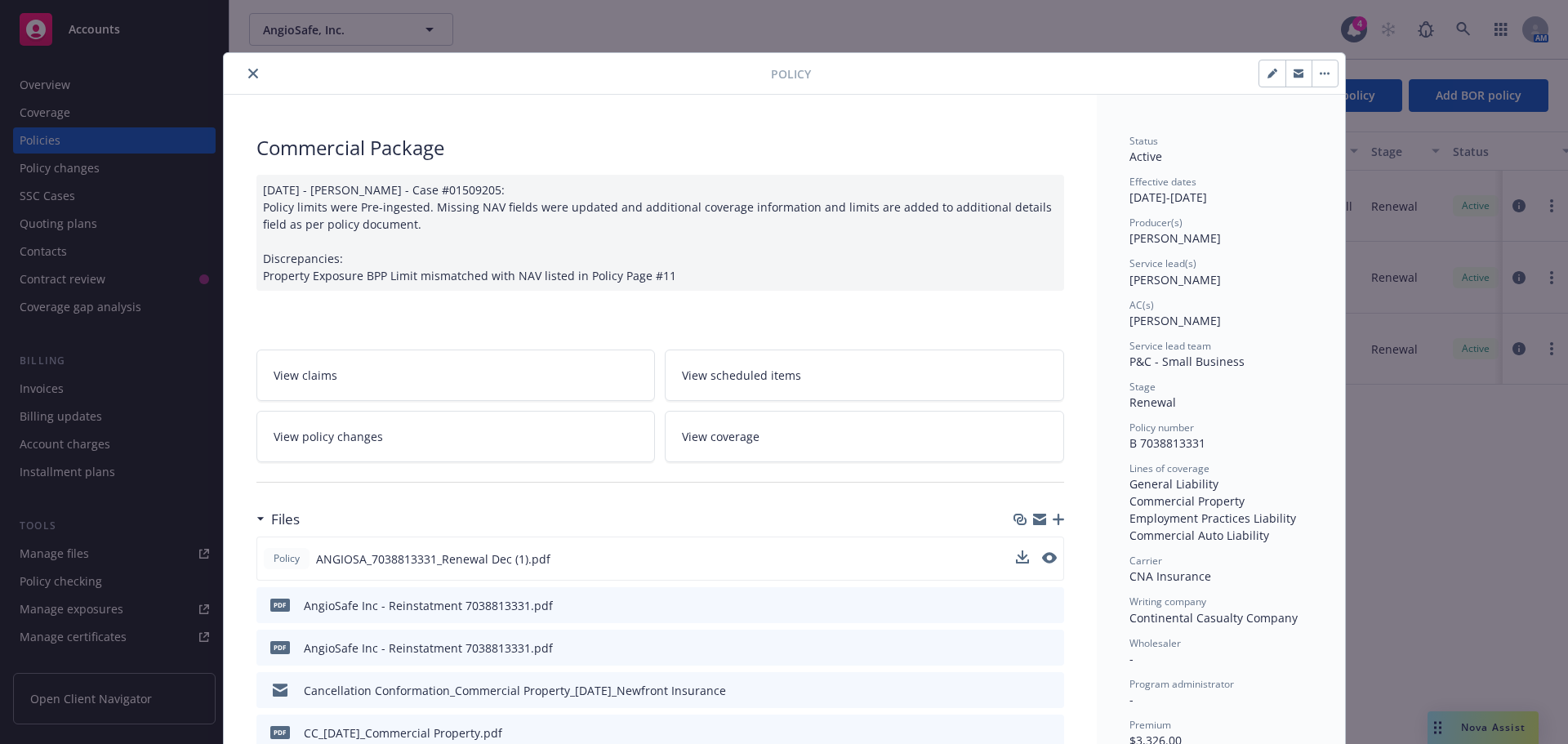
click at [248, 71] on icon "close" at bounding box center [253, 74] width 10 height 10
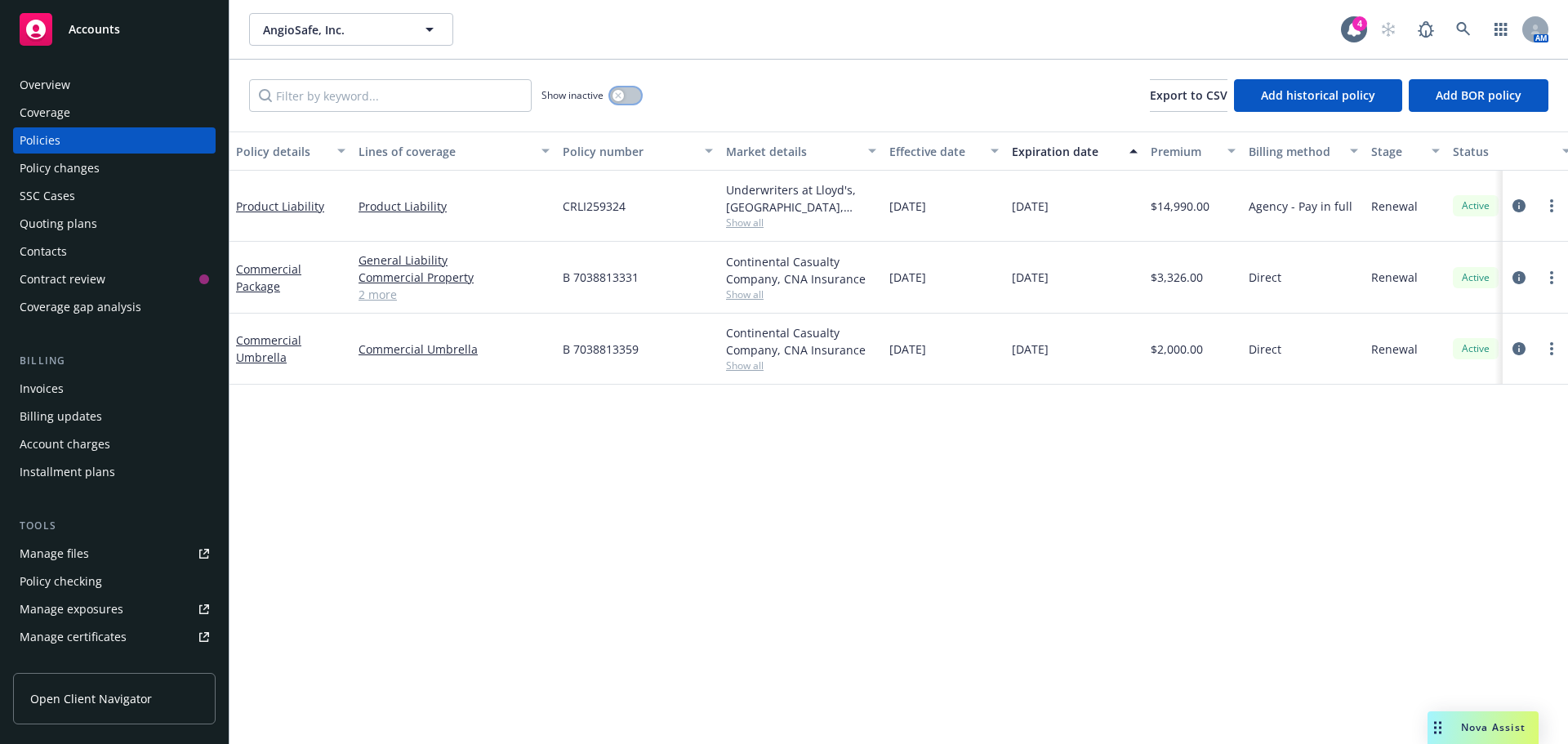
click at [624, 92] on button "button" at bounding box center [626, 96] width 31 height 16
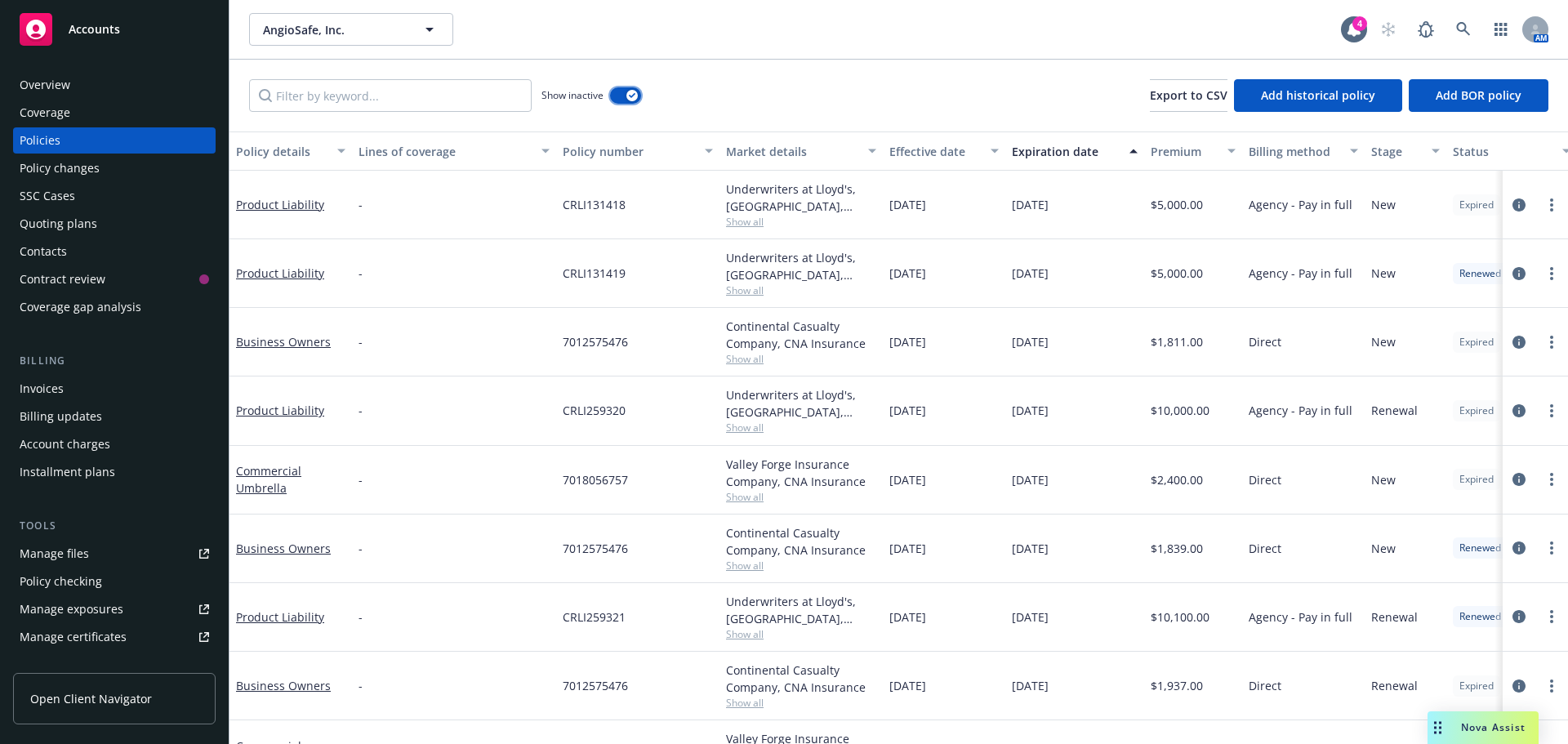
click at [624, 92] on button "button" at bounding box center [626, 96] width 31 height 16
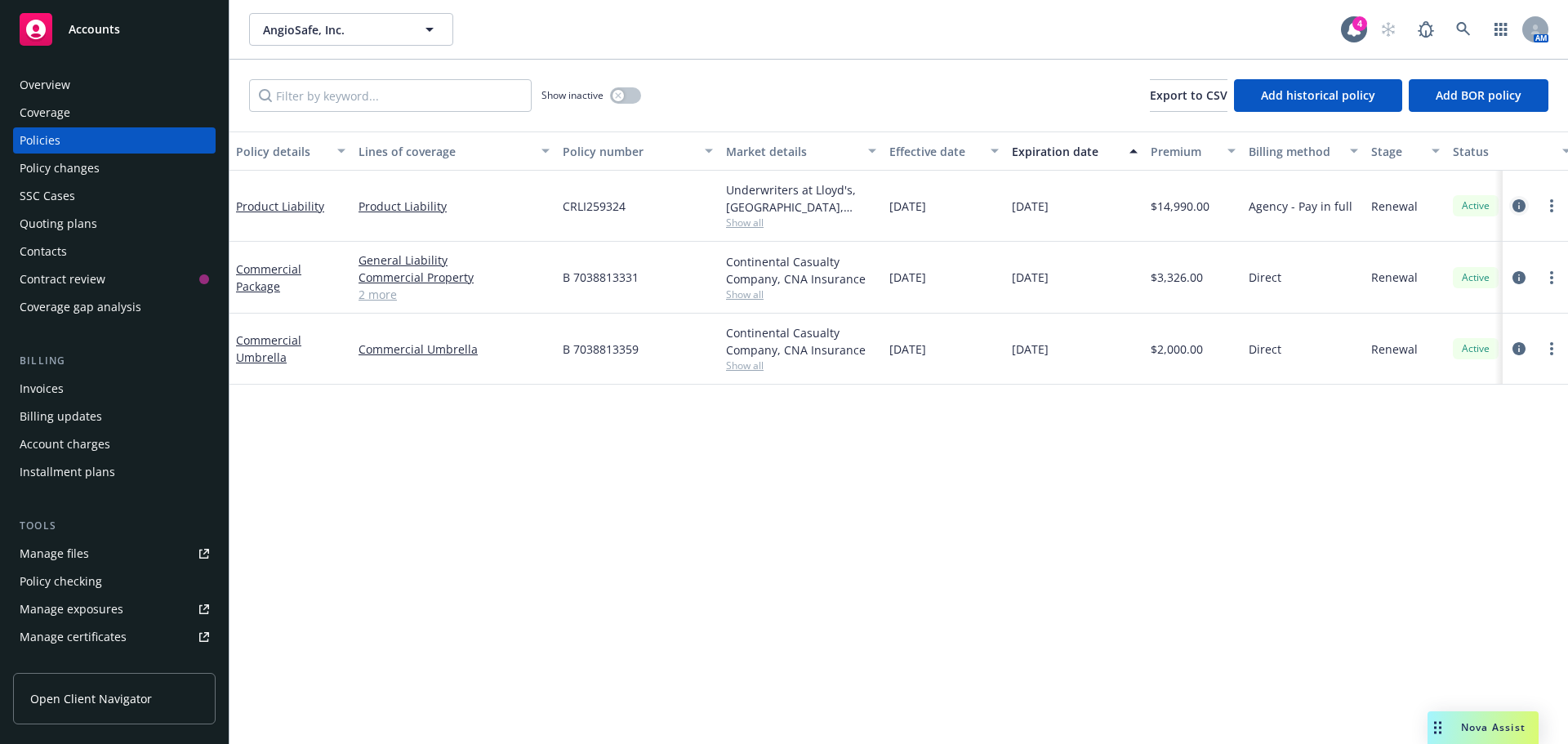
click at [1507, 203] on div at bounding box center [1535, 206] width 66 height 71
click at [1511, 203] on link "circleInformation" at bounding box center [1519, 206] width 20 height 20
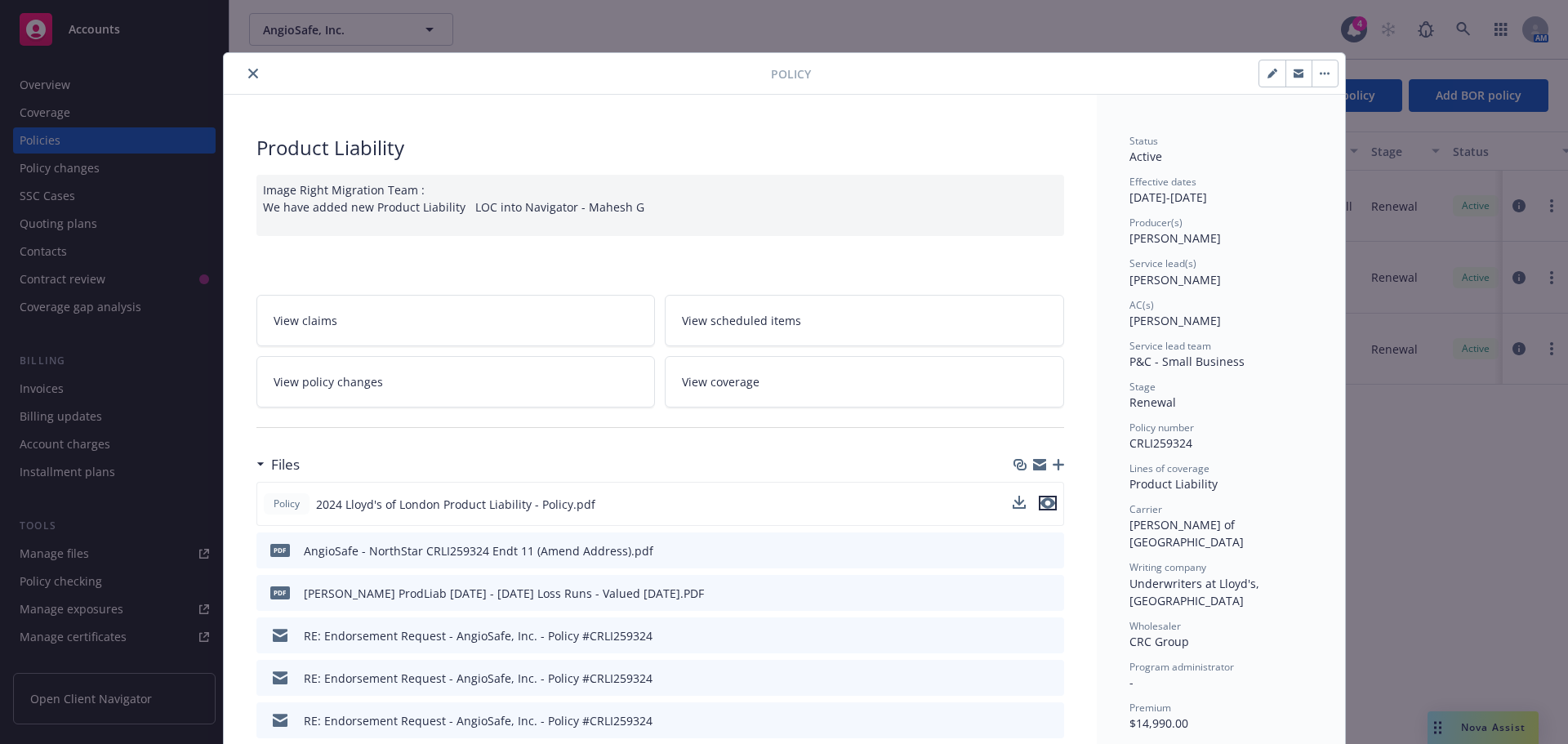
click at [1041, 501] on icon "preview file" at bounding box center [1048, 504] width 15 height 11
click at [248, 75] on icon "close" at bounding box center [253, 74] width 10 height 10
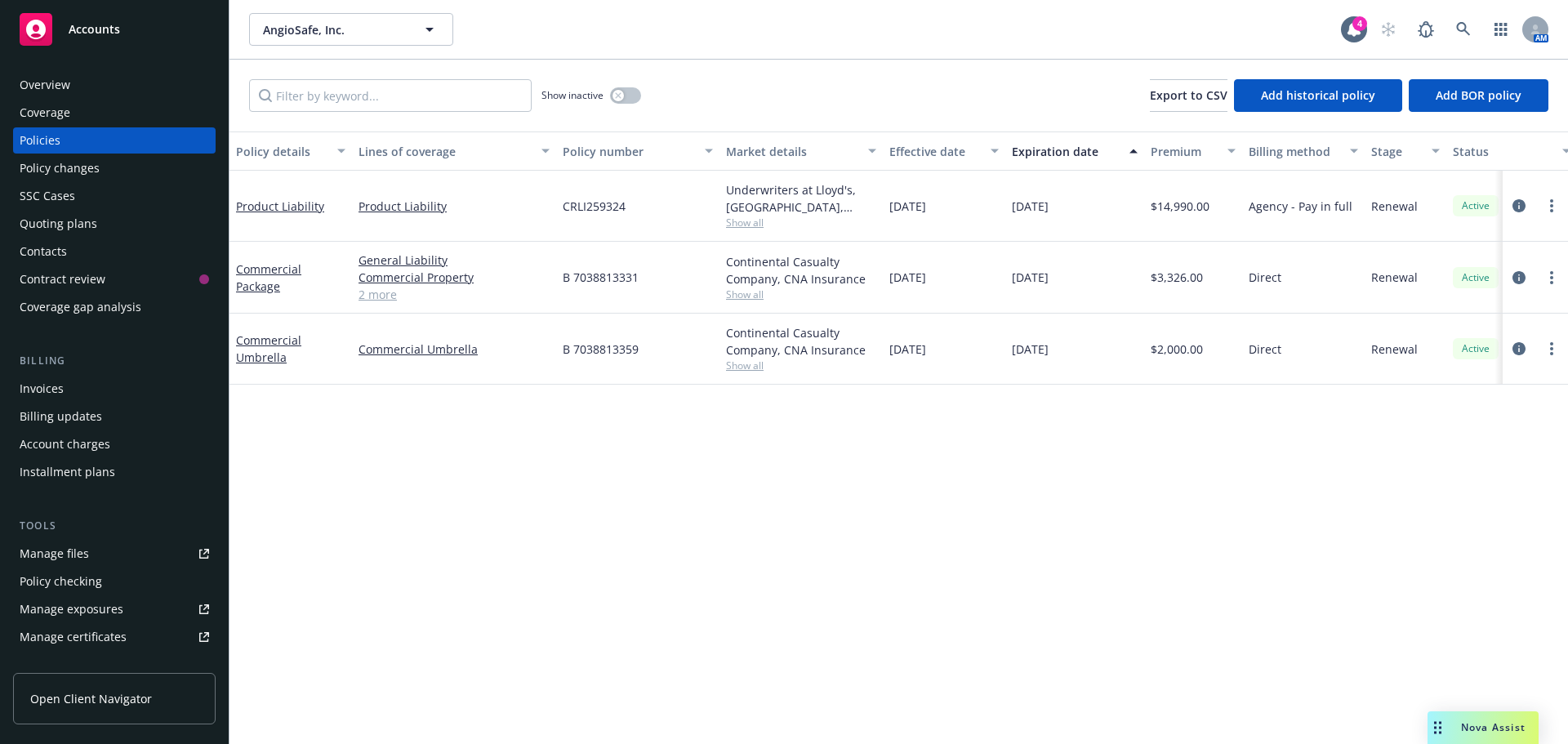
drag, startPoint x: 1027, startPoint y: 262, endPoint x: 994, endPoint y: 204, distance: 66.7
click at [994, 204] on div "Product Liability Product Liability CRLI259324 Underwriters at Lloyd's, [GEOGRA…" at bounding box center [1018, 268] width 1576 height 196
click at [1110, 446] on div "Policy details Lines of coverage Policy number Market details Effective date Ex…" at bounding box center [899, 437] width 1338 height 613
drag, startPoint x: 1087, startPoint y: 357, endPoint x: 886, endPoint y: 262, distance: 222.3
click at [886, 262] on div "Product Liability Product Liability CRLI259324 Underwriters at Lloyd's, [GEOGRA…" at bounding box center [1018, 268] width 1576 height 196
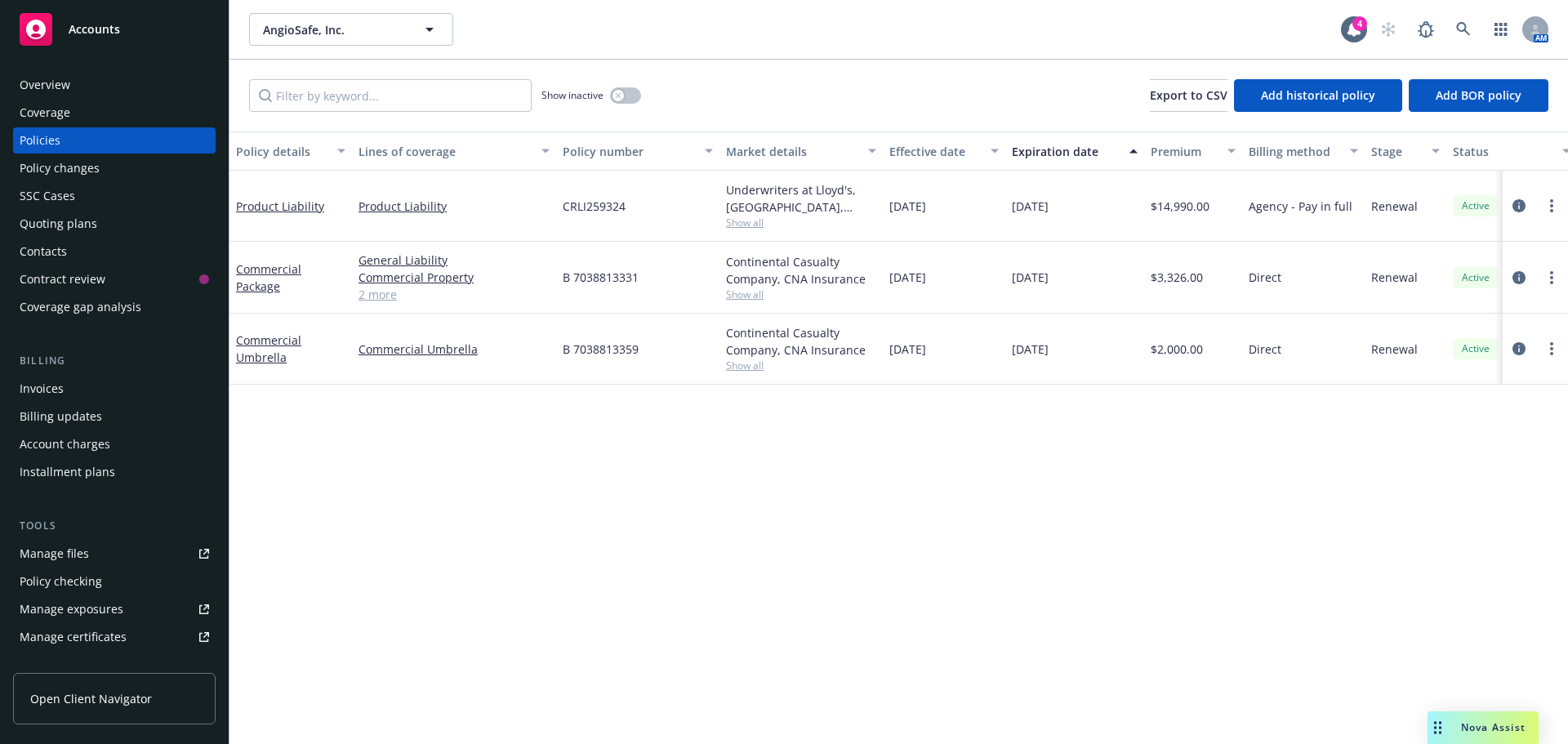
click at [1024, 454] on div "Policy details Lines of coverage Policy number Market details Effective date Ex…" at bounding box center [899, 437] width 1338 height 613
click at [1464, 720] on span "Nova Assist" at bounding box center [1493, 727] width 65 height 14
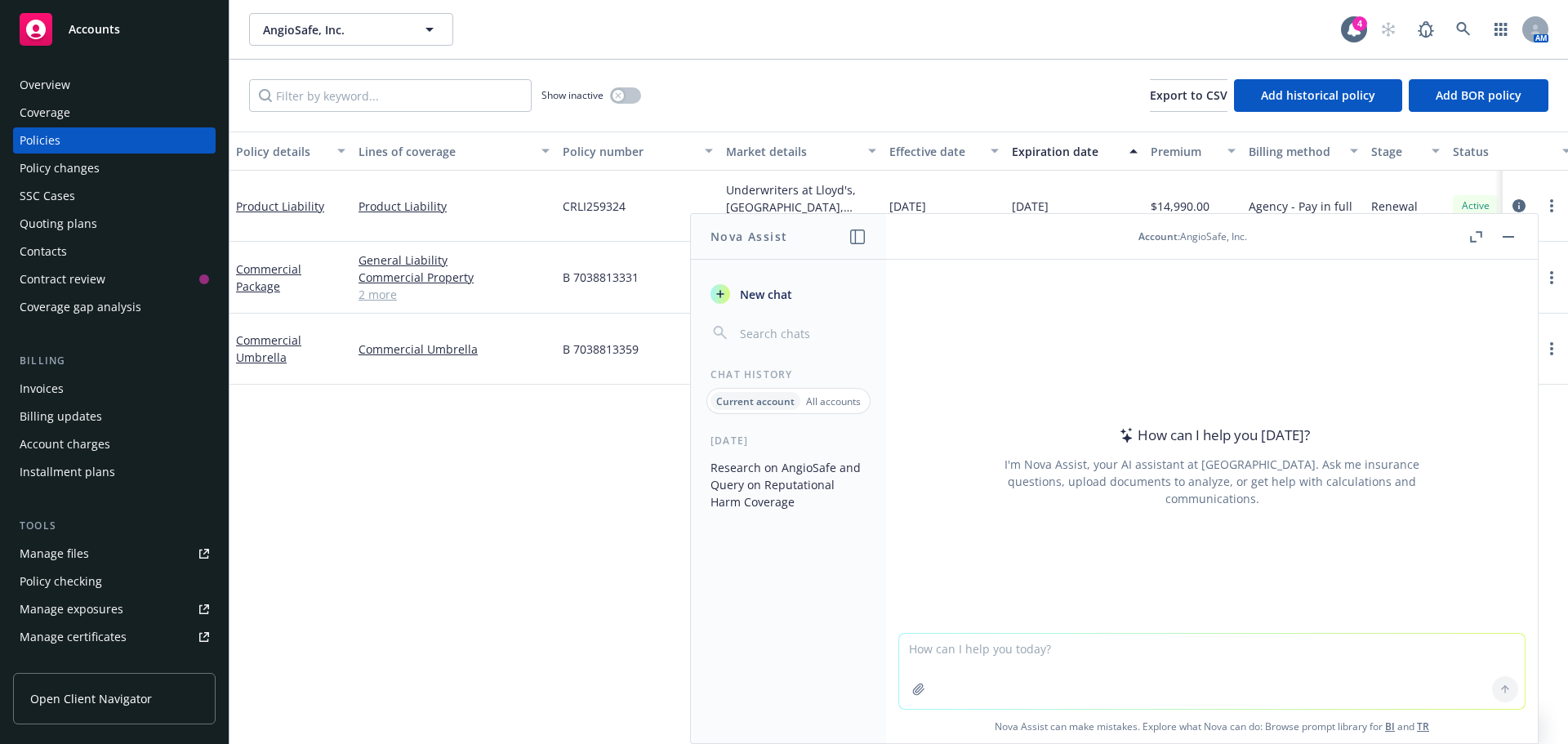
click at [1155, 649] on textarea at bounding box center [1211, 672] width 626 height 75
type textarea "can I get business interruption coverage with earthquake"
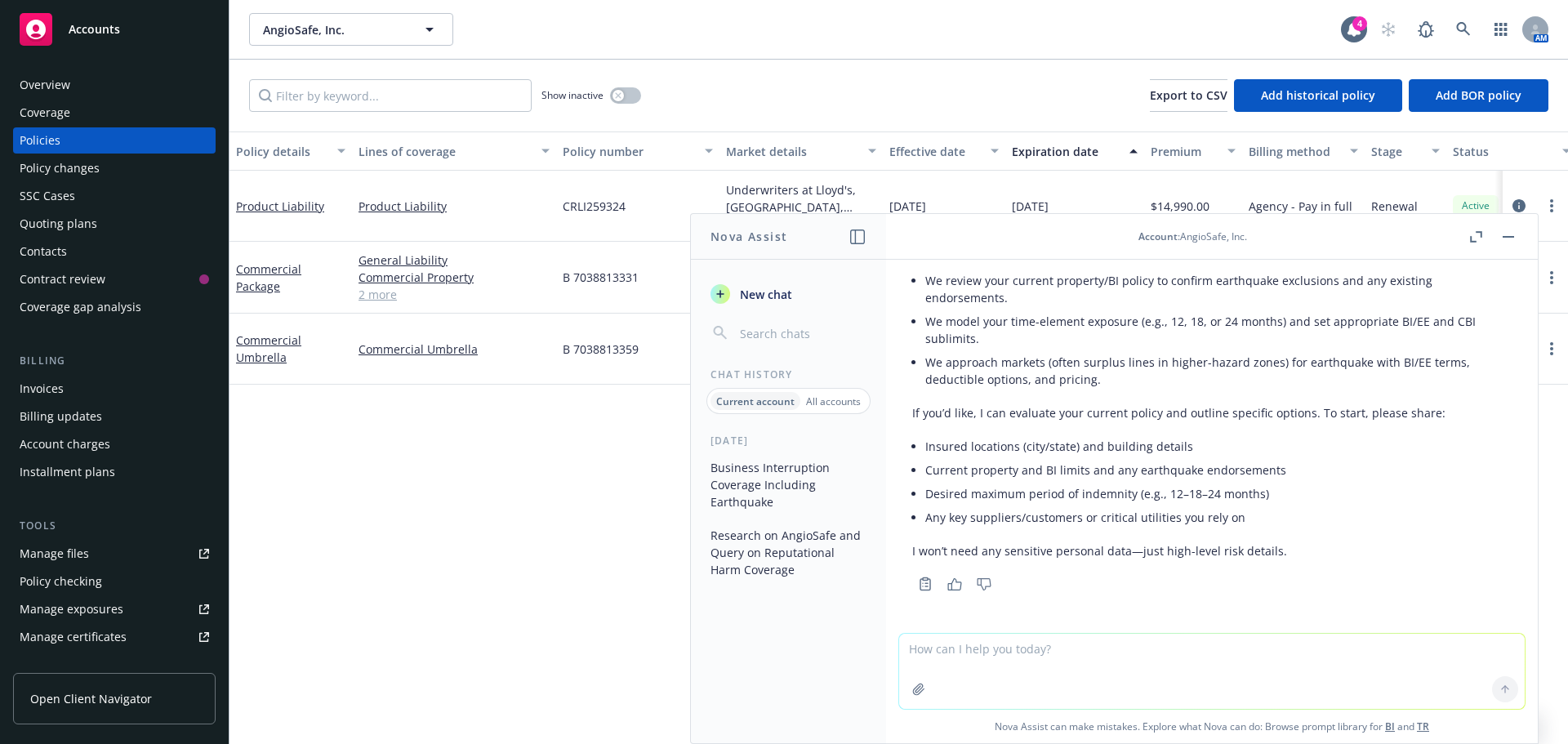
scroll to position [760, 0]
click at [1474, 16] on link at bounding box center [1464, 30] width 33 height 33
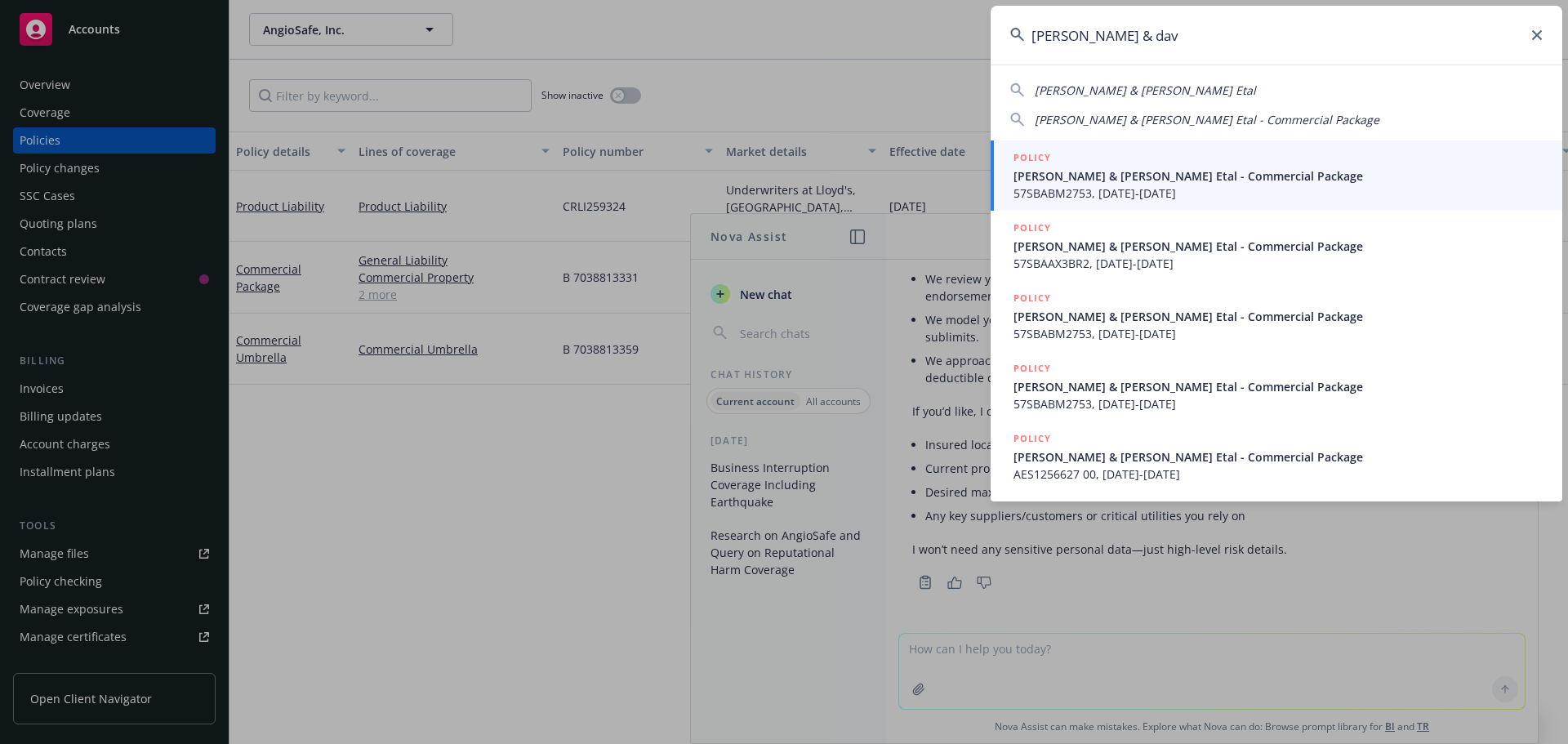
type input "[PERSON_NAME] & dav"
click at [1126, 162] on div "POLICY" at bounding box center [1278, 158] width 529 height 18
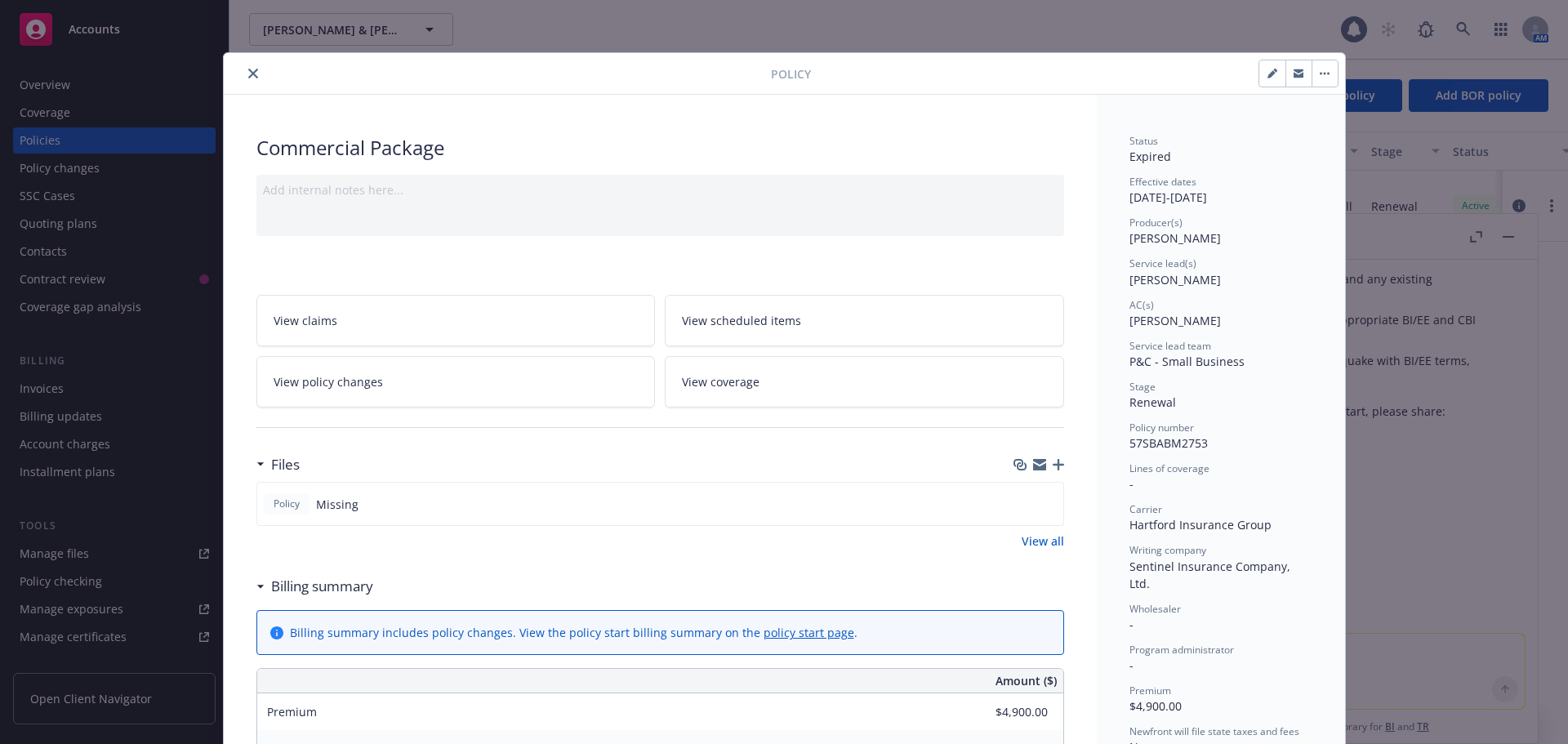
click at [1513, 236] on div "Policy Commercial Package Add internal notes here... View claims View scheduled…" at bounding box center [784, 372] width 1568 height 744
click at [252, 69] on button "close" at bounding box center [253, 74] width 20 height 20
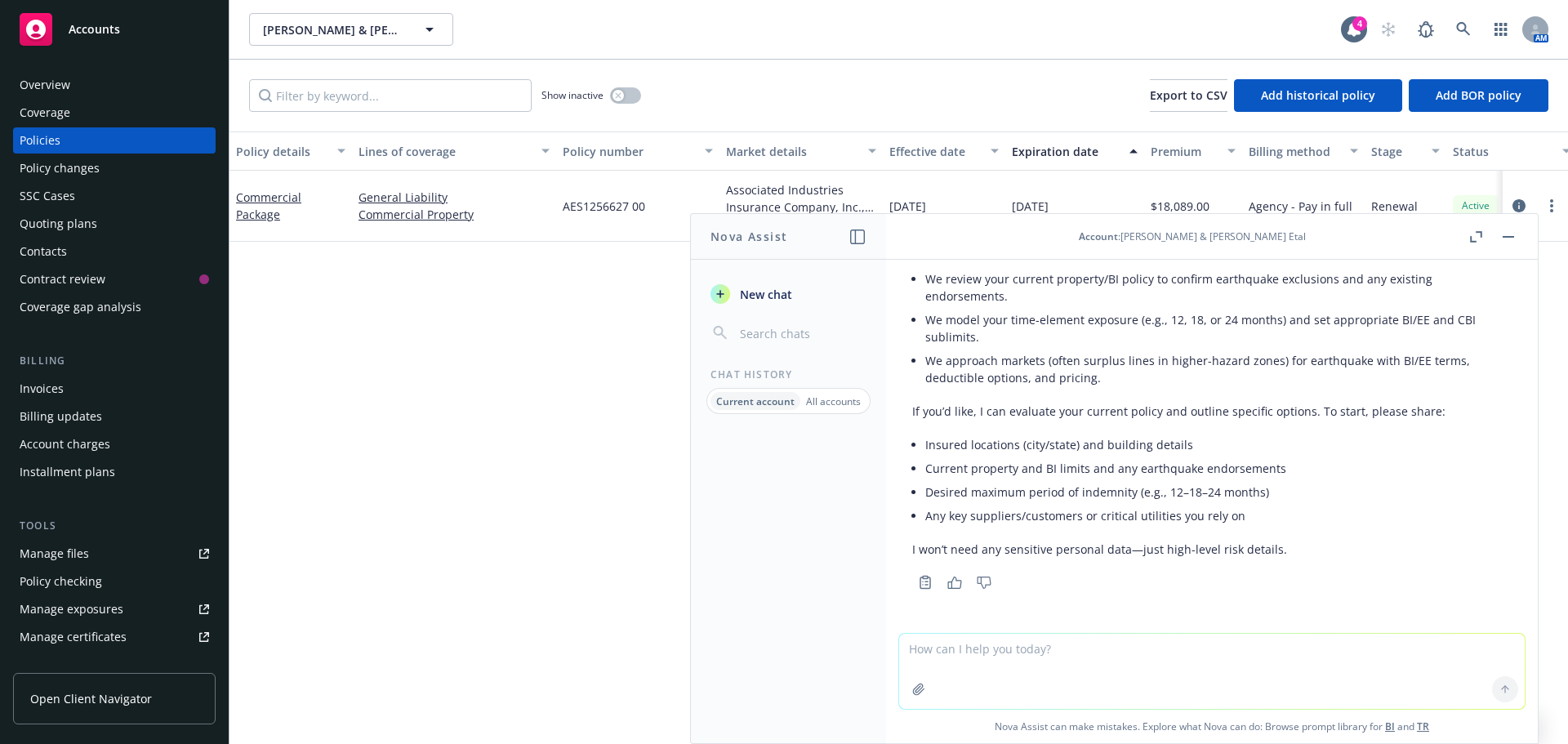
click at [36, 86] on div "Overview" at bounding box center [45, 85] width 51 height 26
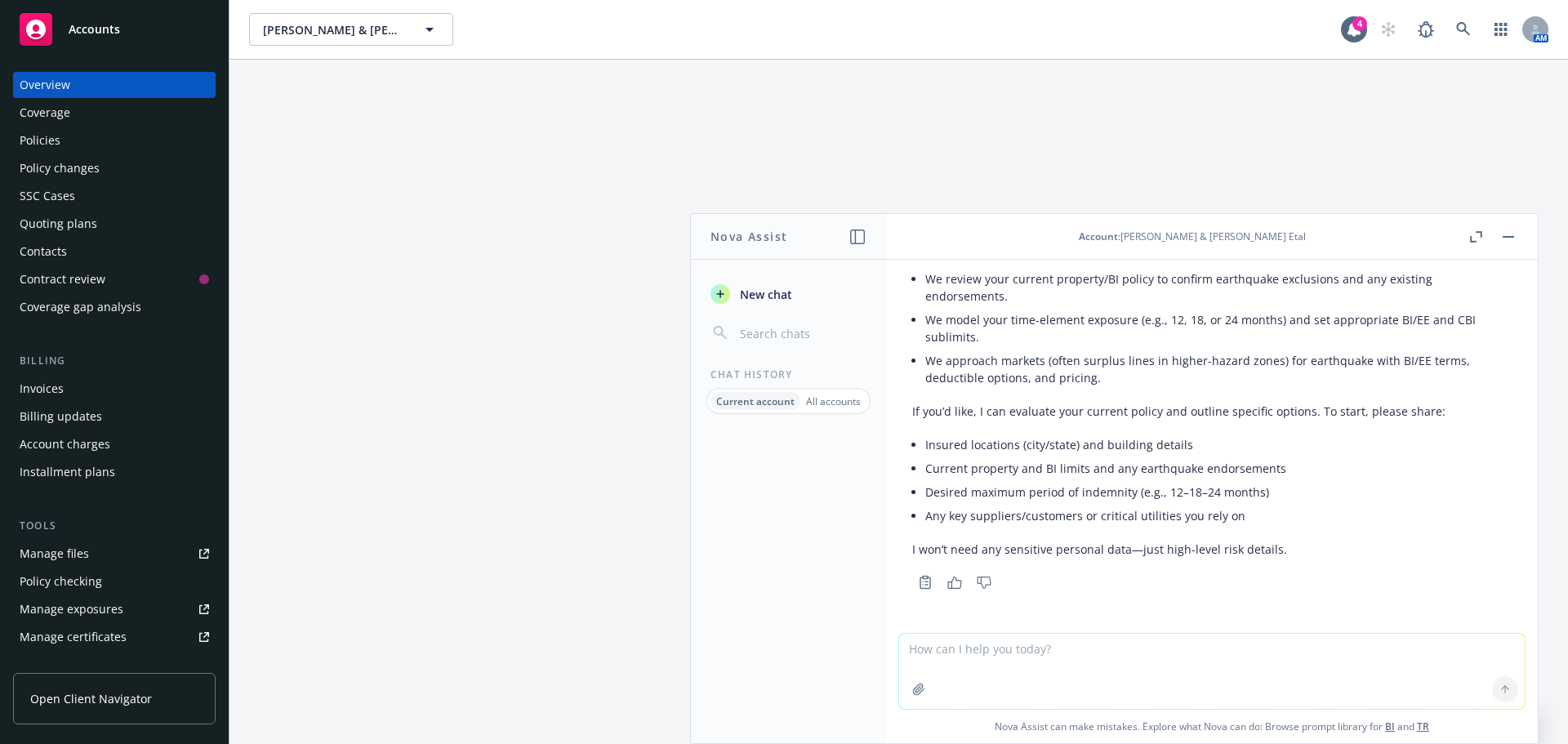
click at [1516, 242] on button "button" at bounding box center [1508, 237] width 20 height 20
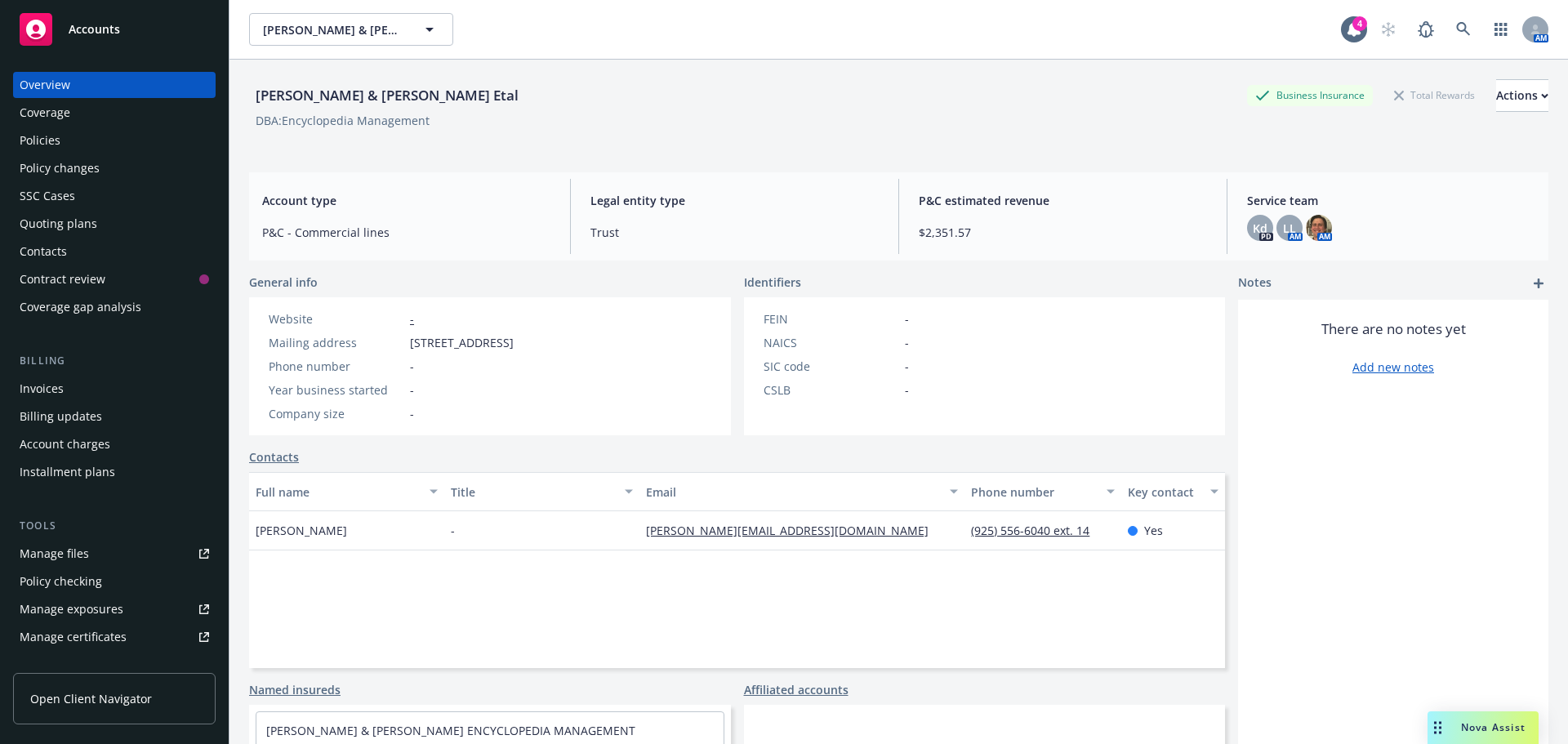
click at [55, 144] on div "Policies" at bounding box center [40, 140] width 41 height 26
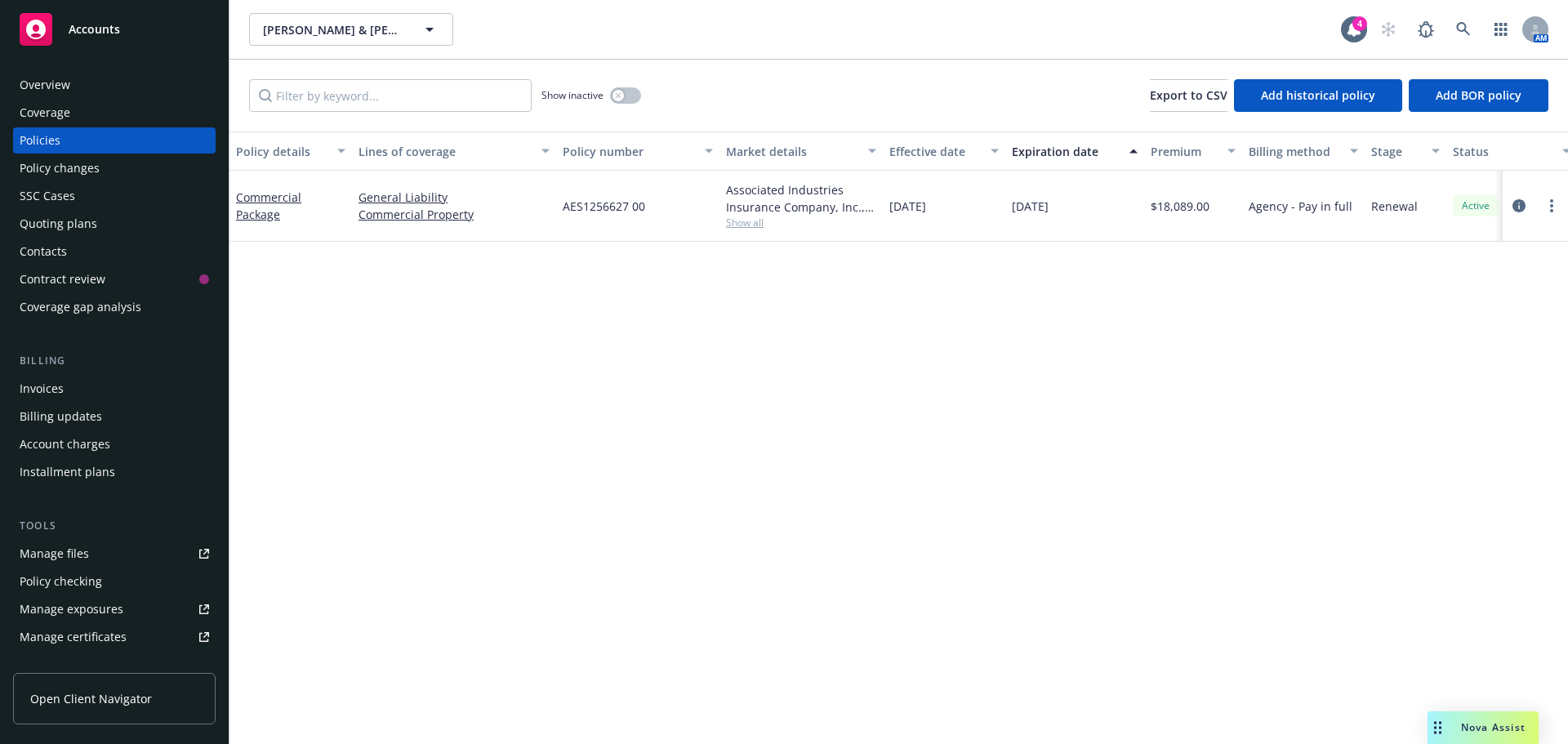
click at [732, 222] on span "Show all" at bounding box center [800, 222] width 150 height 14
